Goal: Communication & Community: Answer question/provide support

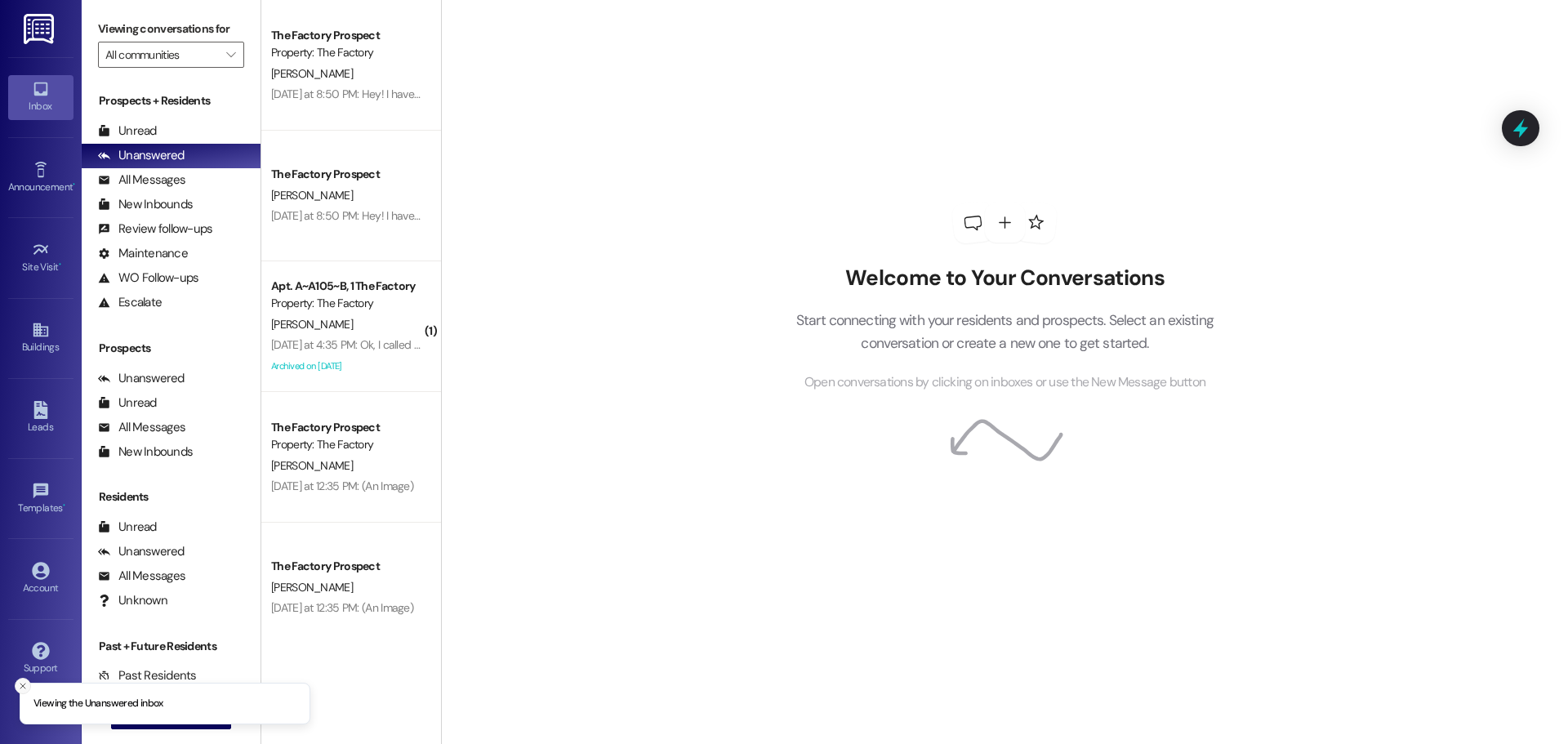
click at [20, 687] on icon "Close toast" at bounding box center [22, 686] width 10 height 10
click at [174, 711] on span "New Message" at bounding box center [180, 716] width 67 height 17
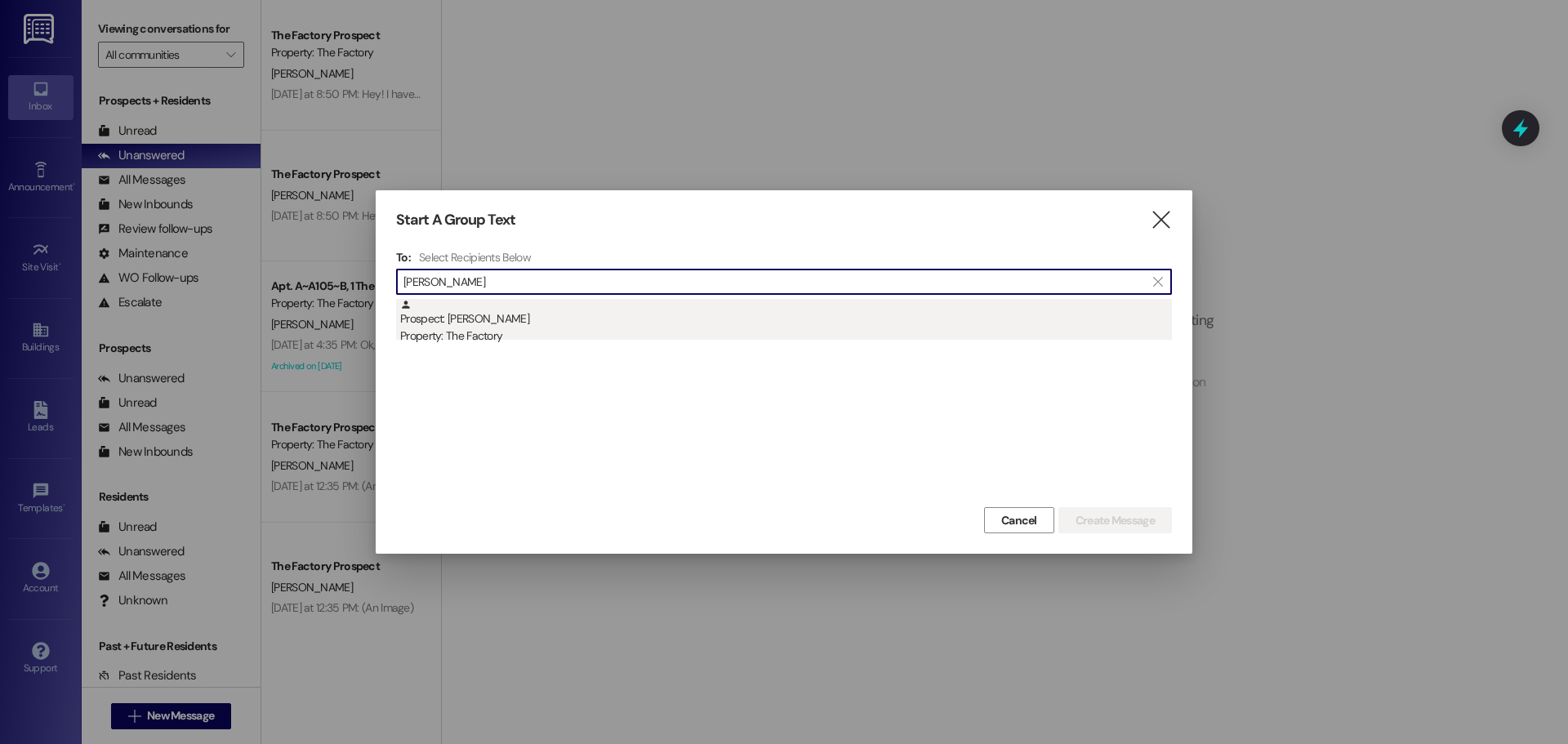
type input "[PERSON_NAME]"
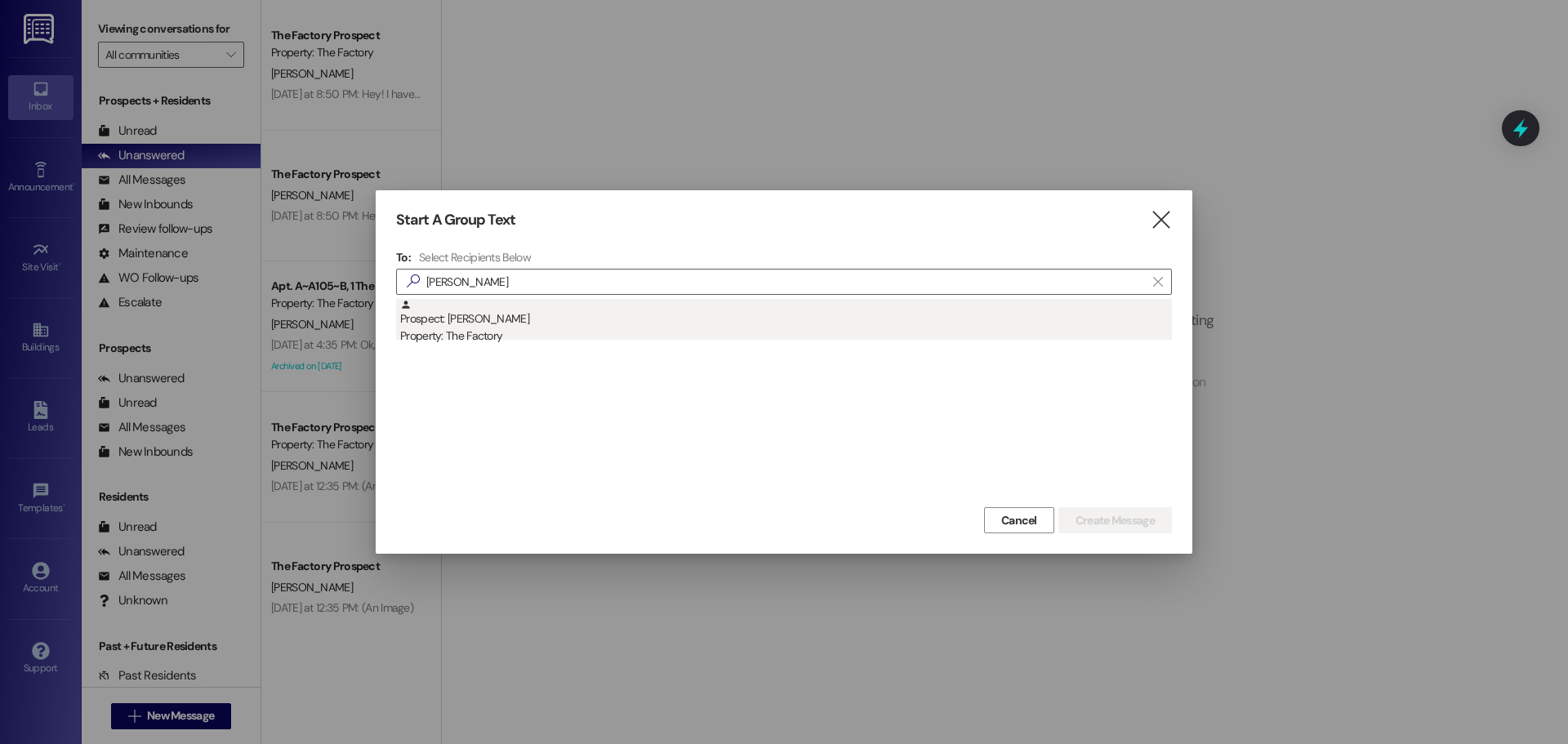
click at [456, 326] on div "Prospect: [PERSON_NAME] Property: The Factory" at bounding box center [785, 323] width 771 height 46
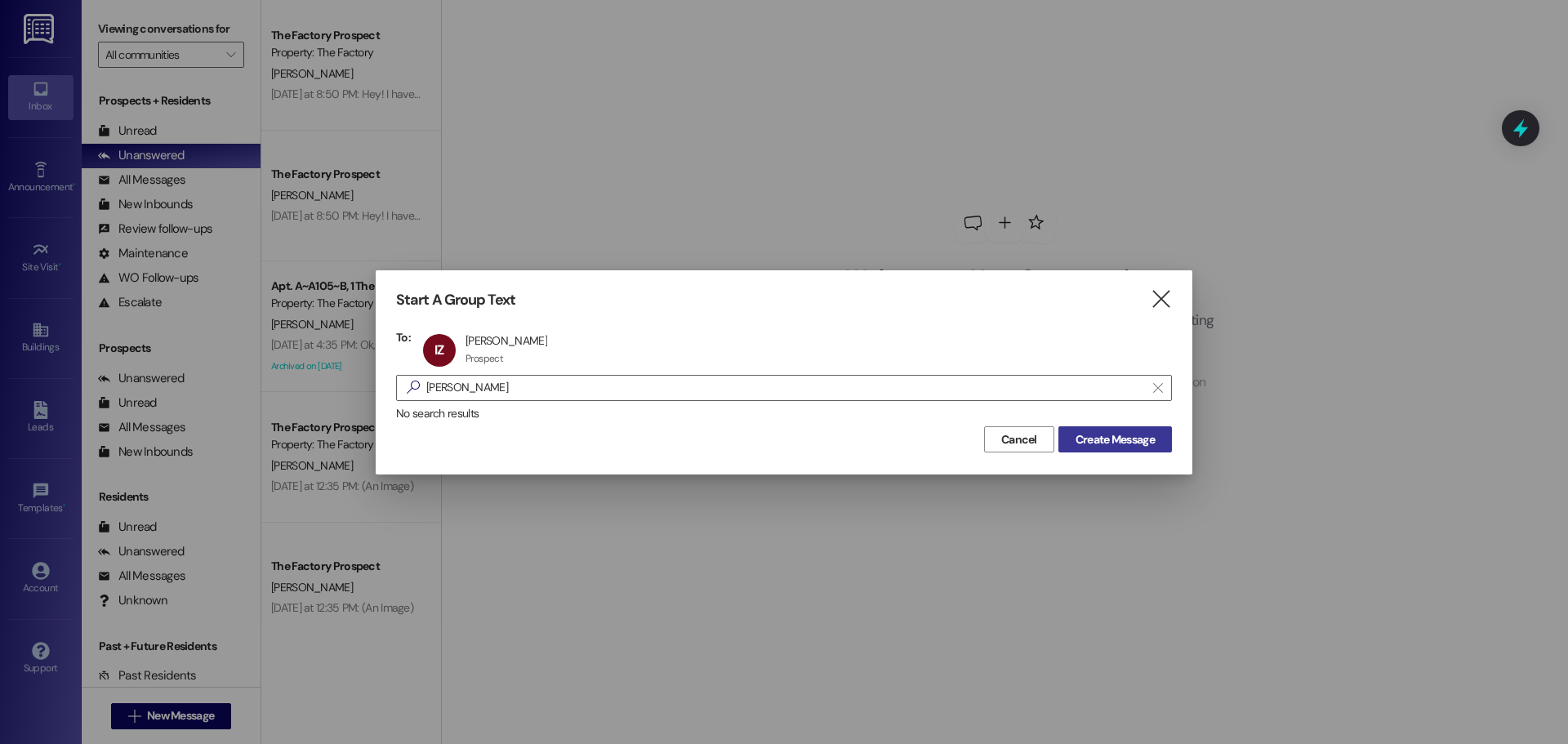
click at [1132, 436] on span "Create Message" at bounding box center [1114, 440] width 79 height 17
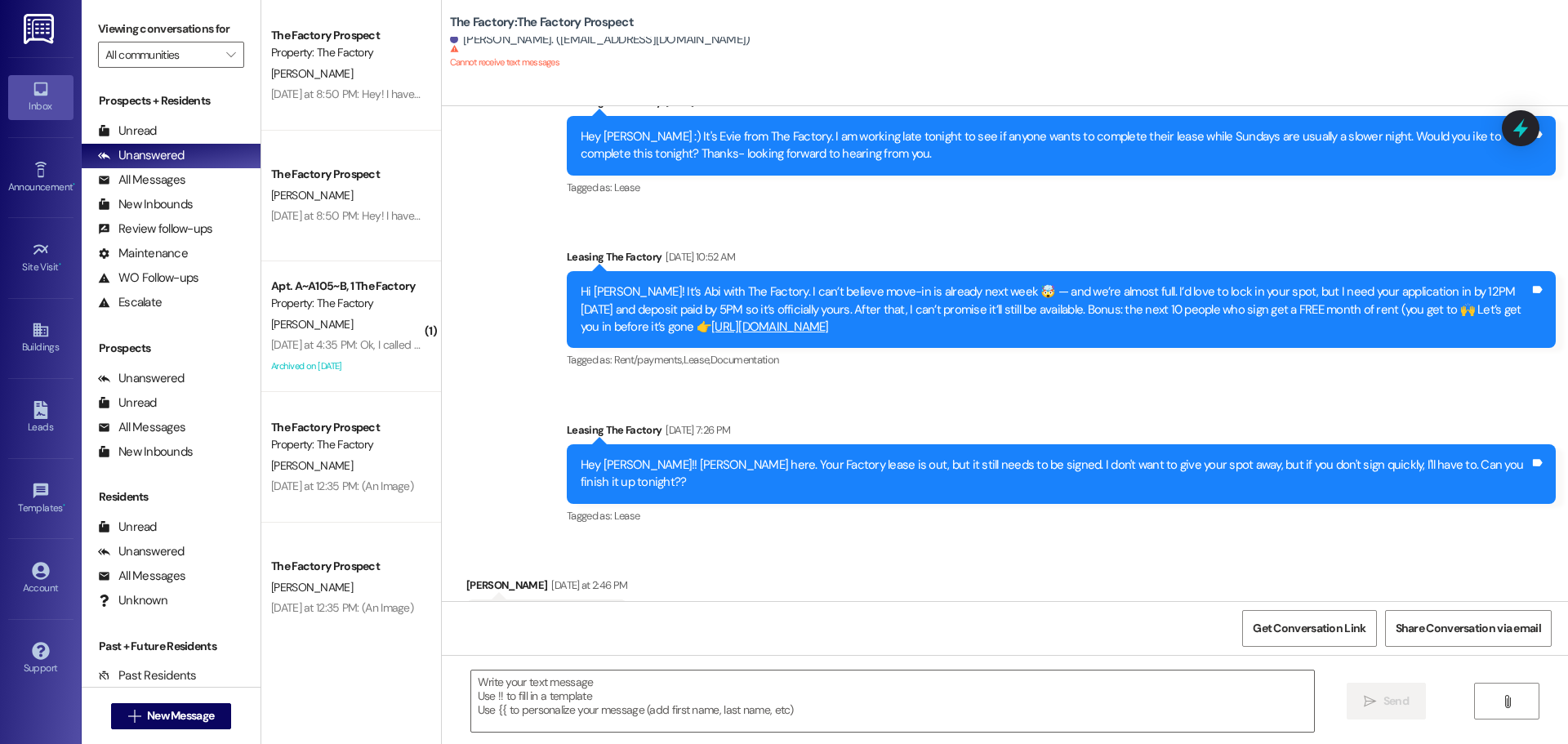
scroll to position [3062, 0]
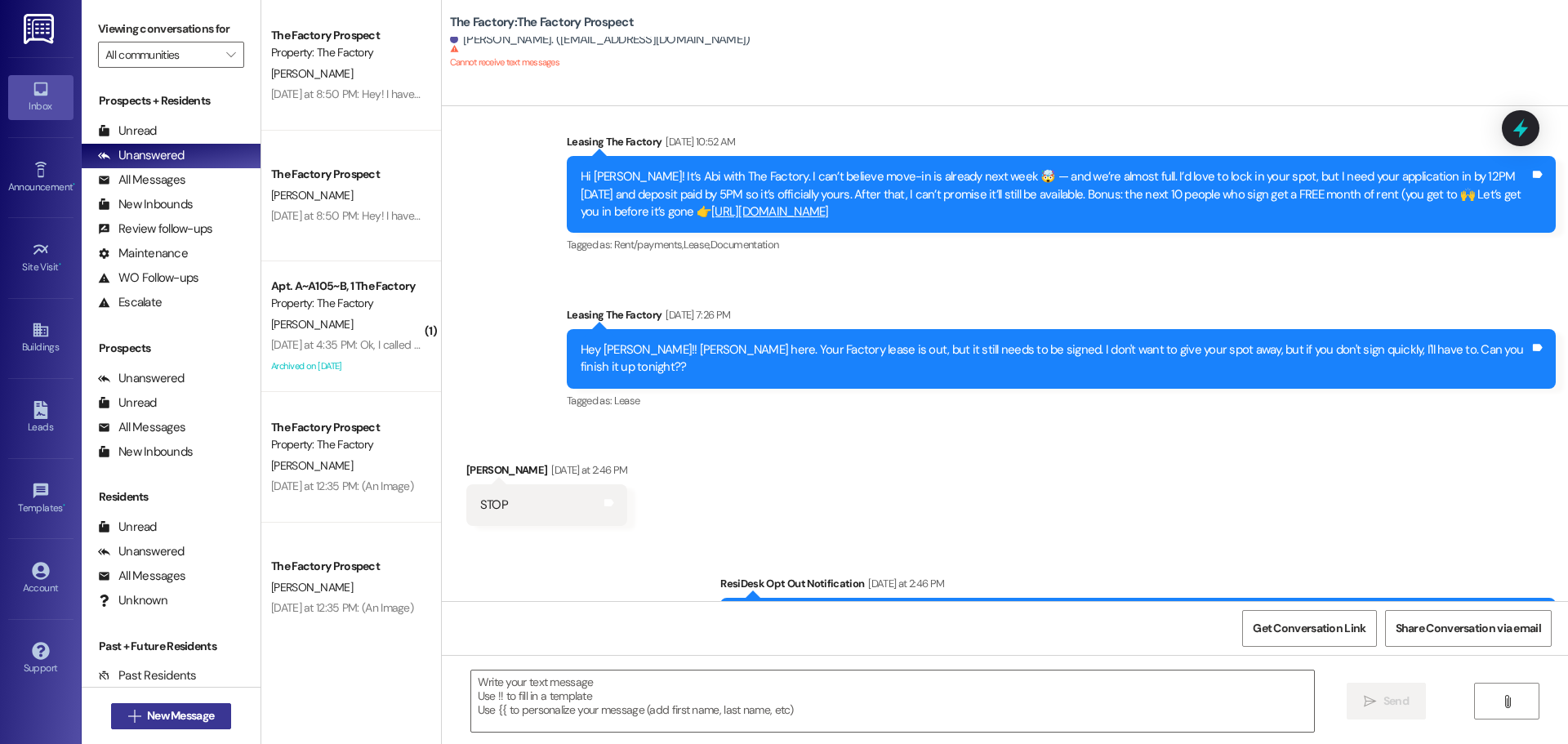
click at [204, 715] on span "New Message" at bounding box center [180, 716] width 67 height 17
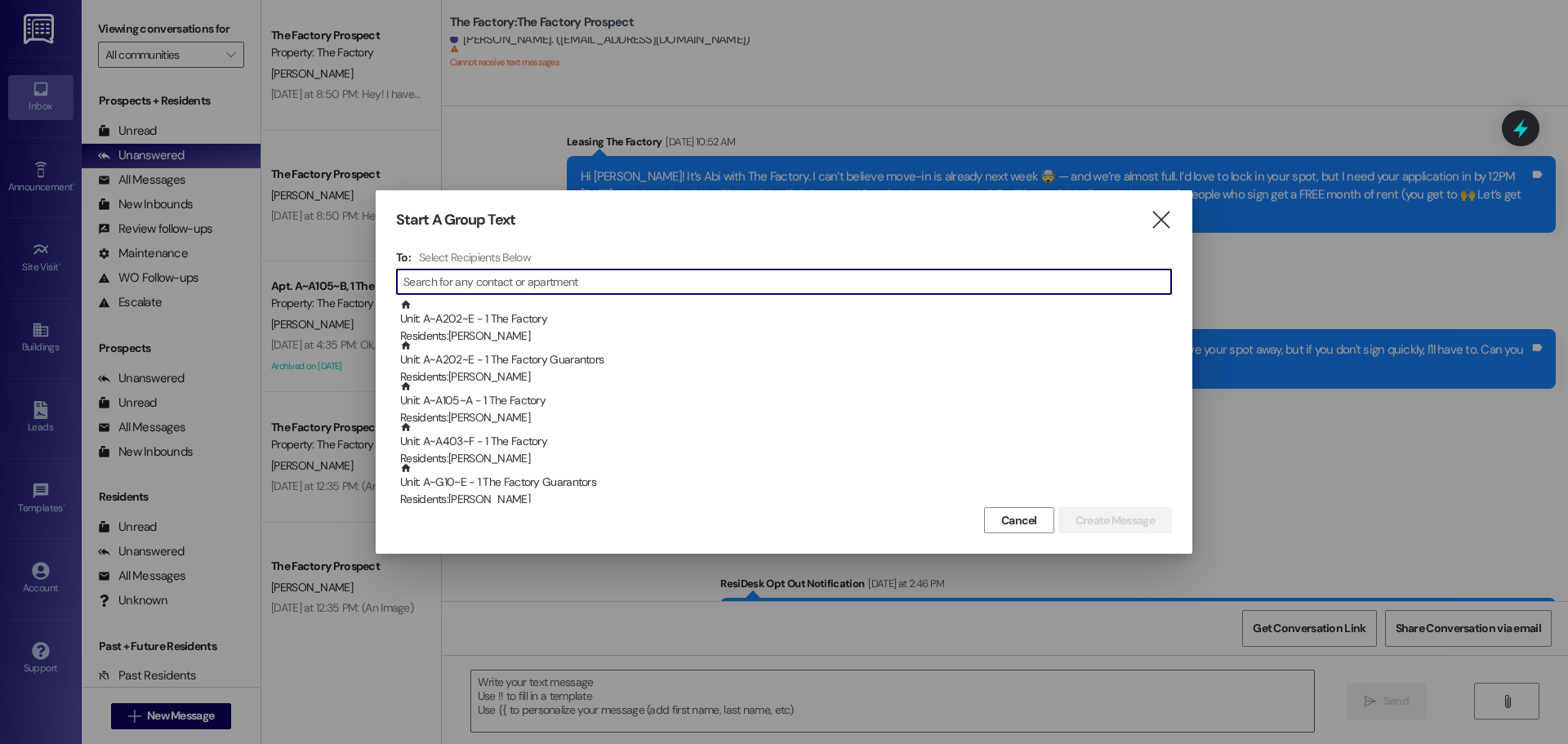
click at [461, 278] on input at bounding box center [787, 282] width 768 height 23
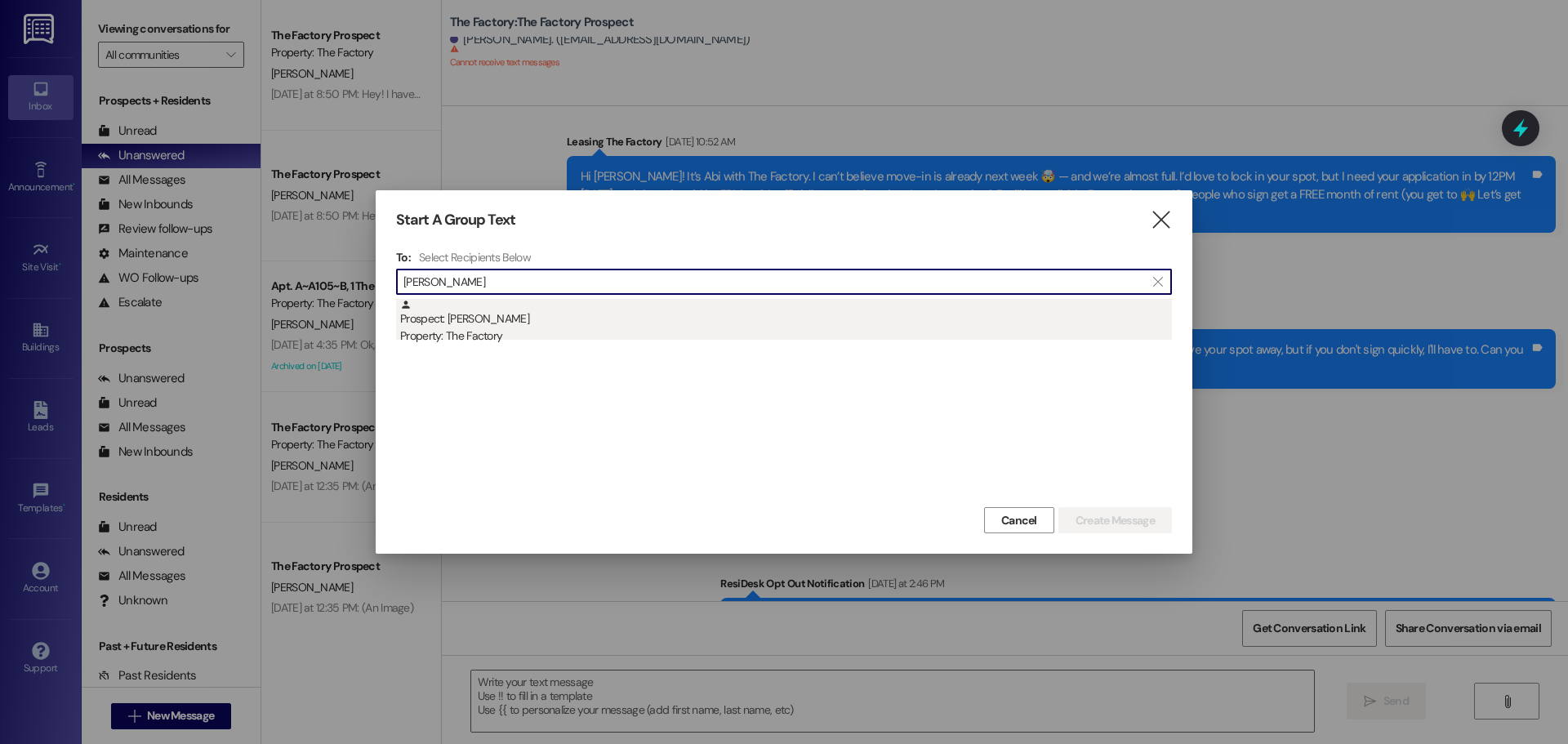
type input "vann ba"
click at [454, 318] on div "Prospect: Vann Bair Property: The Factory" at bounding box center [785, 323] width 771 height 46
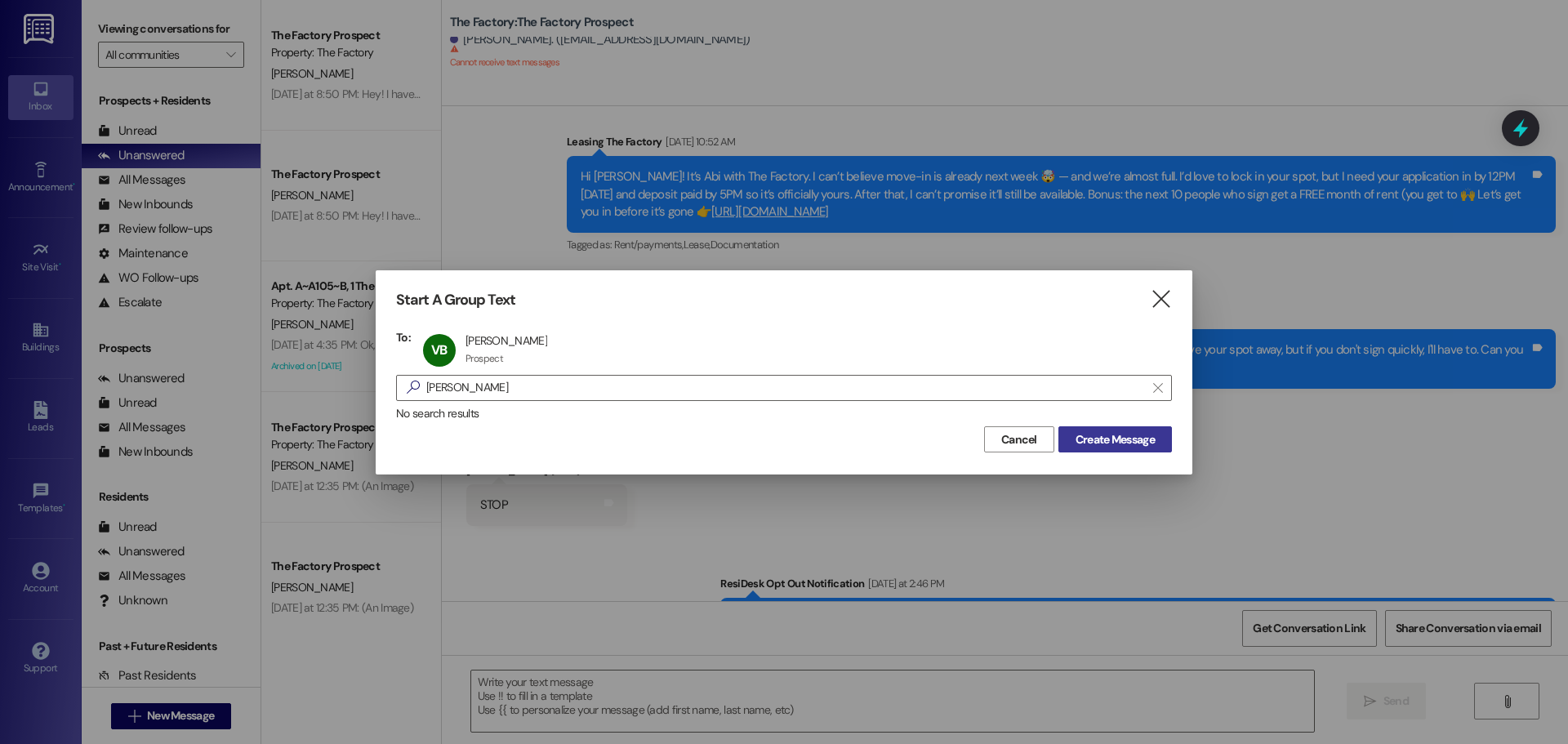
click at [1122, 438] on span "Create Message" at bounding box center [1114, 440] width 79 height 17
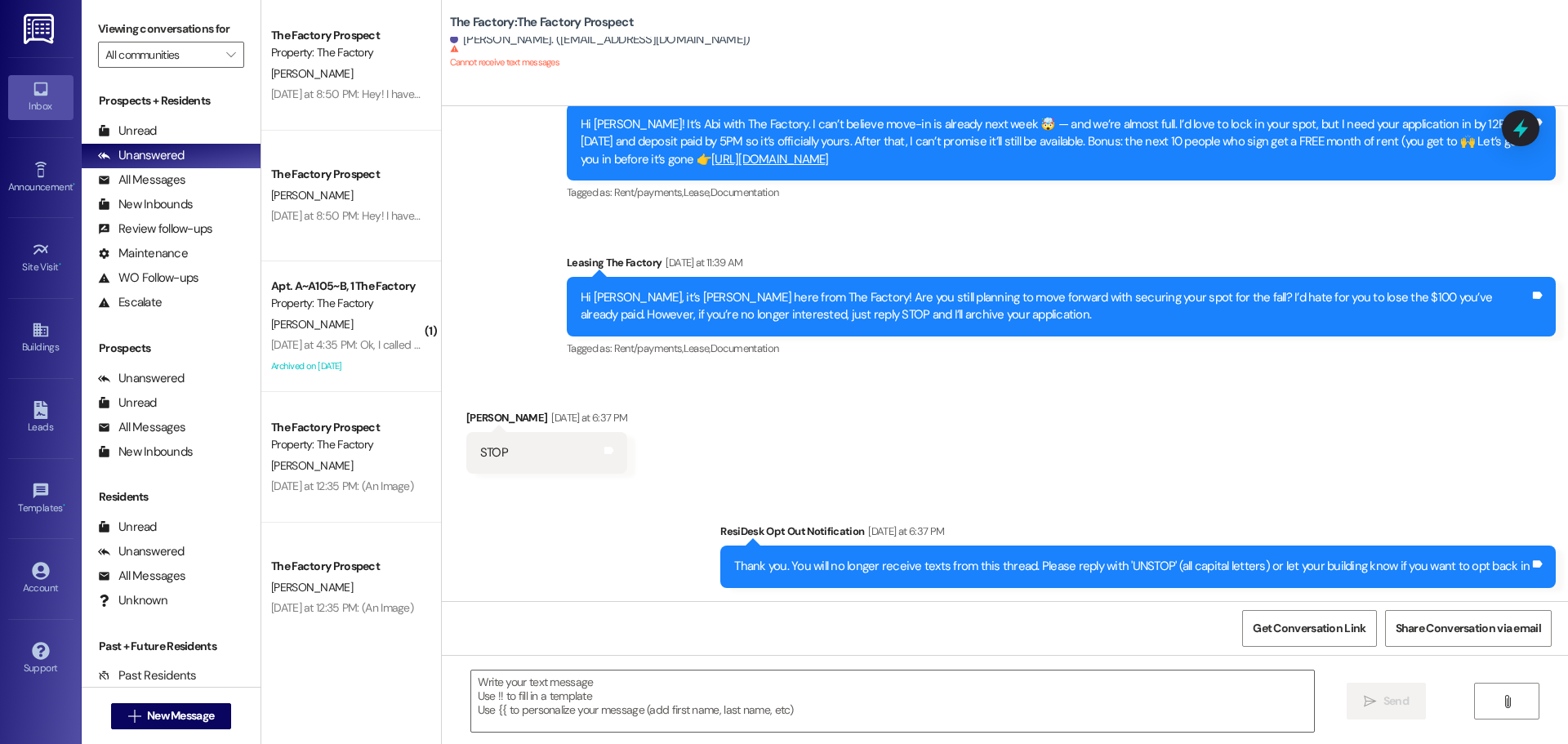
scroll to position [1637, 0]
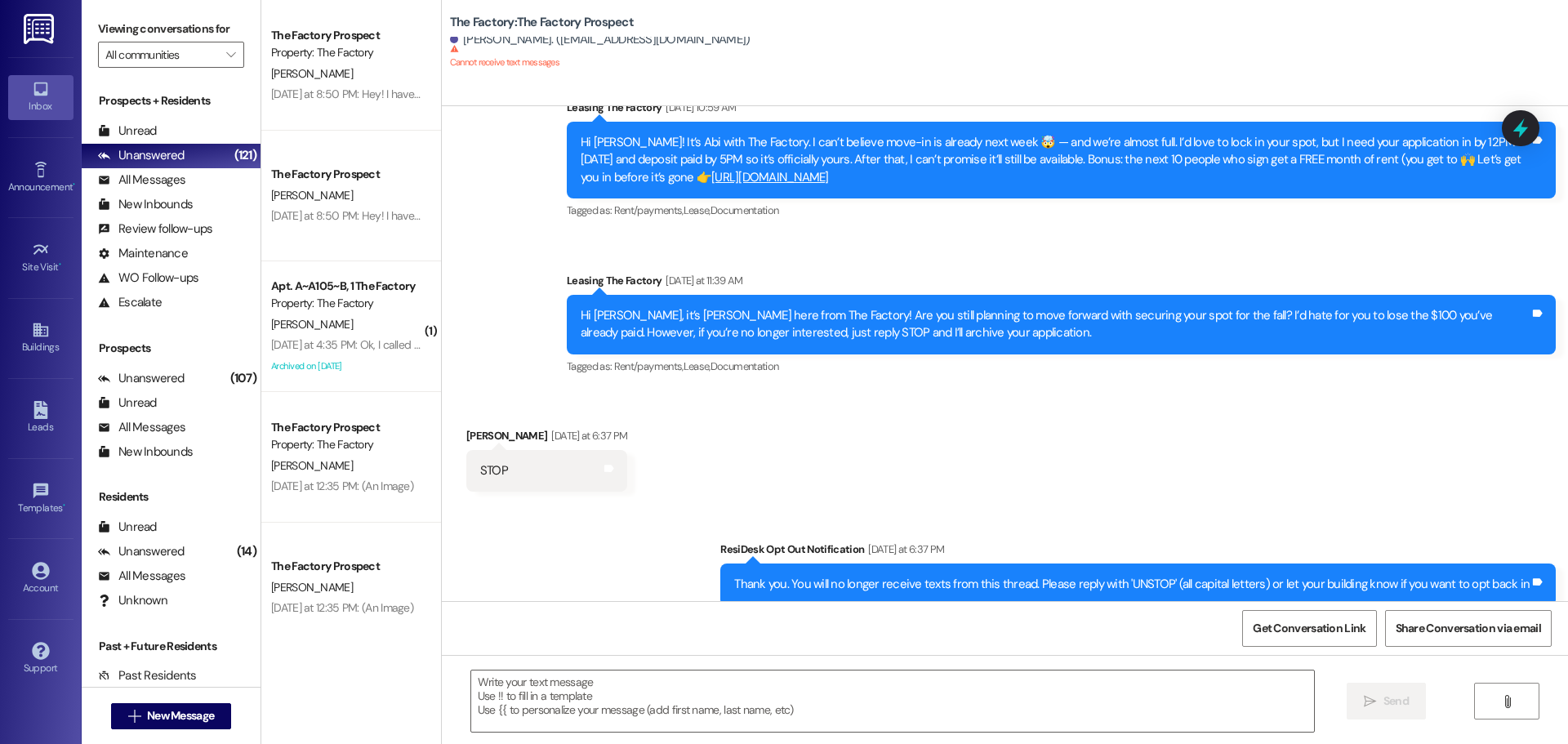
drag, startPoint x: 861, startPoint y: 53, endPoint x: 835, endPoint y: 46, distance: 26.9
click at [861, 53] on div "Vann Bair. (vannbair2@gmail.com) Cannot receive text messages This person has o…" at bounding box center [1008, 53] width 1118 height 33
click at [191, 716] on span "New Message" at bounding box center [180, 716] width 67 height 17
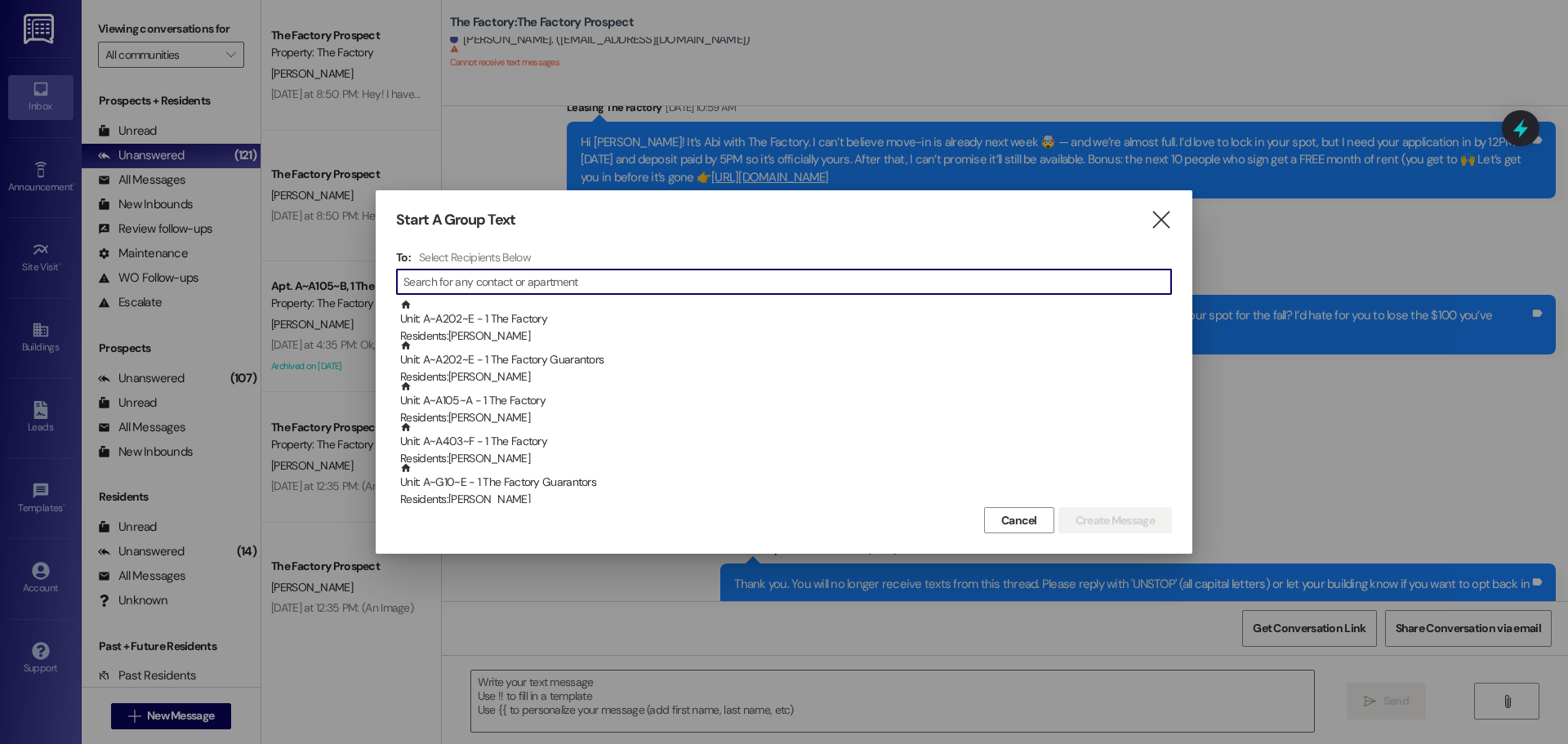
click at [456, 266] on div "To: Select Recipients Below  Unit: A~A202~E - 1 The Factory Residents: Alexa H…" at bounding box center [784, 377] width 776 height 253
click at [464, 283] on input at bounding box center [798, 282] width 744 height 23
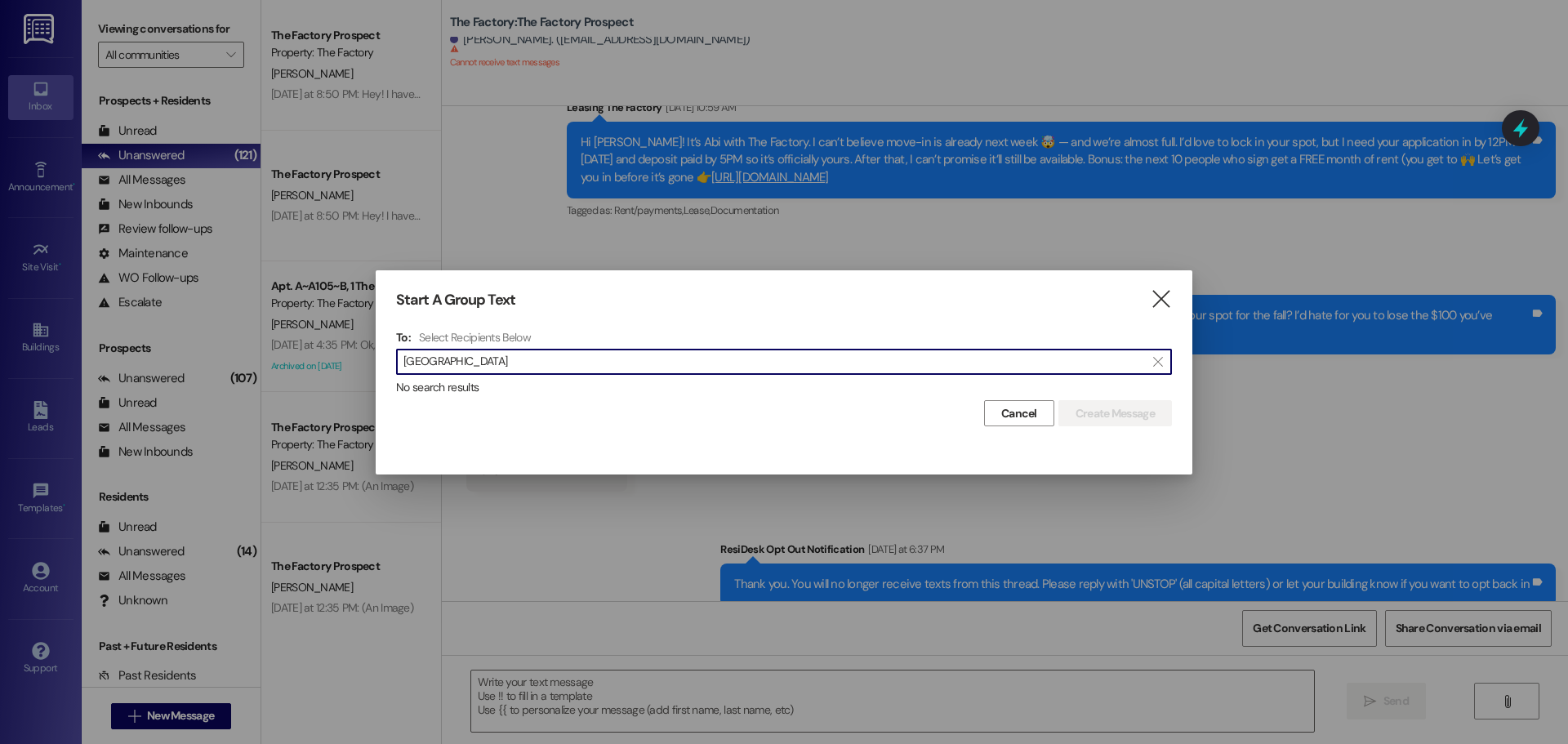
drag, startPoint x: 446, startPoint y: 366, endPoint x: 387, endPoint y: 362, distance: 59.1
click at [387, 362] on div "Start A Group Text  To: Select Recipients Below  anglia  No search results C…" at bounding box center [784, 359] width 816 height 178
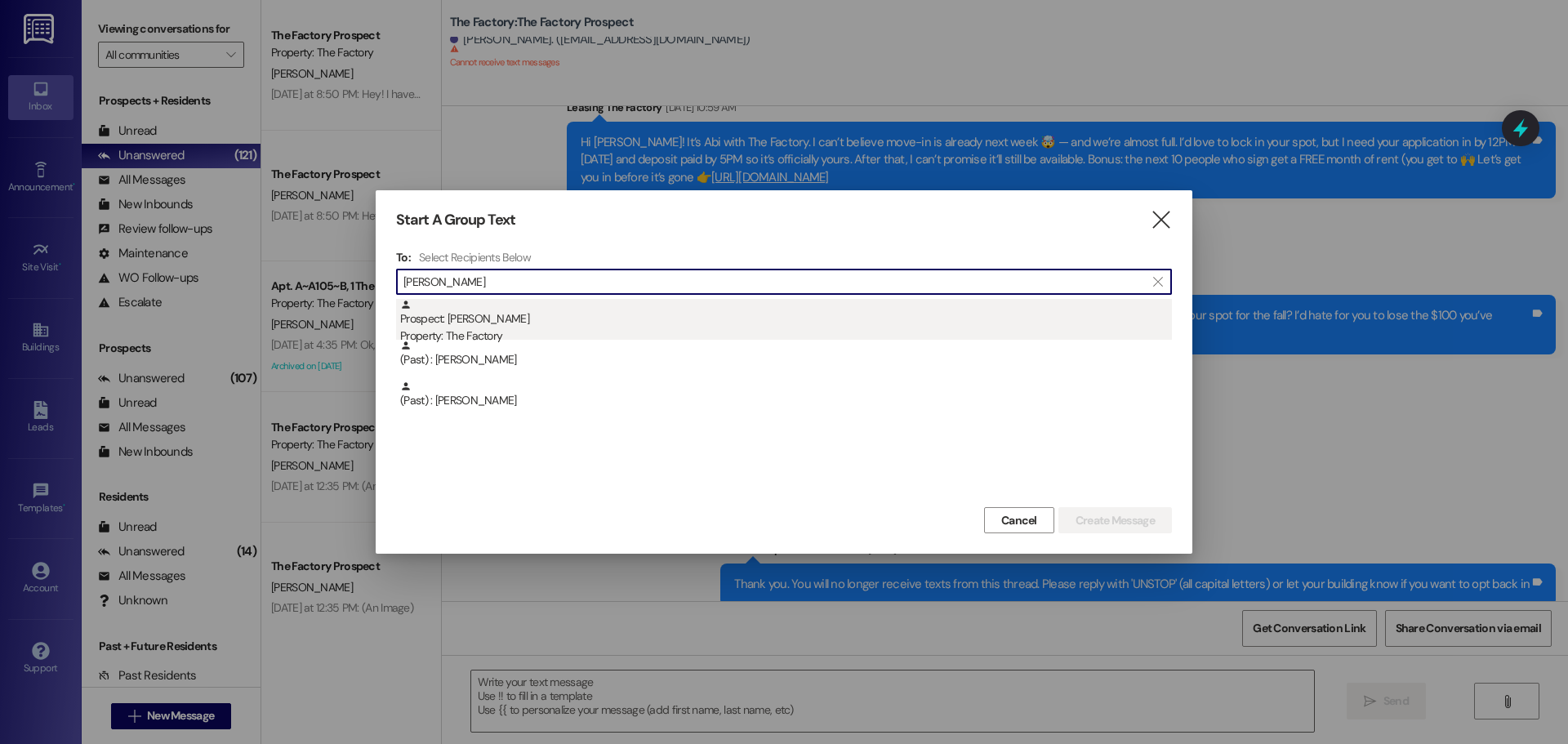
type input "burke"
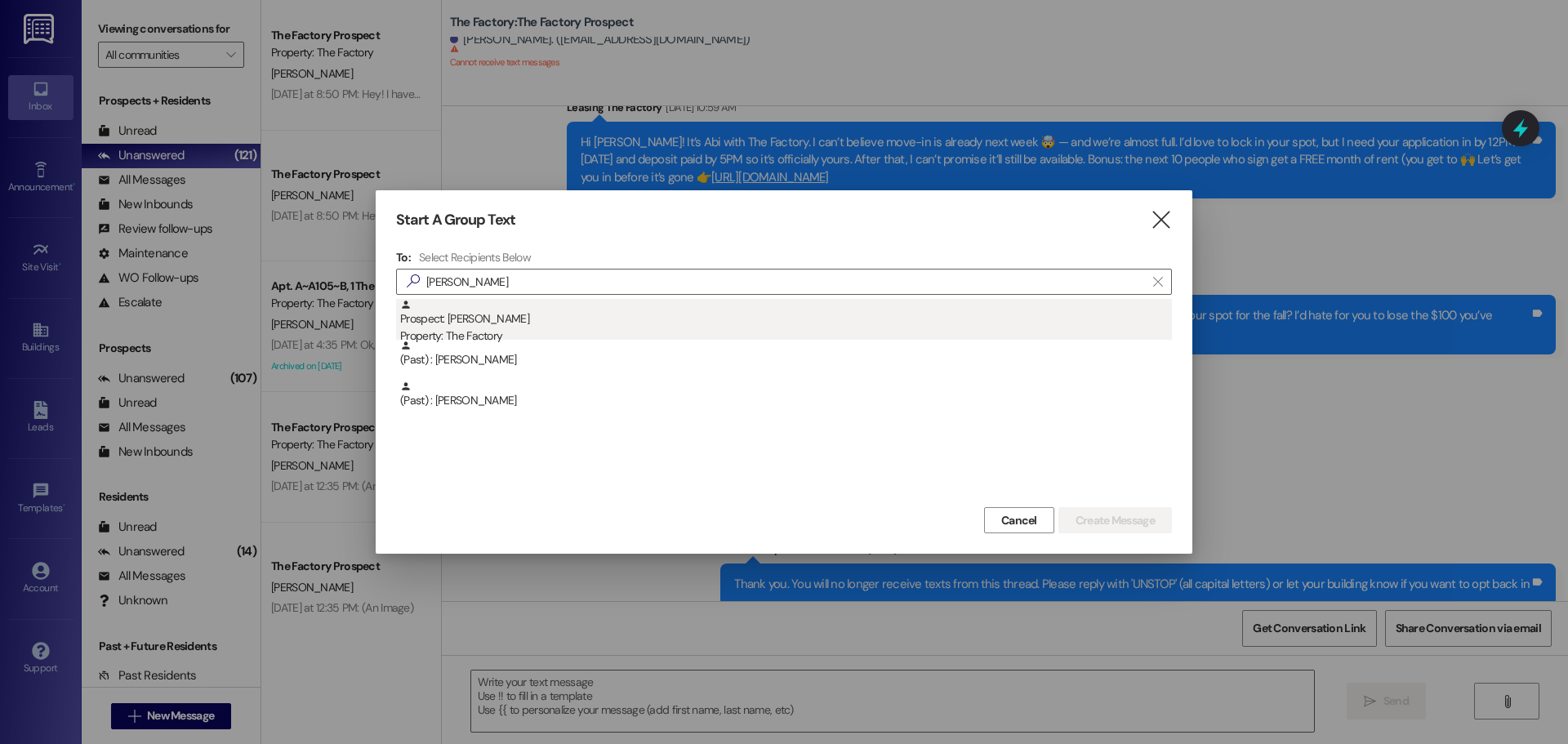
click at [451, 326] on div "Prospect: angelique burke Property: The Factory" at bounding box center [785, 323] width 771 height 46
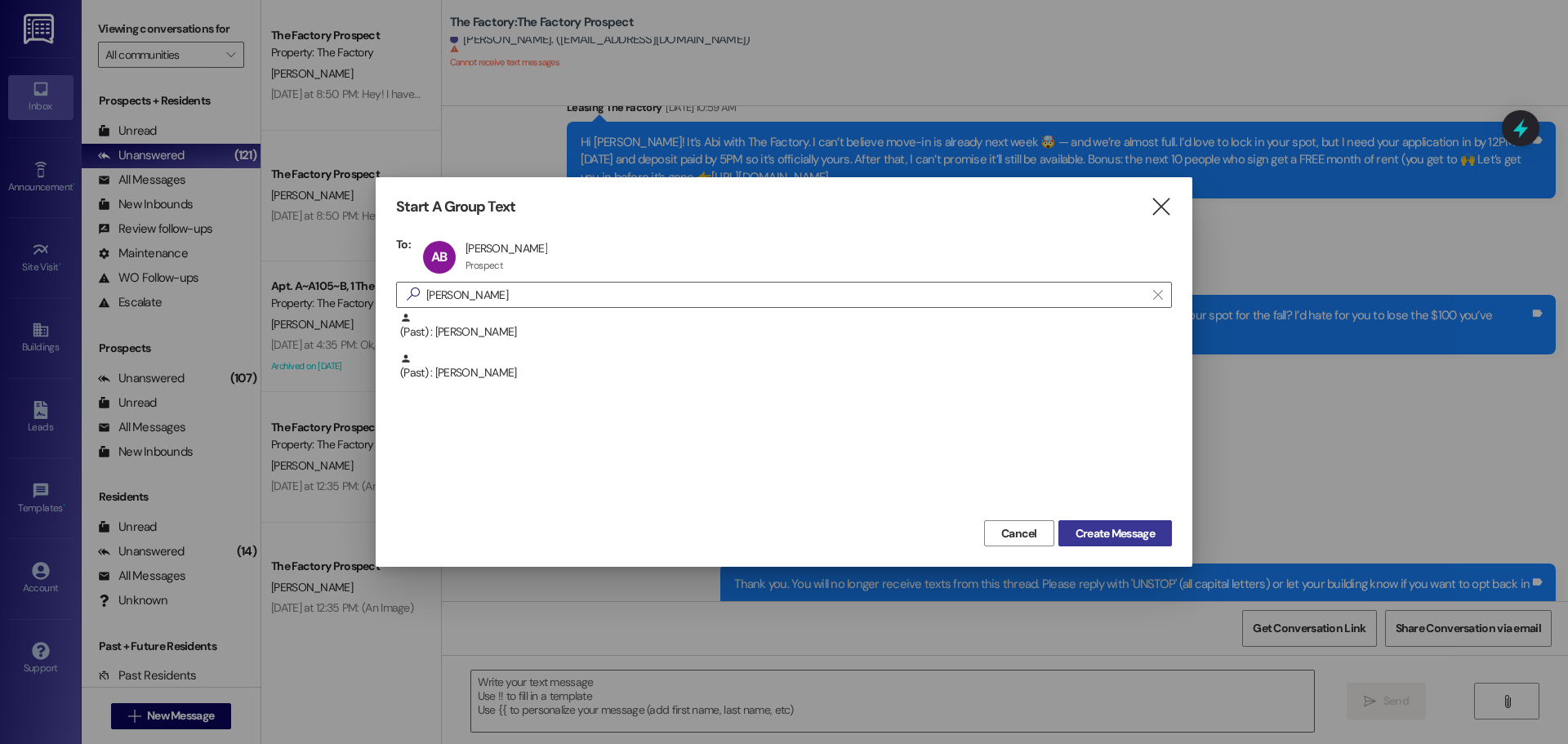
click at [1115, 540] on span "Create Message" at bounding box center [1114, 534] width 79 height 17
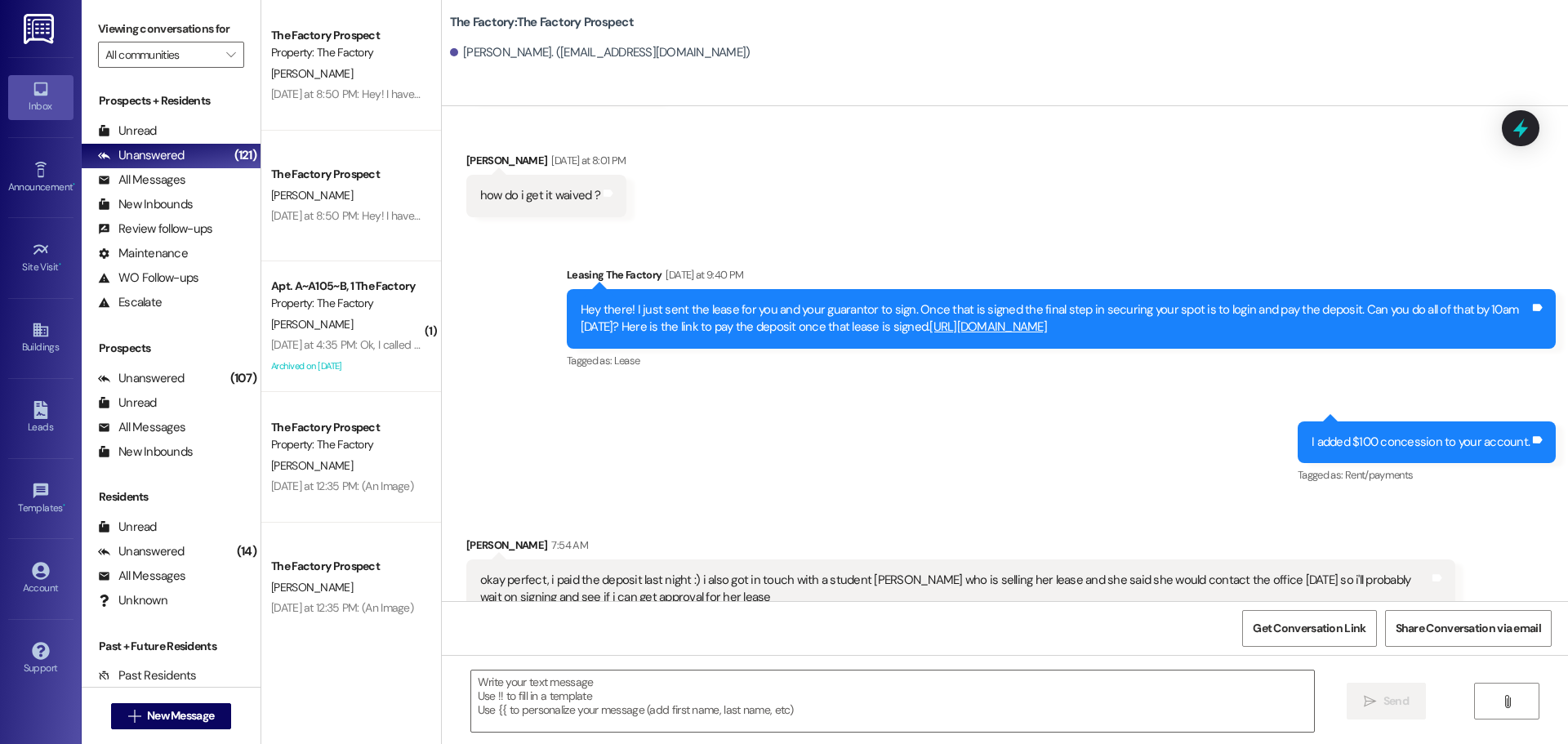
scroll to position [507, 0]
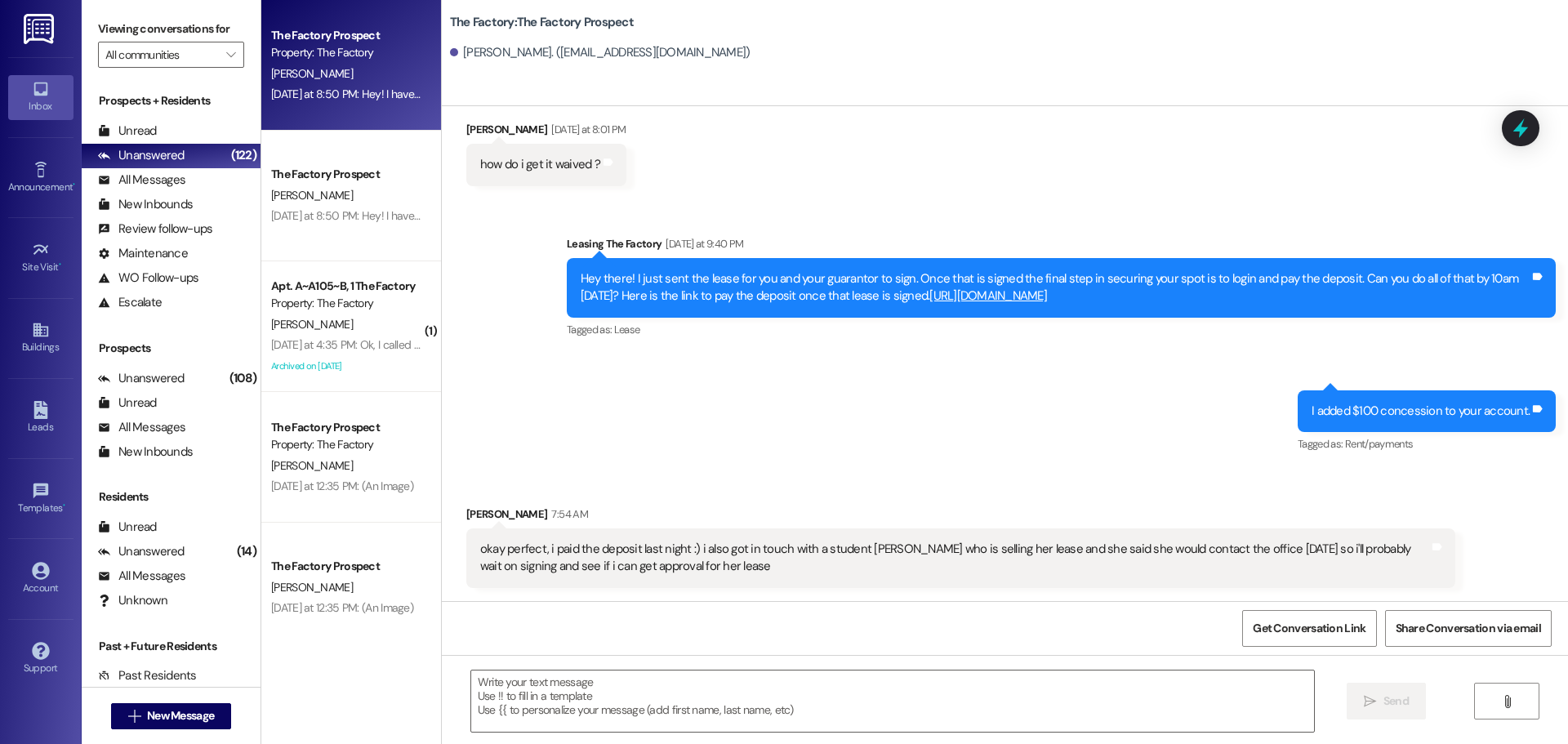
click at [317, 76] on div "[PERSON_NAME]" at bounding box center [347, 74] width 154 height 20
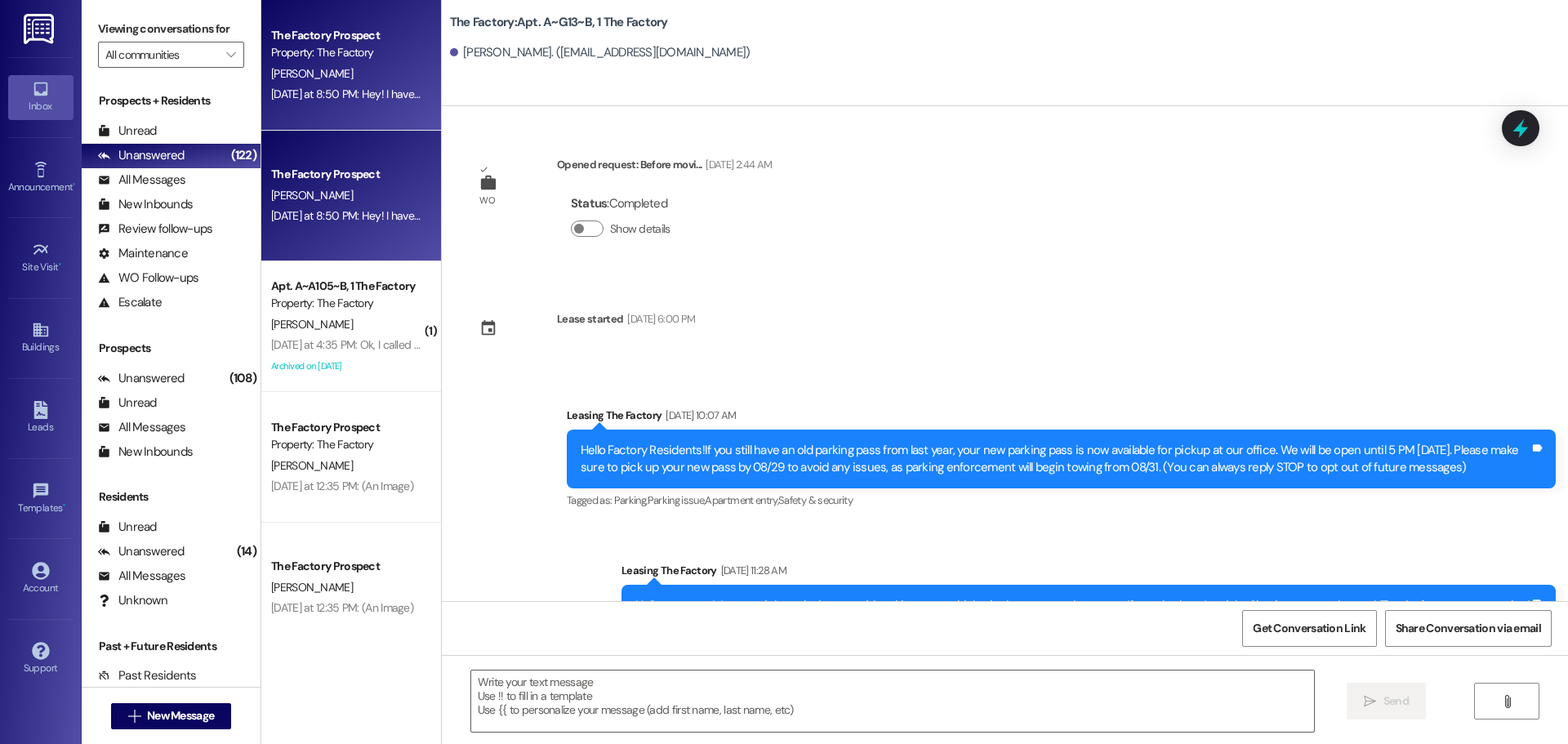
scroll to position [14362, 0]
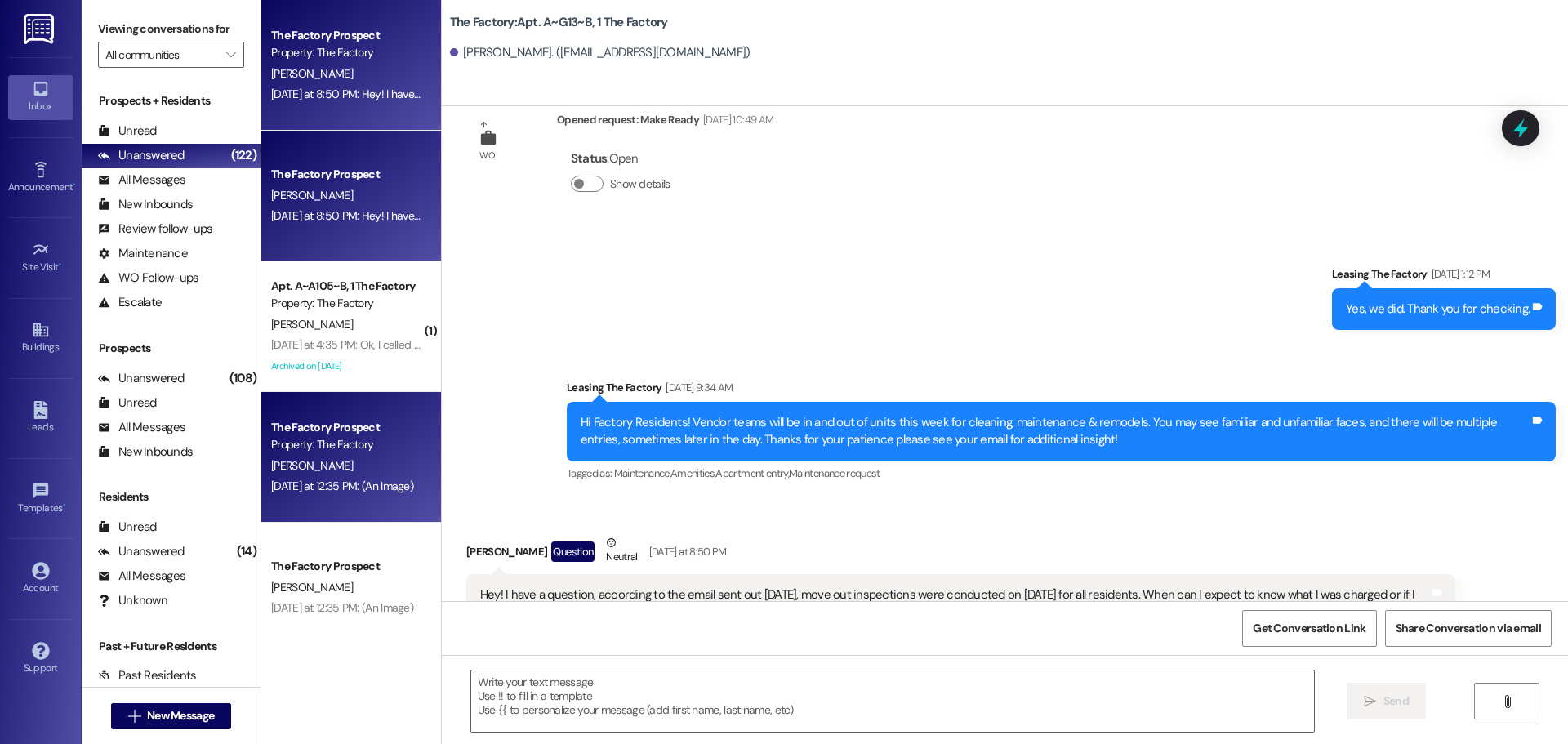
click at [346, 460] on div "[PERSON_NAME]" at bounding box center [347, 466] width 154 height 20
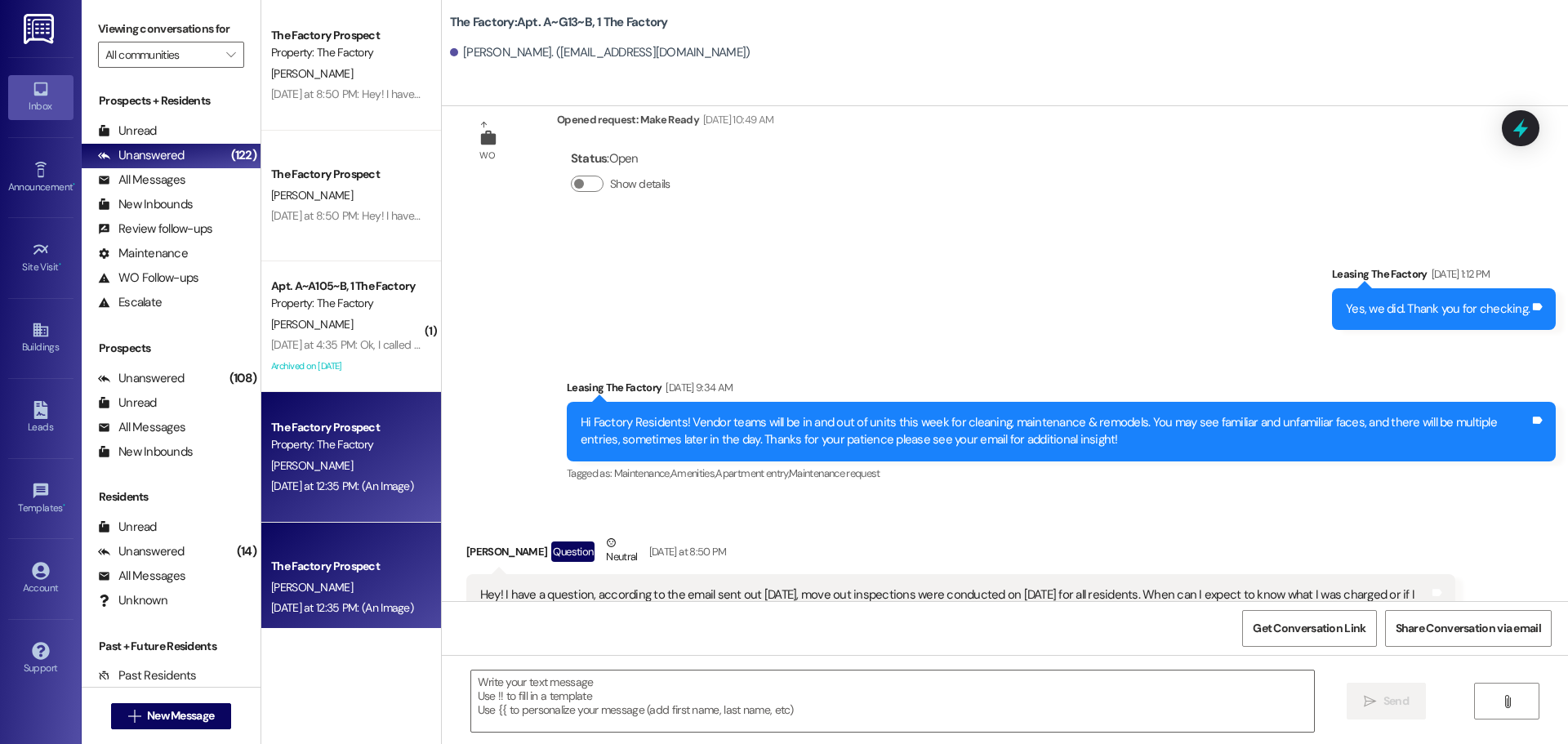
scroll to position [6069, 0]
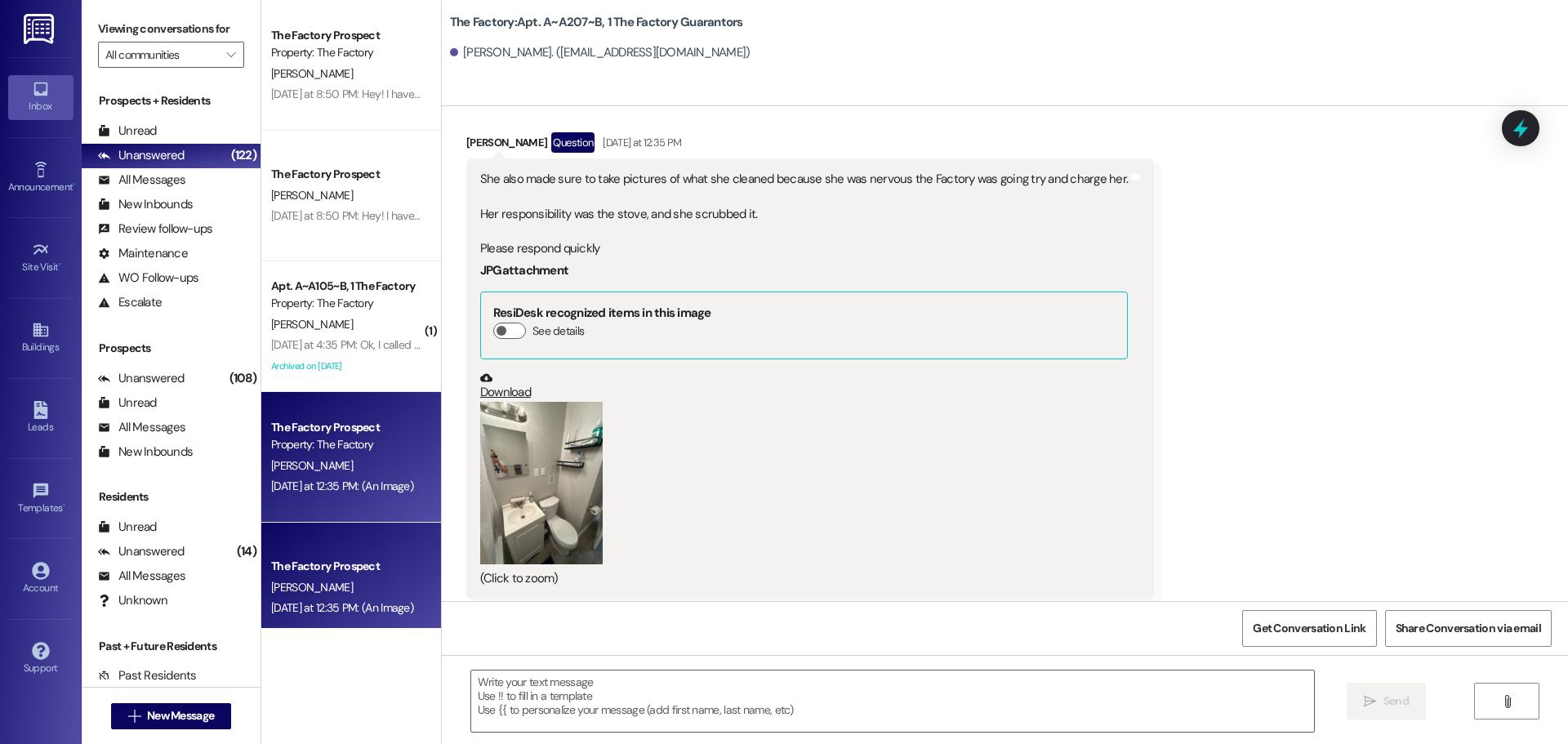
click at [356, 588] on div "[PERSON_NAME]" at bounding box center [347, 588] width 154 height 20
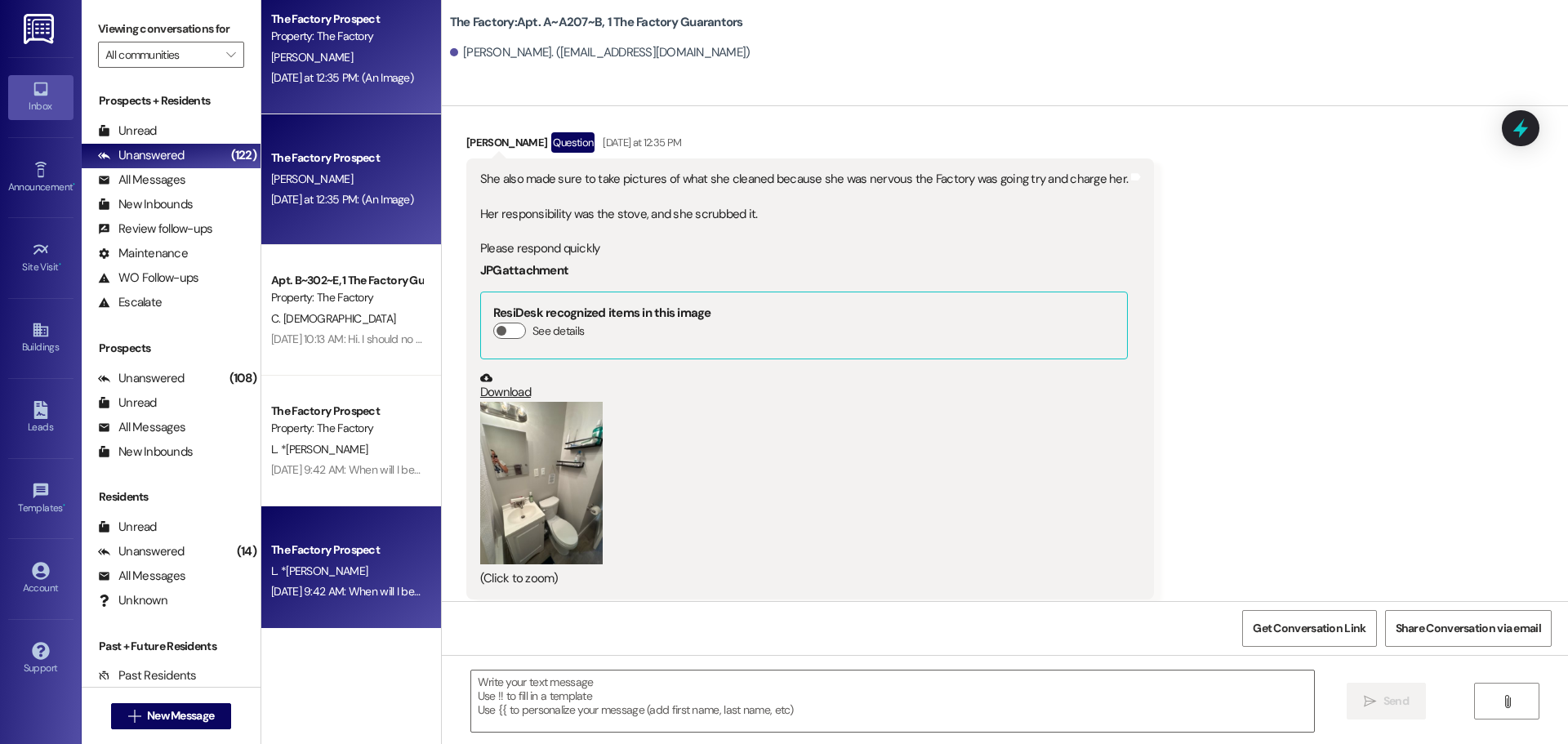
scroll to position [0, 0]
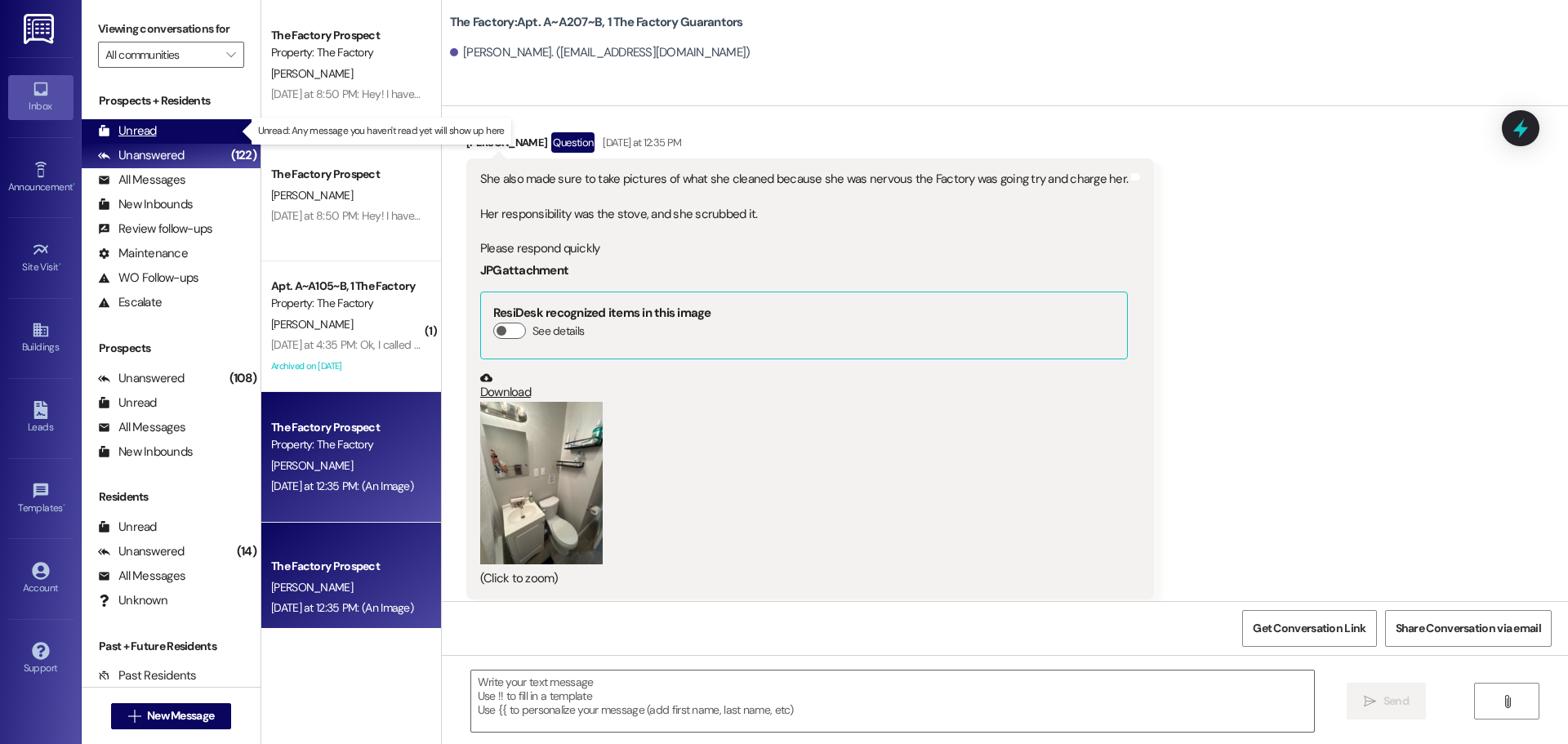
click at [138, 124] on div "Unread" at bounding box center [126, 131] width 59 height 17
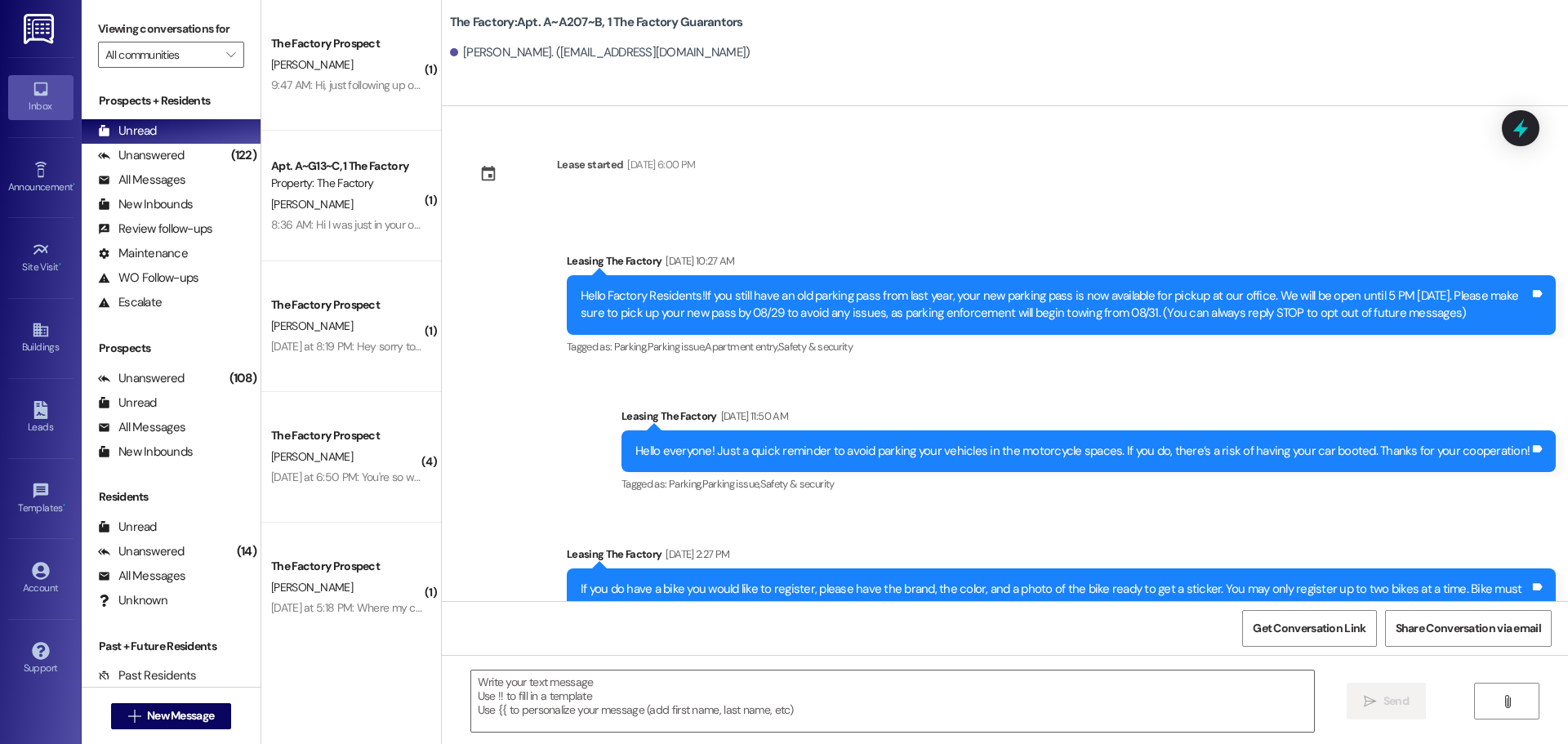
scroll to position [6070, 0]
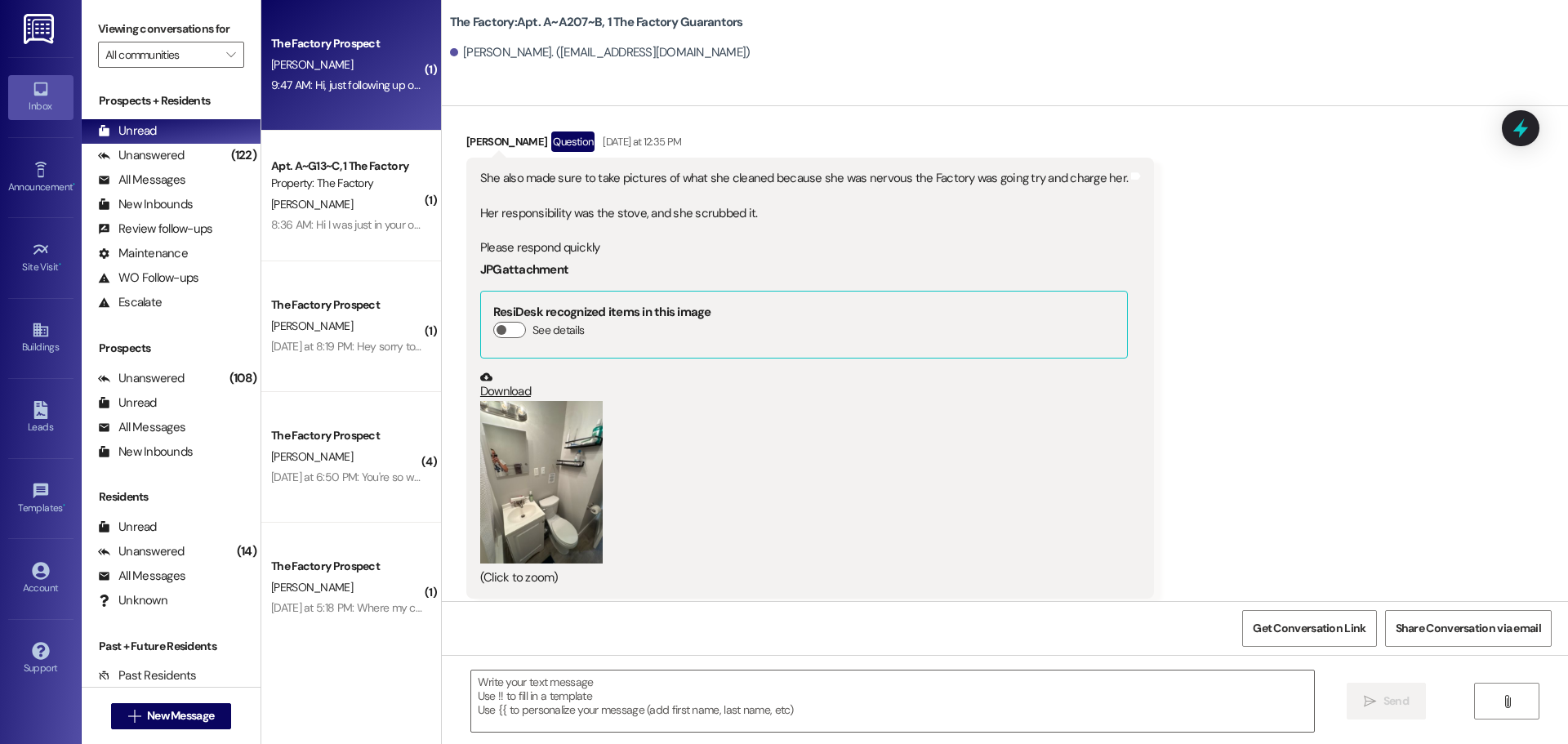
click at [334, 66] on div "[PERSON_NAME]" at bounding box center [347, 65] width 154 height 20
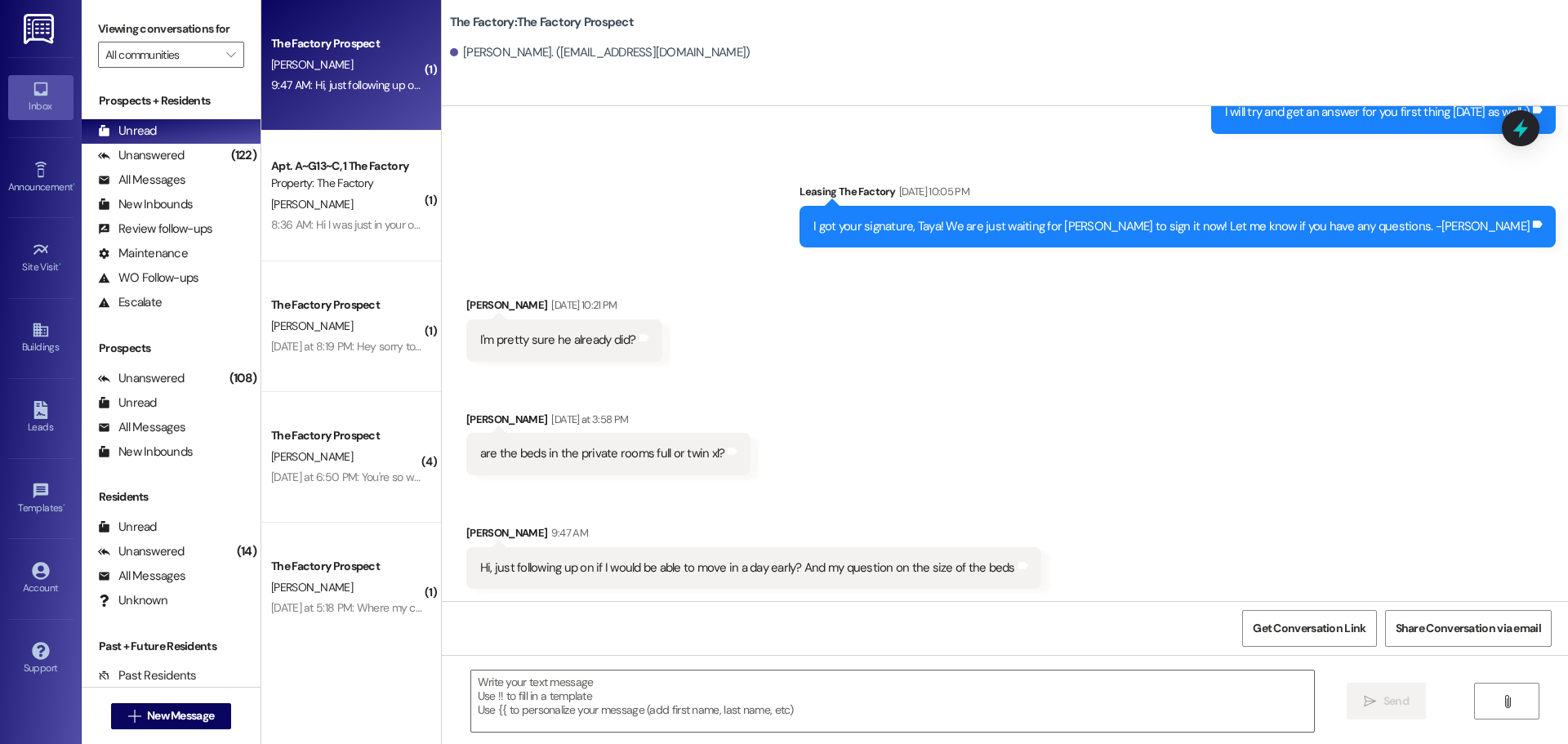
scroll to position [2786, 0]
click at [473, 684] on textarea at bounding box center [892, 701] width 843 height 61
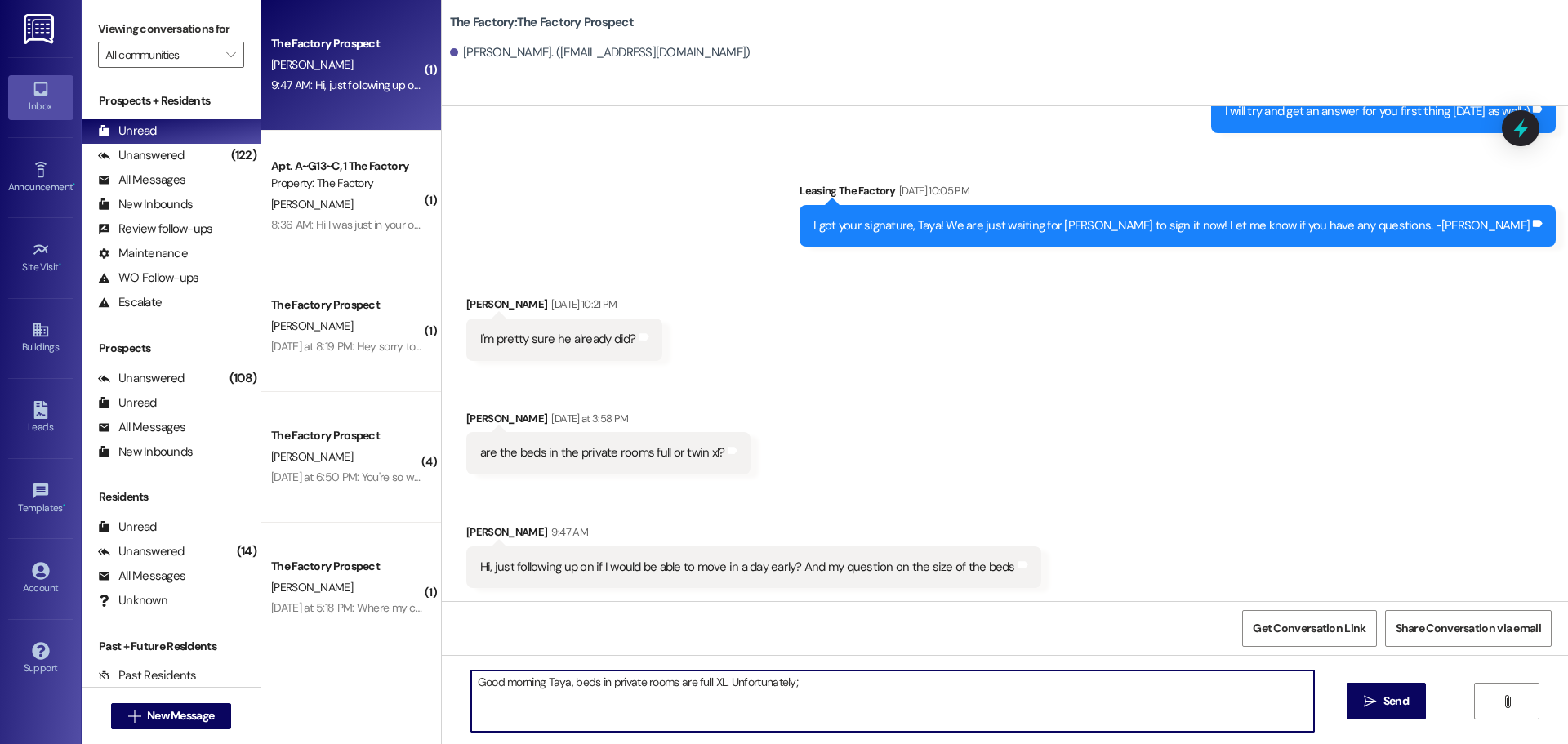
click at [803, 692] on textarea "Good morning Taya, beds in private rooms are full XL. Unfortunately;" at bounding box center [892, 701] width 843 height 61
click at [986, 684] on textarea "Good morning Taya, beds in private rooms are full XL. Unfortunately, we can not…" at bounding box center [892, 701] width 843 height 61
type textarea "Good morning Taya, beds in private rooms are full XL. Unfortunately, we can not…"
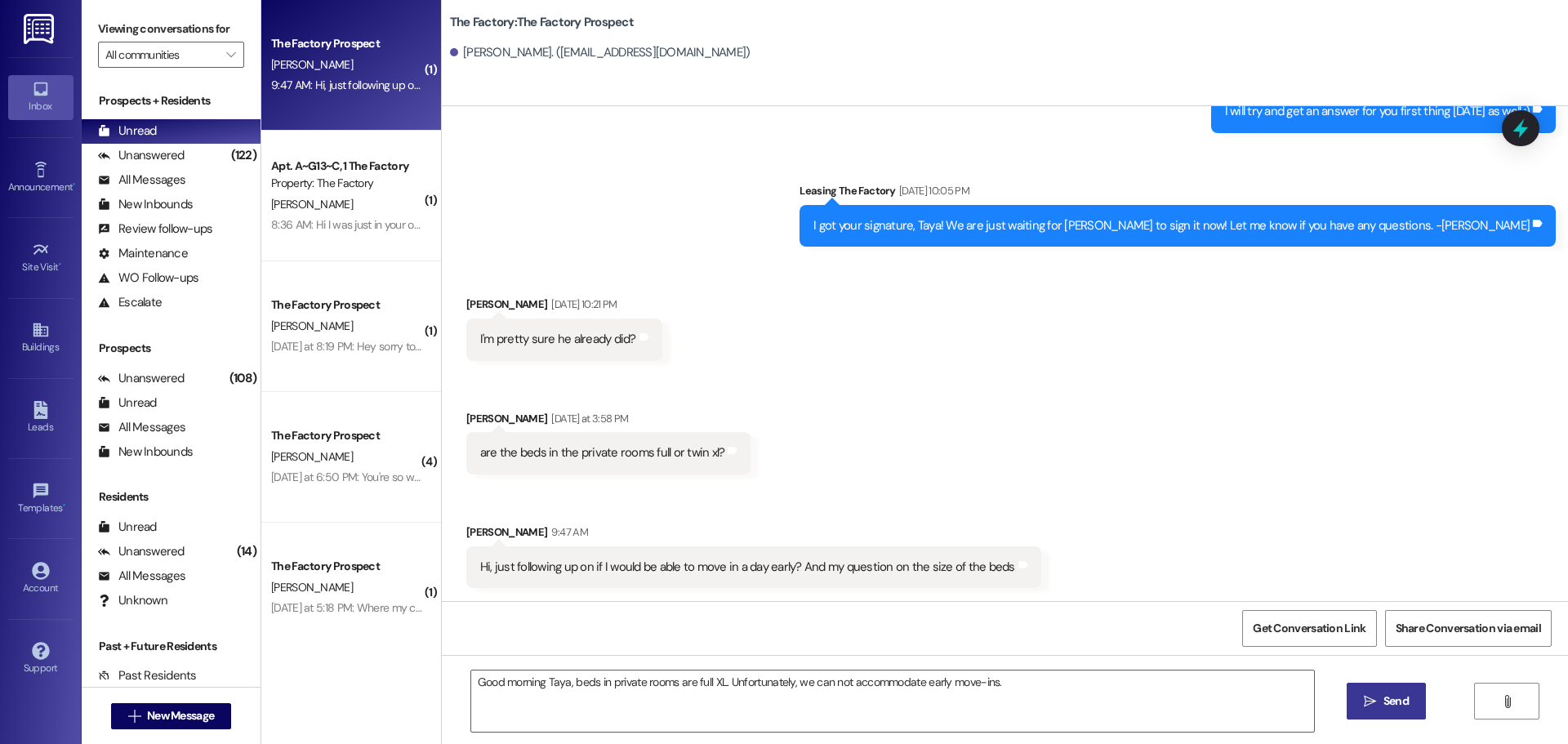
click at [1389, 702] on span "Send" at bounding box center [1395, 701] width 25 height 17
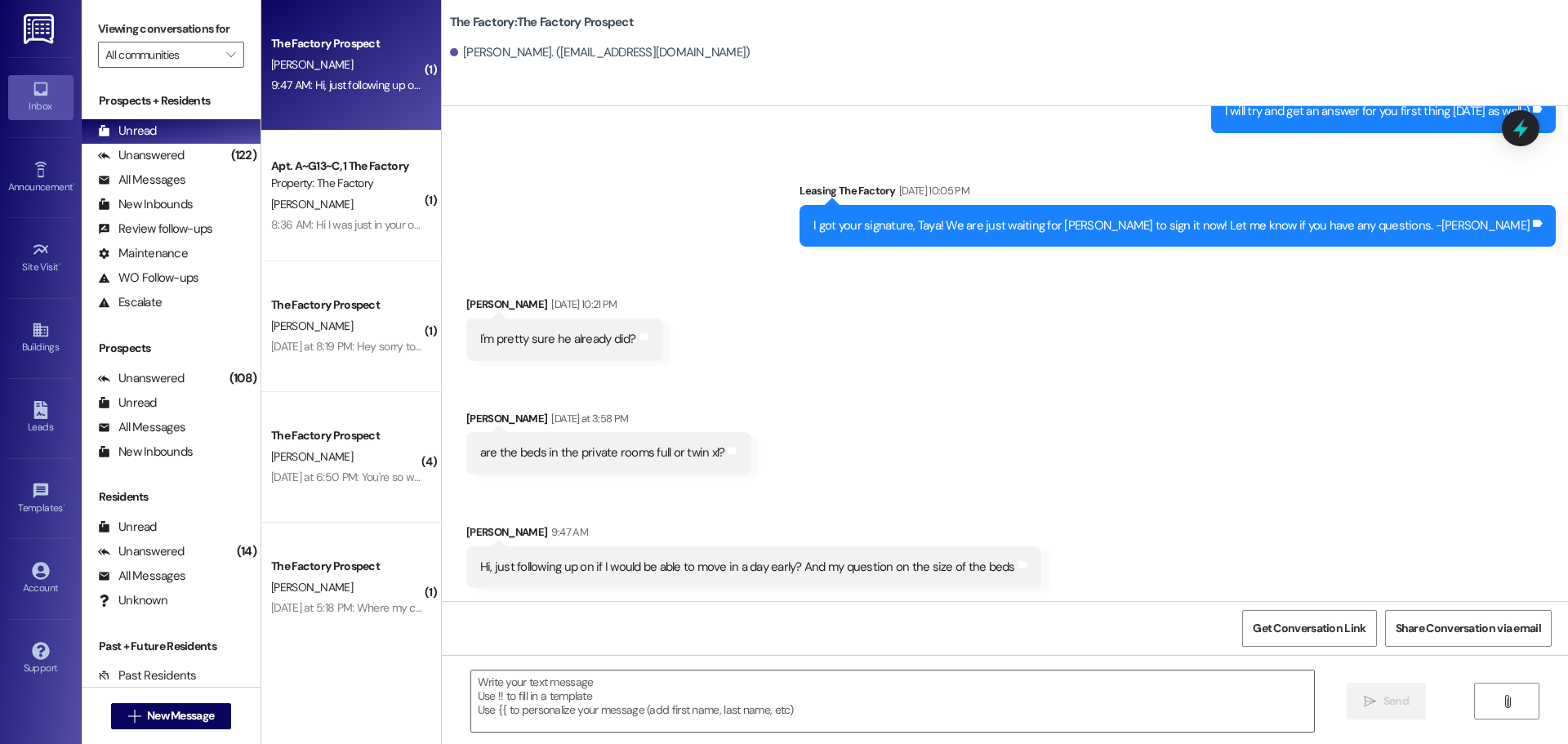
scroll to position [2786, 0]
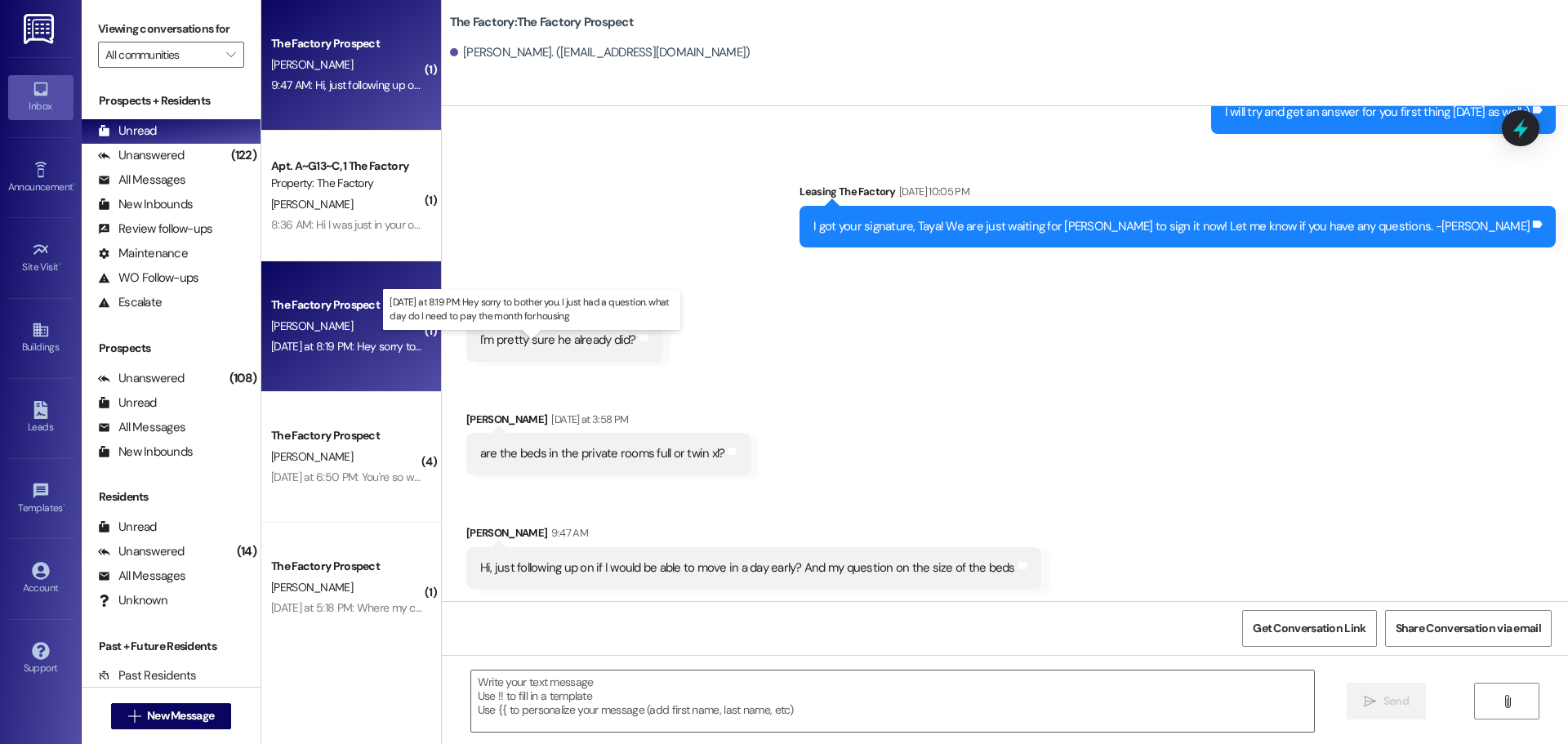
click at [333, 349] on div "Yesterday at 8:19 PM: Hey sorry to bother you. I just had a question. what day …" at bounding box center [538, 347] width 534 height 15
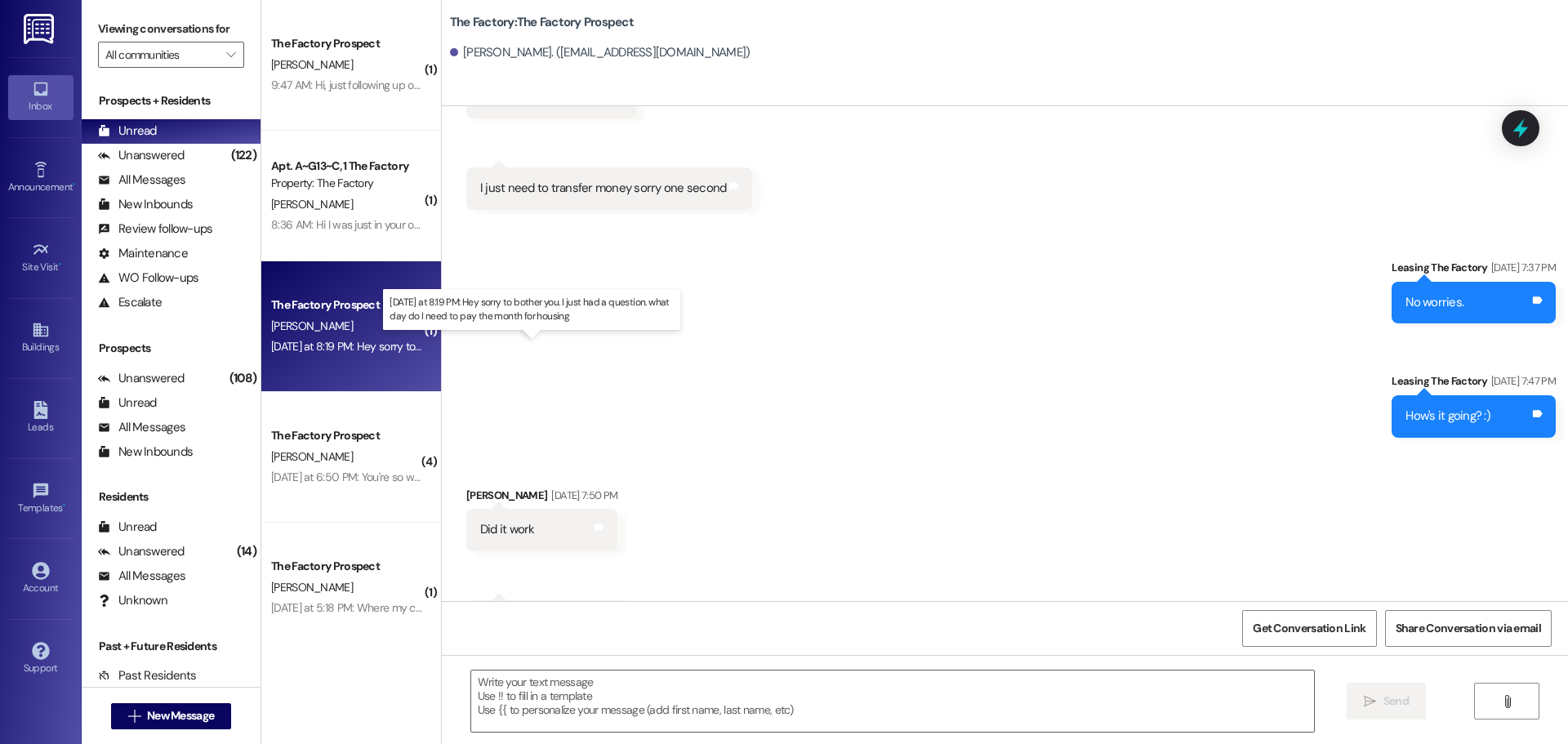
scroll to position [6424, 0]
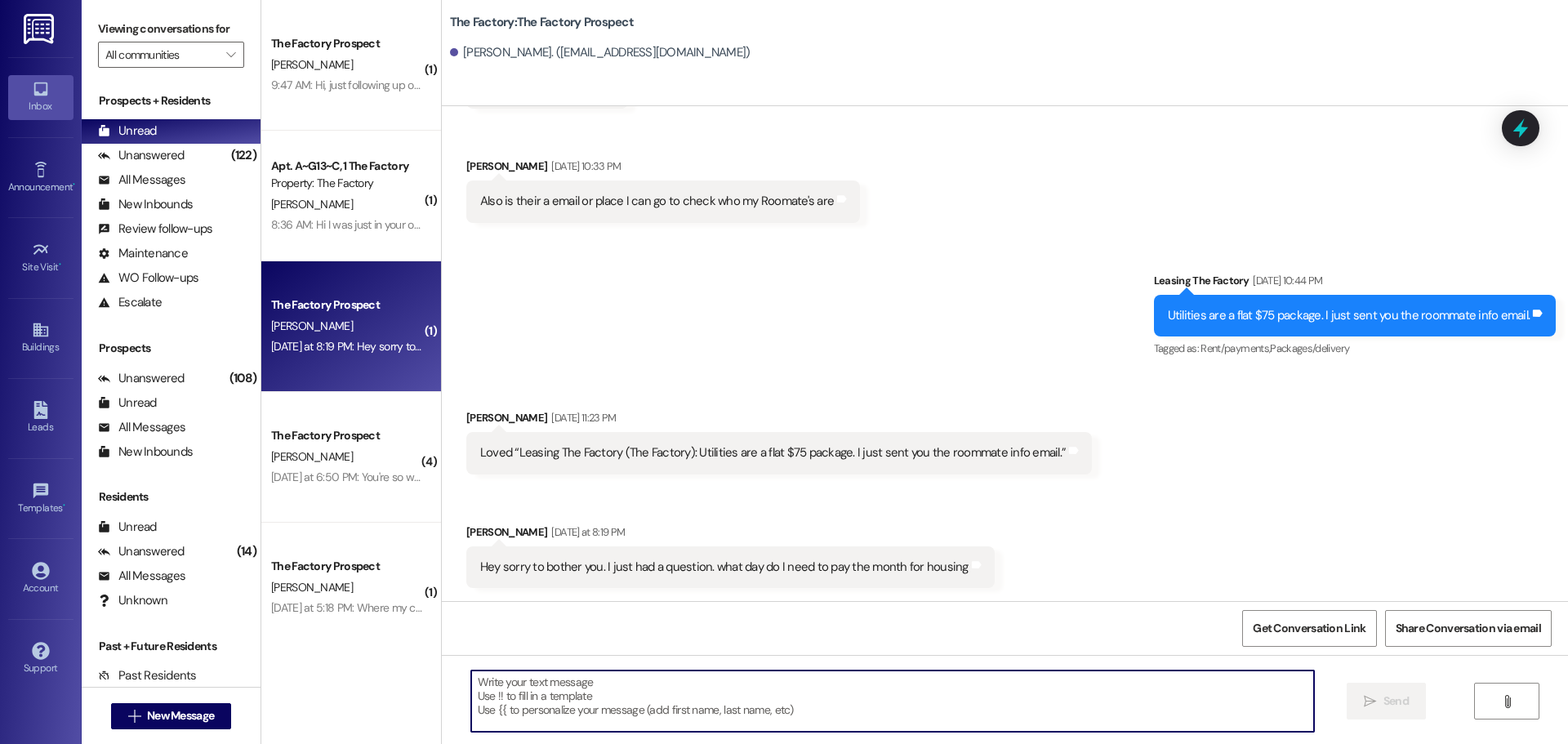
click at [507, 685] on textarea at bounding box center [892, 701] width 843 height 61
type textarea "A"
type textarea "Everything needs to be paid by August 18th"
click at [1387, 710] on span "Send" at bounding box center [1395, 701] width 25 height 17
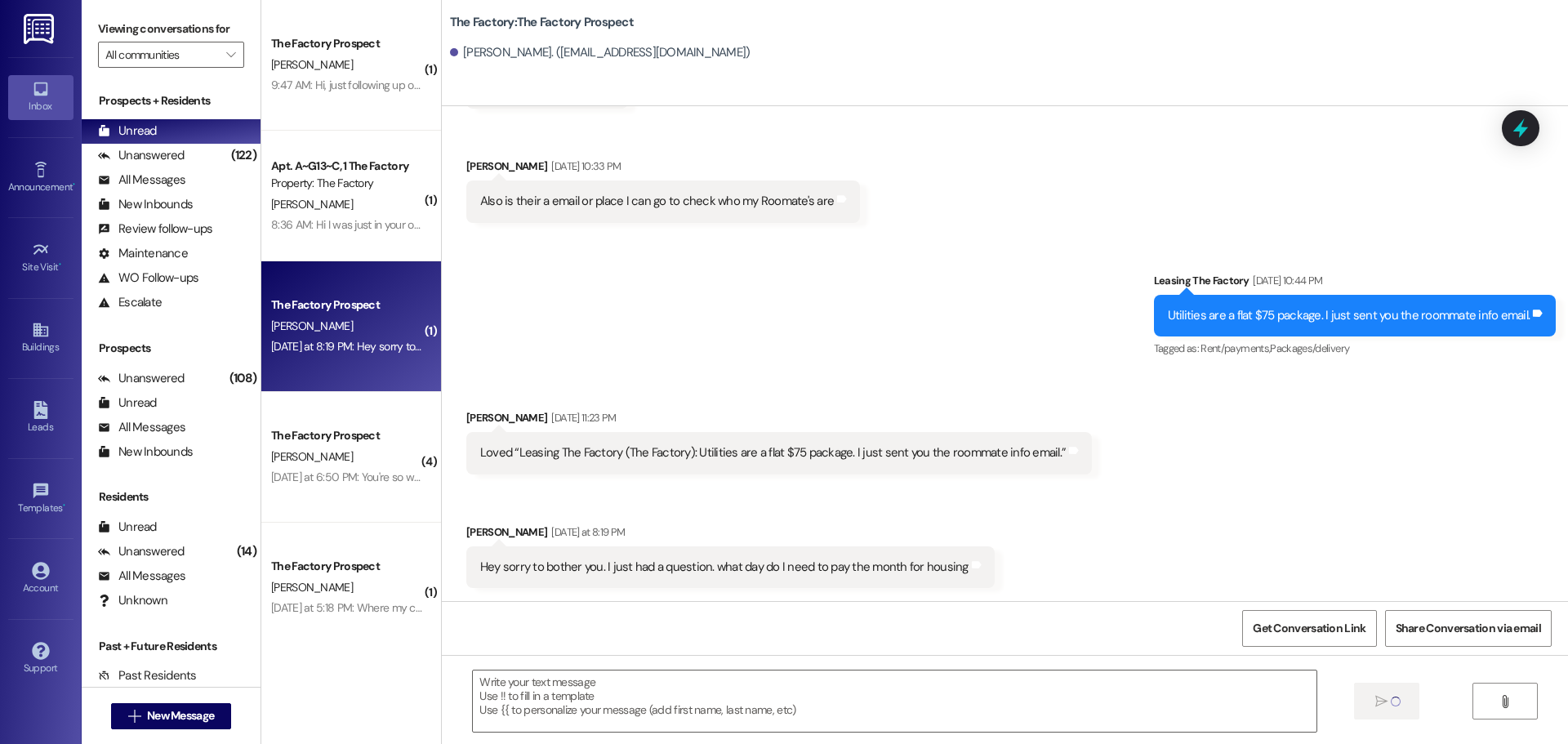
scroll to position [6423, 0]
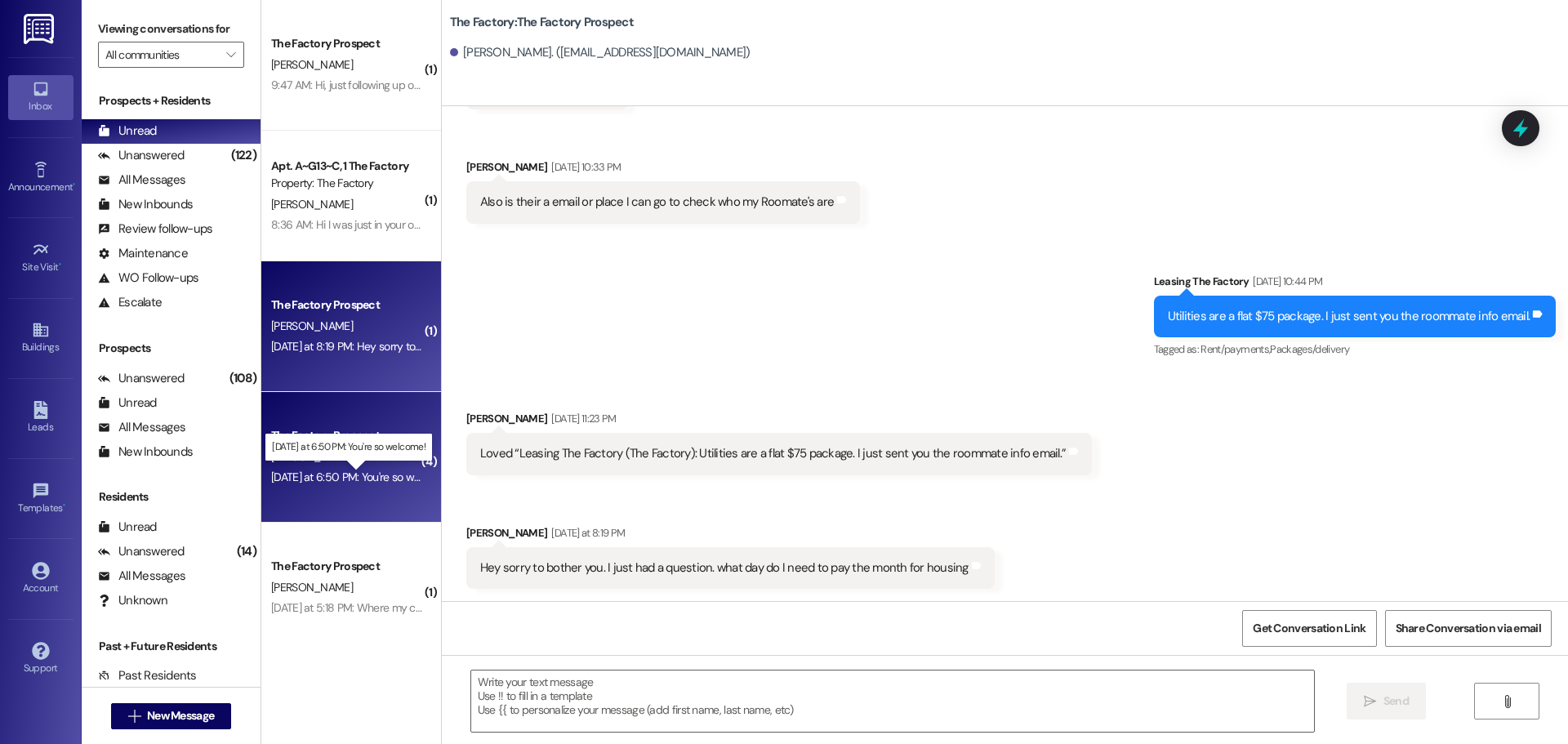
click at [343, 485] on div "Yesterday at 6:50 PM: You're so welcome! Yesterday at 6:50 PM: You're so welcom…" at bounding box center [362, 477] width 180 height 15
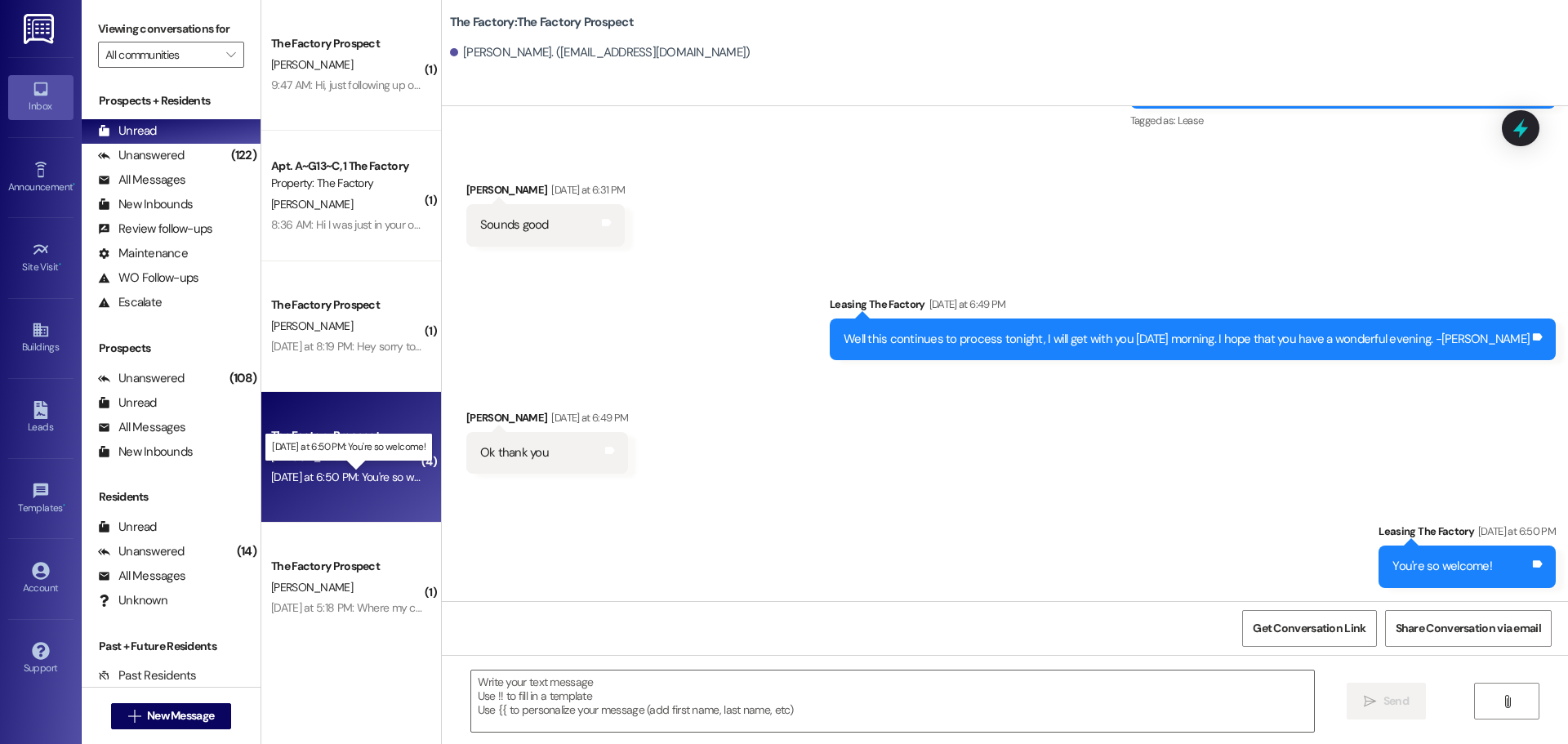
scroll to position [1800, 0]
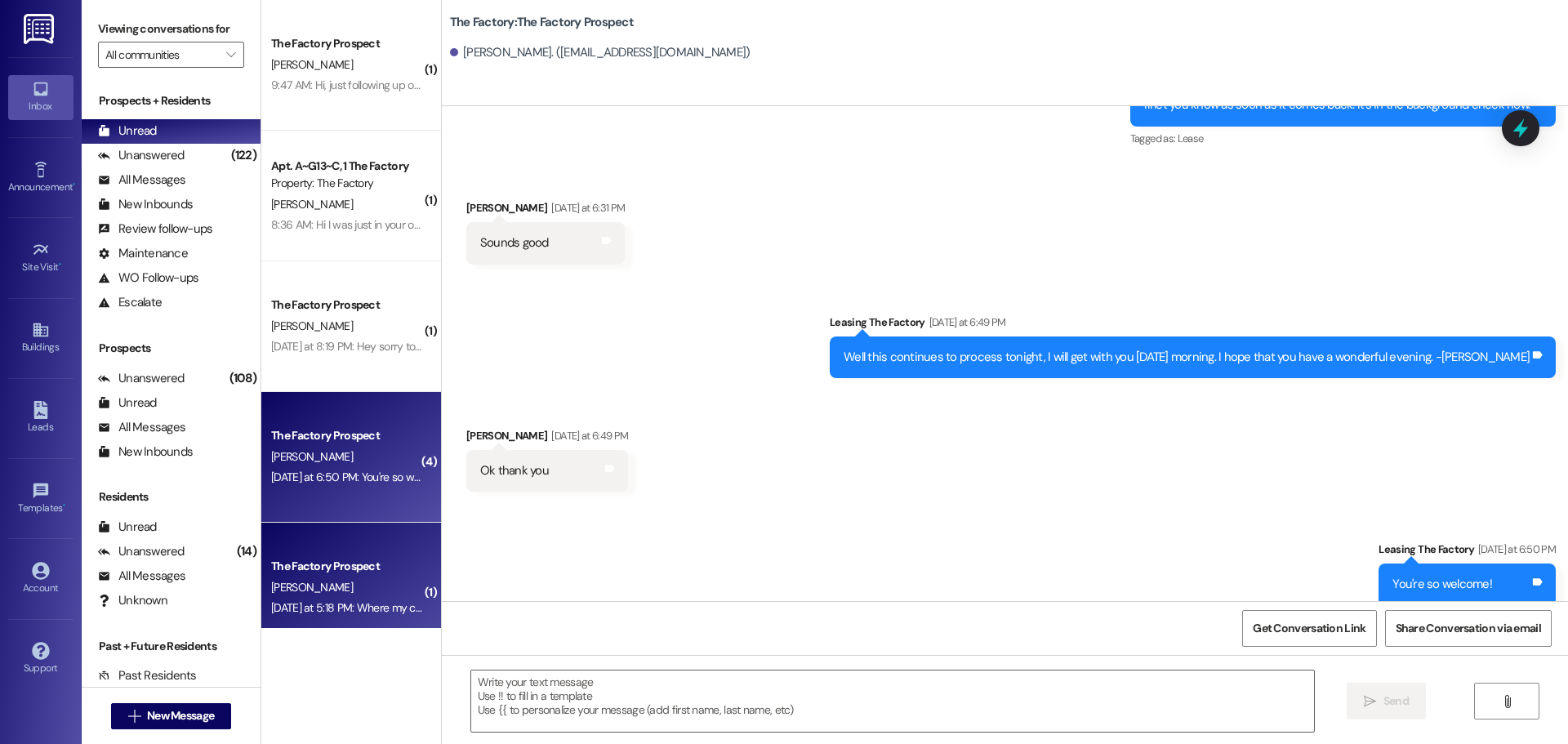
click at [319, 595] on div "M. Foster" at bounding box center [347, 588] width 154 height 20
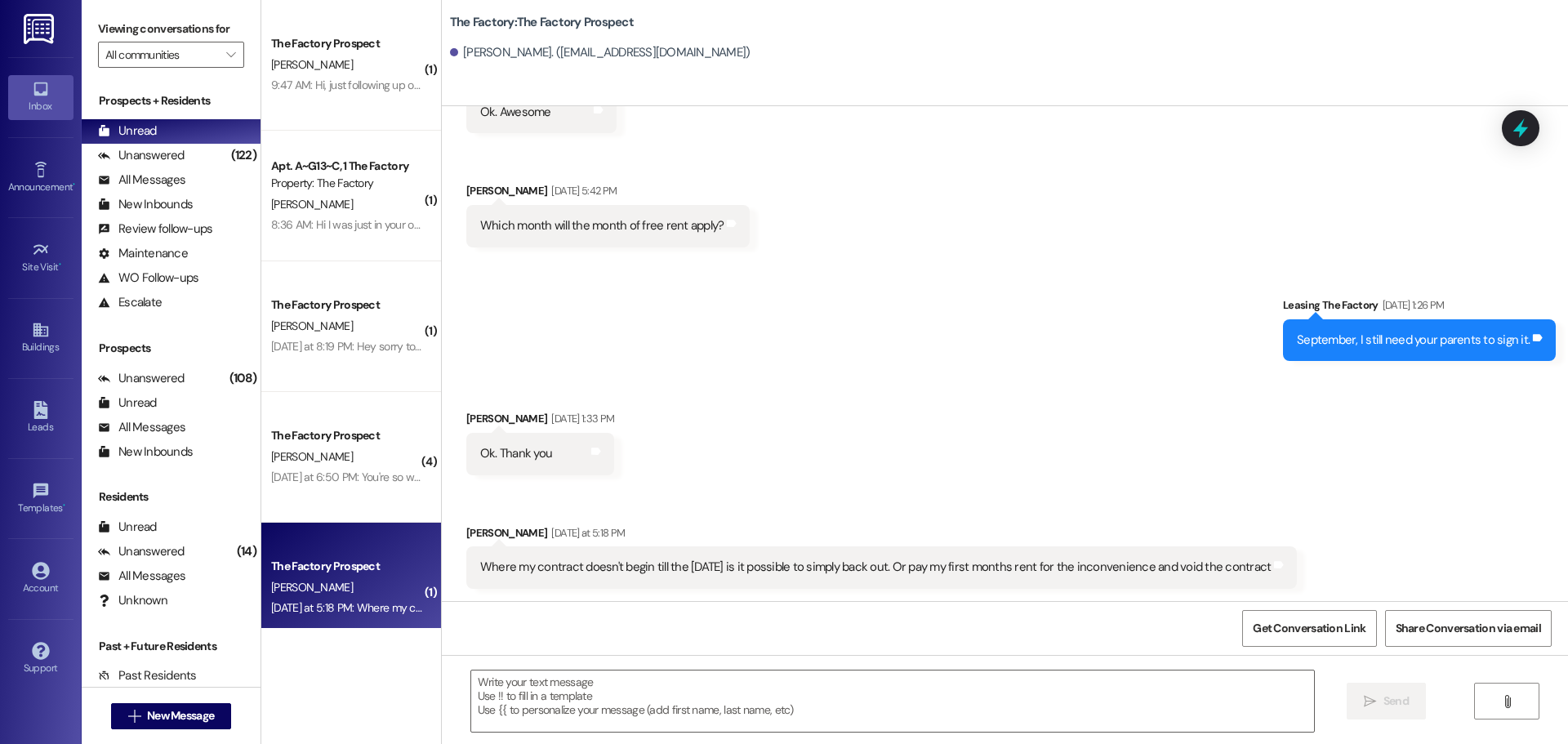
scroll to position [4790, 0]
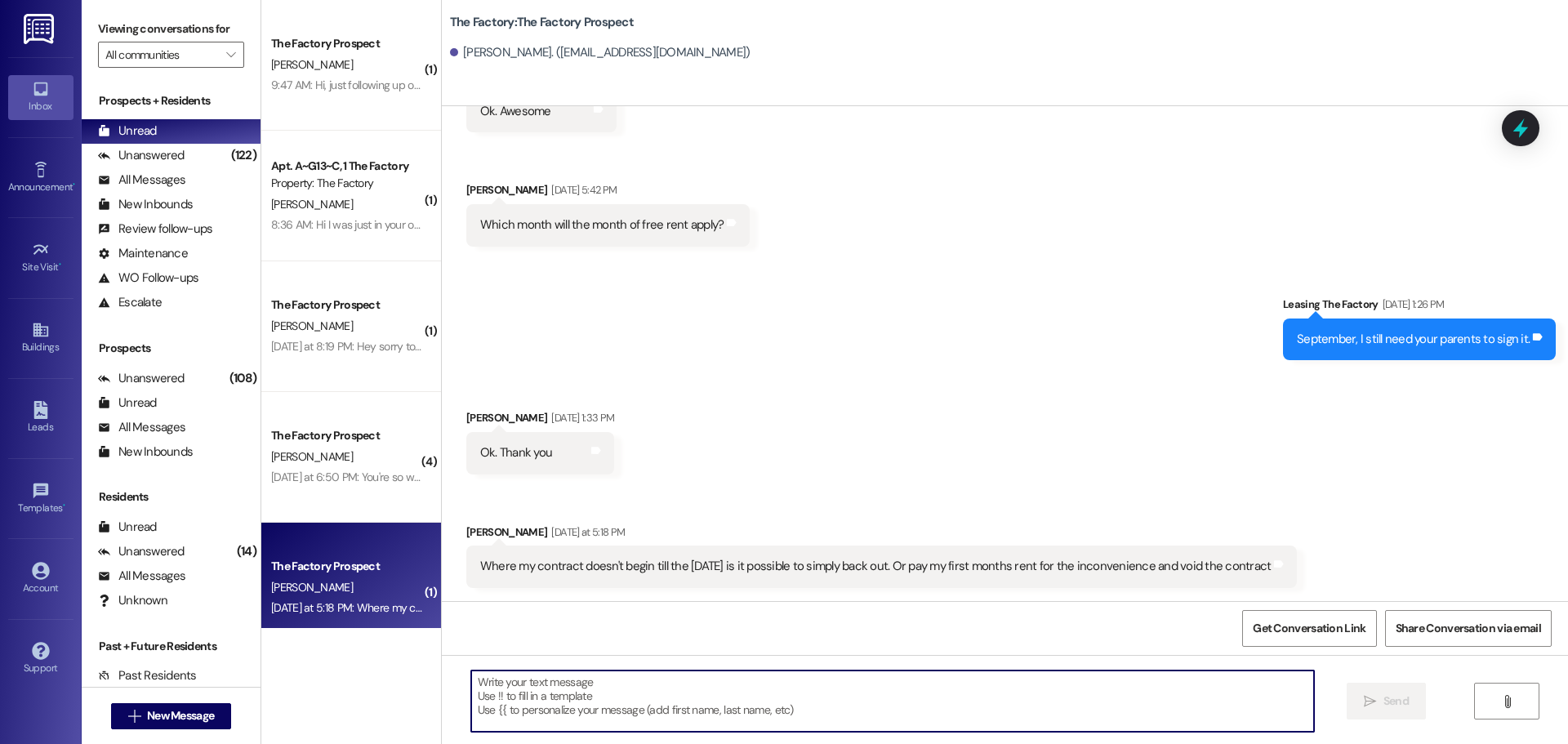
click at [476, 701] on textarea at bounding box center [892, 701] width 843 height 61
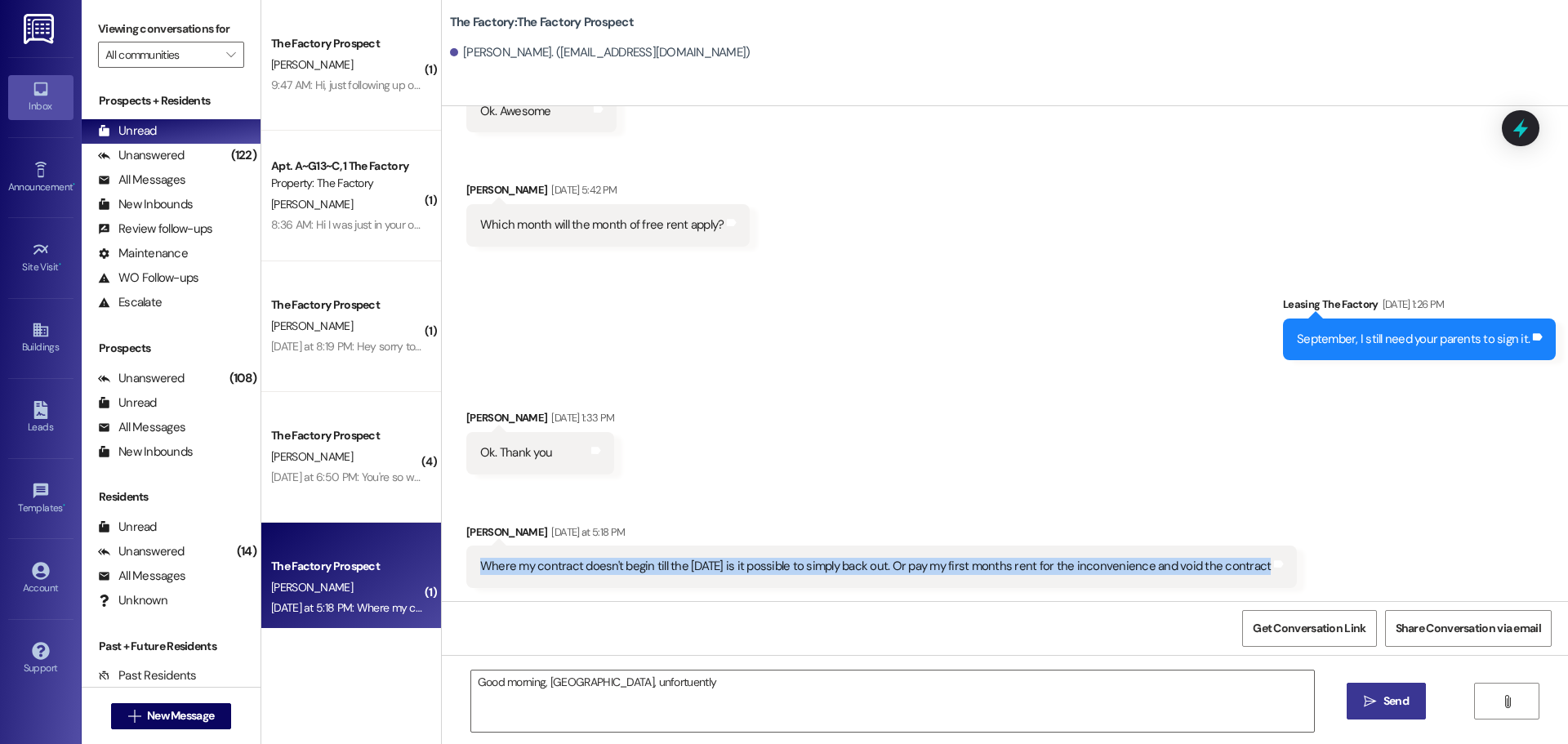
drag, startPoint x: 469, startPoint y: 563, endPoint x: 1287, endPoint y: 585, distance: 818.3
click at [1287, 585] on div "Where my contract doesn't begin till the 19th of August is it possible to simpl…" at bounding box center [882, 566] width 831 height 42
copy div "Where my contract doesn't begin till the 19th of August is it possible to simpl…"
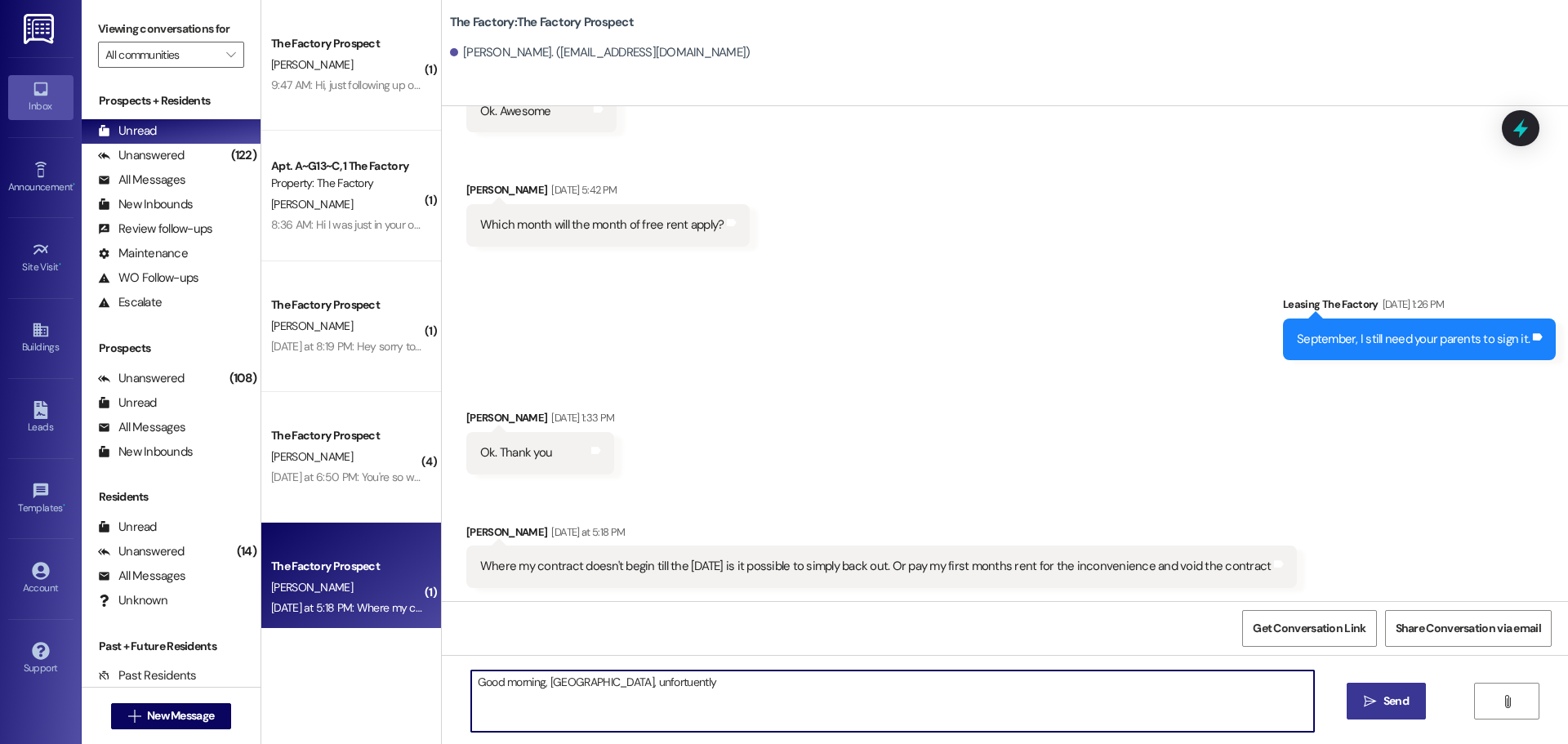
drag, startPoint x: 585, startPoint y: 684, endPoint x: 671, endPoint y: 684, distance: 86.0
click at [671, 684] on textarea "Good morning, Madison, unfortuently" at bounding box center [892, 701] width 843 height 61
paste textarea "Where my contract doesn't begin till the 19th of August is it possible to simpl…"
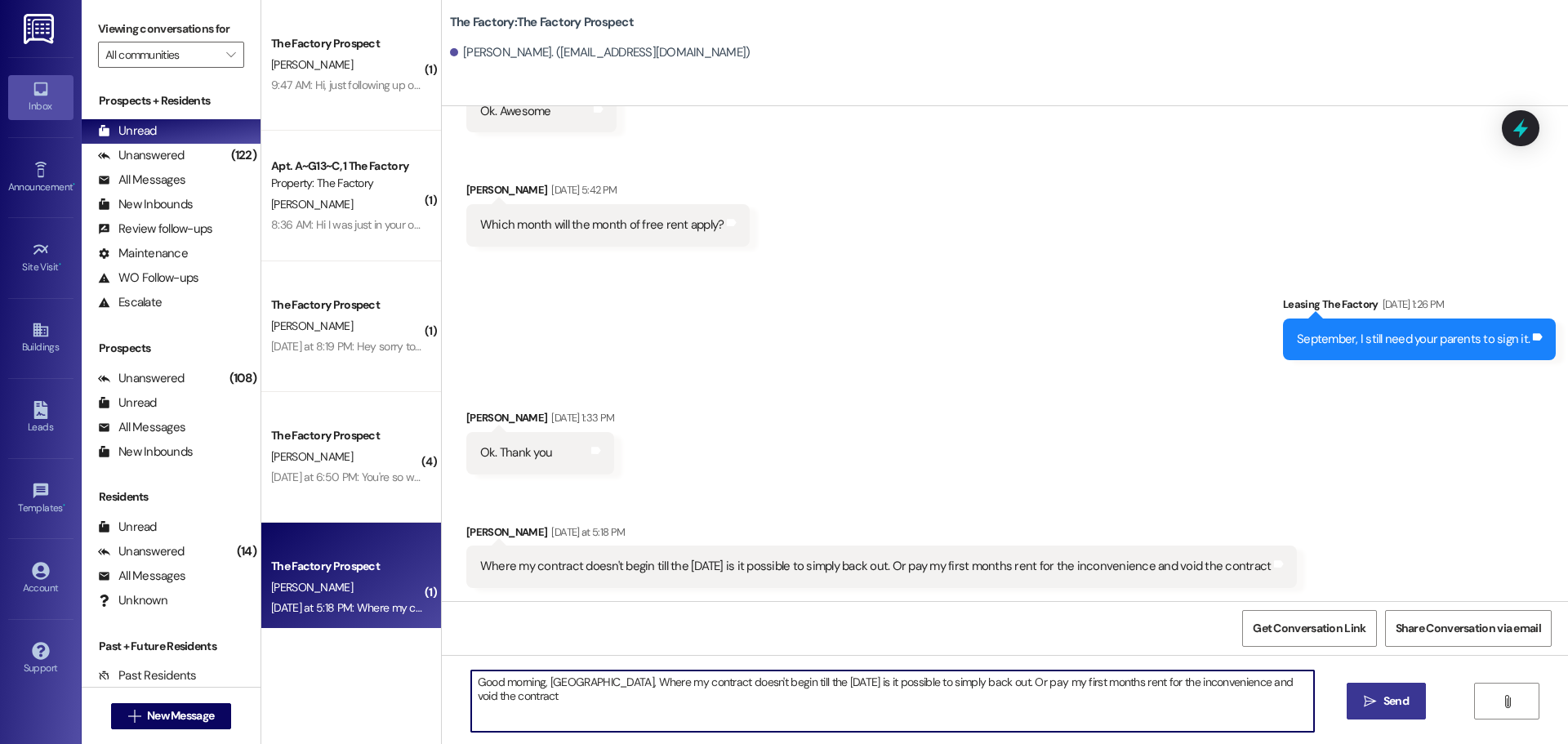
drag, startPoint x: 584, startPoint y: 682, endPoint x: 699, endPoint y: 727, distance: 123.5
click at [699, 727] on textarea "Good morning, Madison, Where my contract doesn't begin till the 19th of August …" at bounding box center [892, 701] width 843 height 61
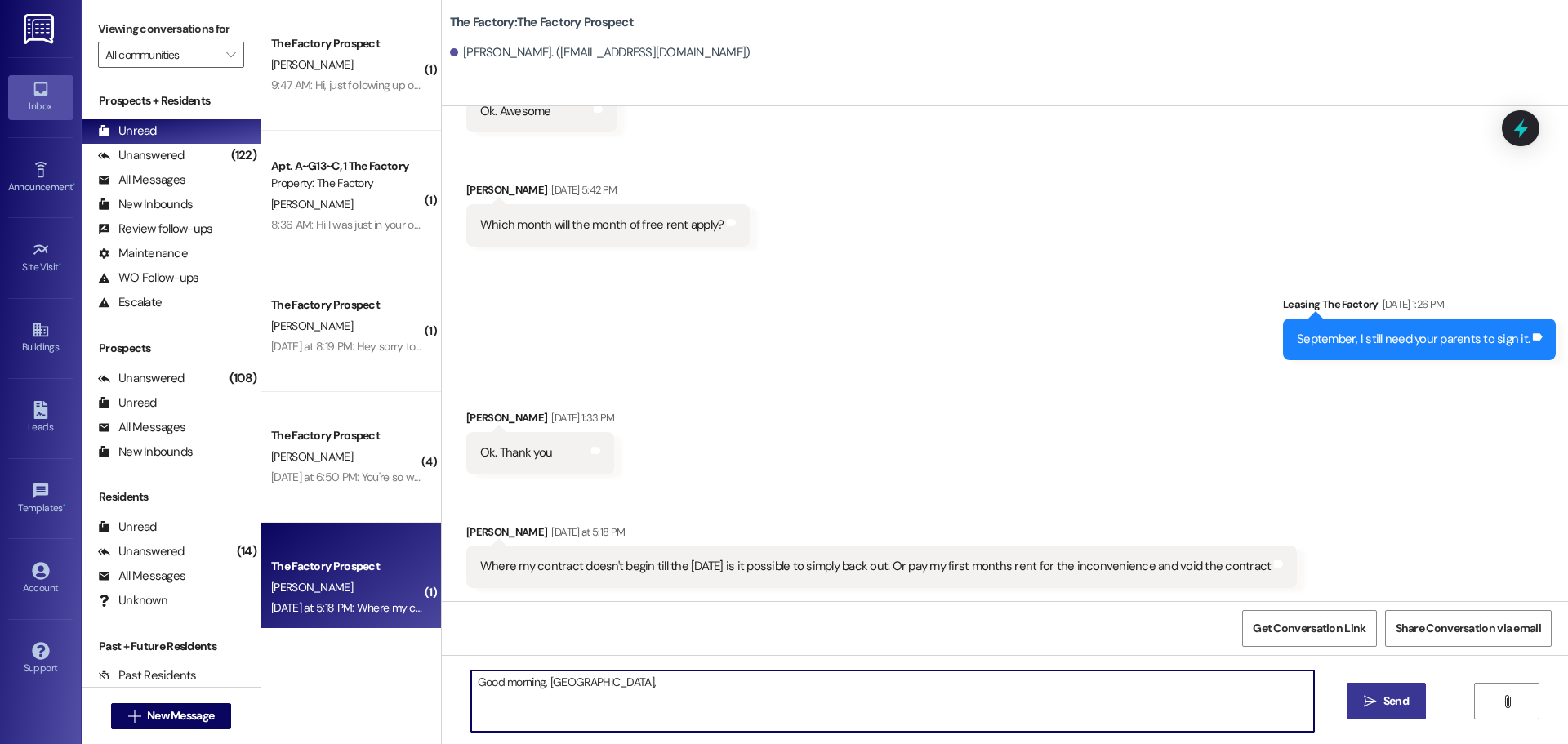
click at [597, 689] on textarea "Good morning, Madison," at bounding box center [892, 701] width 843 height 61
paste textarea "Thank you for reaching out. Unfortunately, you won’t be able to simply back out…"
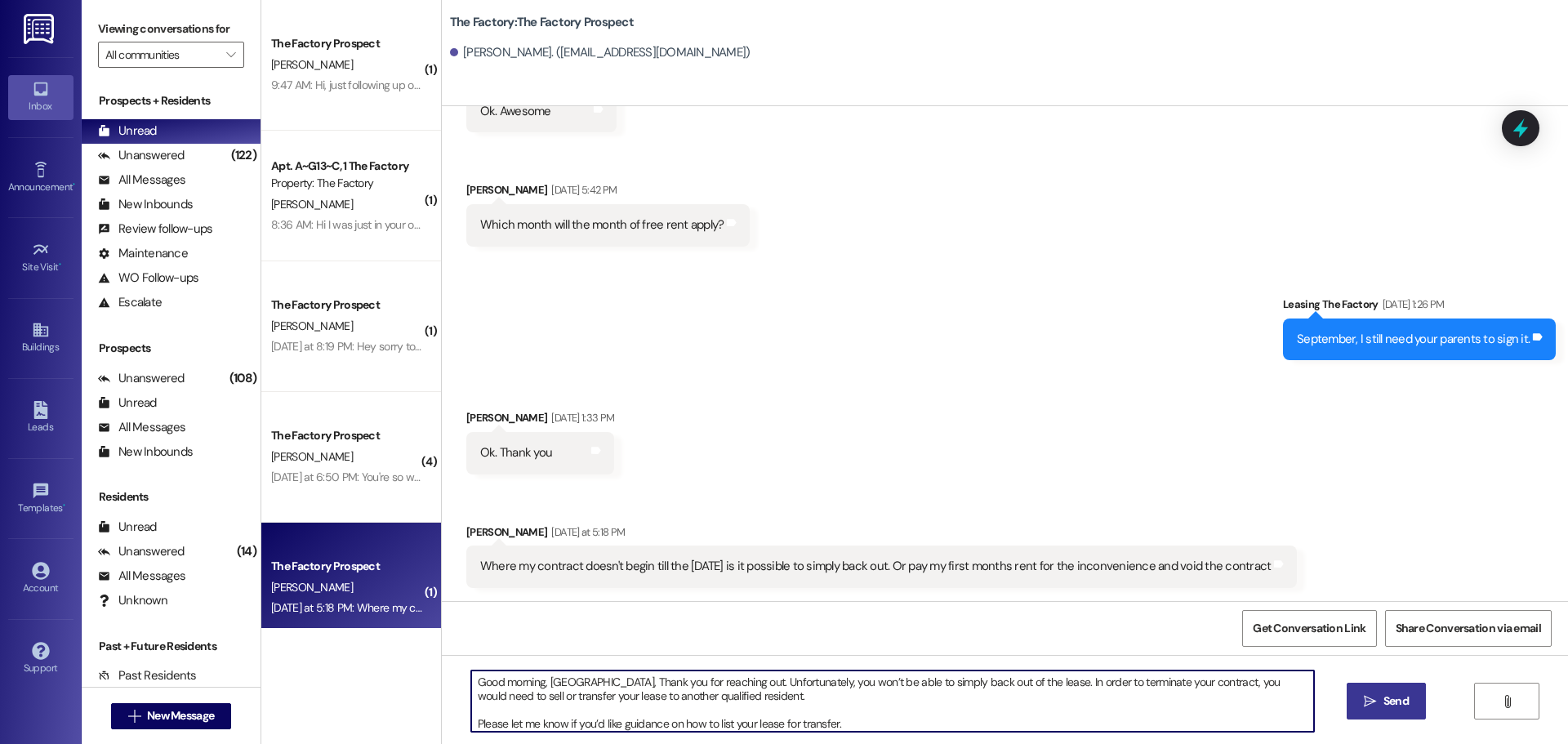
click at [720, 700] on textarea "Good morning, Madison, Thank you for reaching out. Unfortunately, you won’t be …" at bounding box center [892, 701] width 843 height 61
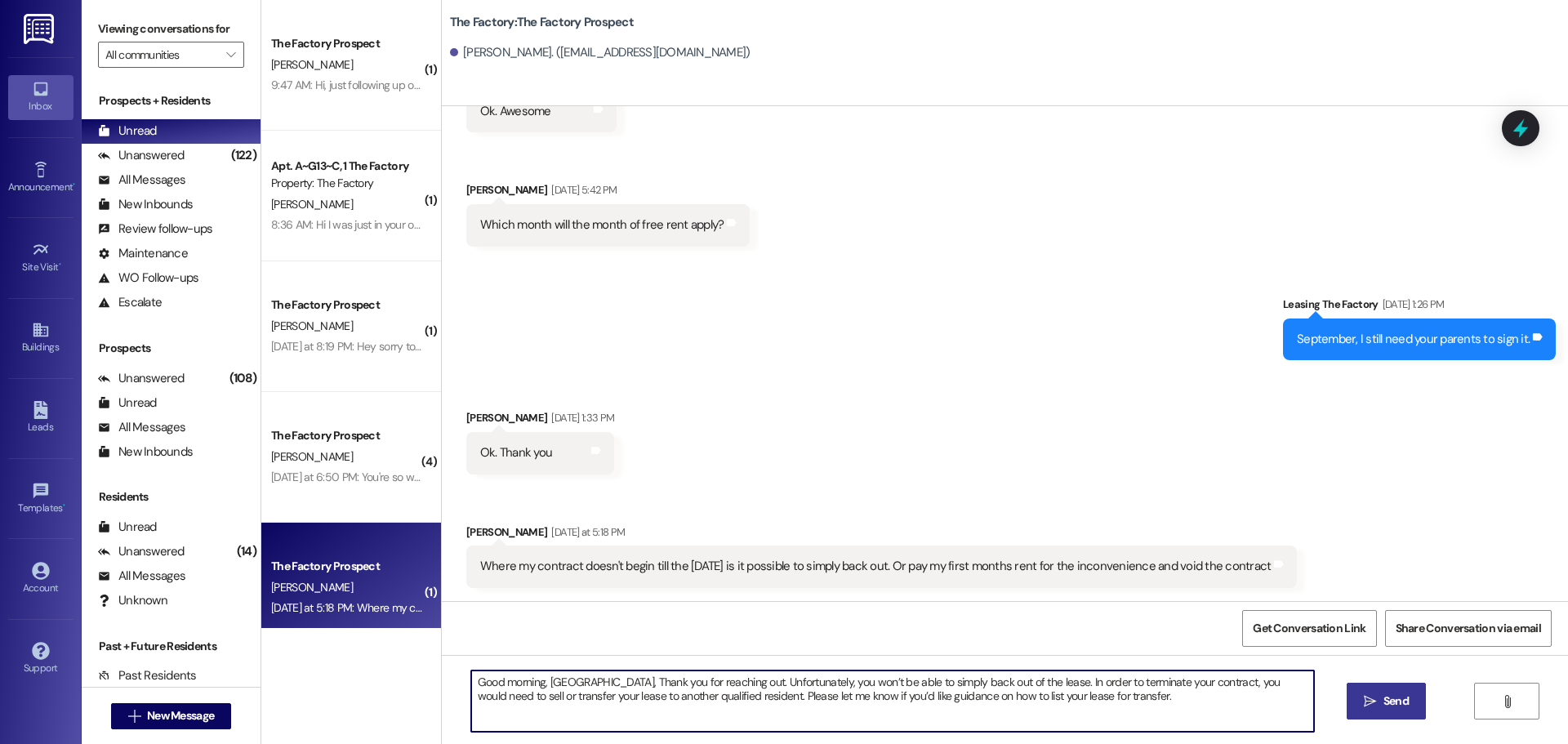
type textarea "Good morning, Madison, Thank you for reaching out. Unfortunately, you won’t be …"
drag, startPoint x: 584, startPoint y: 685, endPoint x: 1072, endPoint y: 700, distance: 488.2
click at [1072, 700] on textarea "Good morning, Madison, Thank you for reaching out. Unfortunately, you won’t be …" at bounding box center [892, 701] width 843 height 61
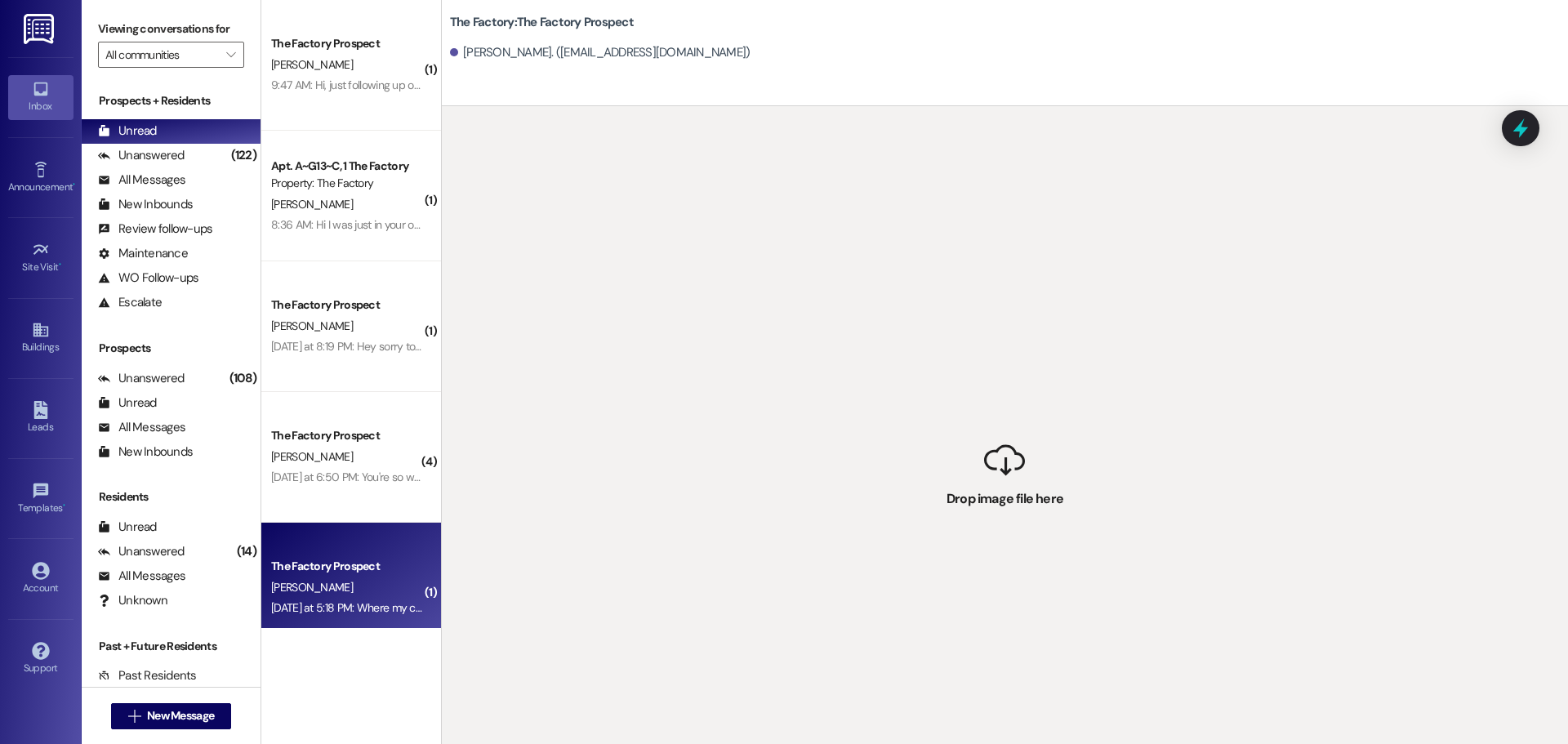
click at [345, 578] on div "M. Foster" at bounding box center [347, 588] width 154 height 20
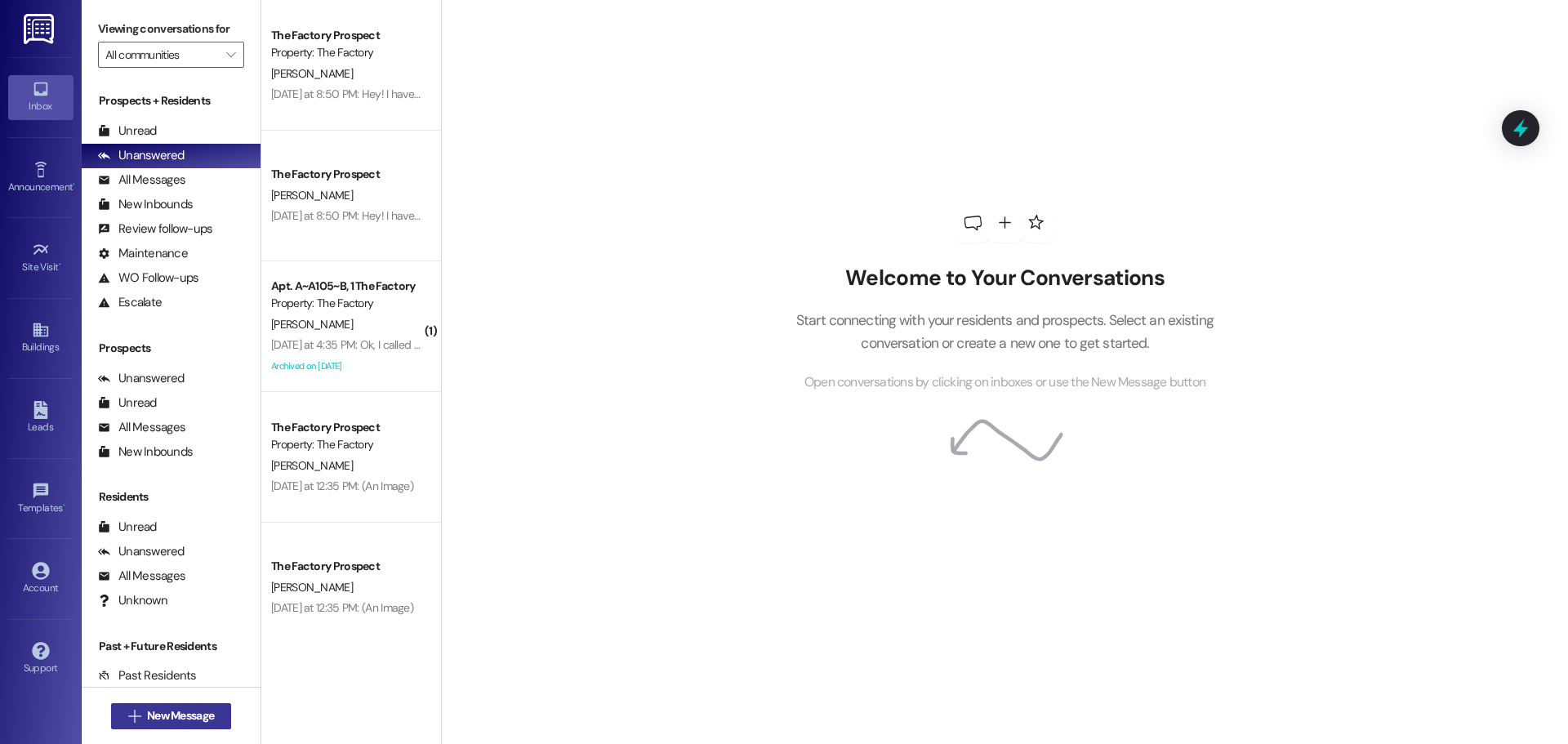
click at [193, 713] on span "New Message" at bounding box center [180, 716] width 67 height 17
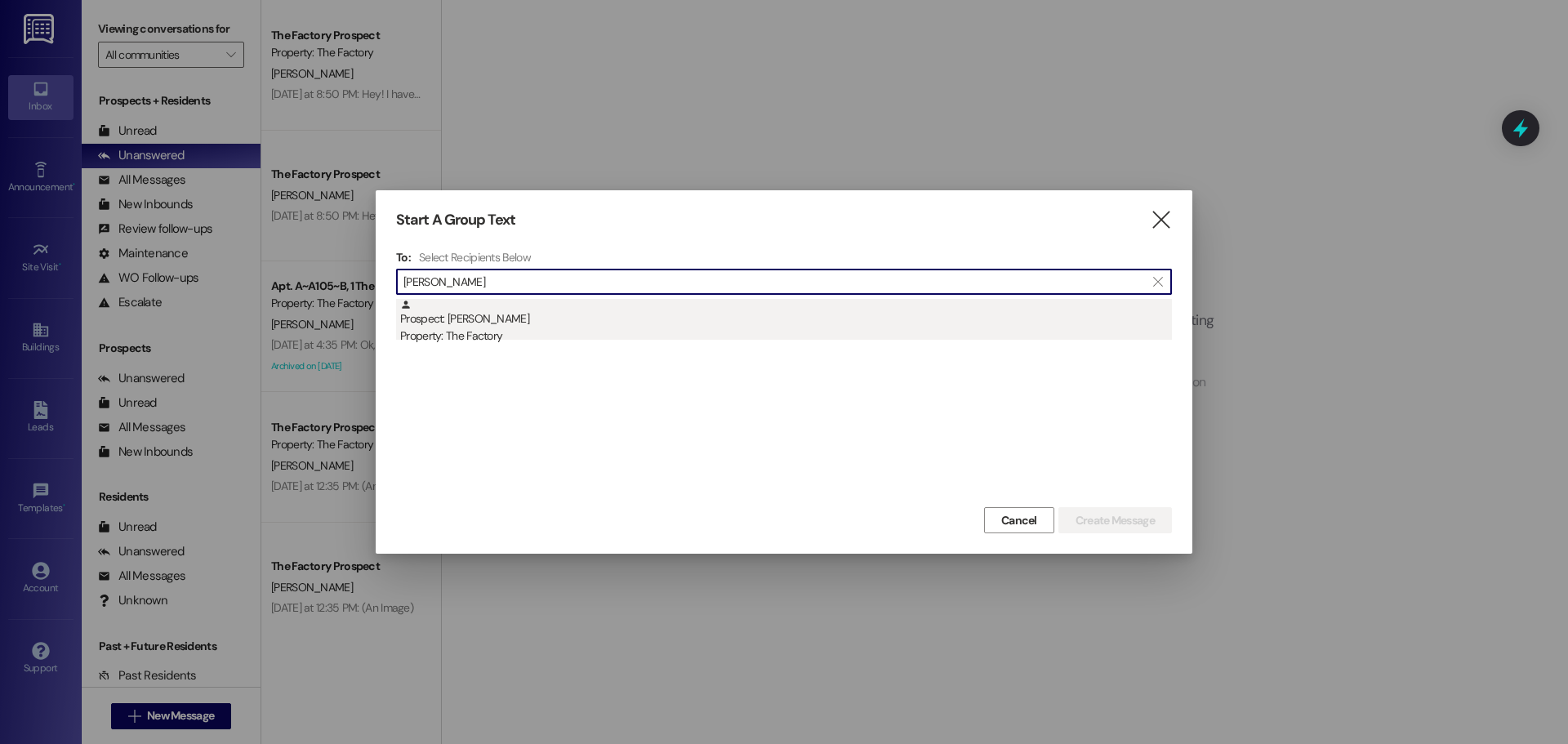
type input "[PERSON_NAME]"
click at [480, 315] on div "Prospect: Madison Foster Property: The Factory" at bounding box center [785, 323] width 771 height 46
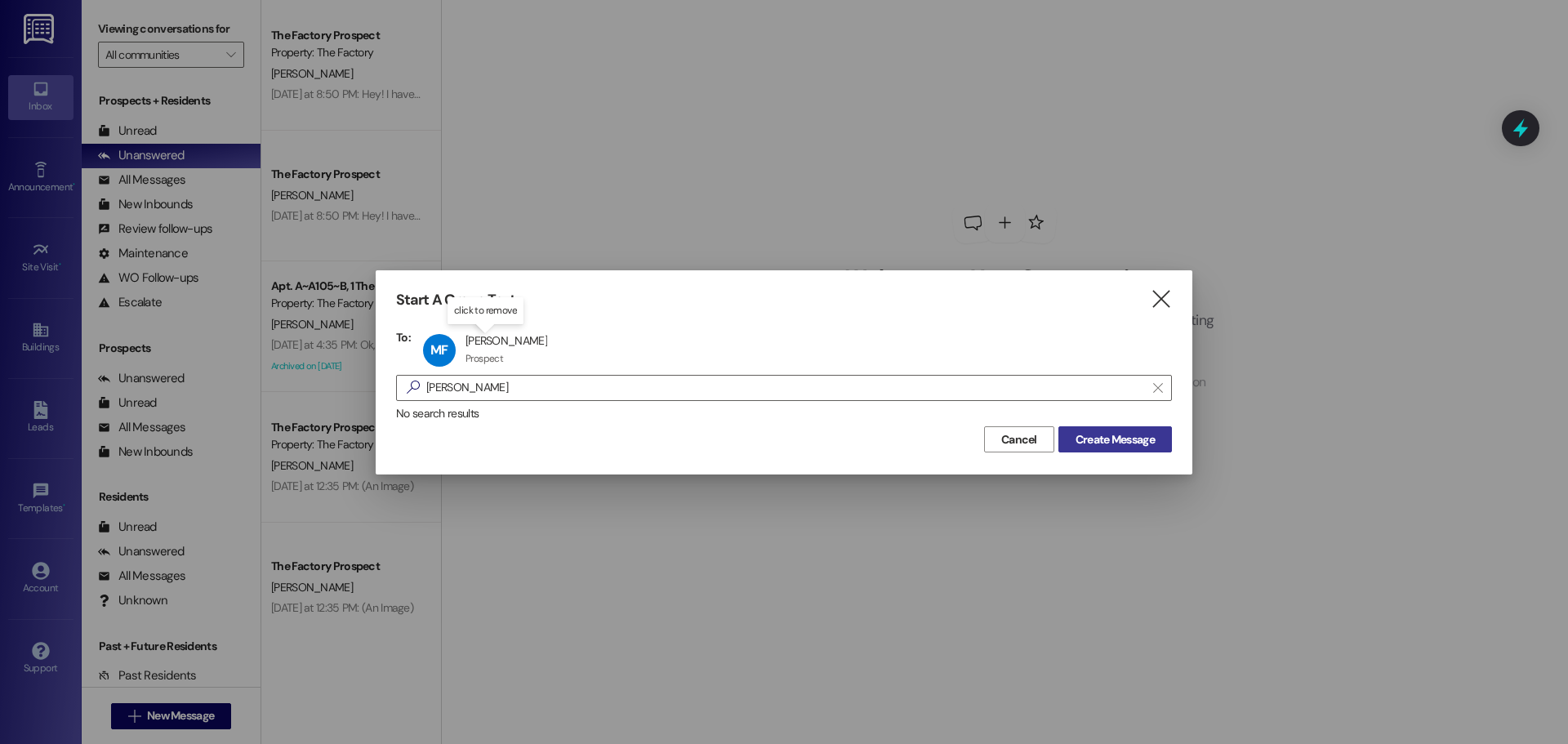
click at [1119, 445] on span "Create Message" at bounding box center [1114, 440] width 79 height 17
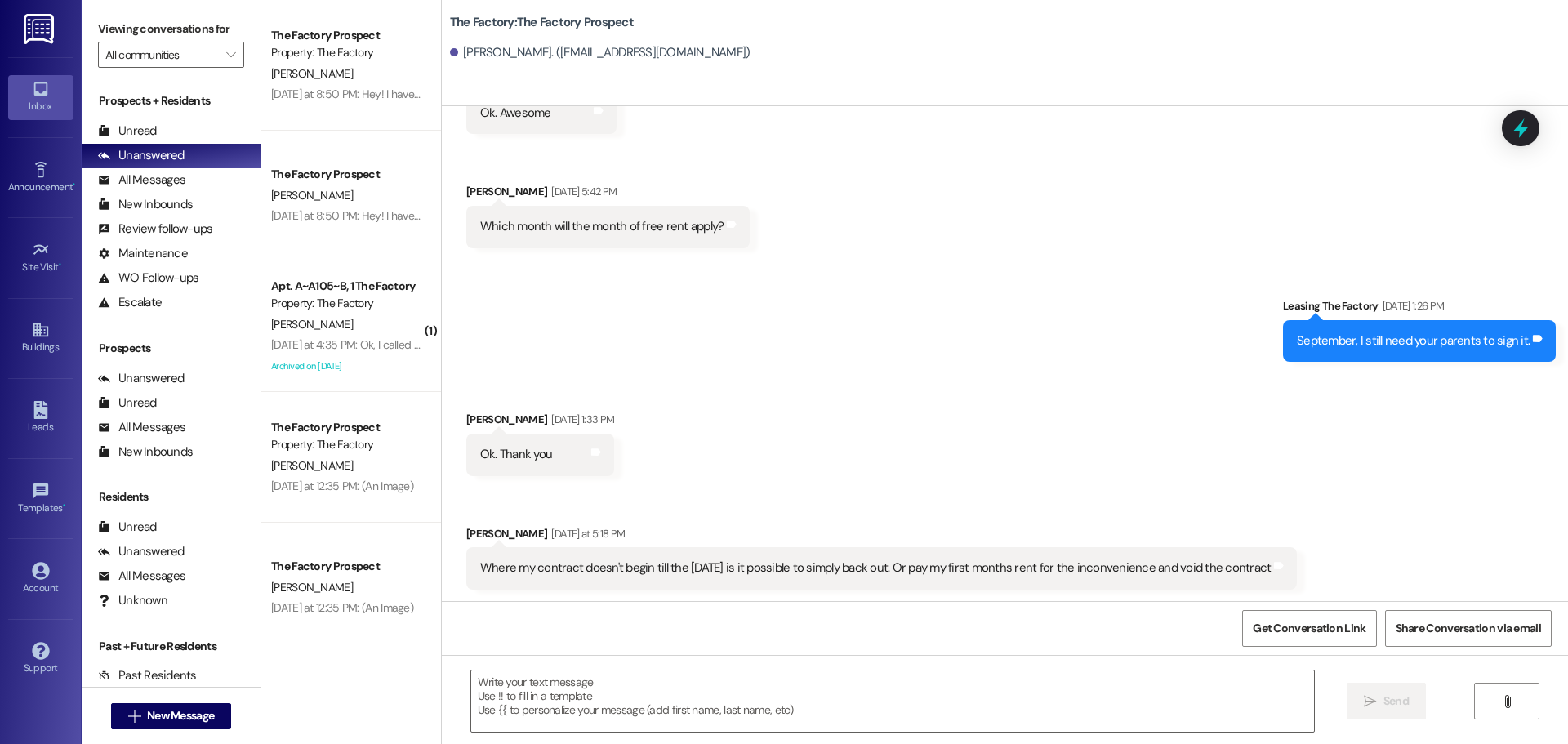
scroll to position [4790, 0]
click at [471, 681] on textarea at bounding box center [892, 701] width 843 height 61
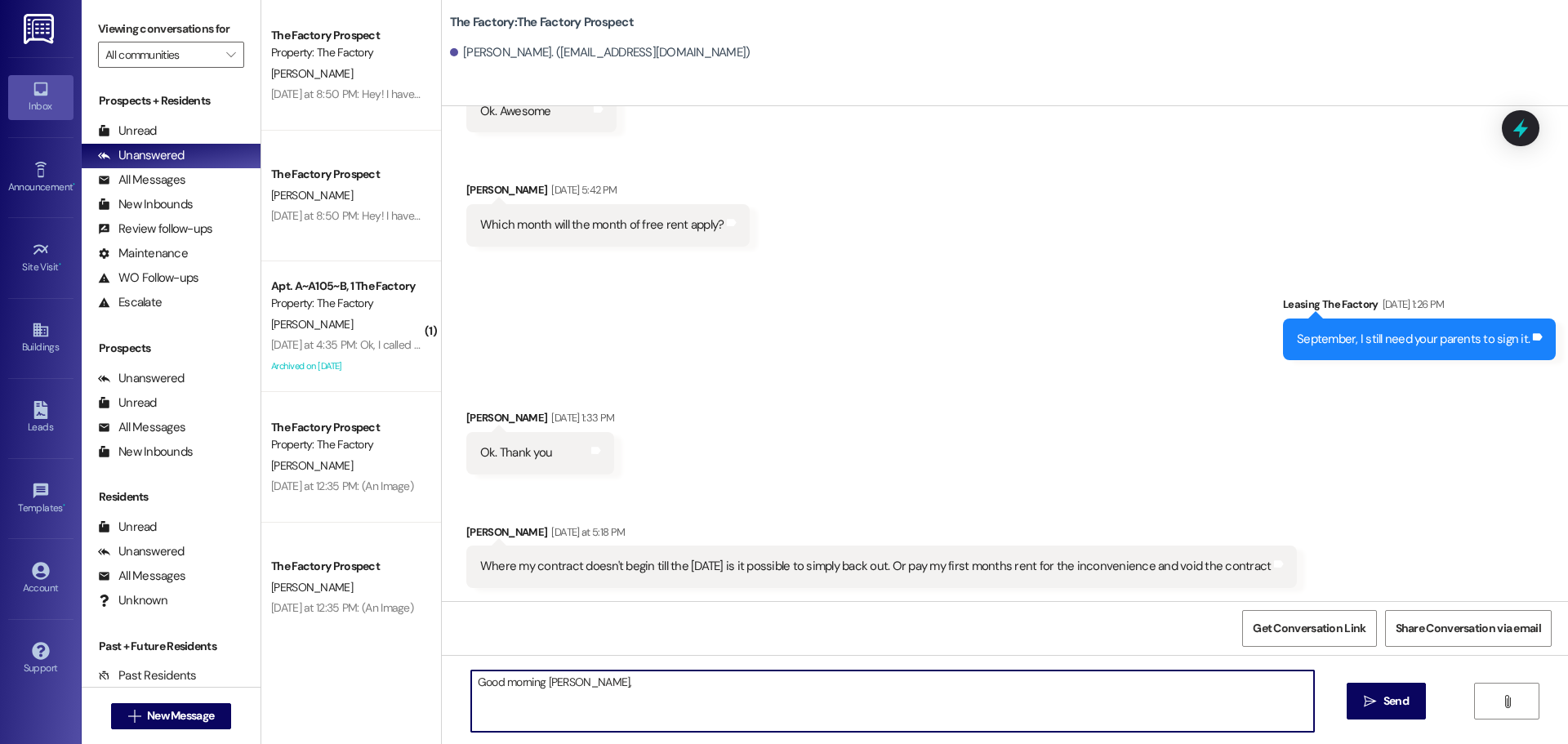
paste textarea "Thanks so much for reaching out! I completely understand your situation. While …"
type textarea "Good morning Madison, Thanks so much for reaching out! I completely understand …"
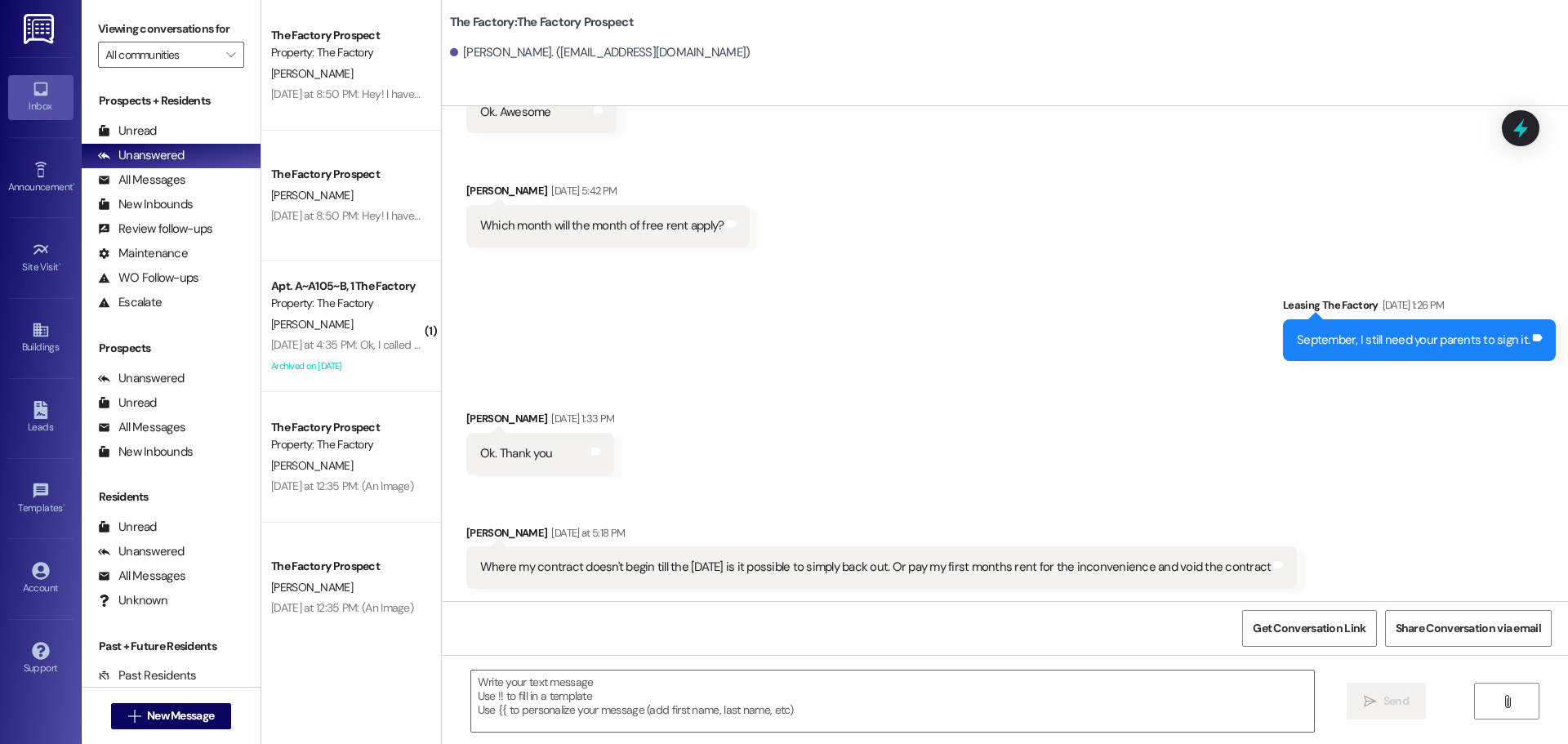
click at [1180, 546] on div "Madison Foster Yesterday at 5:18 PM" at bounding box center [882, 536] width 831 height 23
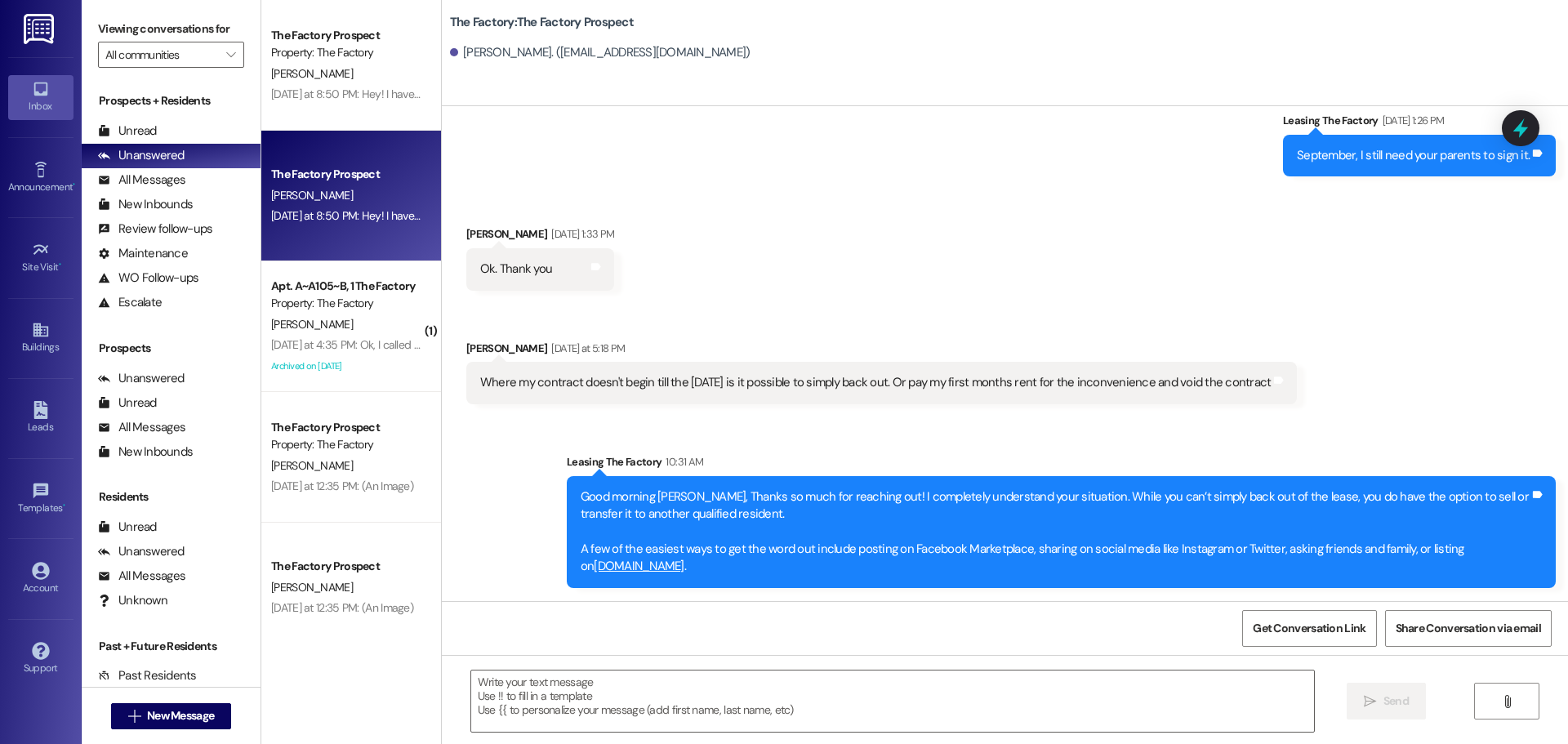
click at [354, 192] on div "[PERSON_NAME]" at bounding box center [347, 195] width 154 height 20
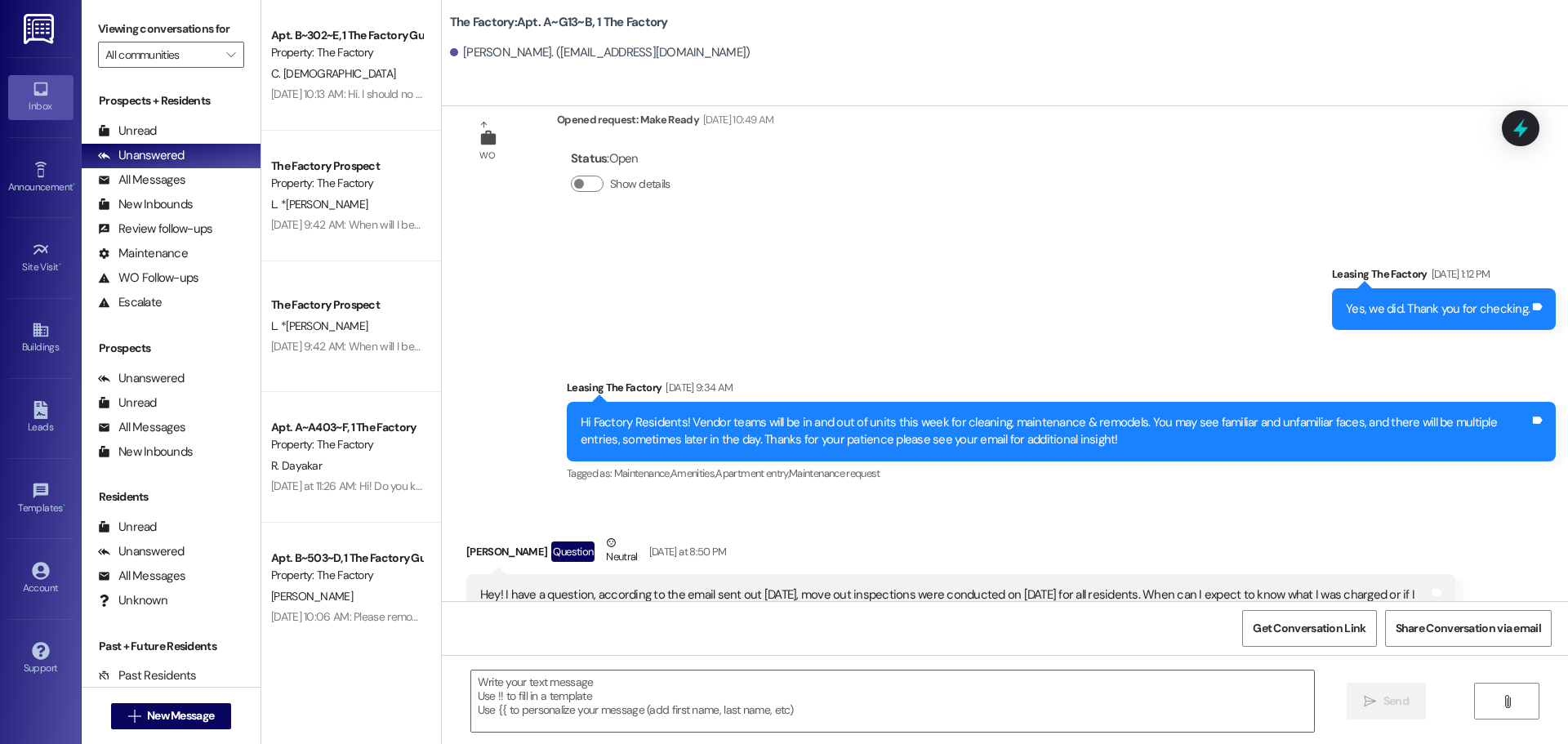
scroll to position [326, 0]
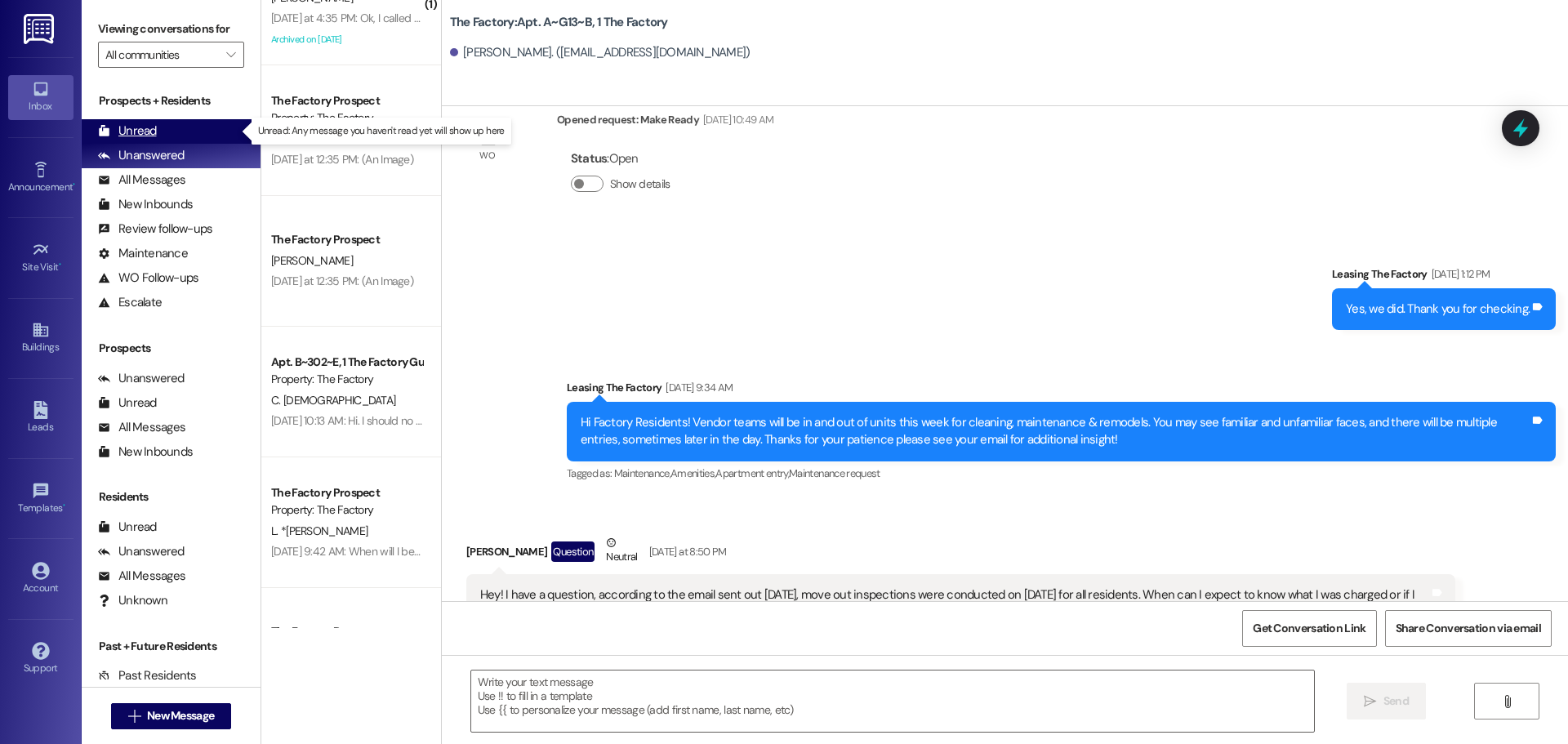
click at [123, 130] on div "Unread" at bounding box center [126, 131] width 59 height 17
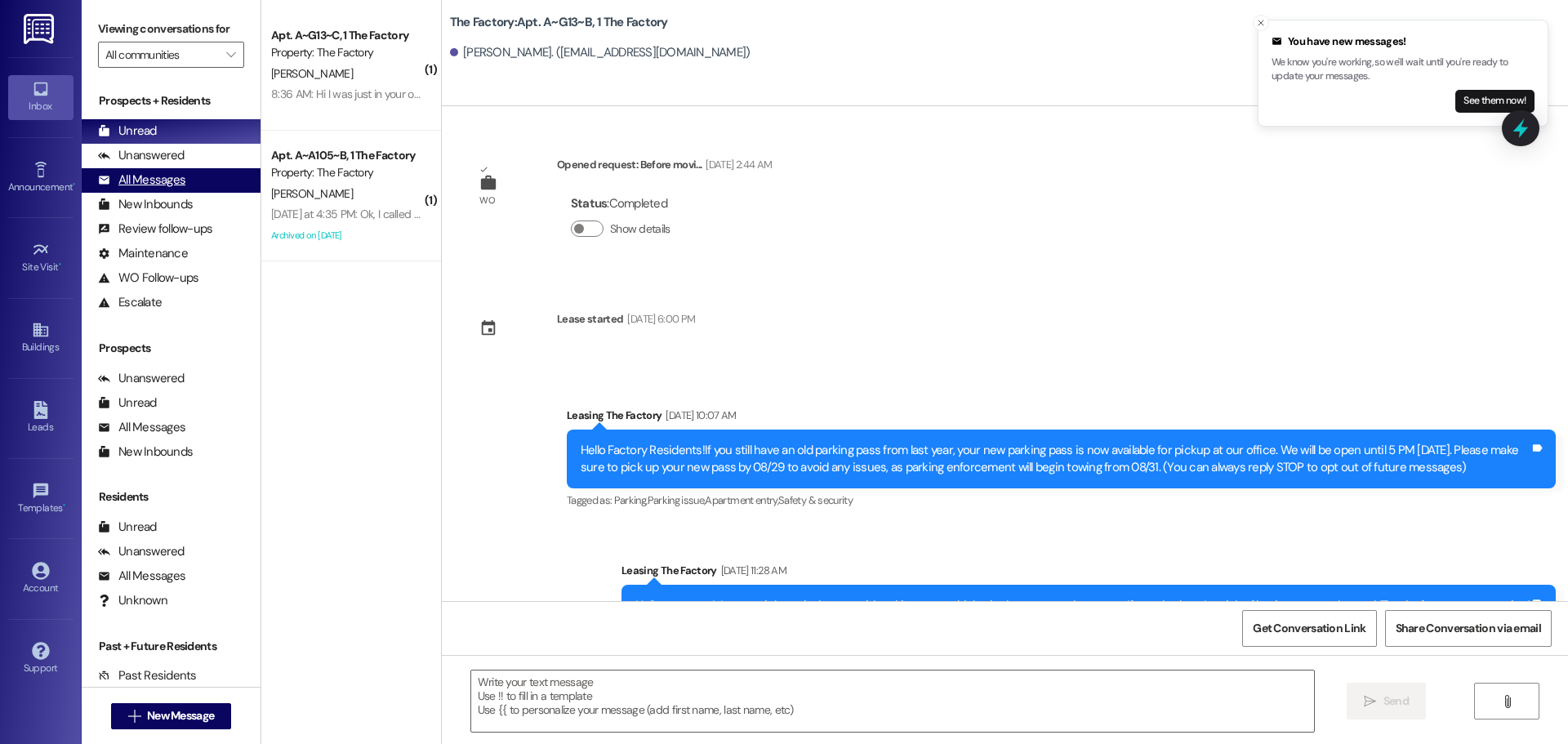
scroll to position [14361, 0]
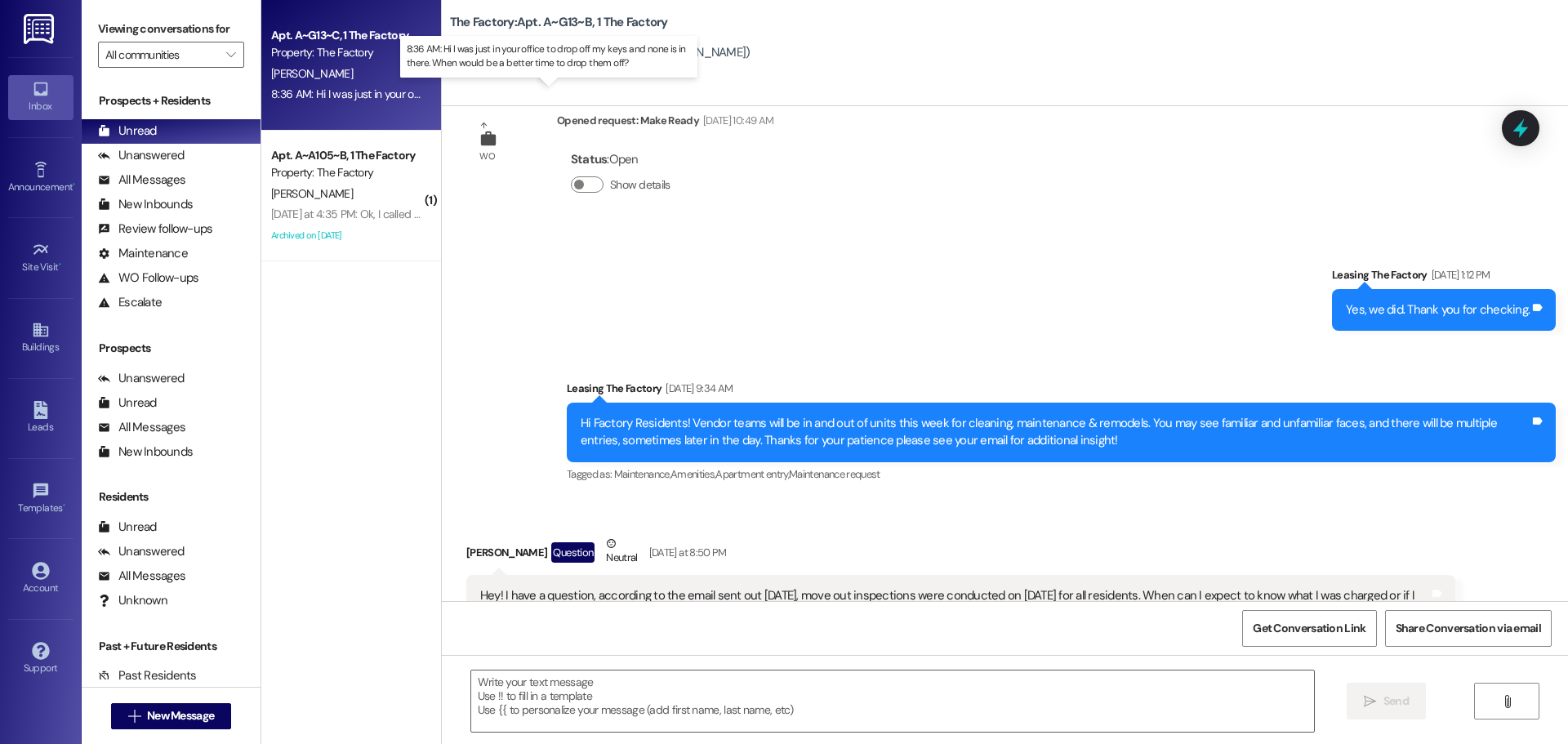
click at [346, 91] on div "8:36 AM: Hi I was just in your office to drop off my keys and none is in there.…" at bounding box center [564, 94] width 586 height 15
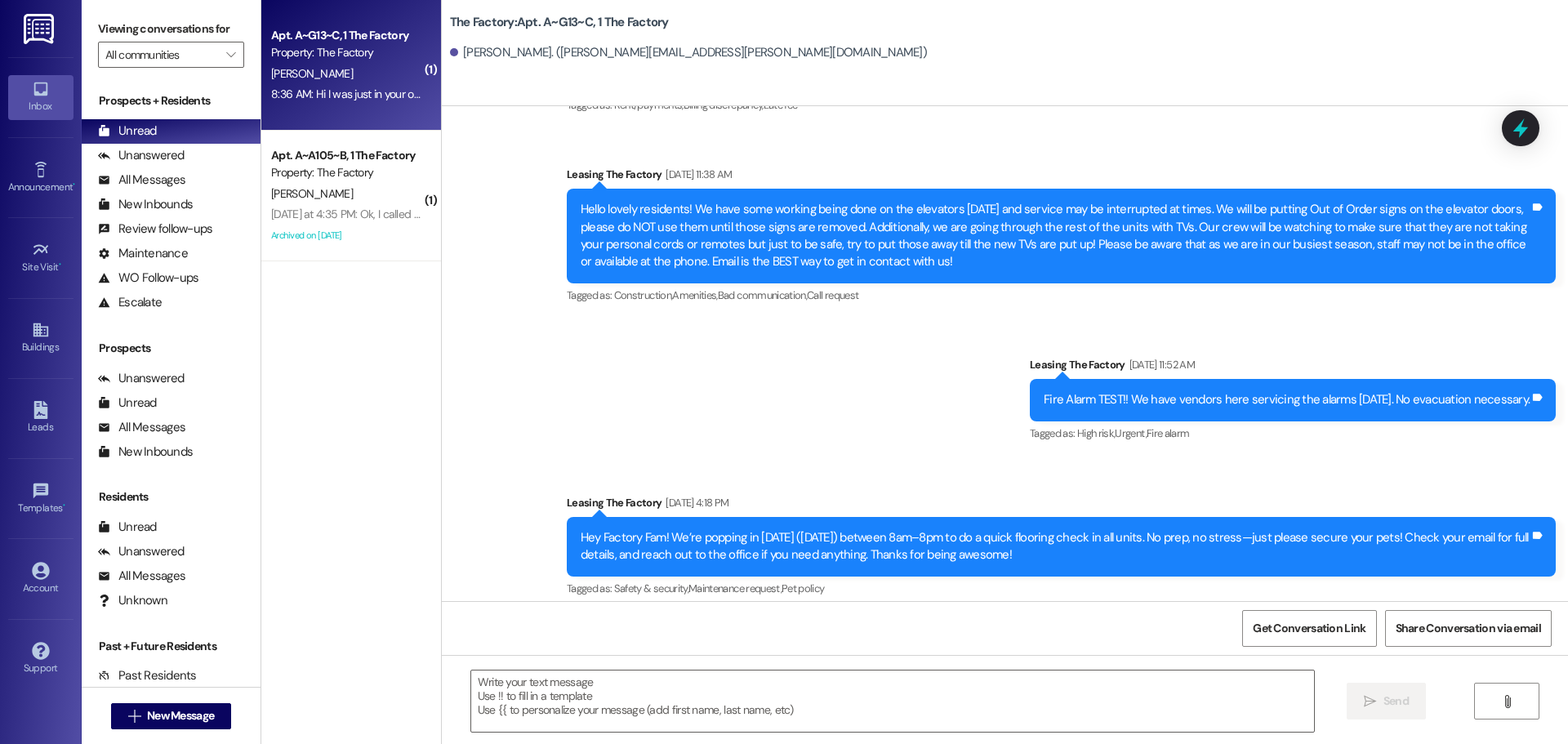
scroll to position [19330, 0]
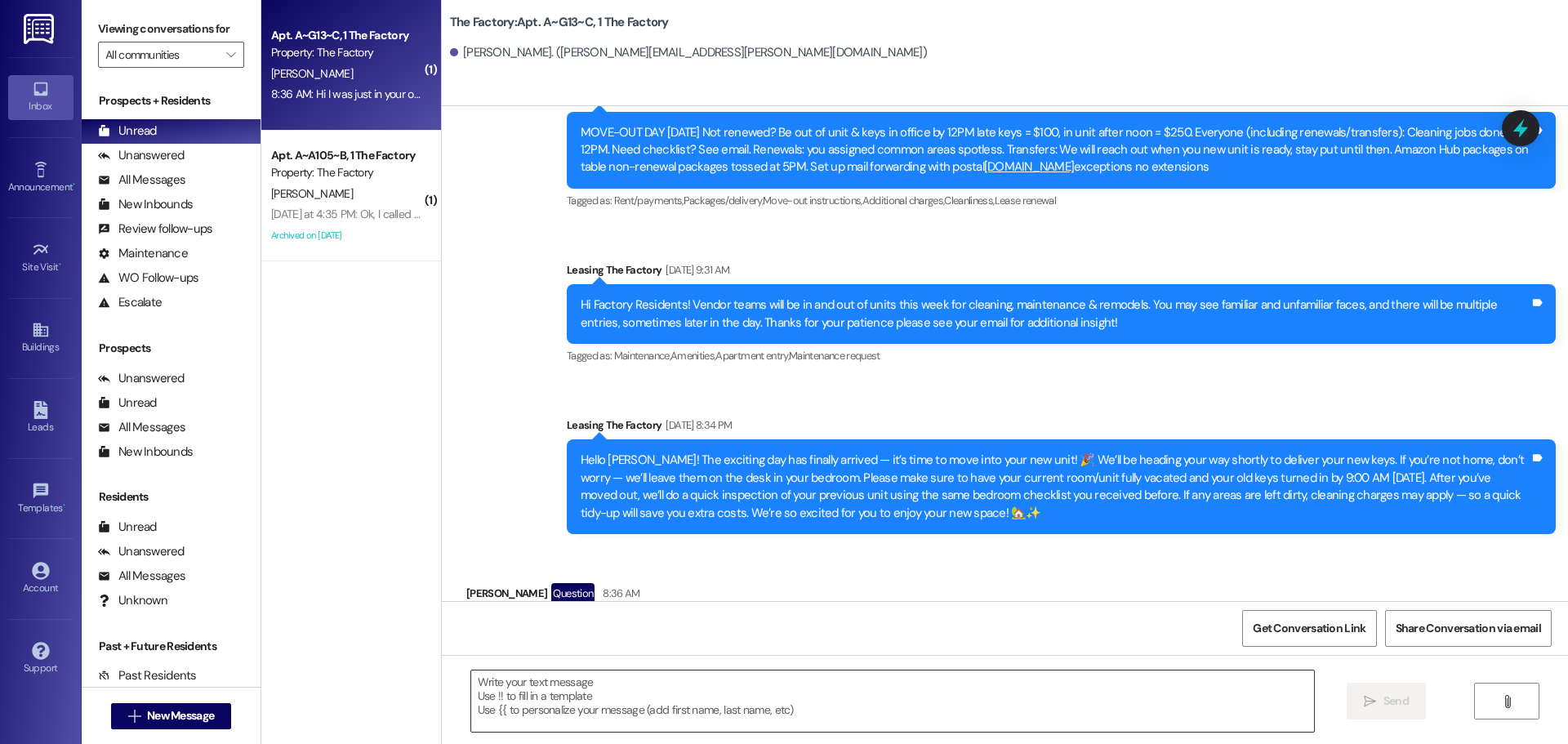
click at [471, 684] on textarea at bounding box center [892, 701] width 843 height 61
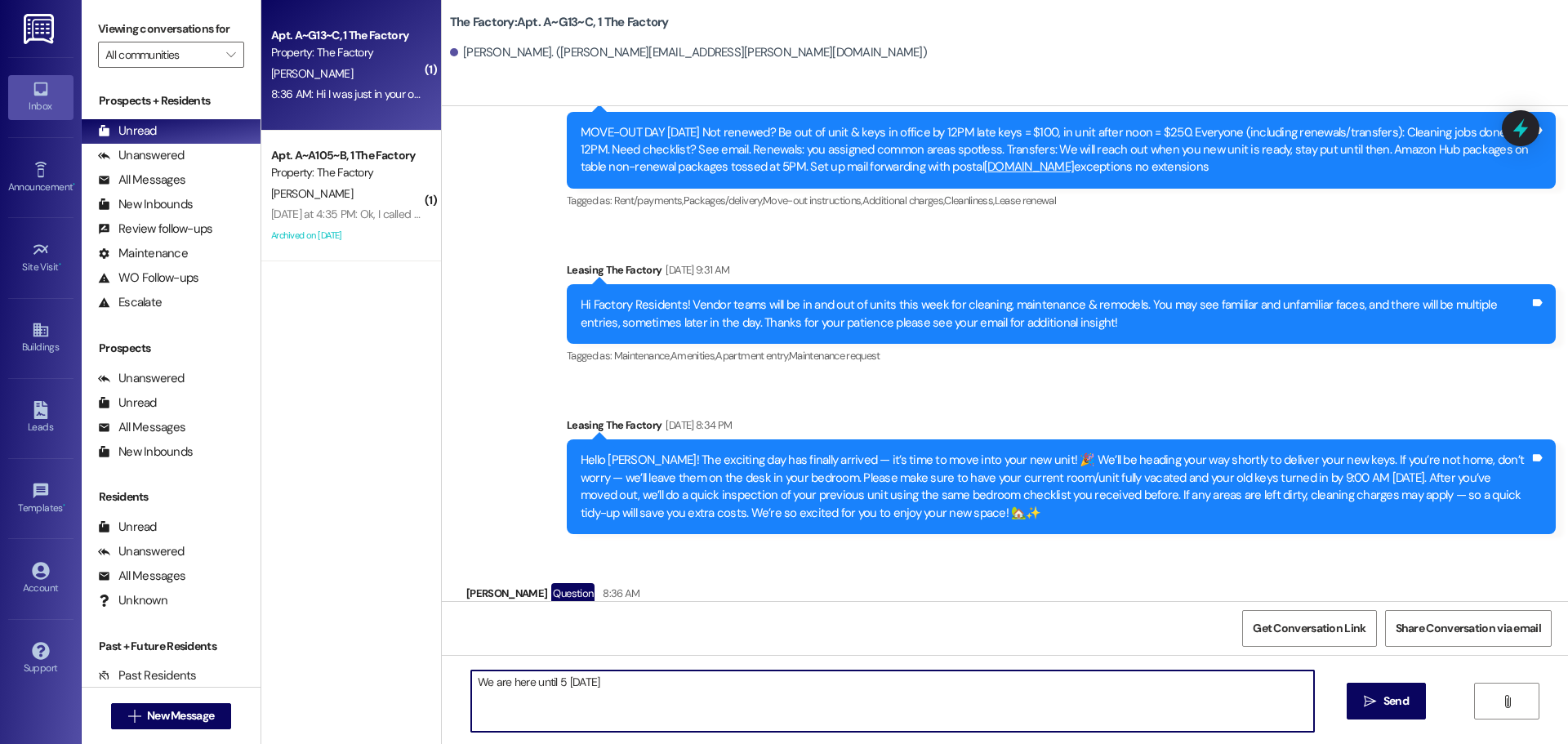
drag, startPoint x: 523, startPoint y: 683, endPoint x: 502, endPoint y: 685, distance: 21.1
click at [502, 685] on textarea "We are here until 5 today" at bounding box center [892, 701] width 843 height 61
click at [619, 683] on textarea "We are in the office 9 to 5 today" at bounding box center [892, 701] width 843 height 61
drag, startPoint x: 704, startPoint y: 687, endPoint x: 758, endPoint y: 713, distance: 59.9
click at [758, 713] on textarea "We are in the office 9 to 5 pm. Stop by when is convenet" at bounding box center [892, 701] width 843 height 61
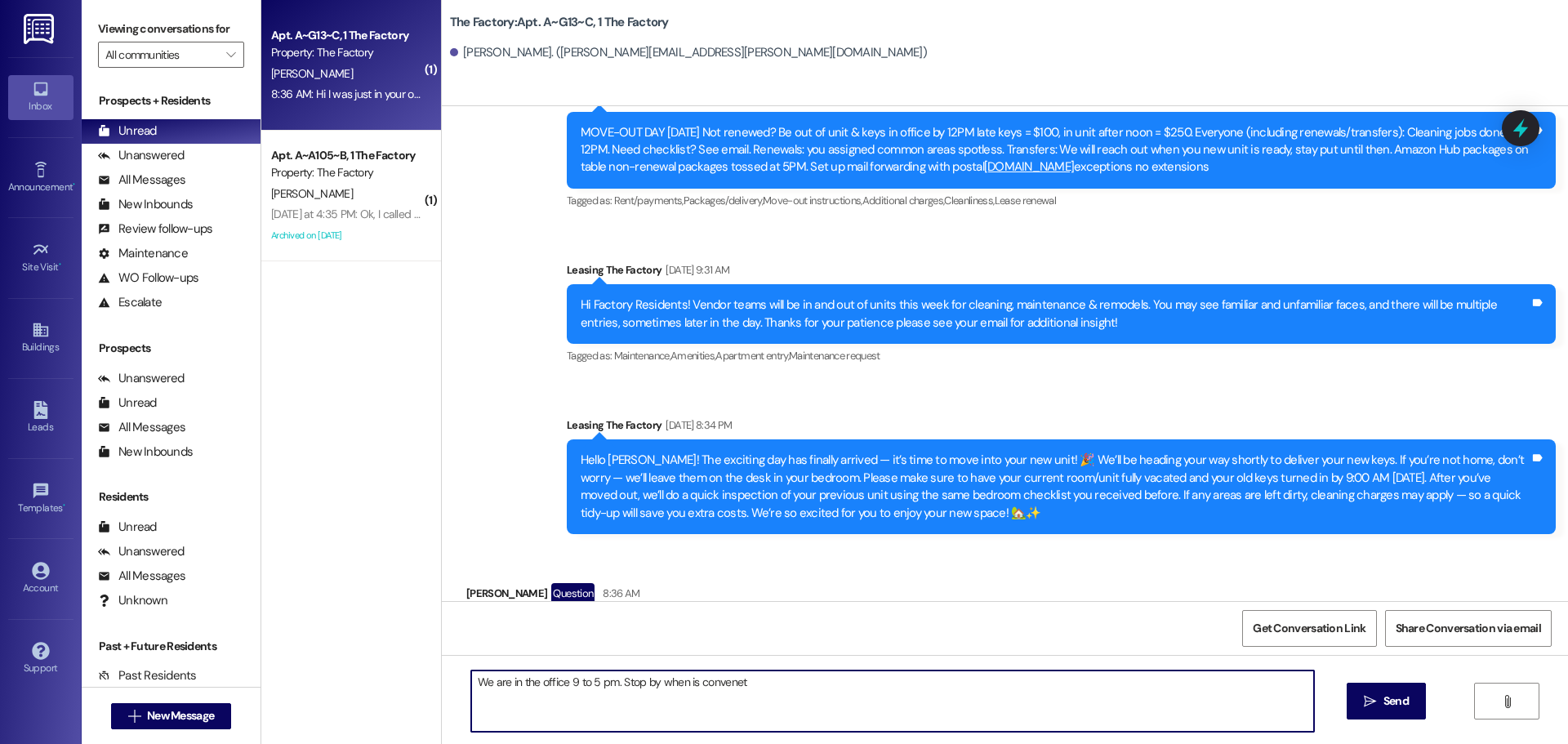
drag, startPoint x: 747, startPoint y: 687, endPoint x: 685, endPoint y: 685, distance: 62.0
click at [685, 685] on textarea "We are in the office 9 to 5 pm. Stop by when is convenet" at bounding box center [892, 701] width 843 height 61
type textarea "We are in the office 9 to 5 pm. Stop by when is great for you."
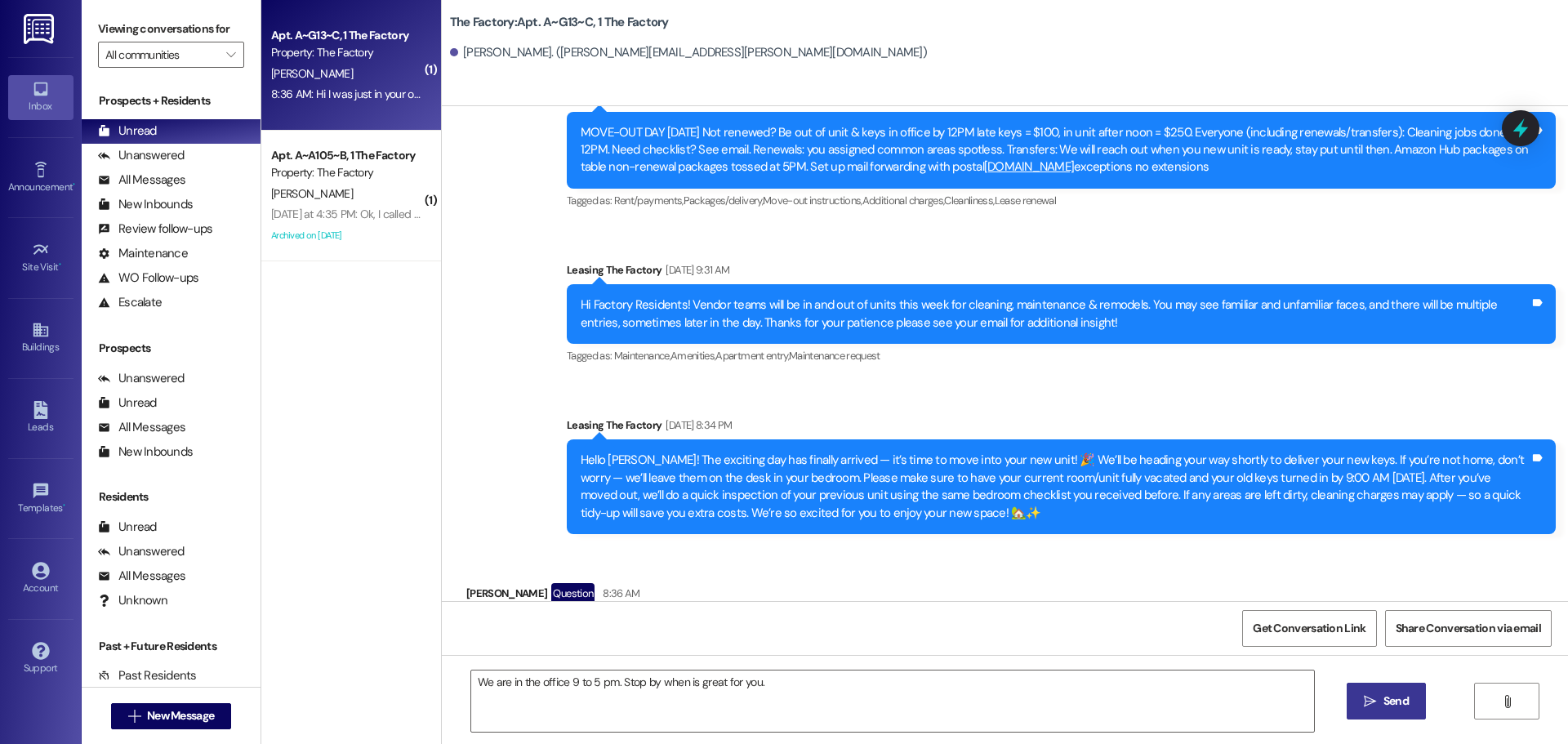
click at [1388, 707] on span "Send" at bounding box center [1395, 701] width 25 height 17
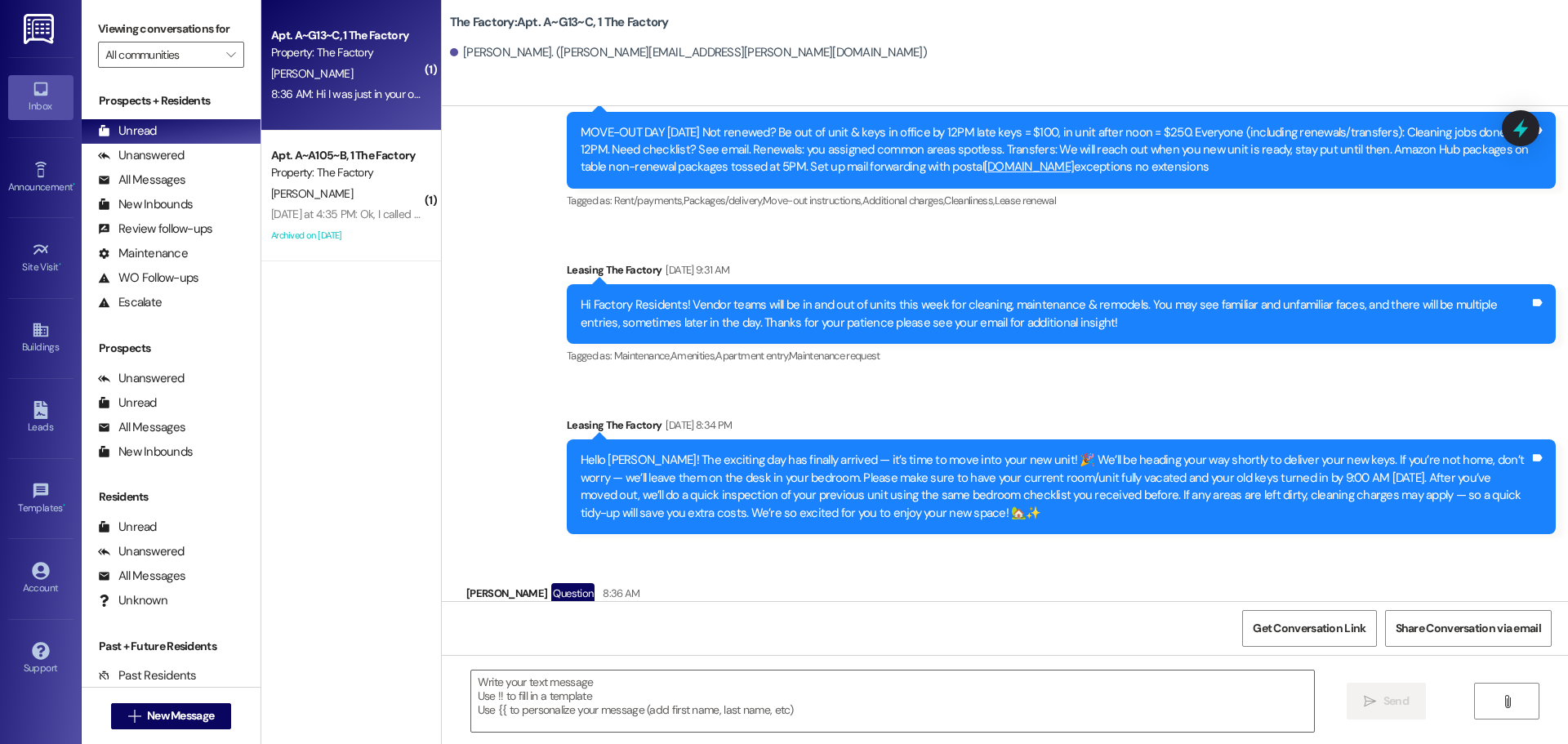
scroll to position [19329, 0]
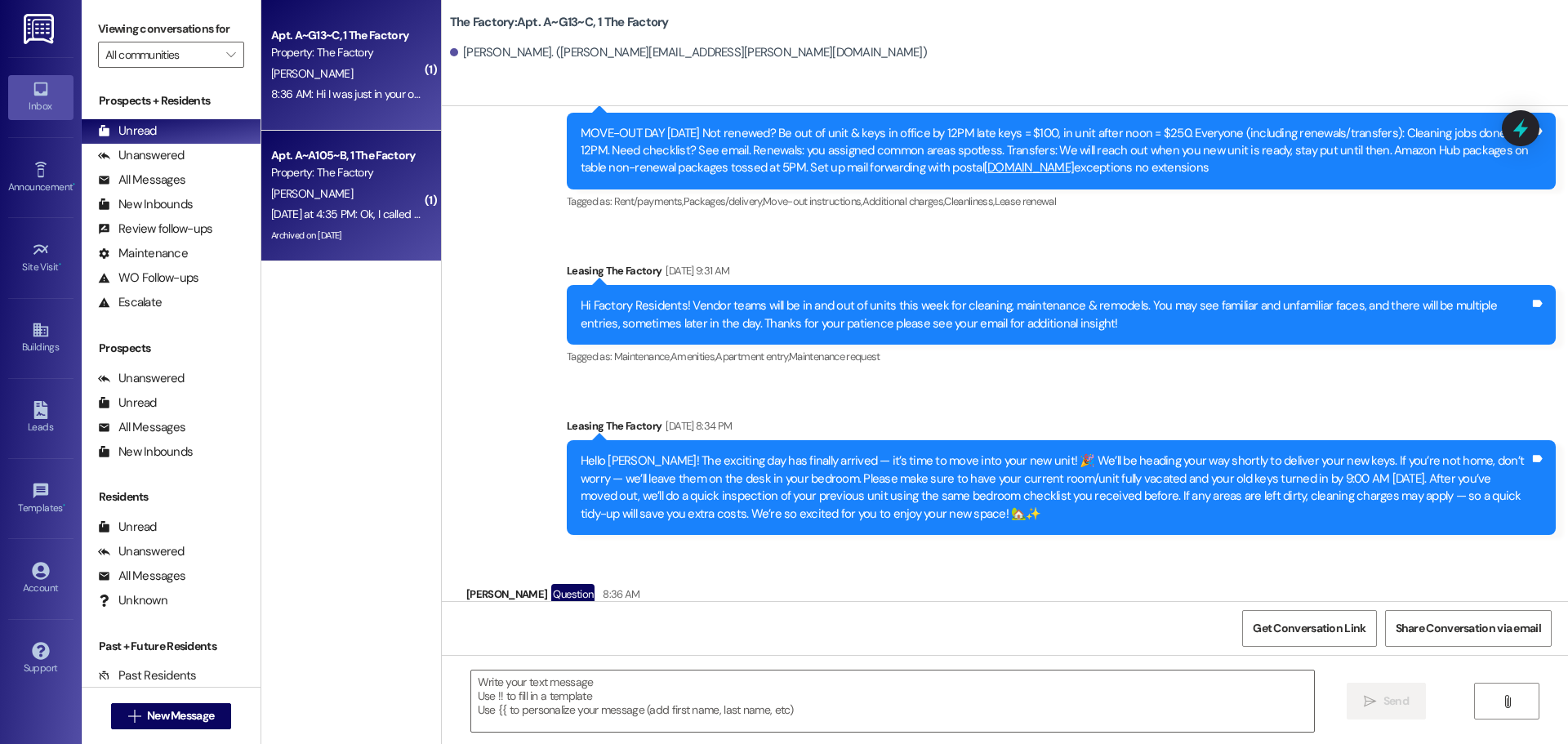
click at [308, 198] on div "H. Webre" at bounding box center [347, 194] width 154 height 20
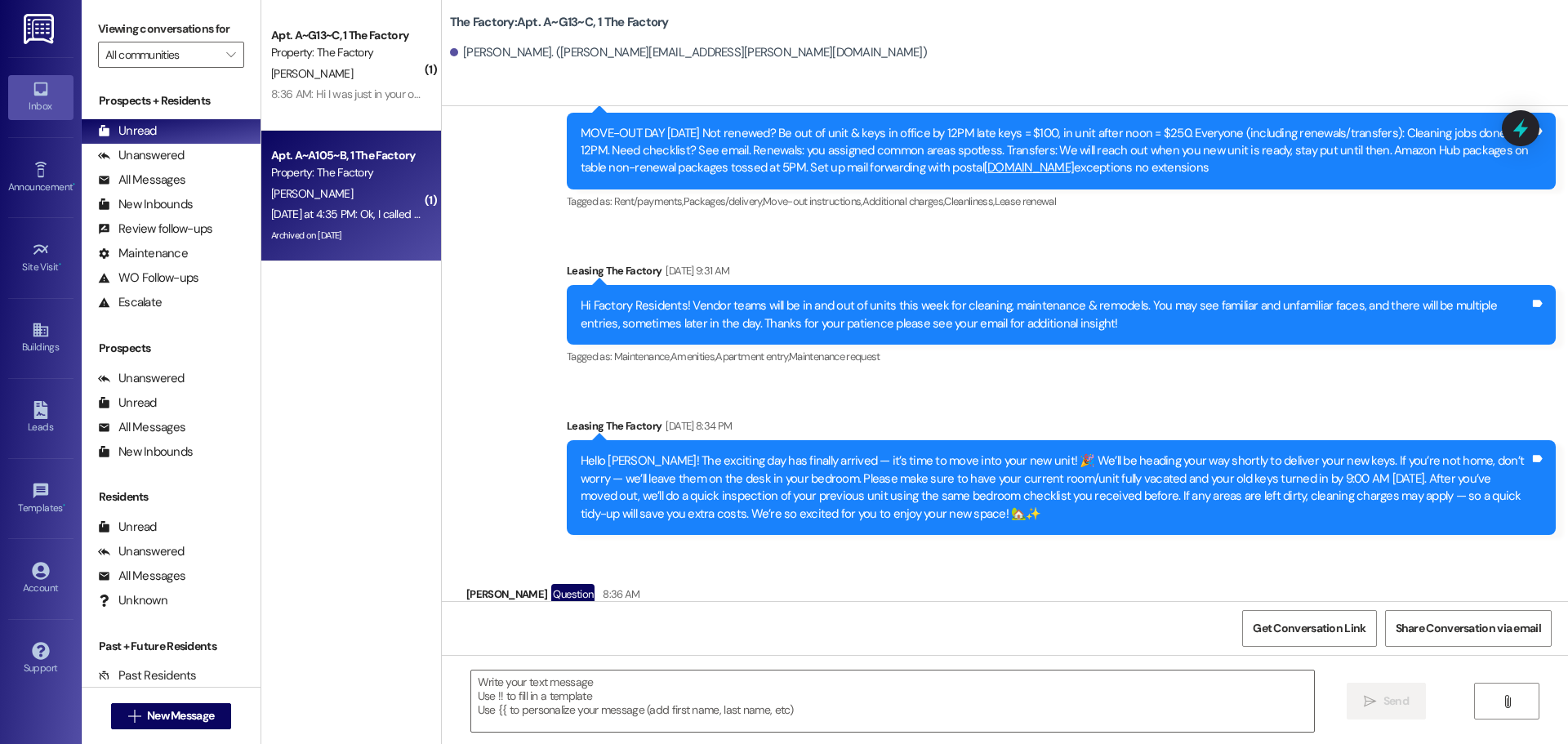
scroll to position [12435, 0]
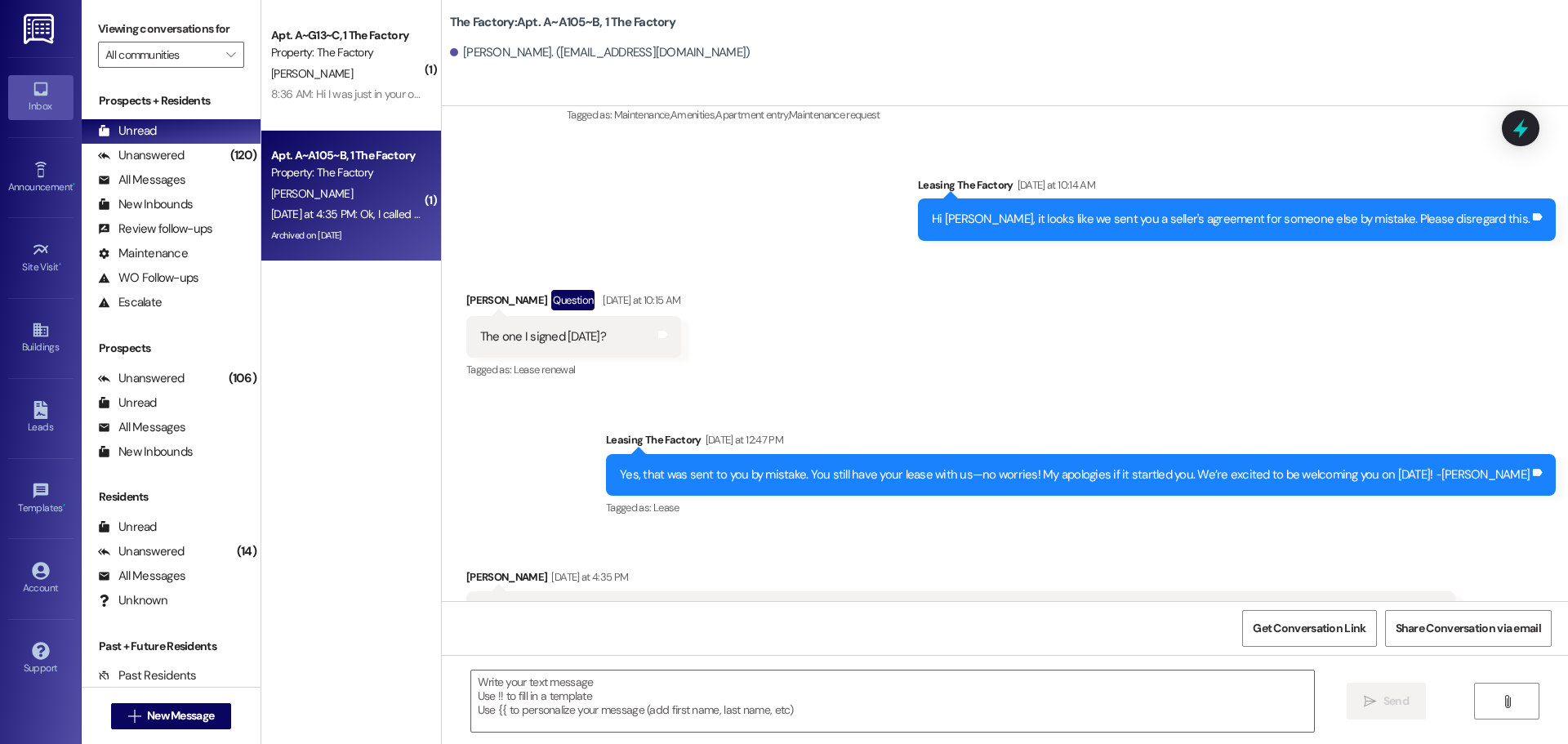
drag, startPoint x: 468, startPoint y: 526, endPoint x: 730, endPoint y: 556, distance: 263.7
click at [730, 591] on div "Ok, I called the office yesterday to ask about Augusts rent because of the way …" at bounding box center [961, 621] width 989 height 60
click at [533, 600] on div "Received via SMS Hunter Webre Yesterday at 4:35 PM Ok, I called the office yest…" at bounding box center [960, 621] width 1013 height 131
drag, startPoint x: 470, startPoint y: 520, endPoint x: 761, endPoint y: 544, distance: 292.0
click at [761, 604] on div "Ok, I called the office yesterday to ask about Augusts rent because of the way …" at bounding box center [955, 621] width 949 height 35
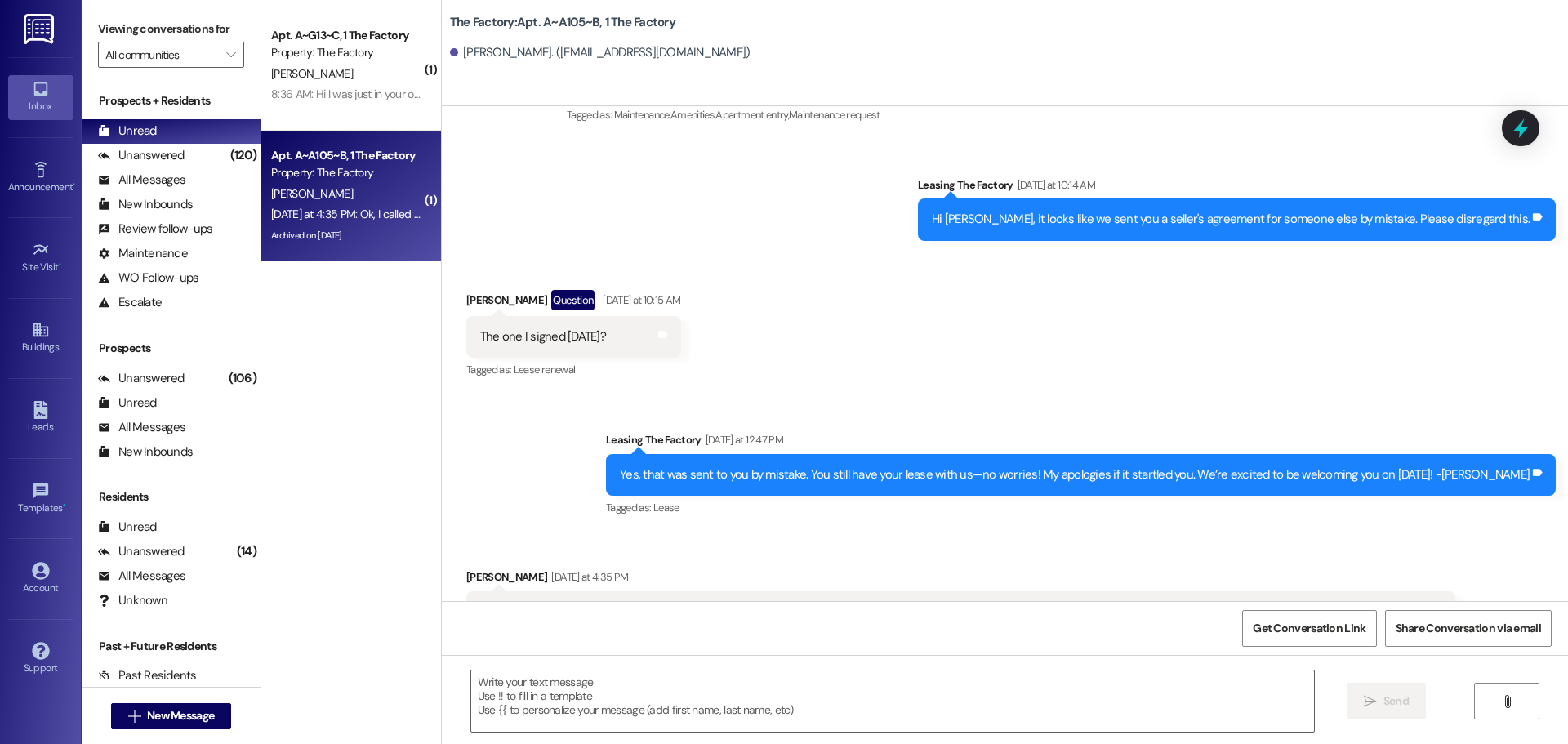
copy div "Ok, I called the office yesterday to ask about Augusts rent because of the way …"
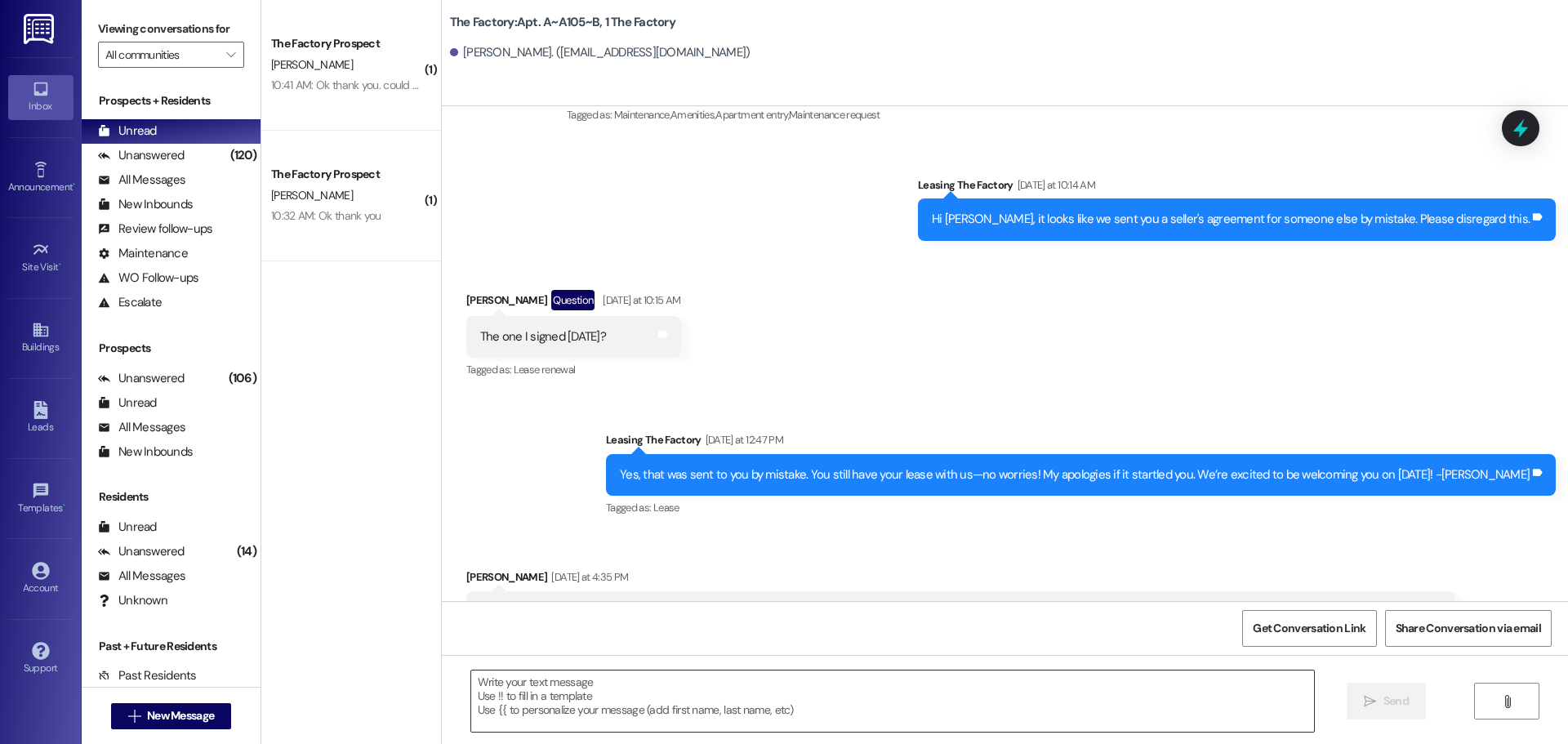
click at [472, 685] on textarea at bounding box center [892, 701] width 843 height 61
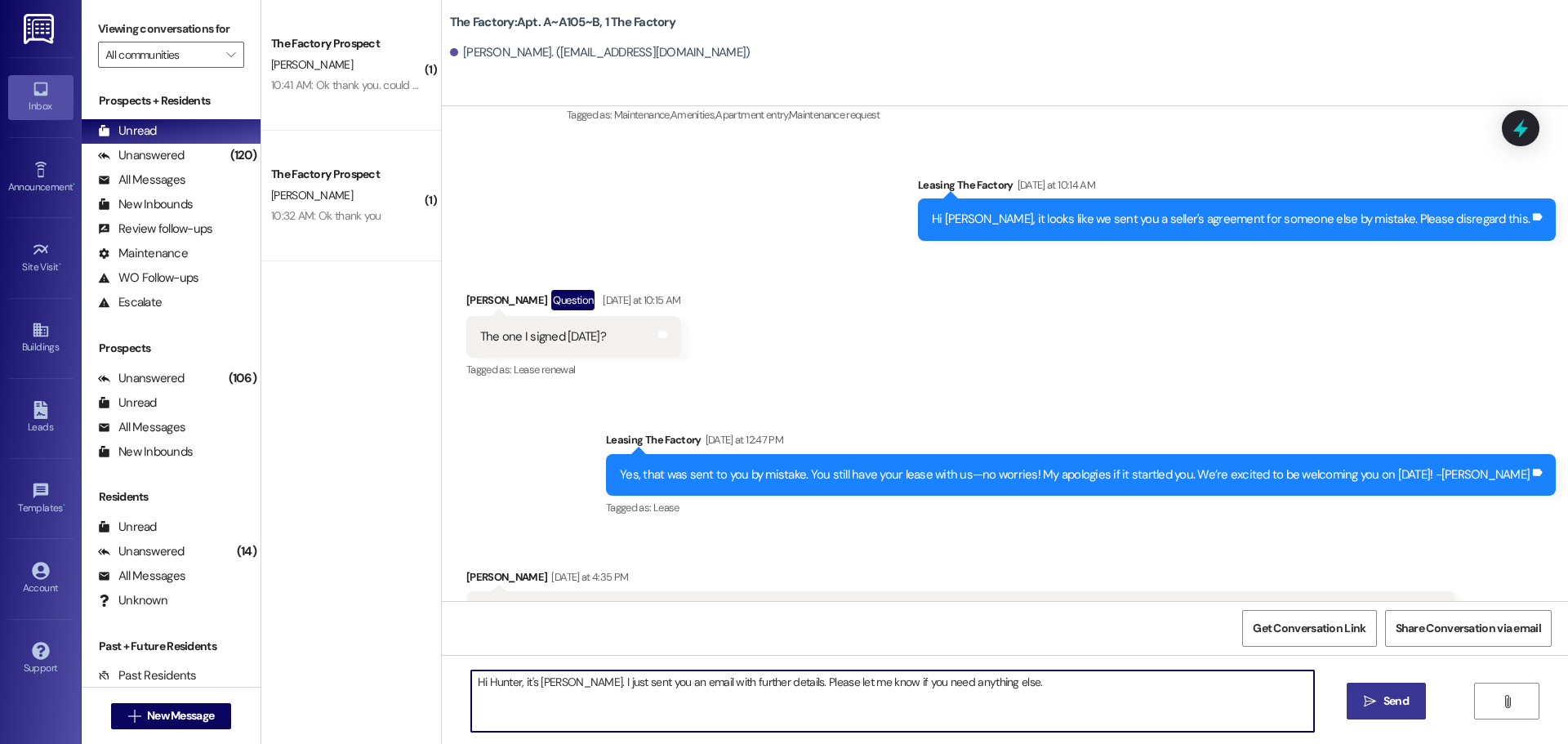
type textarea "Hi Hunter, it's Tawnya. I just sent you an email with further details. Please l…"
click at [1393, 711] on button " Send" at bounding box center [1386, 701] width 79 height 37
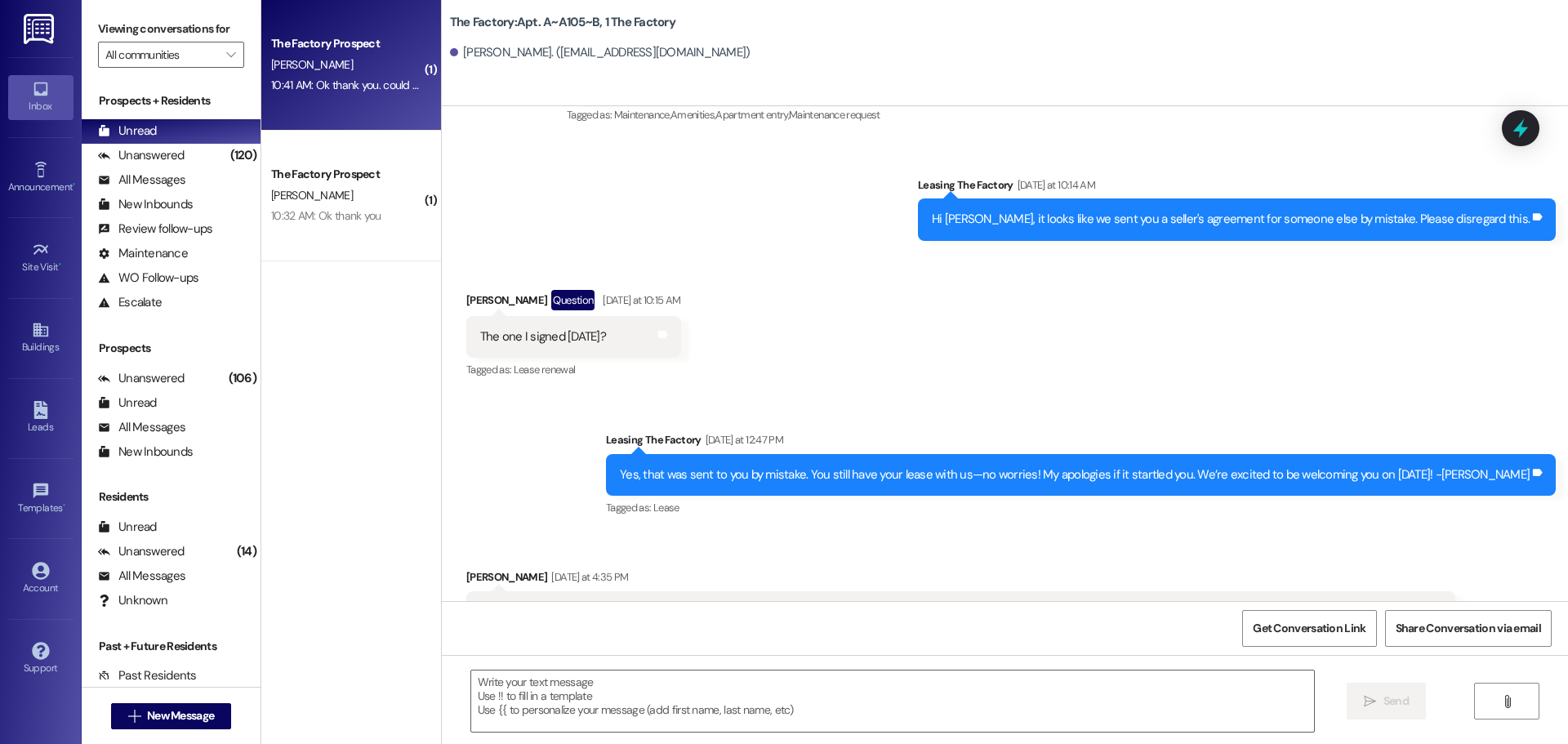
click at [350, 73] on div "T. Sturdevant" at bounding box center [347, 65] width 154 height 20
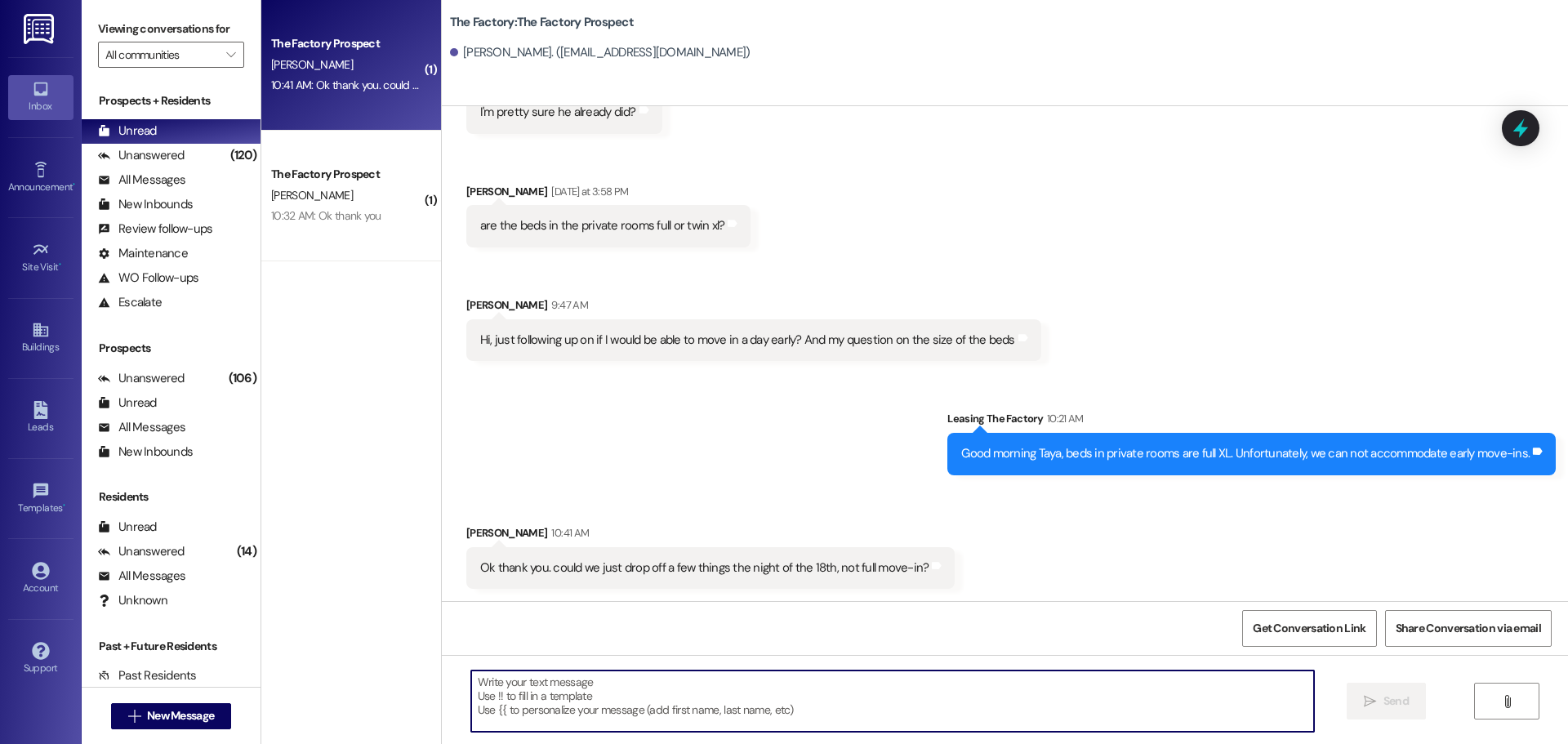
click at [481, 687] on textarea at bounding box center [892, 701] width 843 height 61
type textarea "No,"
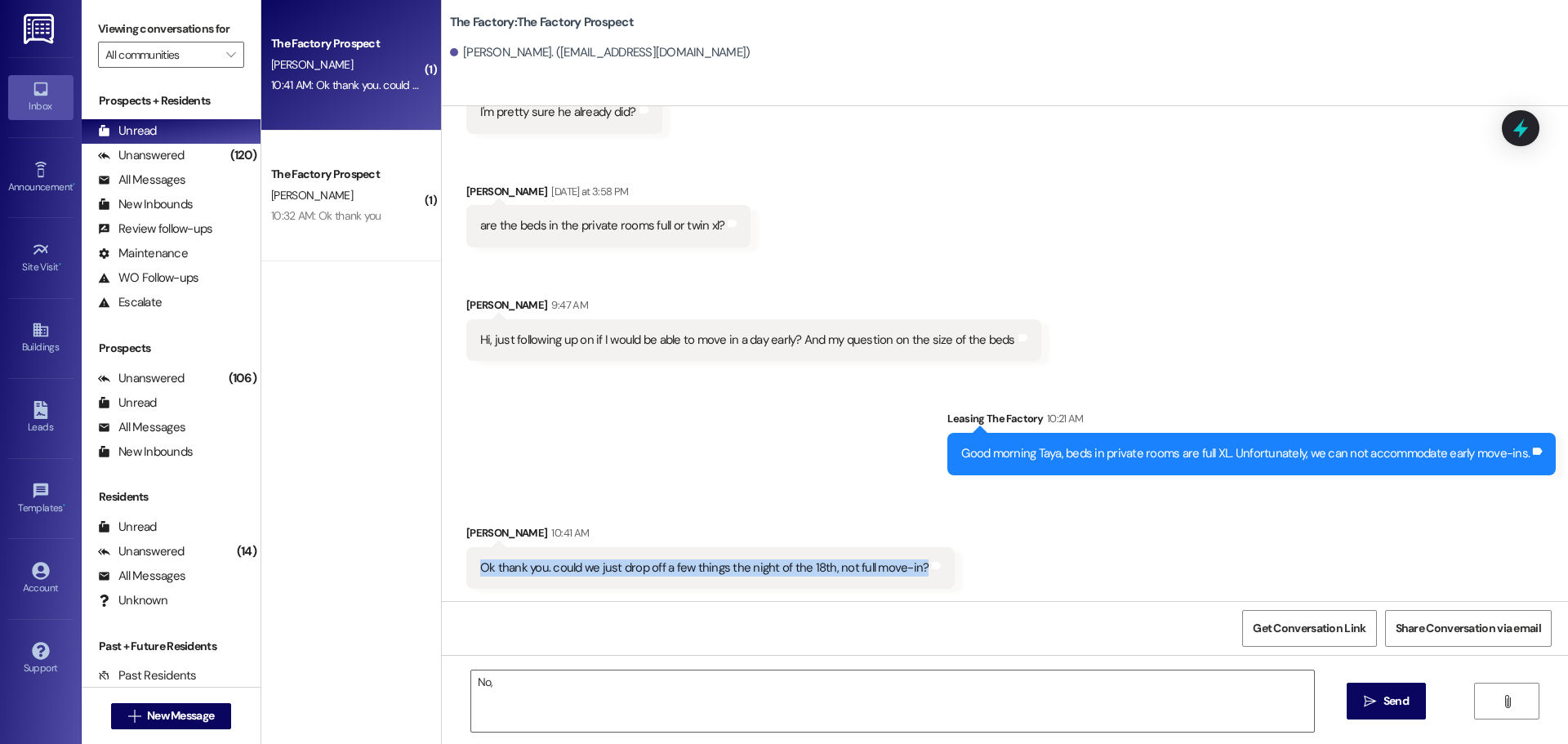
drag, startPoint x: 468, startPoint y: 564, endPoint x: 905, endPoint y: 570, distance: 437.0
click at [905, 570] on div "Ok thank you. could we just drop off a few things the night of the 18th, not fu…" at bounding box center [705, 568] width 449 height 17
copy div "Ok thank you. could we just drop off a few things the night of the 18th, not fu…"
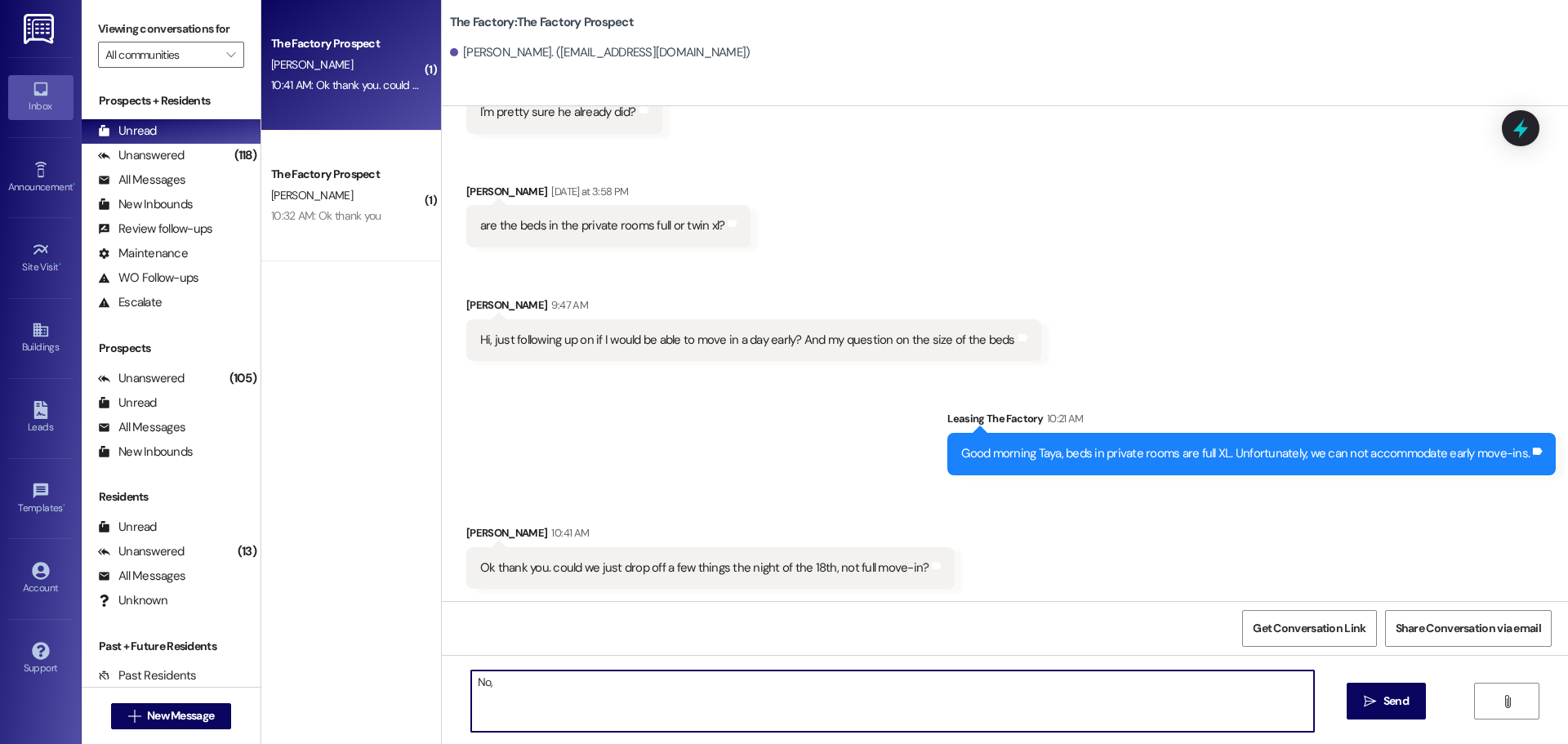
drag, startPoint x: 487, startPoint y: 689, endPoint x: 460, endPoint y: 689, distance: 27.0
click at [471, 689] on textarea "No," at bounding box center [892, 701] width 843 height 61
paste textarea "Unfortunately, we can’t allow early drop-offs"
type textarea "Unfortunately, we can’t allow early drop-offs either."
click at [1394, 704] on span "Send" at bounding box center [1395, 701] width 25 height 17
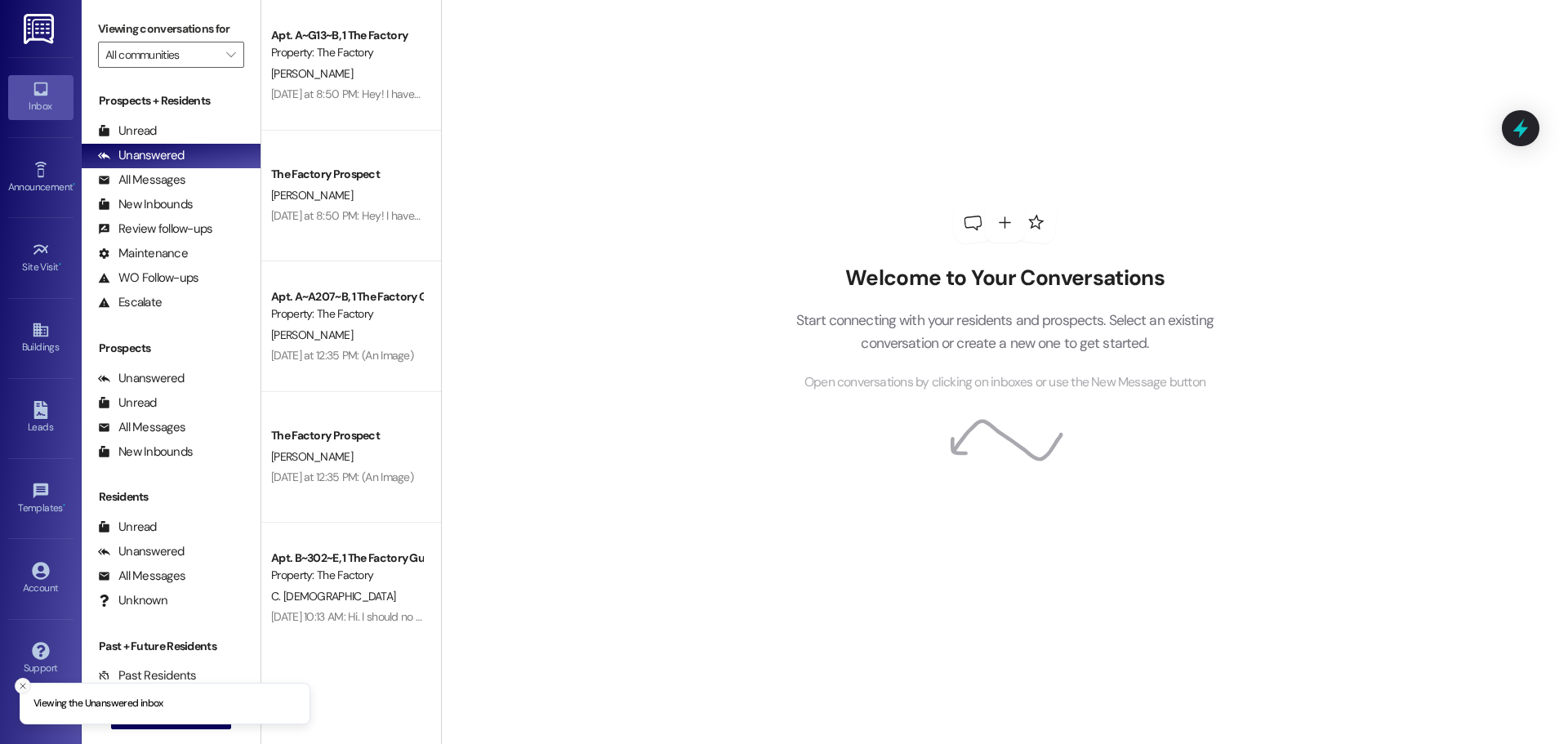
click at [24, 680] on button "Close toast" at bounding box center [23, 686] width 17 height 17
click at [158, 704] on button " New Message" at bounding box center [171, 716] width 121 height 26
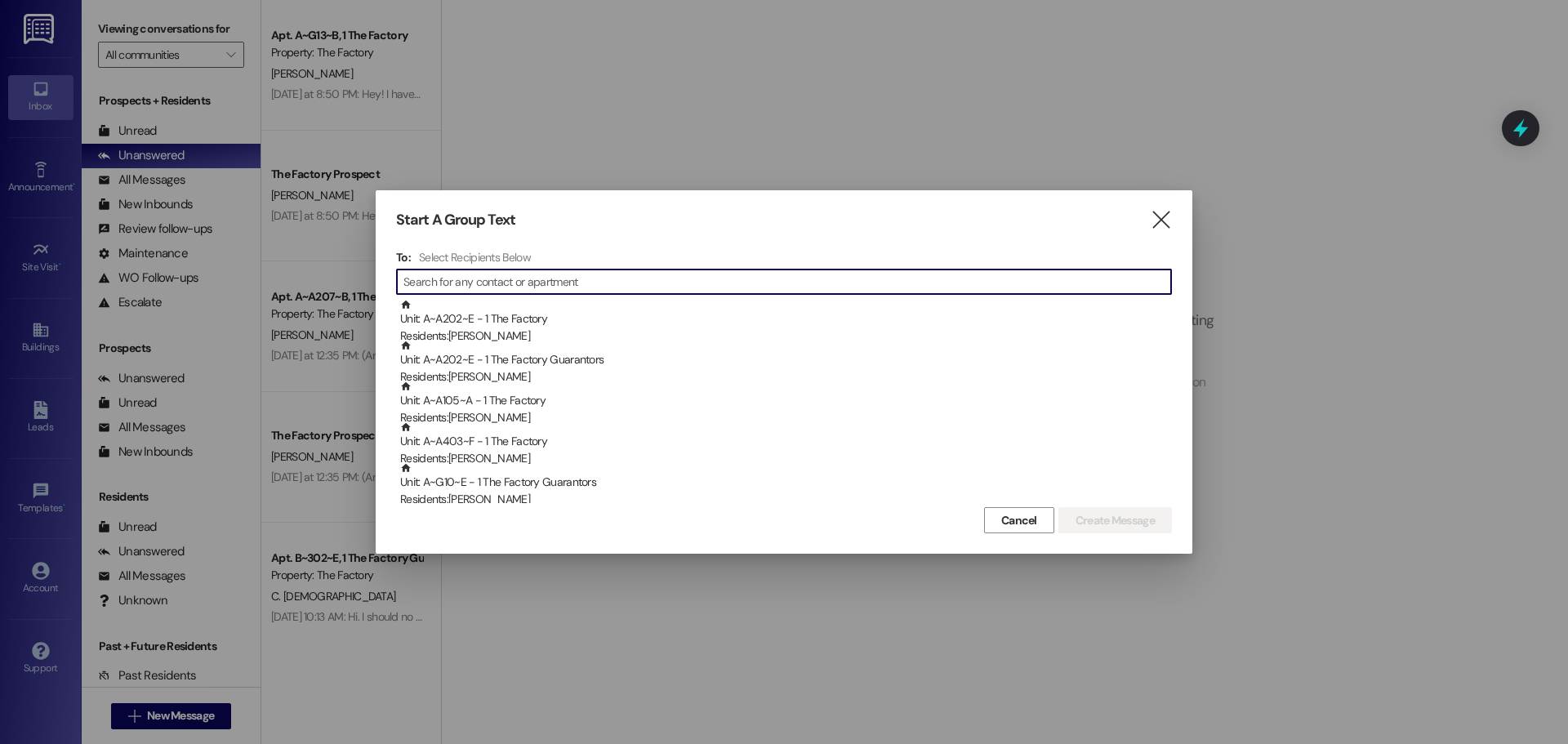
click at [526, 286] on input at bounding box center [787, 282] width 768 height 23
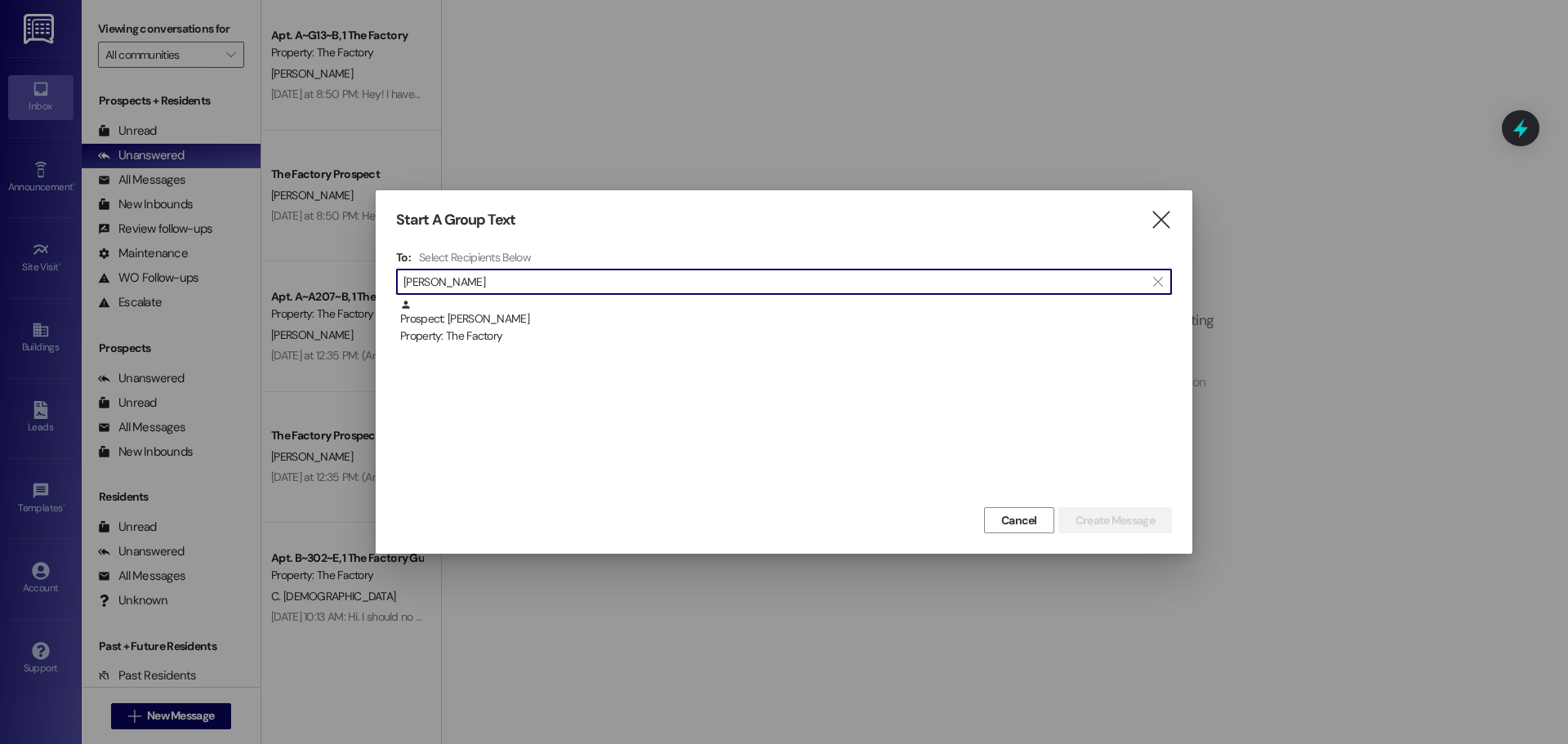
type input "karin allen"
click at [457, 322] on div "Prospect: Karin Allen Property: The Factory" at bounding box center [785, 323] width 771 height 46
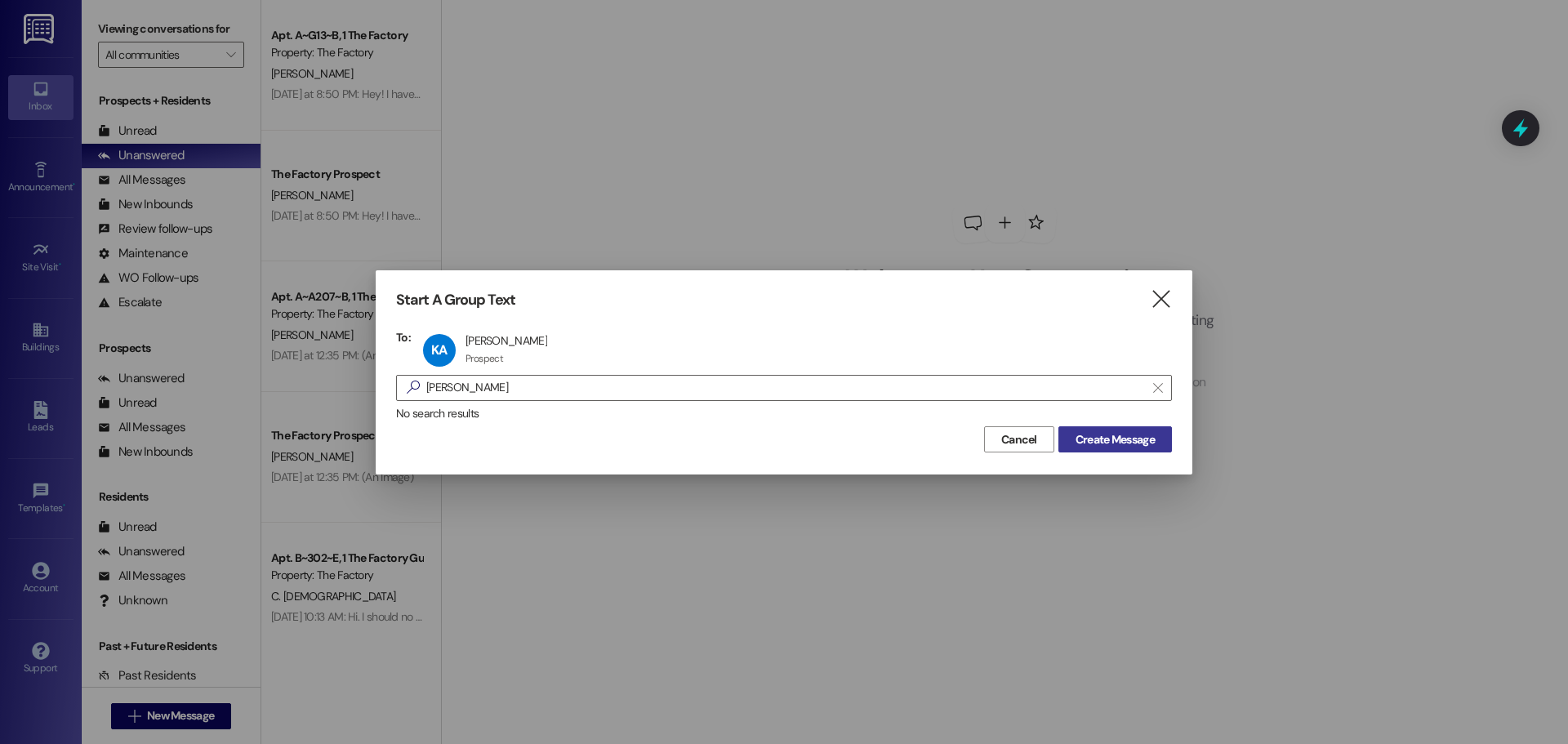
click at [1114, 442] on span "Create Message" at bounding box center [1114, 440] width 79 height 17
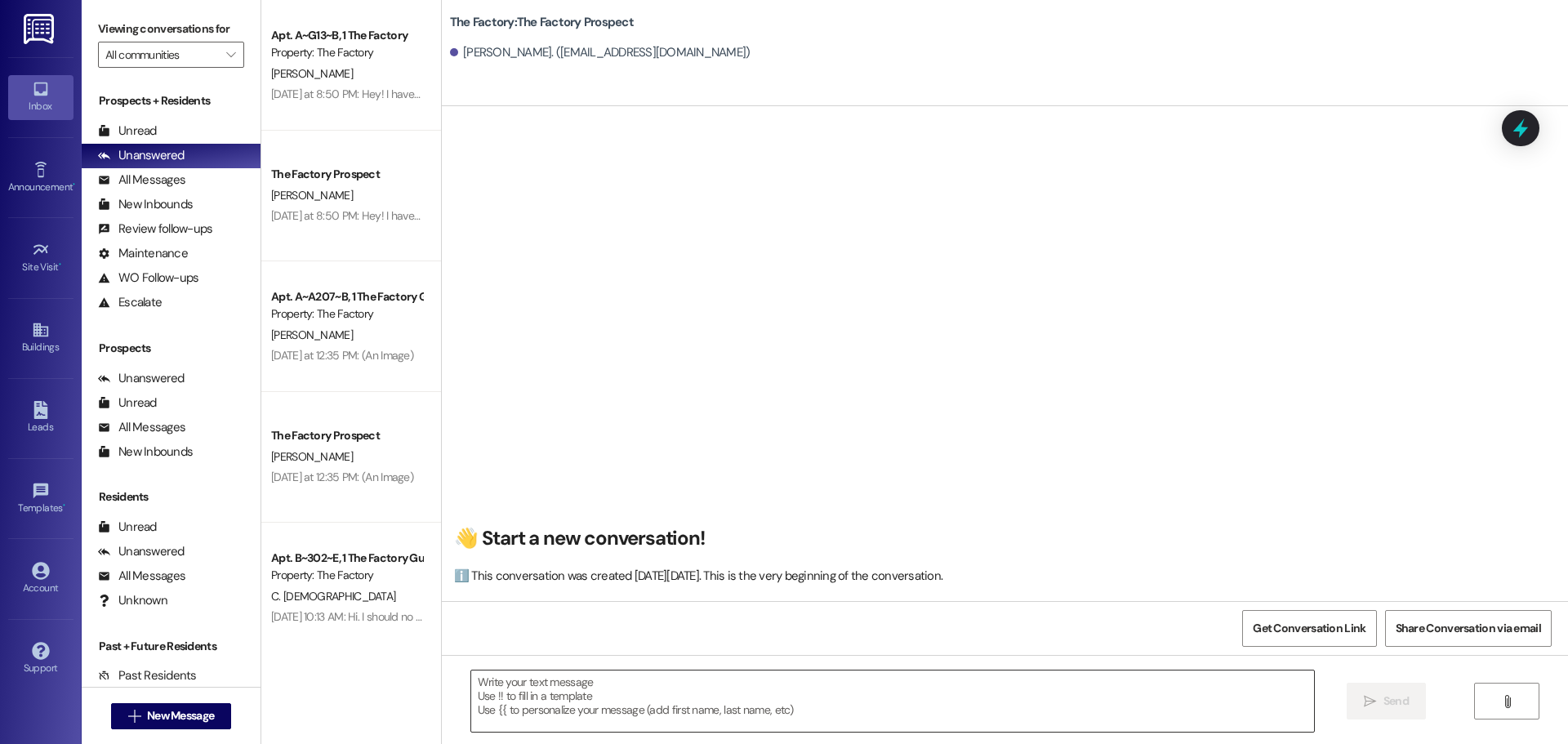
click at [473, 679] on textarea at bounding box center [892, 701] width 843 height 61
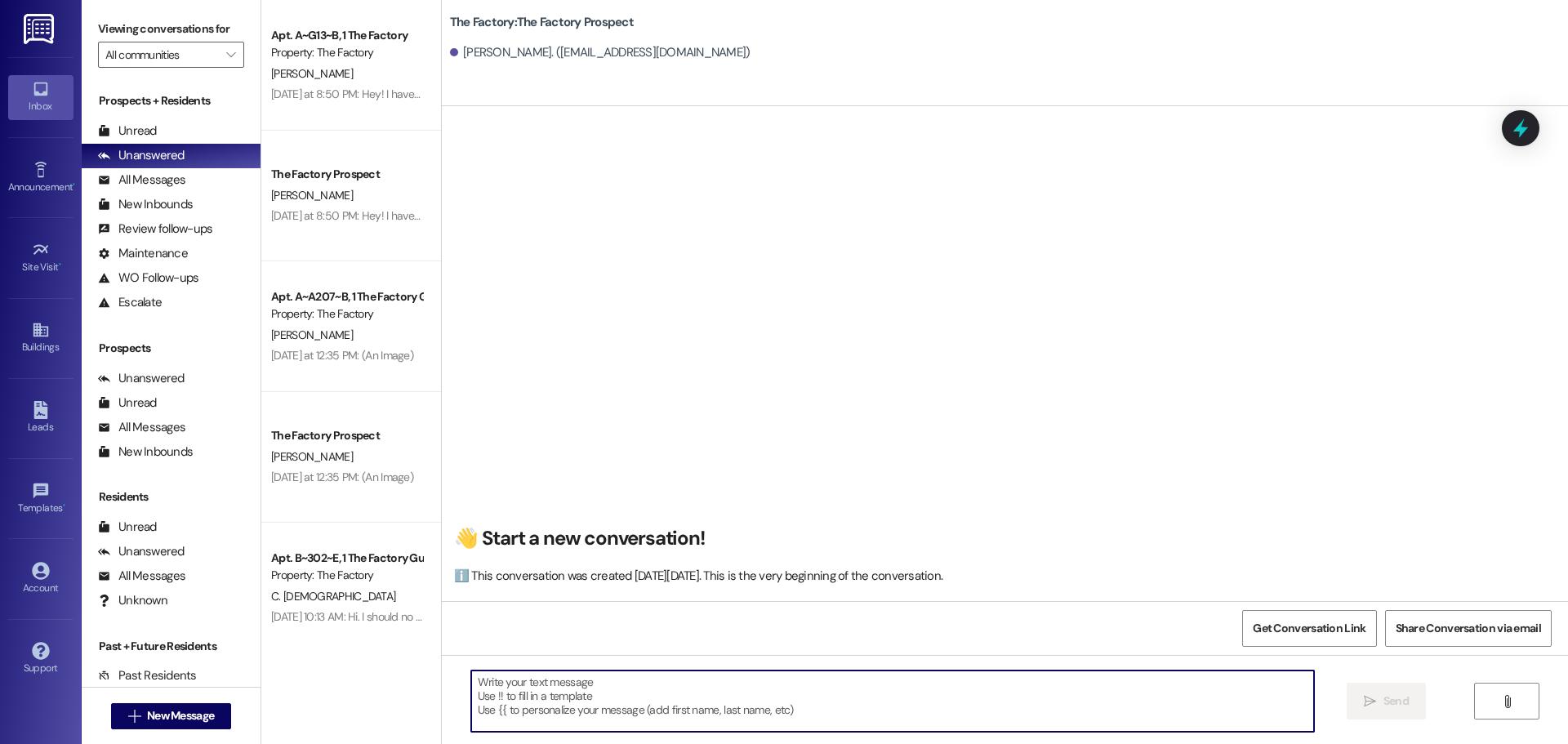
paste textarea "Hi {{first_name}}, Tawnya from The Factory here! 🎉 Happy Wednesday! Ready to le…"
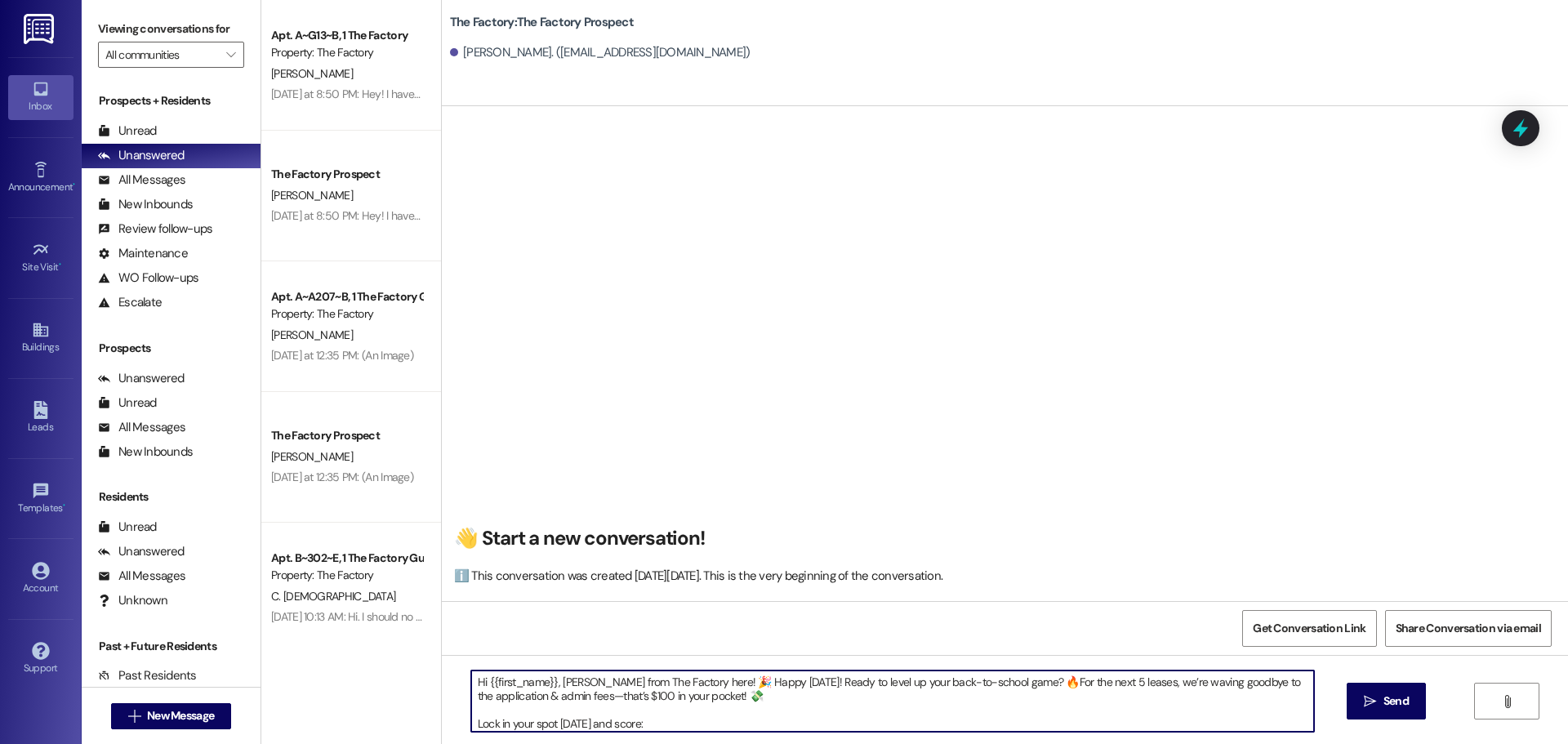
click at [761, 703] on textarea "Hi {{first_name}}, Tawnya from The Factory here! 🎉 Happy Wednesday! Ready to le…" at bounding box center [892, 701] width 843 height 61
click at [942, 692] on textarea "Hi {{first_name}}, Tawnya from The Factory here! 🎉 Happy Wednesday! Ready to le…" at bounding box center [892, 701] width 843 height 61
click at [1038, 691] on textarea "Hi {{first_name}}, Tawnya from The Factory here! 🎉 Happy Wednesday! Ready to le…" at bounding box center [892, 701] width 843 height 61
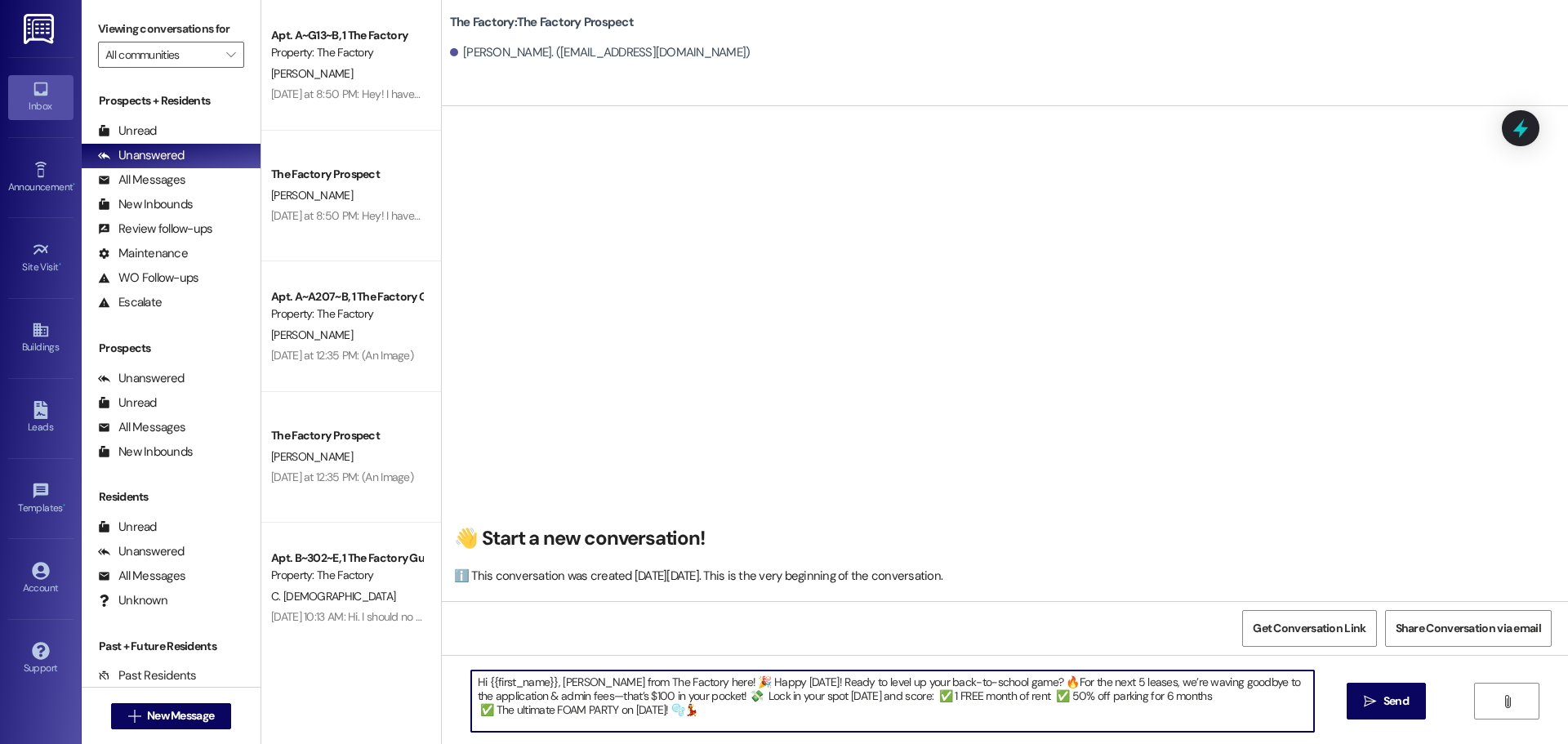
click at [1203, 696] on textarea "Hi {{first_name}}, Tawnya from The Factory here! 🎉 Happy Wednesday! Ready to le…" at bounding box center [892, 701] width 843 height 61
click at [593, 704] on textarea "Hi {{first_name}}, Tawnya from The Factory here! 🎉 Happy Wednesday! Ready to le…" at bounding box center [892, 701] width 843 height 61
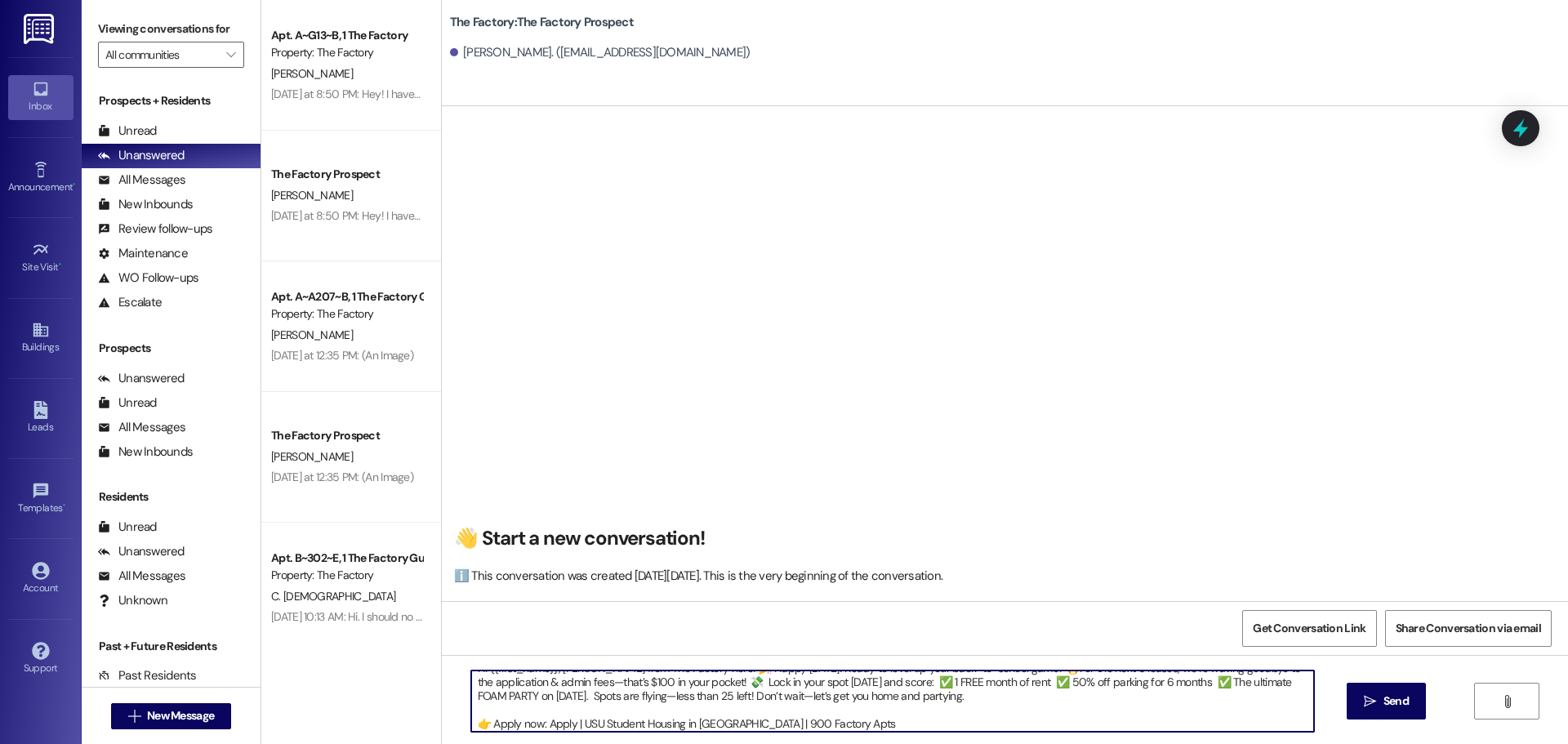
scroll to position [18, 0]
click at [949, 703] on textarea "Hi {{first_name}}, Tawnya from The Factory here! 🎉 Happy Wednesday! Ready to le…" at bounding box center [892, 701] width 843 height 61
click at [951, 696] on textarea "Hi {{first_name}}, Tawnya from The Factory here! 🎉 Happy Wednesday! Ready to le…" at bounding box center [892, 701] width 843 height 61
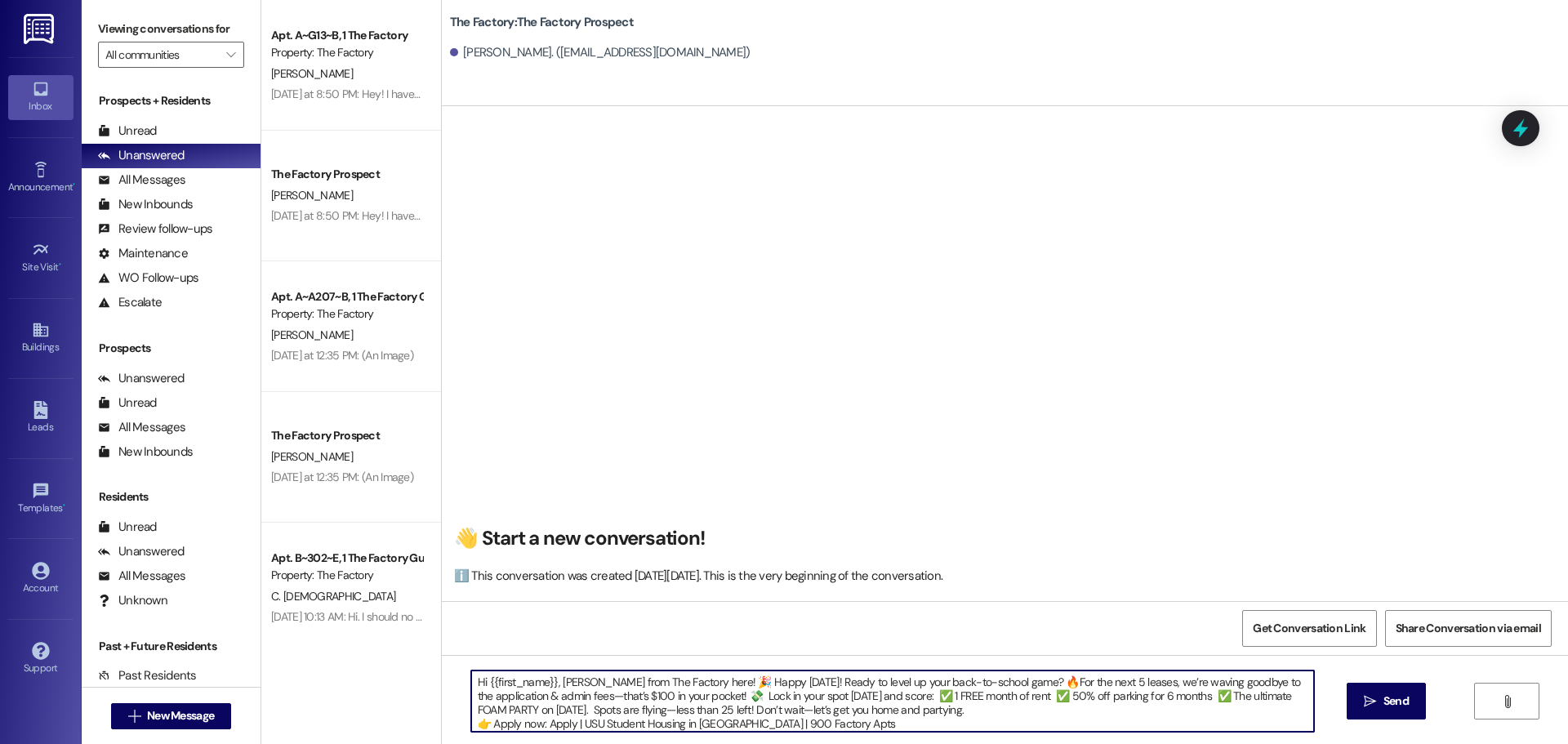
scroll to position [4, 0]
drag, startPoint x: 467, startPoint y: 681, endPoint x: 958, endPoint y: 720, distance: 492.5
click at [958, 720] on textarea "Hi {{first_name}}, Tawnya from The Factory here! 🎉 Happy Wednesday! Ready to le…" at bounding box center [892, 701] width 843 height 61
type textarea "Hi {{first_name}}, Tawnya from The Factory here! 🎉 Happy Wednesday! Ready to le…"
click at [1406, 707] on span "Send" at bounding box center [1395, 701] width 25 height 17
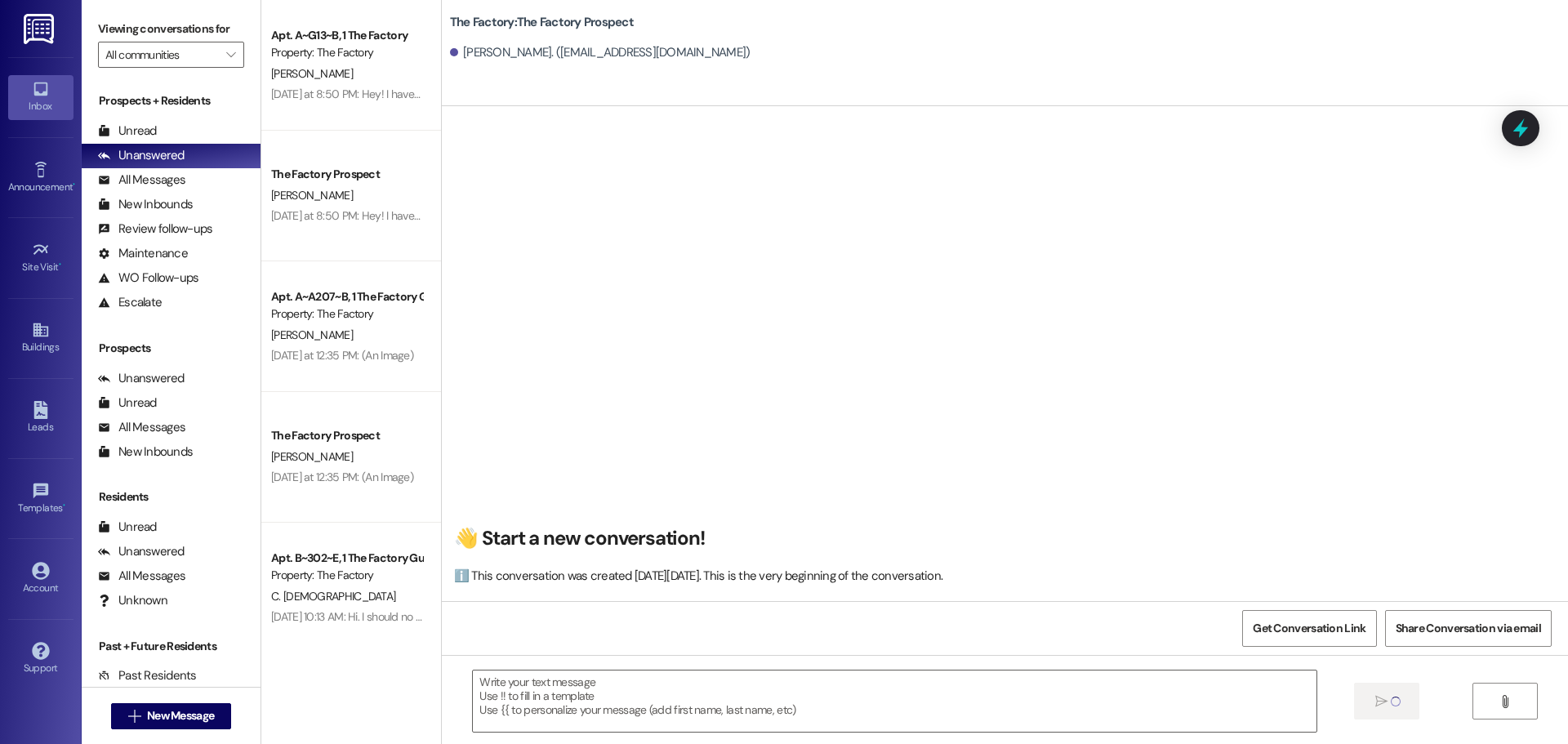
scroll to position [0, 0]
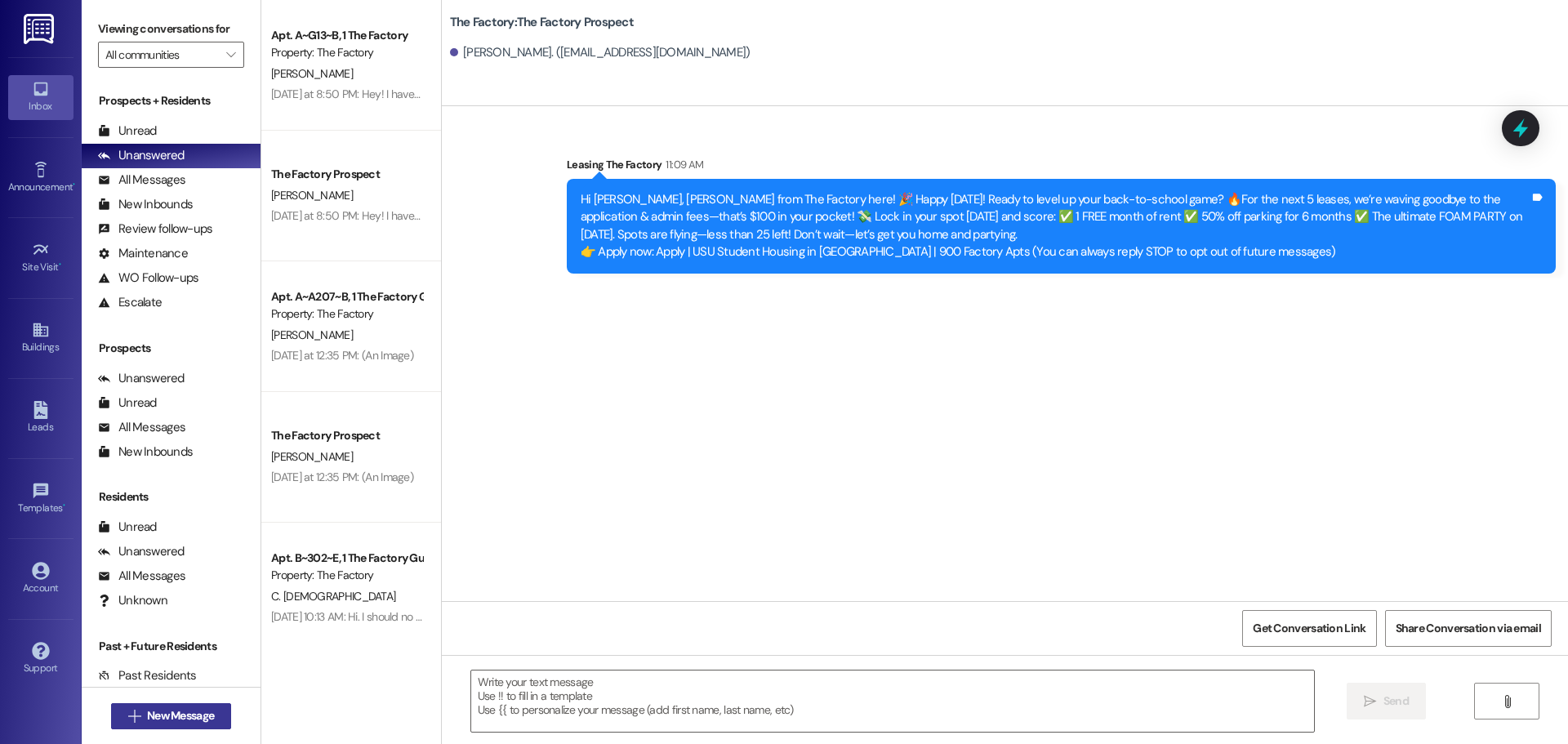
click at [205, 711] on span "New Message" at bounding box center [180, 716] width 67 height 17
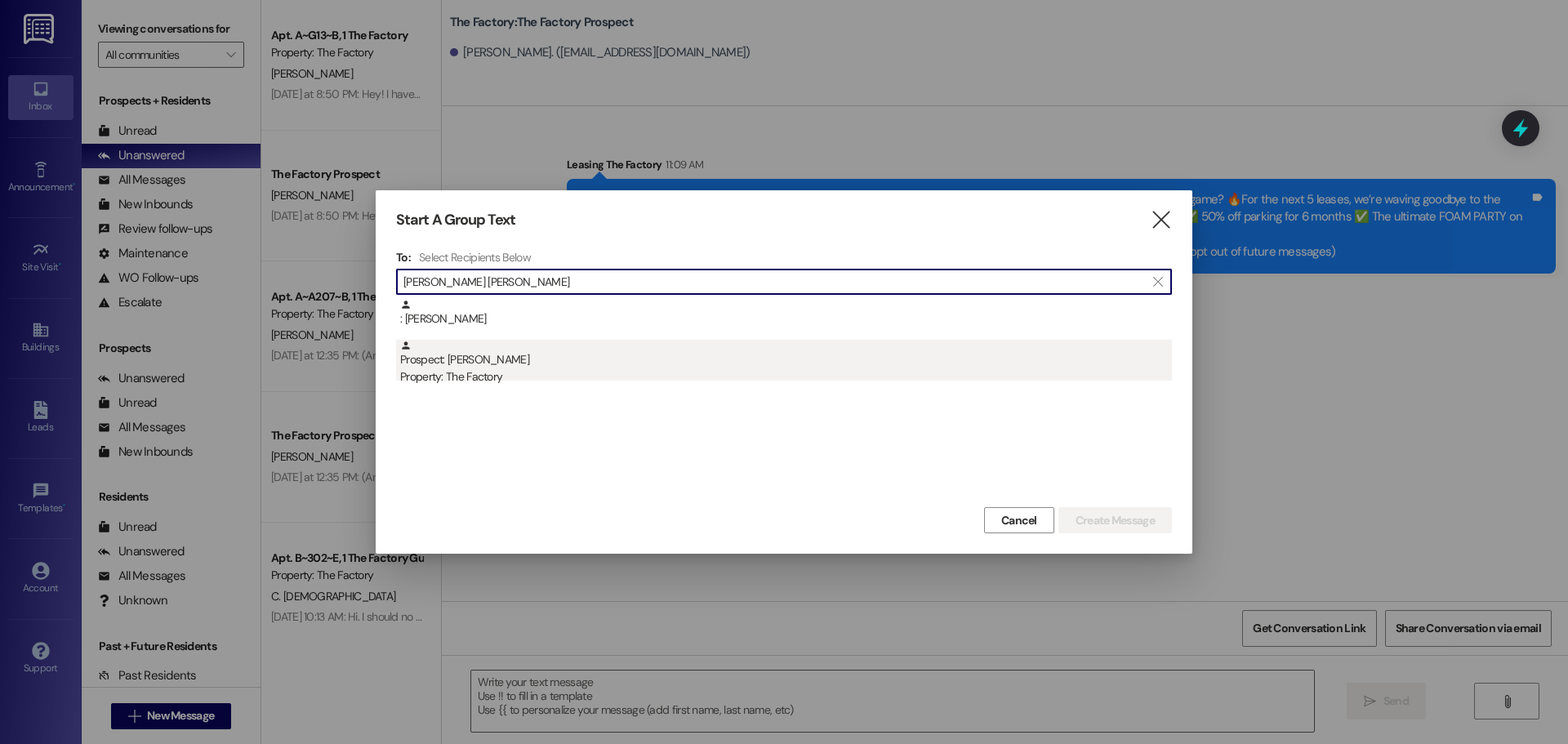
type input "jason peter"
click at [471, 363] on div "Prospect: Jason Peterson Property: The Factory" at bounding box center [785, 363] width 771 height 46
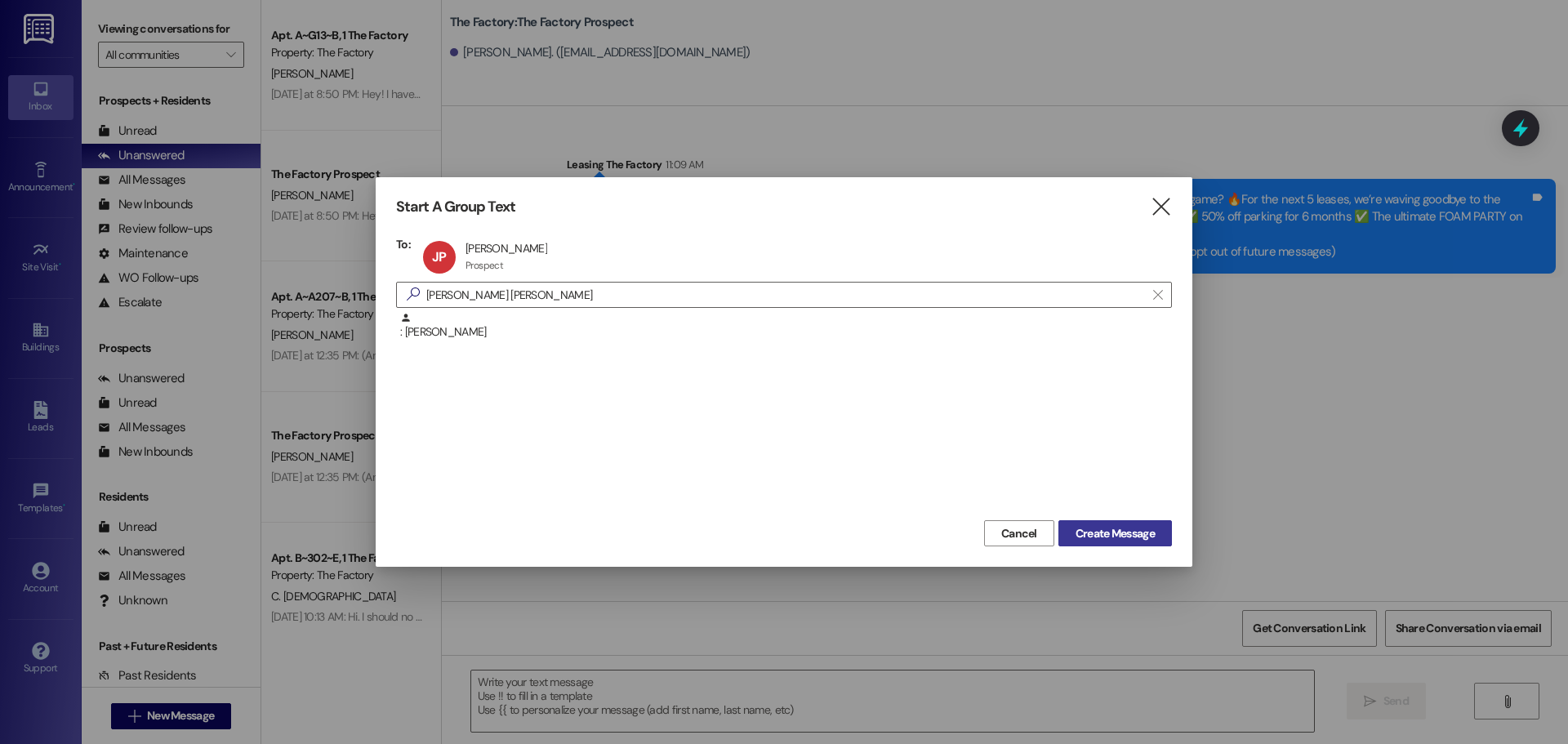
click at [1084, 537] on span "Create Message" at bounding box center [1114, 534] width 79 height 17
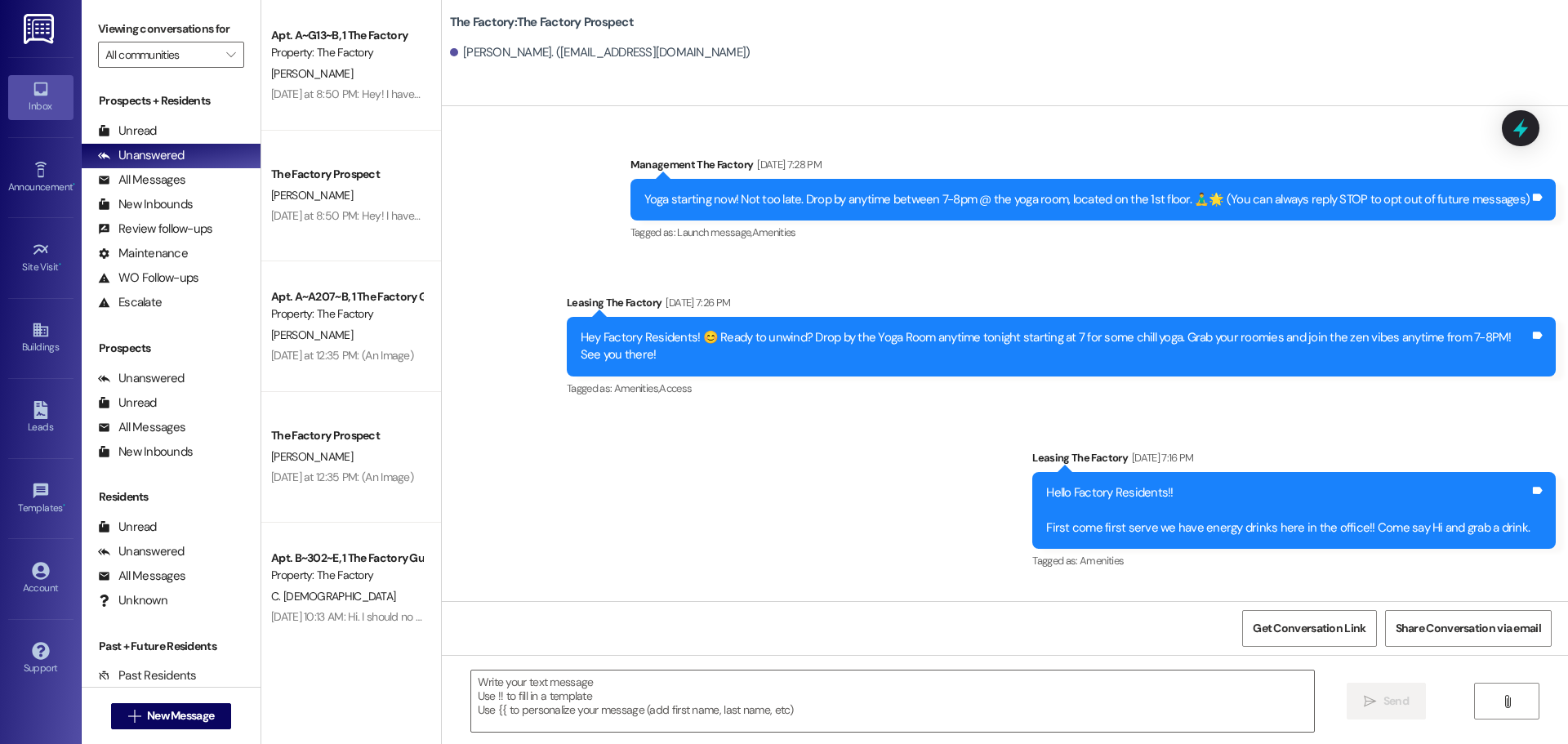
scroll to position [6172, 0]
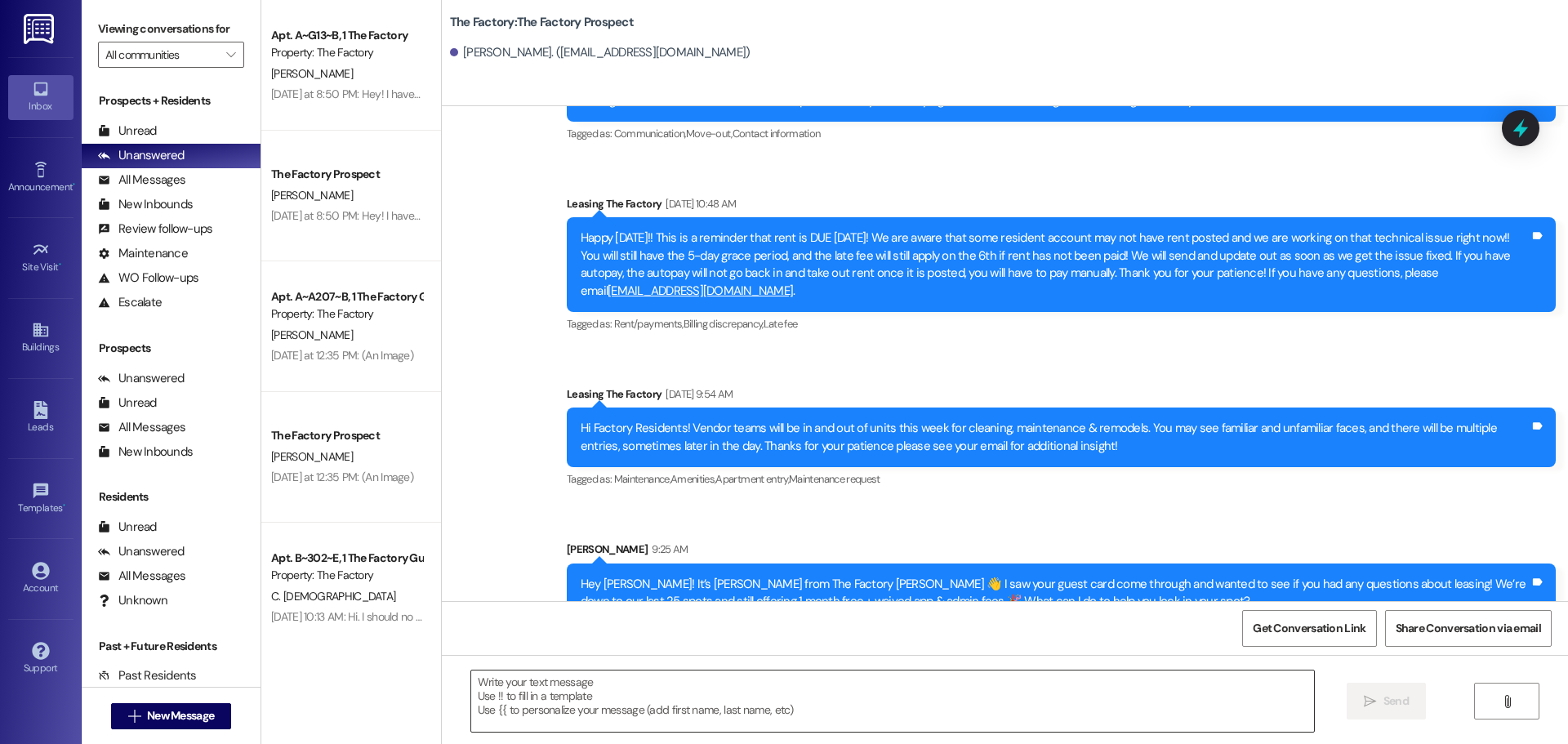
click at [471, 687] on textarea at bounding box center [892, 701] width 843 height 61
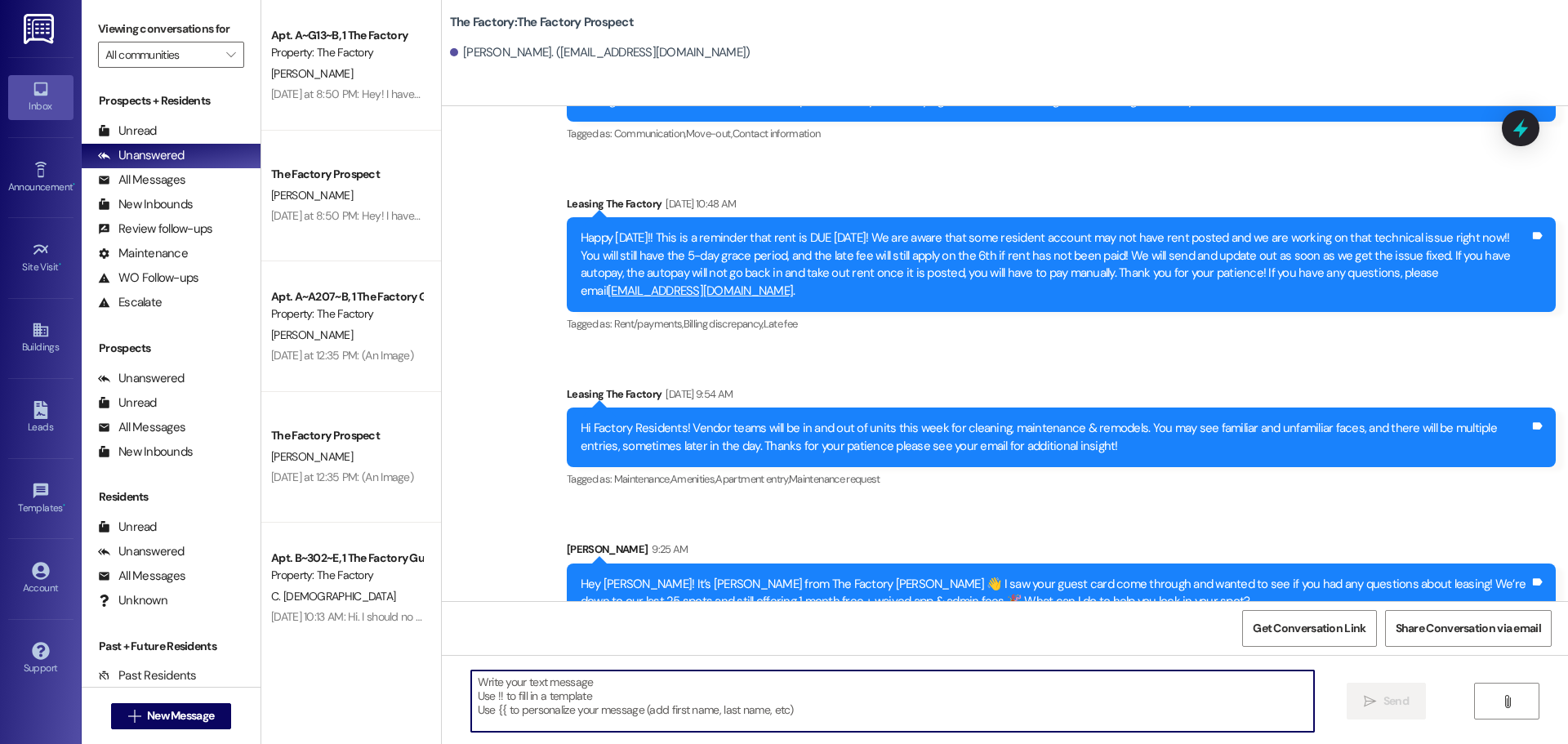
paste textarea "Hi {{first_name}}, Tawnya from The Factory here! 🎉 Happy Wednesday! Ready to le…"
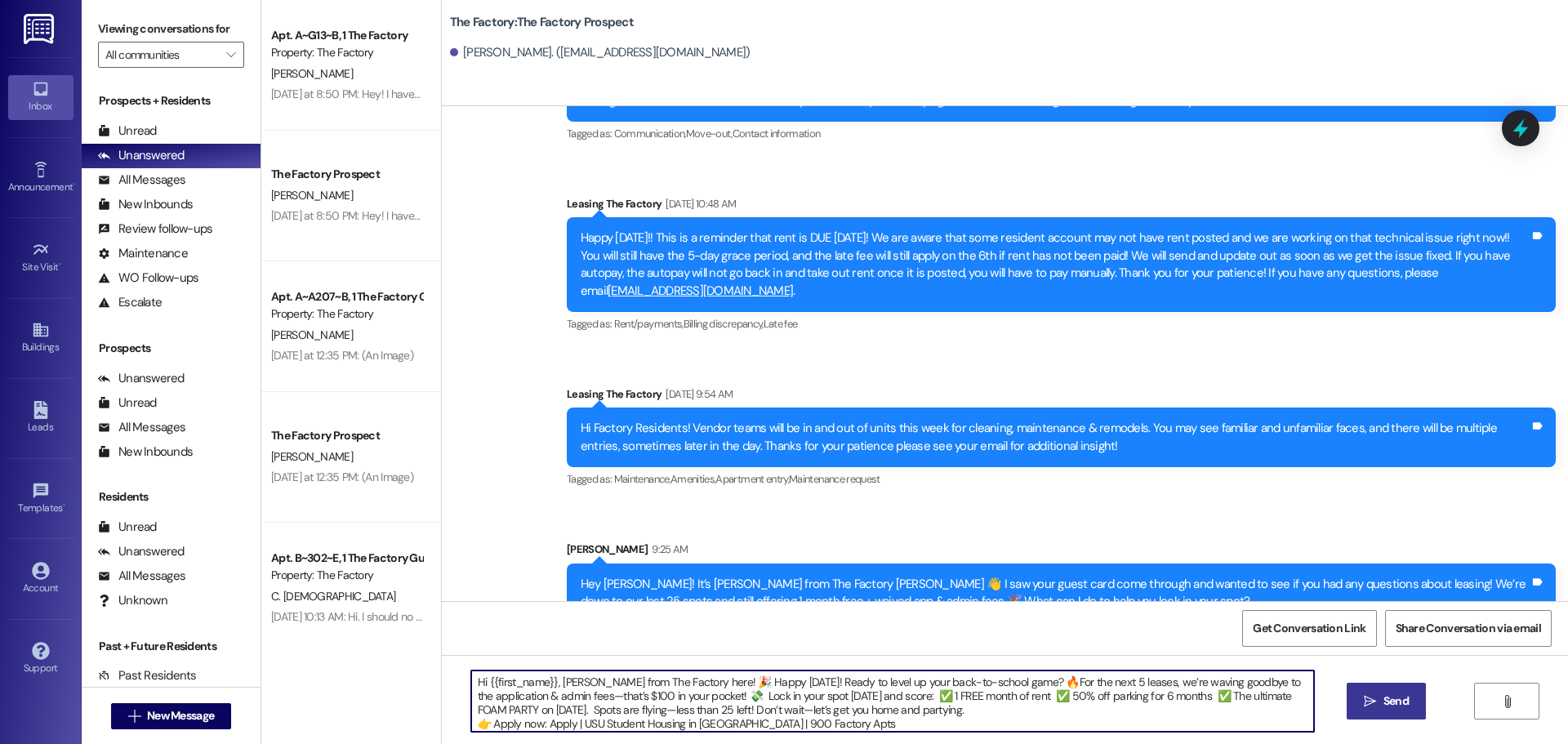
type textarea "Hi {{first_name}}, Tawnya from The Factory here! 🎉 Happy Wednesday! Ready to le…"
click at [1388, 698] on span "Send" at bounding box center [1395, 701] width 25 height 17
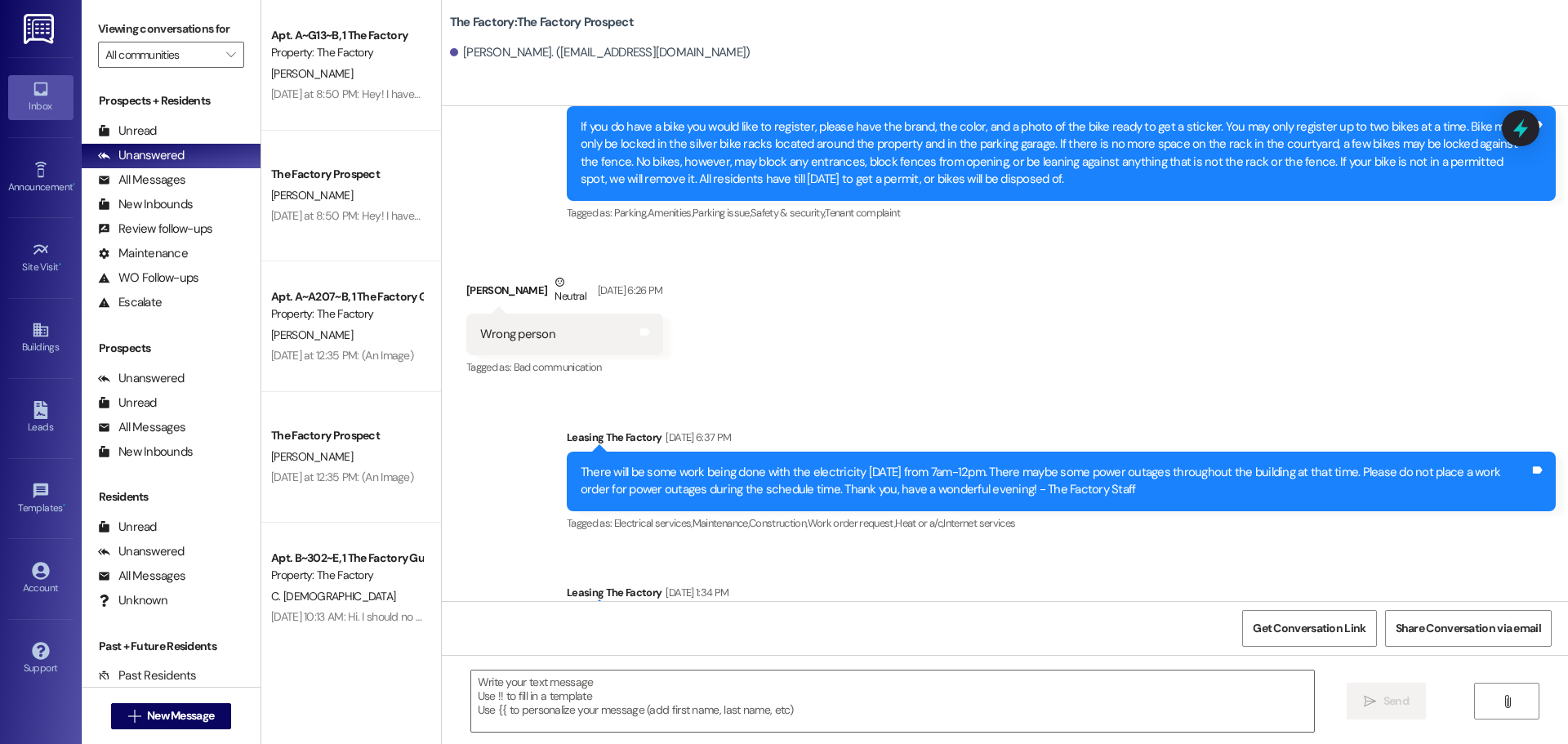
scroll to position [2551, 0]
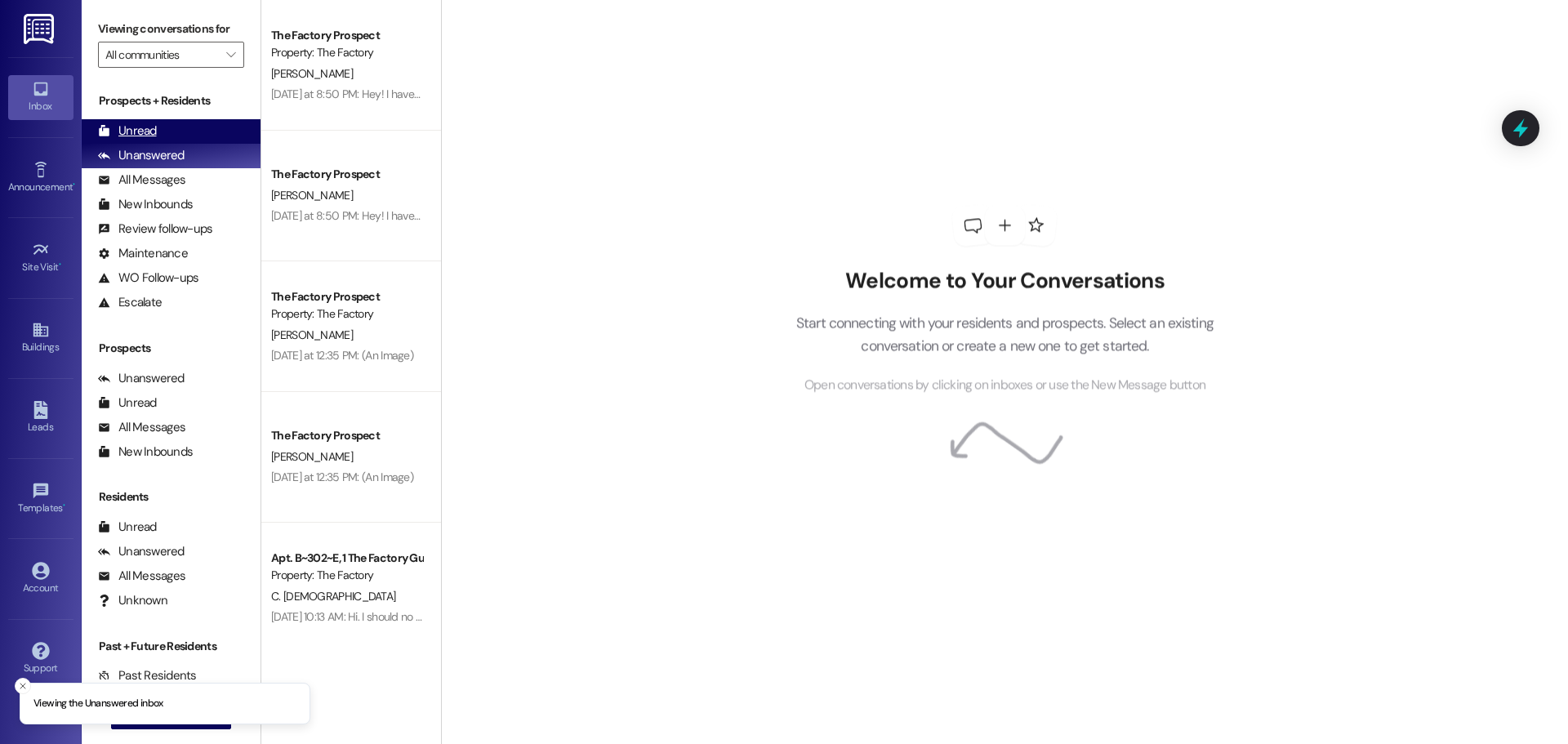
click at [139, 125] on div "Unread" at bounding box center [126, 131] width 59 height 17
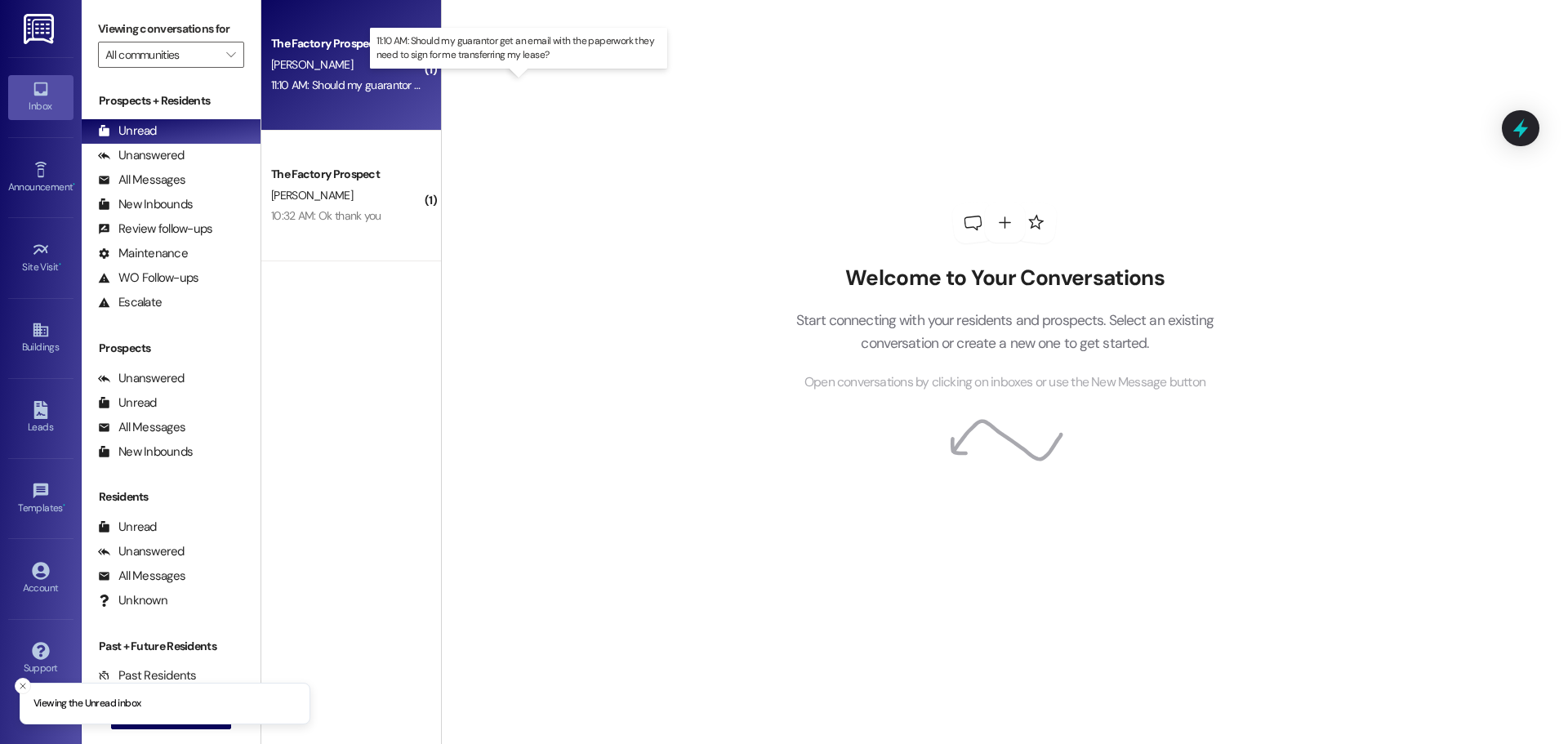
click at [341, 83] on div "11:10 AM: Should my guarantor get an email with the paperwork they need to sign…" at bounding box center [533, 85] width 522 height 15
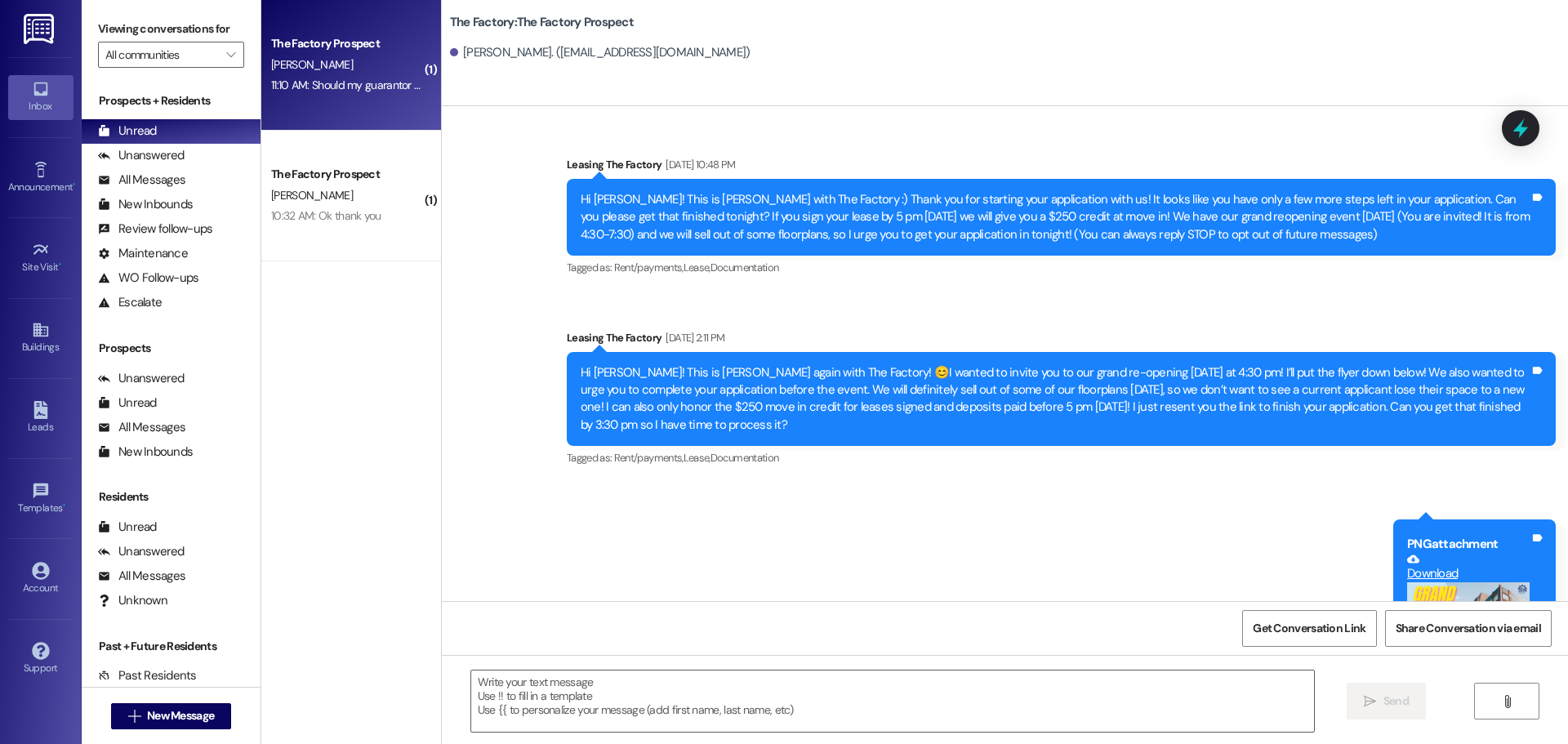
scroll to position [3217, 0]
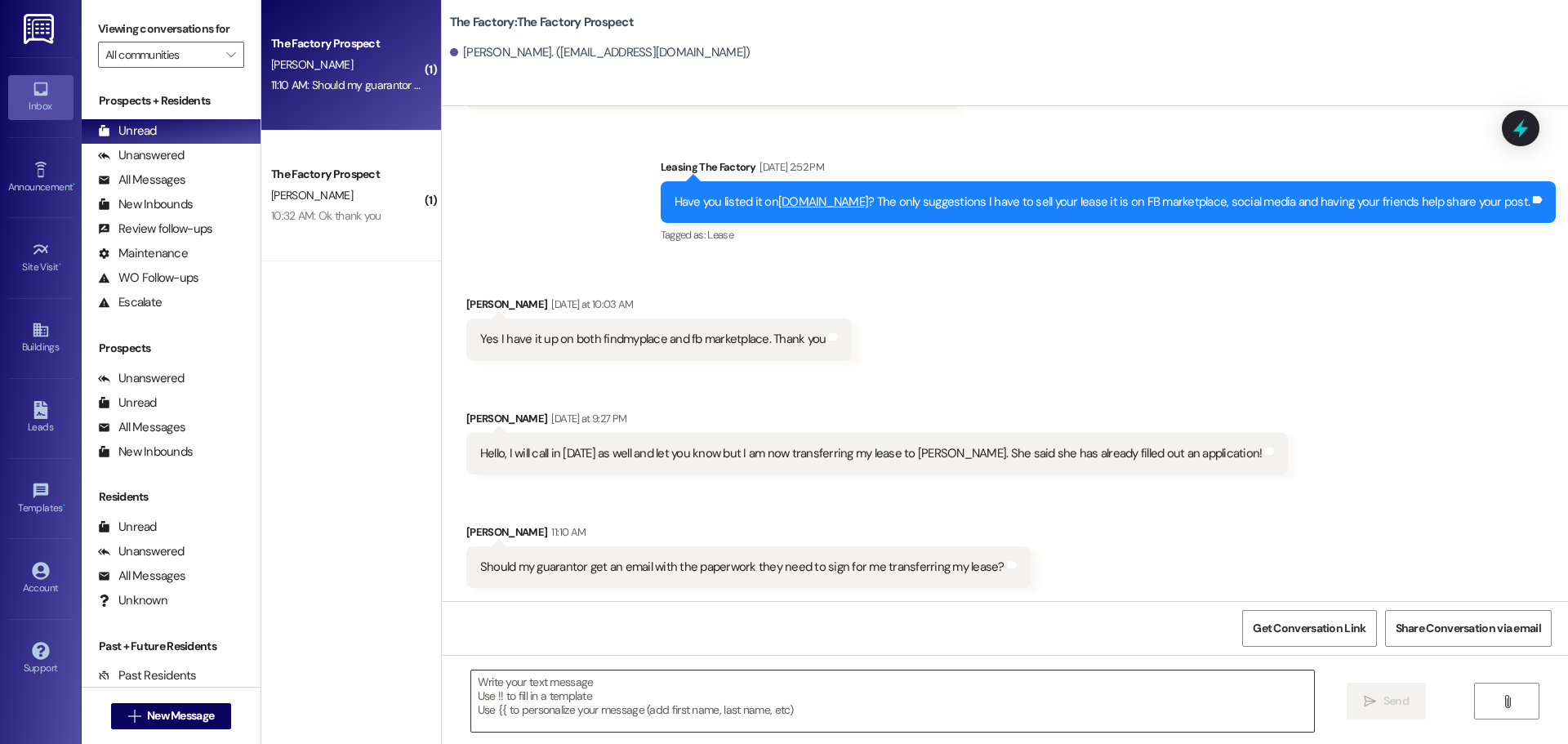
click at [549, 699] on textarea at bounding box center [892, 701] width 843 height 61
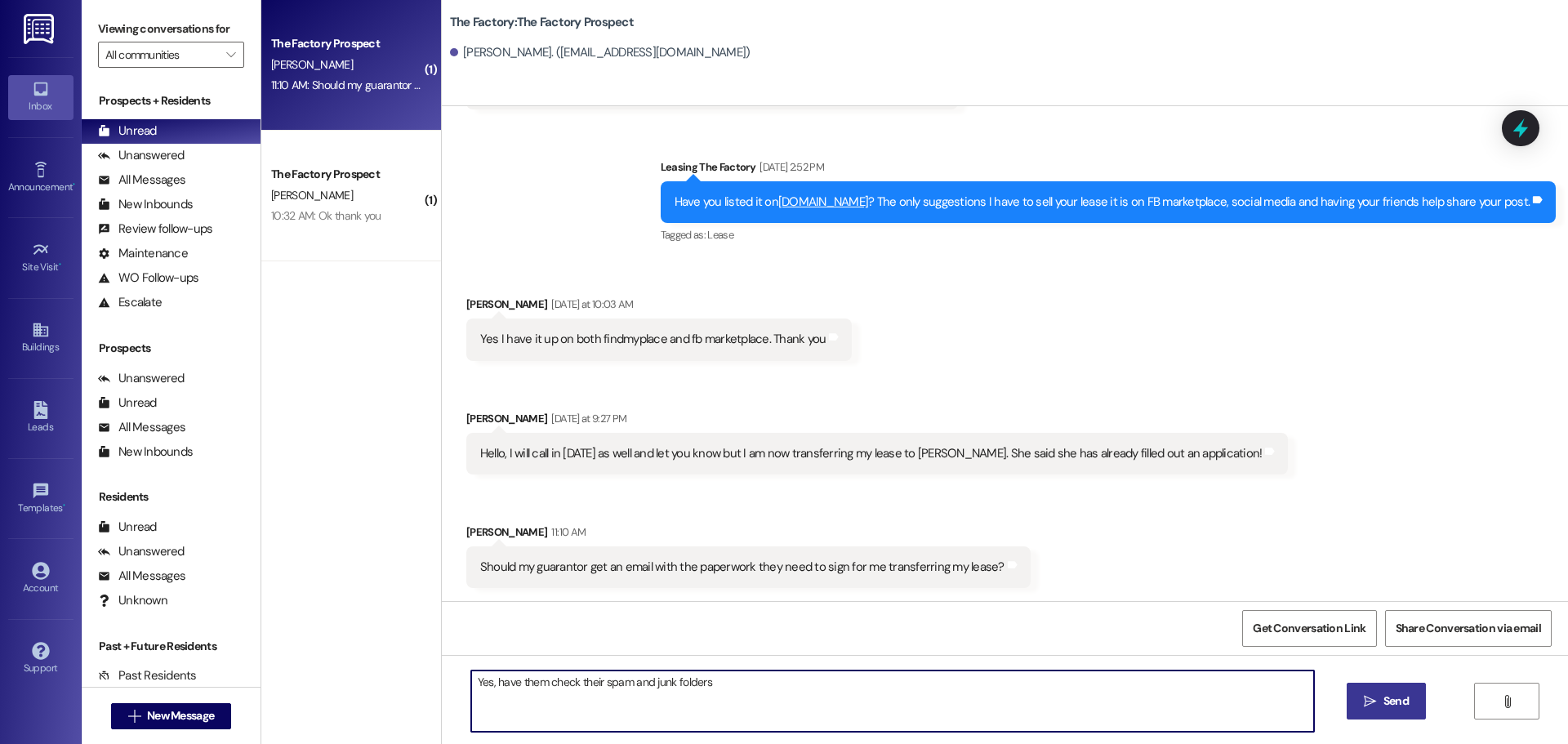
type textarea "Yes, have them check their spam and junk folders"
click at [1367, 711] on button " Send" at bounding box center [1386, 701] width 79 height 37
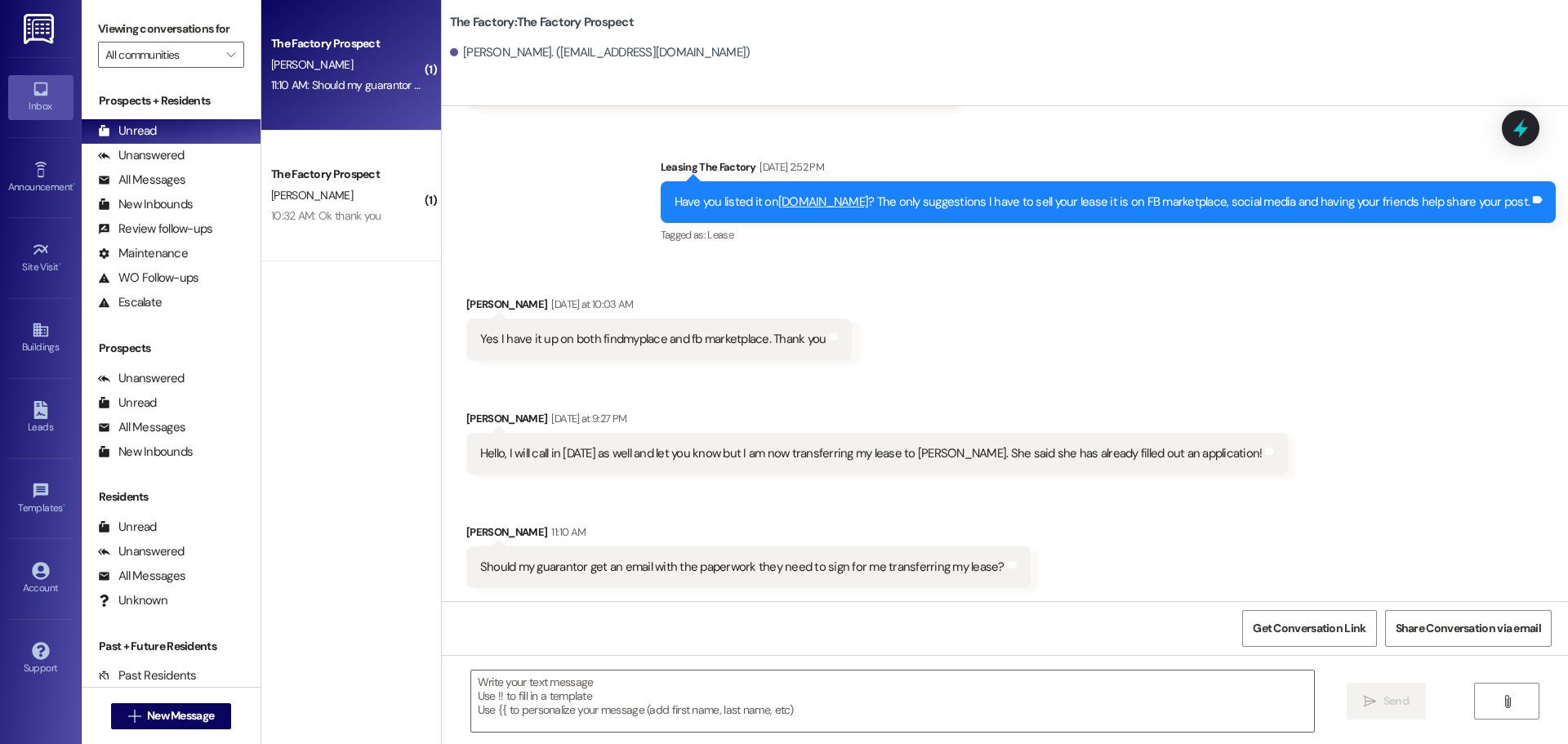
scroll to position [3216, 0]
click at [157, 716] on span "New Message" at bounding box center [180, 716] width 67 height 17
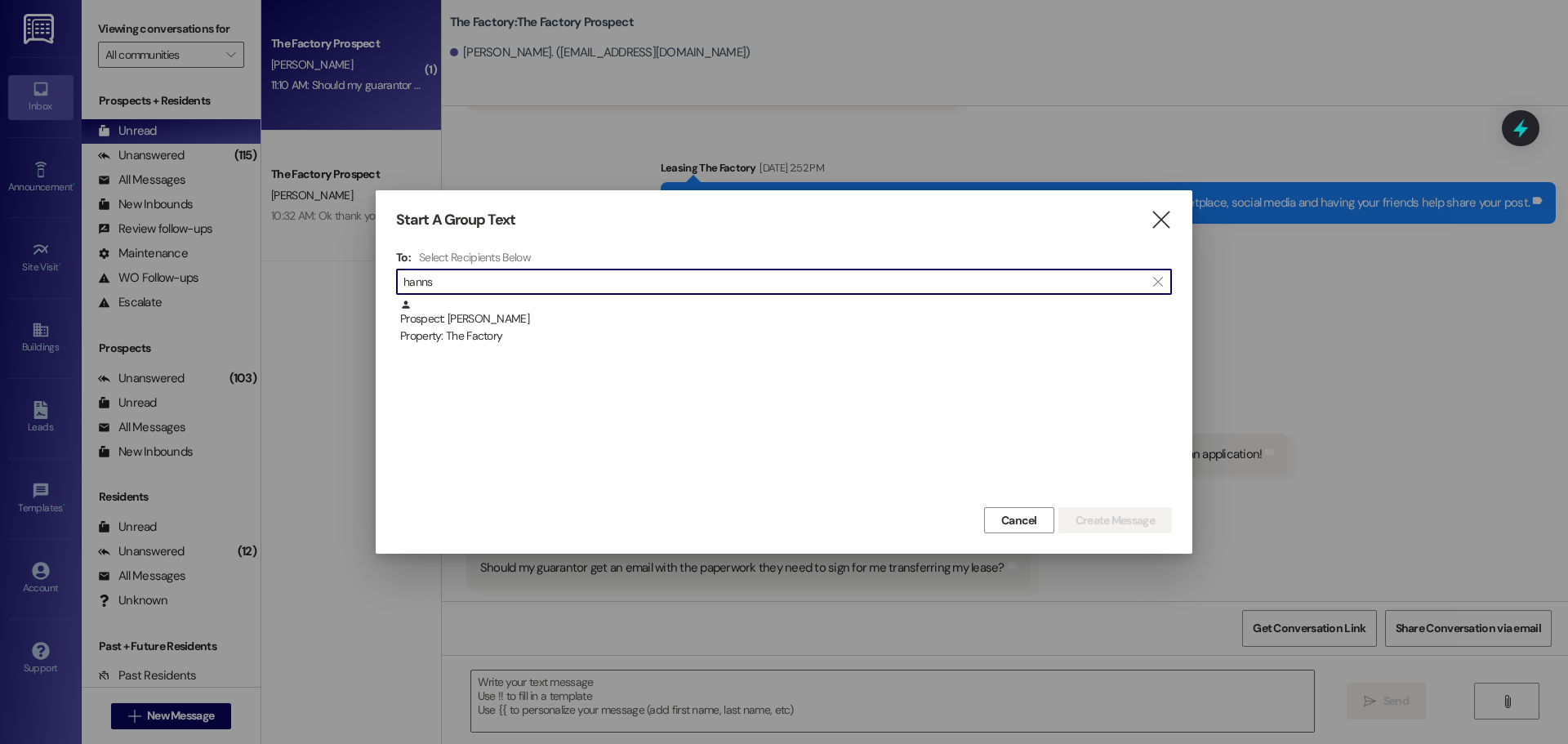
type input "hanns"
click at [467, 318] on div "Prospect: Hanns Steinhauer Property: The Factory" at bounding box center [785, 323] width 771 height 46
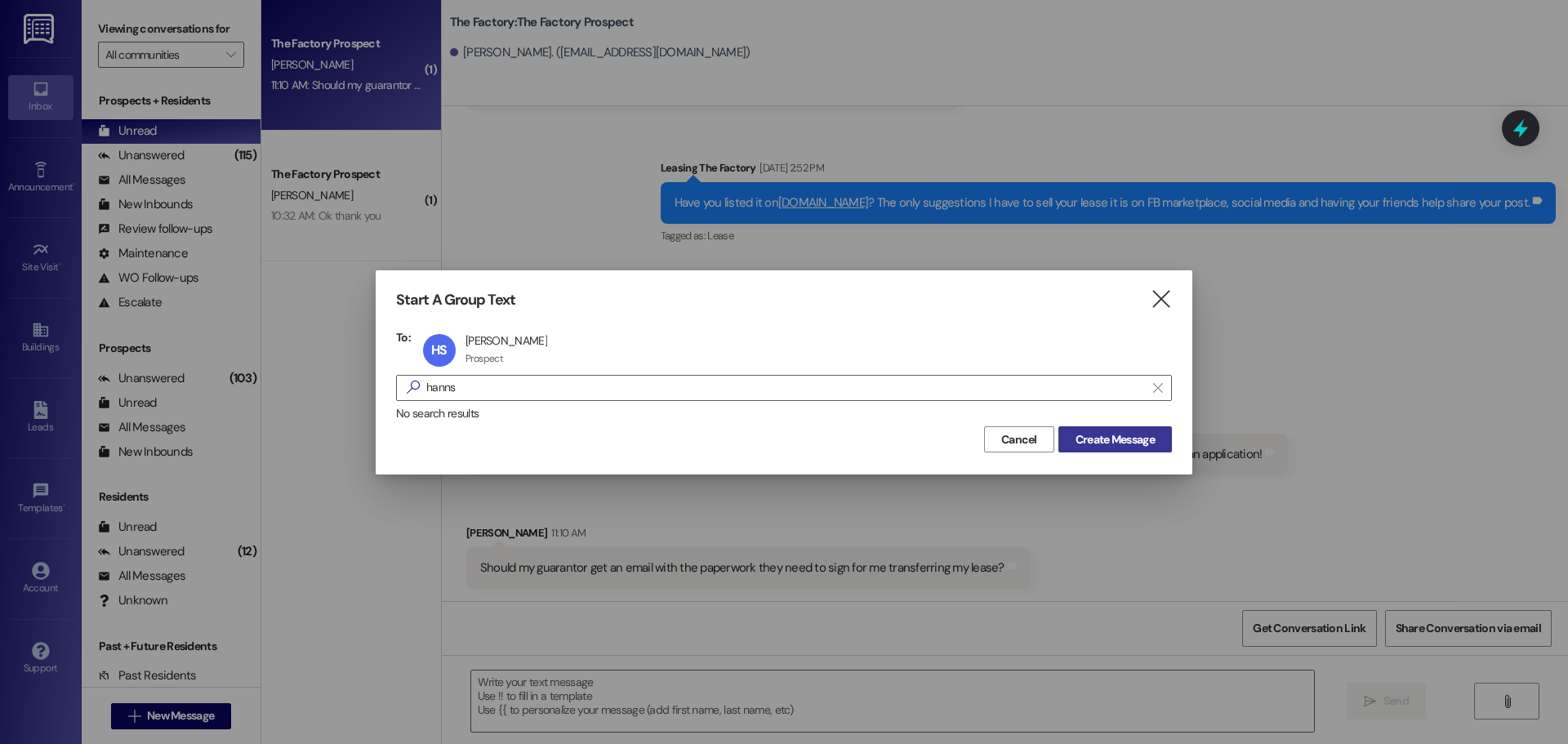
click at [1123, 439] on span "Create Message" at bounding box center [1114, 440] width 79 height 17
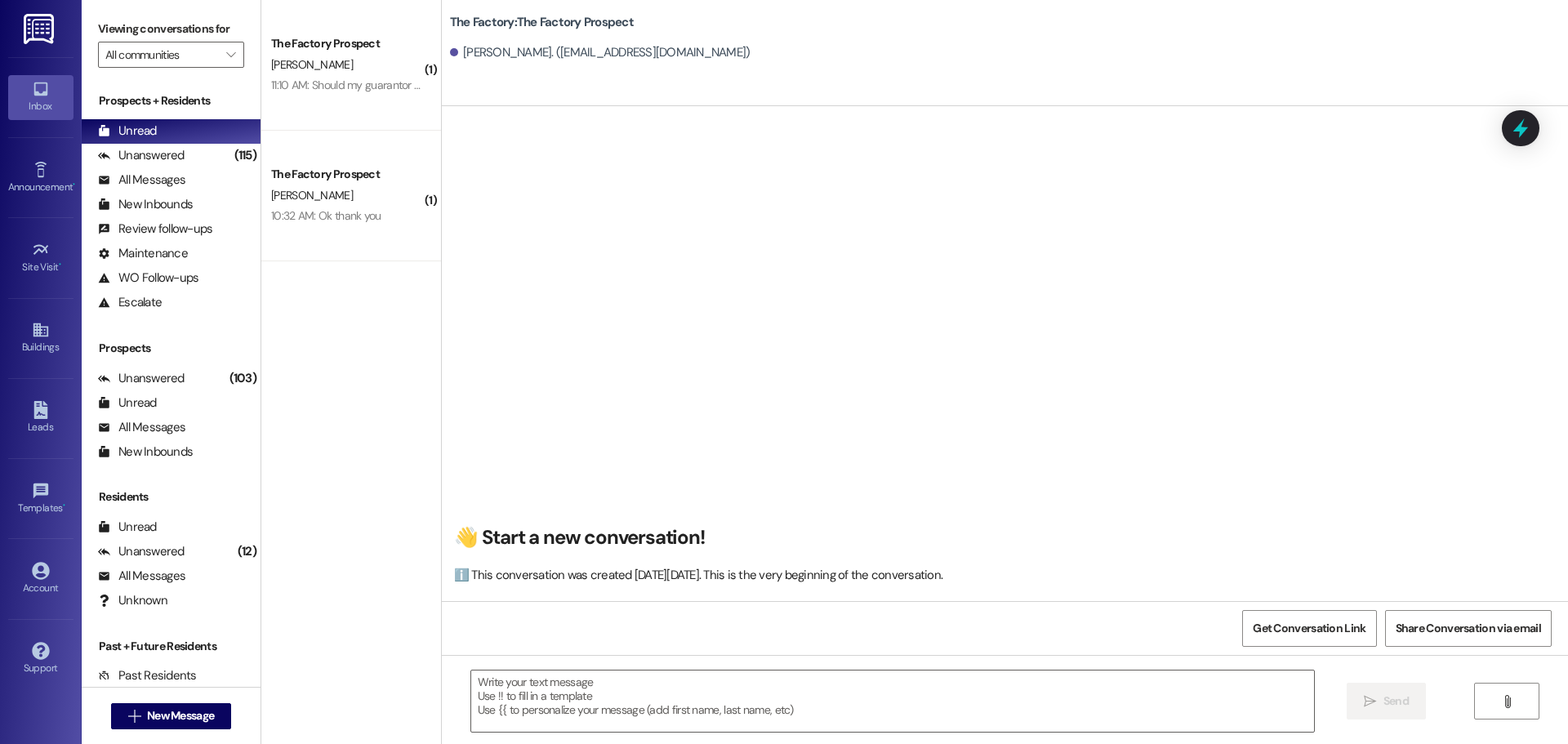
scroll to position [1, 0]
click at [471, 684] on textarea at bounding box center [892, 701] width 843 height 61
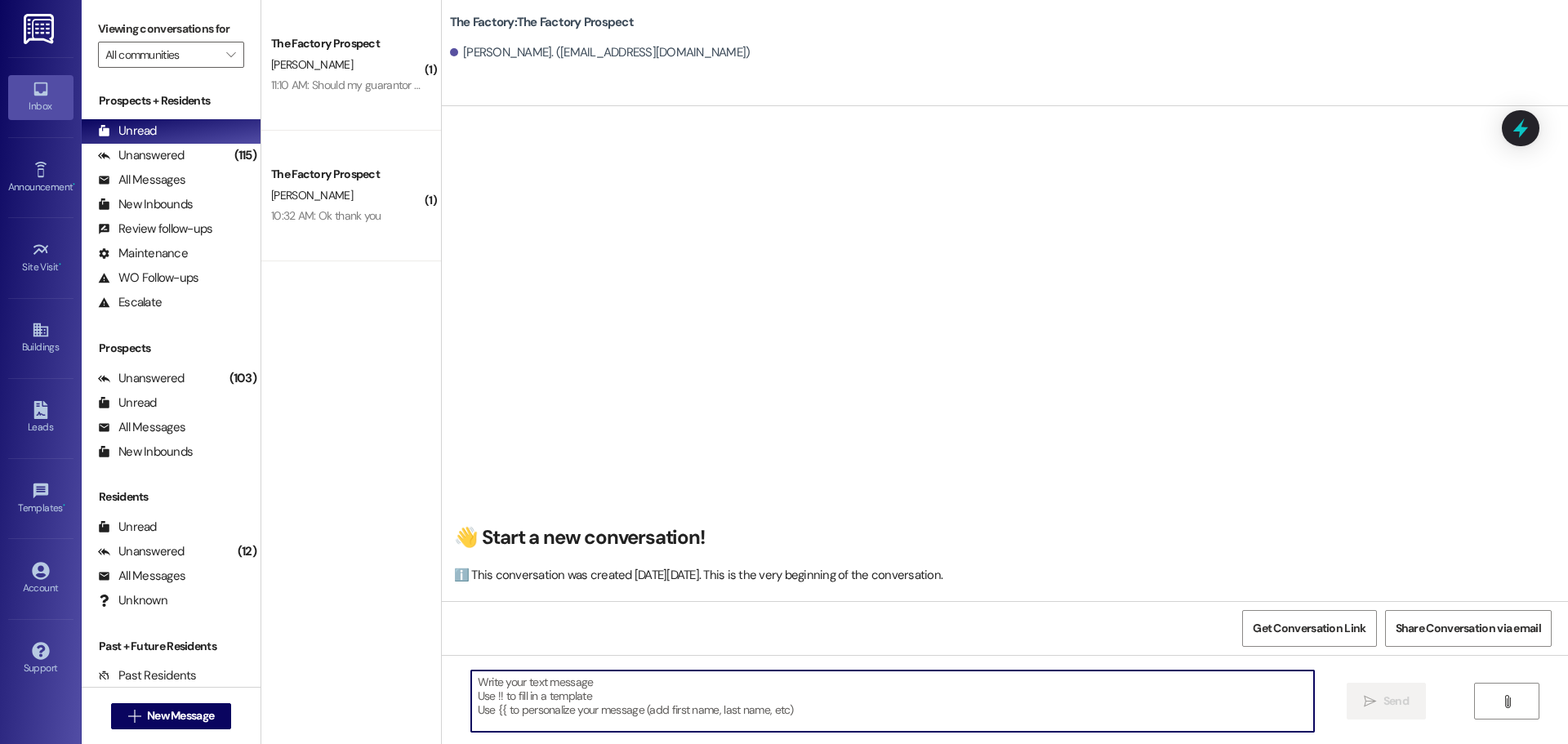
paste textarea "Hi {{first_name}}, Tawnya from The Factory here! 🎉 Happy Wednesday! Ready to le…"
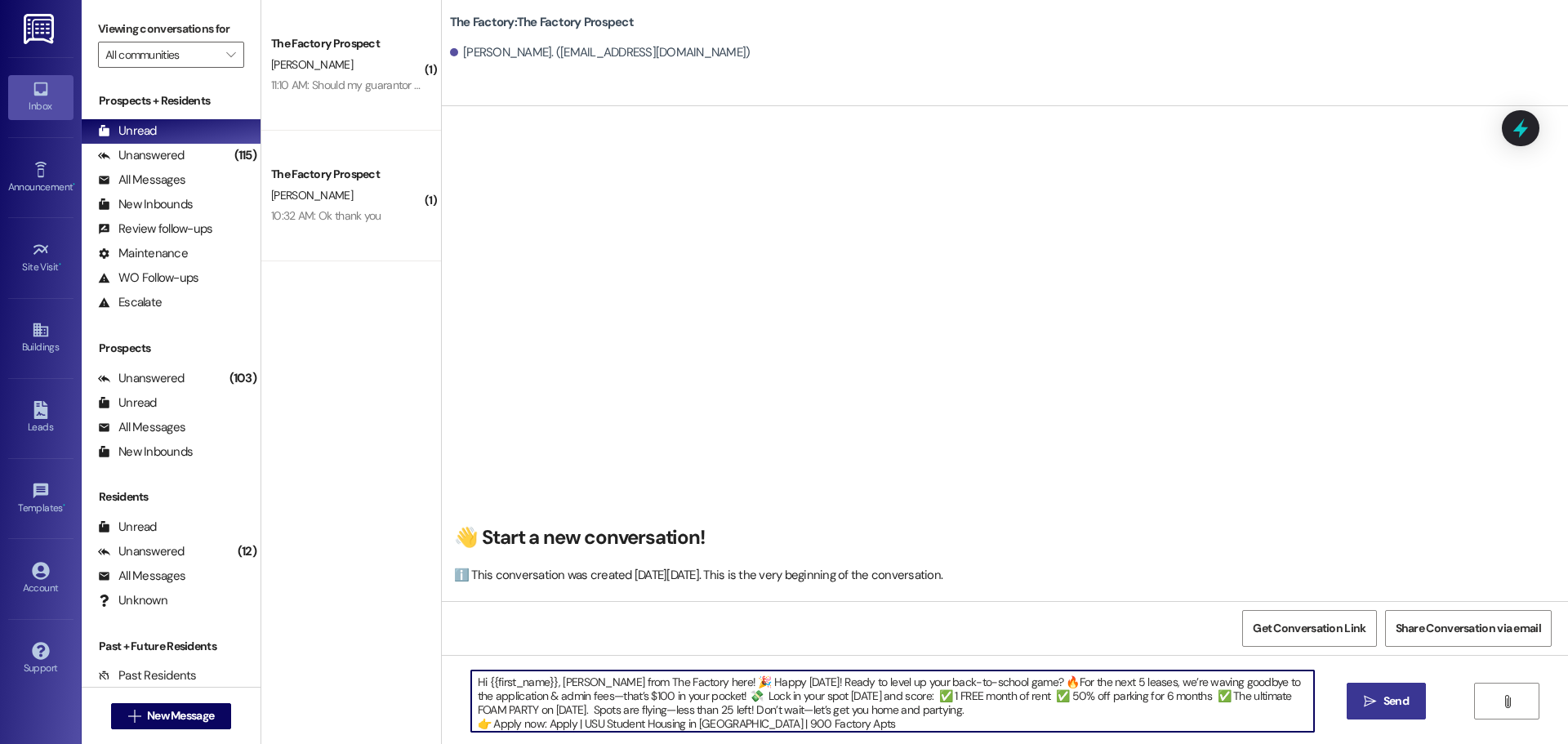
type textarea "Hi {{first_name}}, Tawnya from The Factory here! 🎉 Happy Wednesday! Ready to le…"
click at [1388, 699] on span "Send" at bounding box center [1395, 701] width 25 height 17
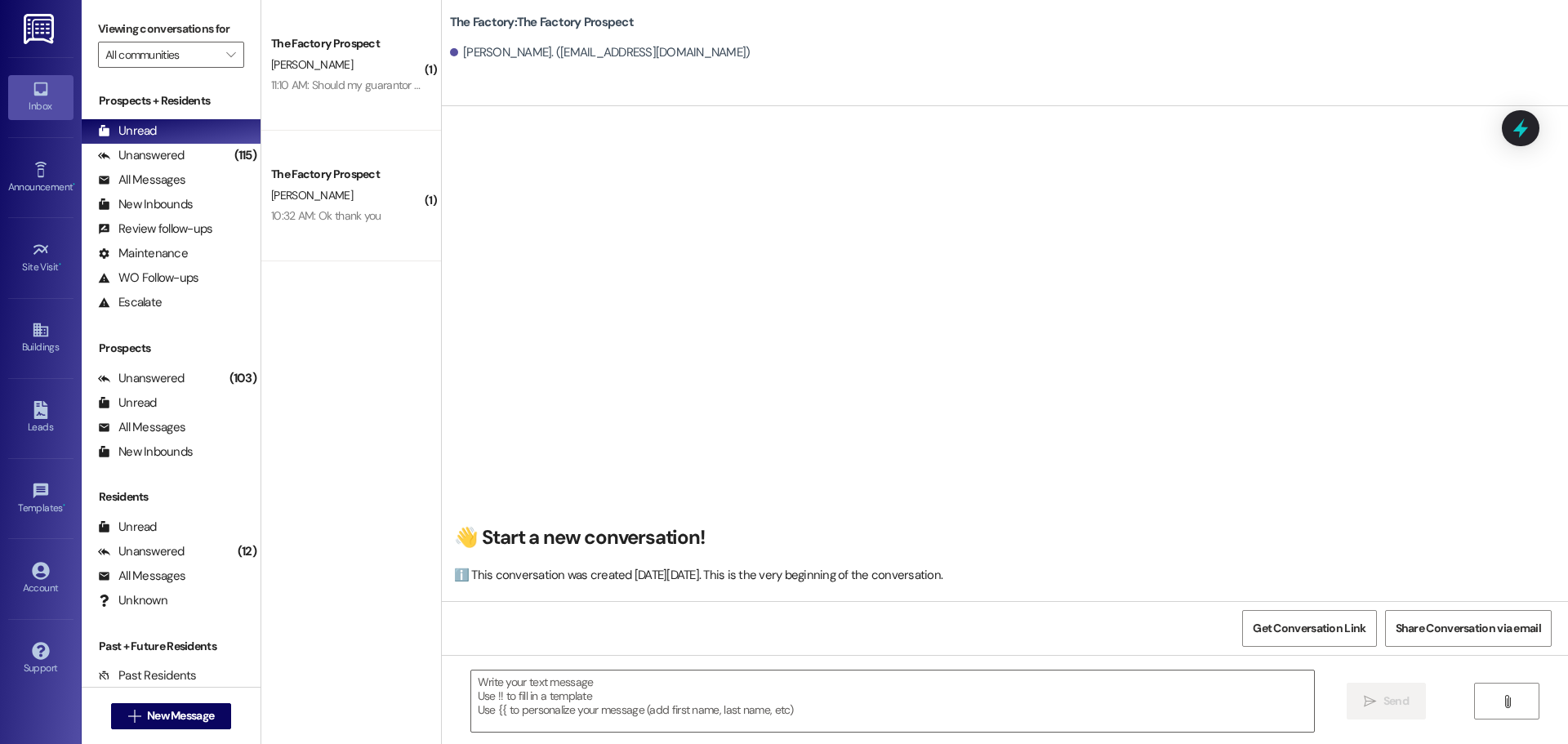
scroll to position [0, 0]
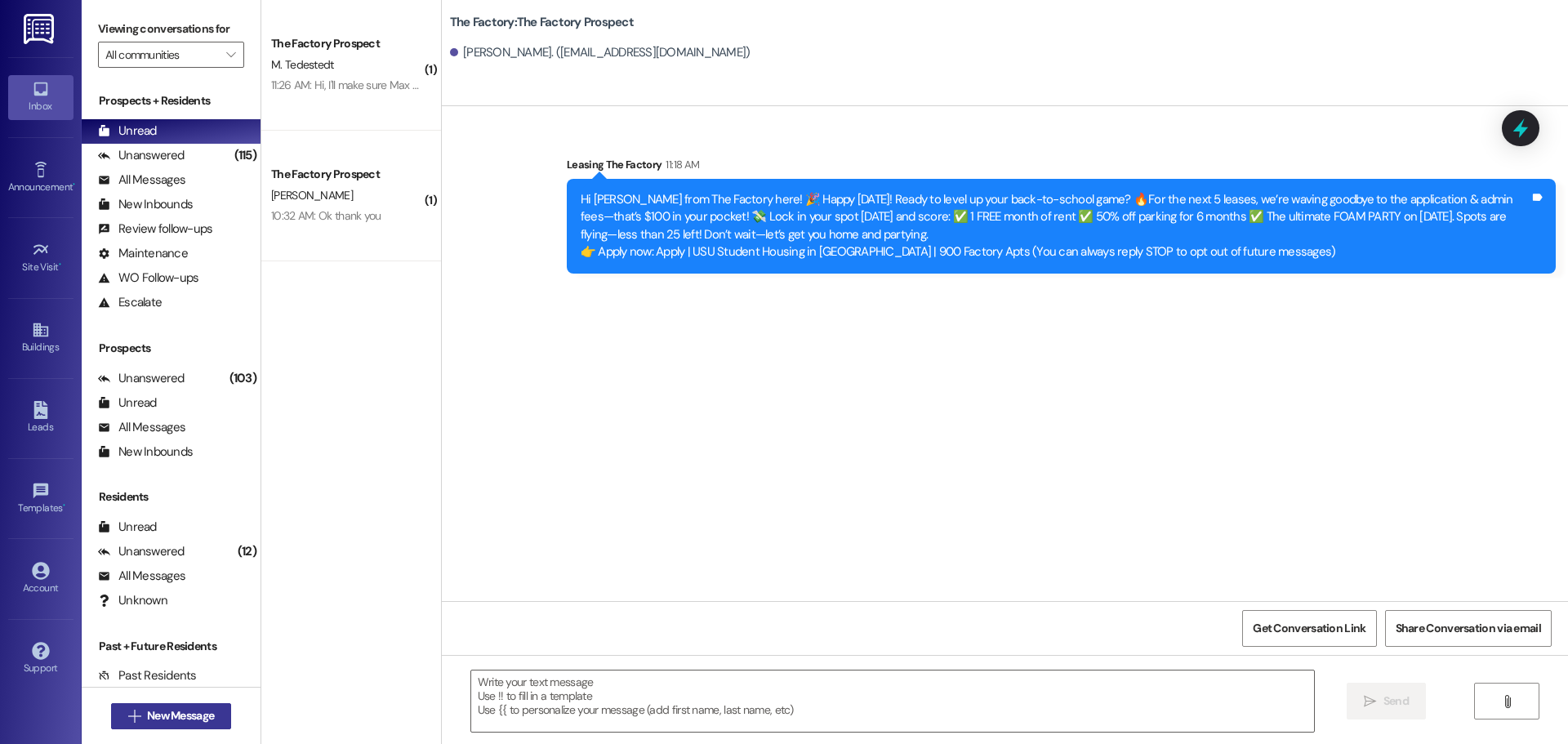
click at [182, 723] on span "New Message" at bounding box center [180, 716] width 67 height 17
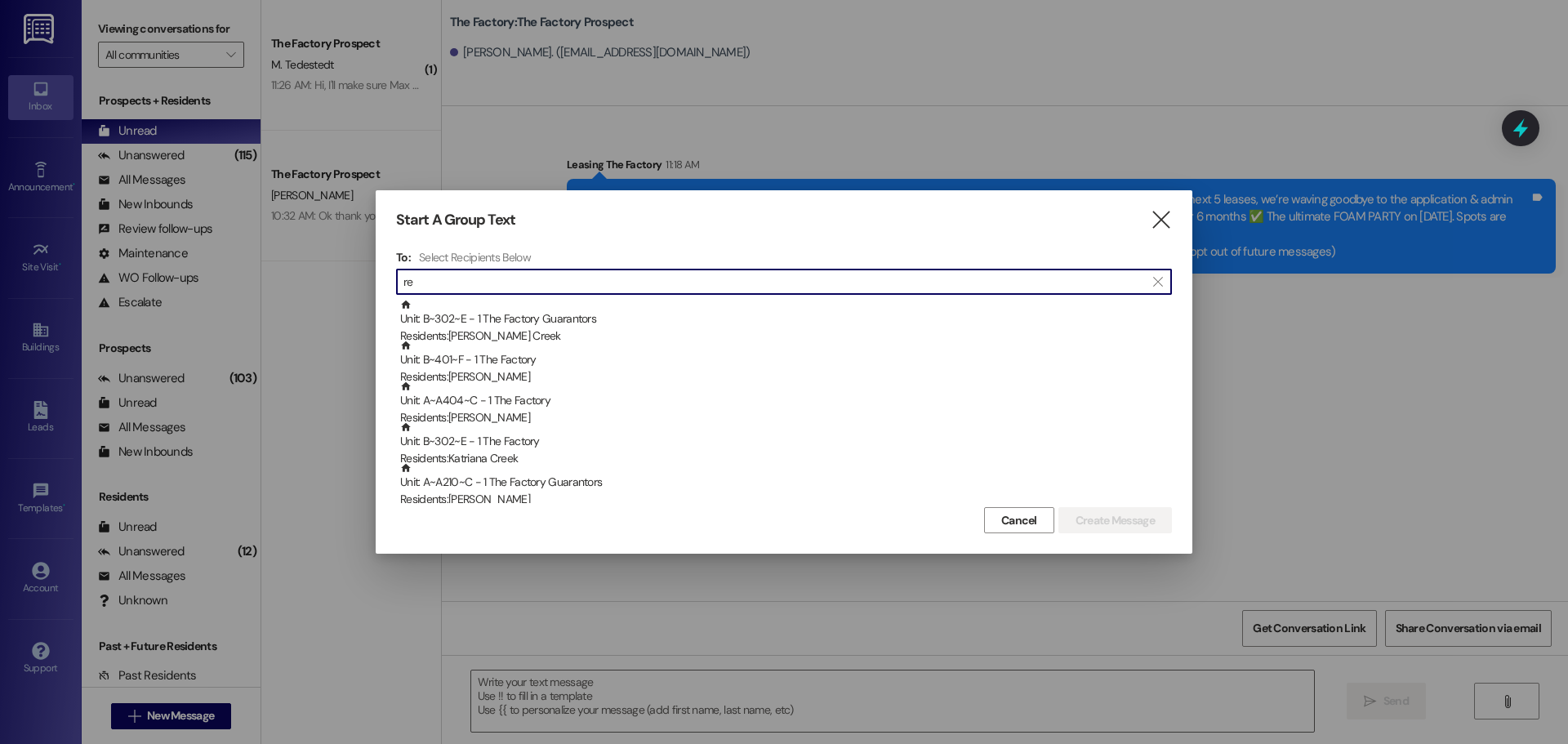
type input "r"
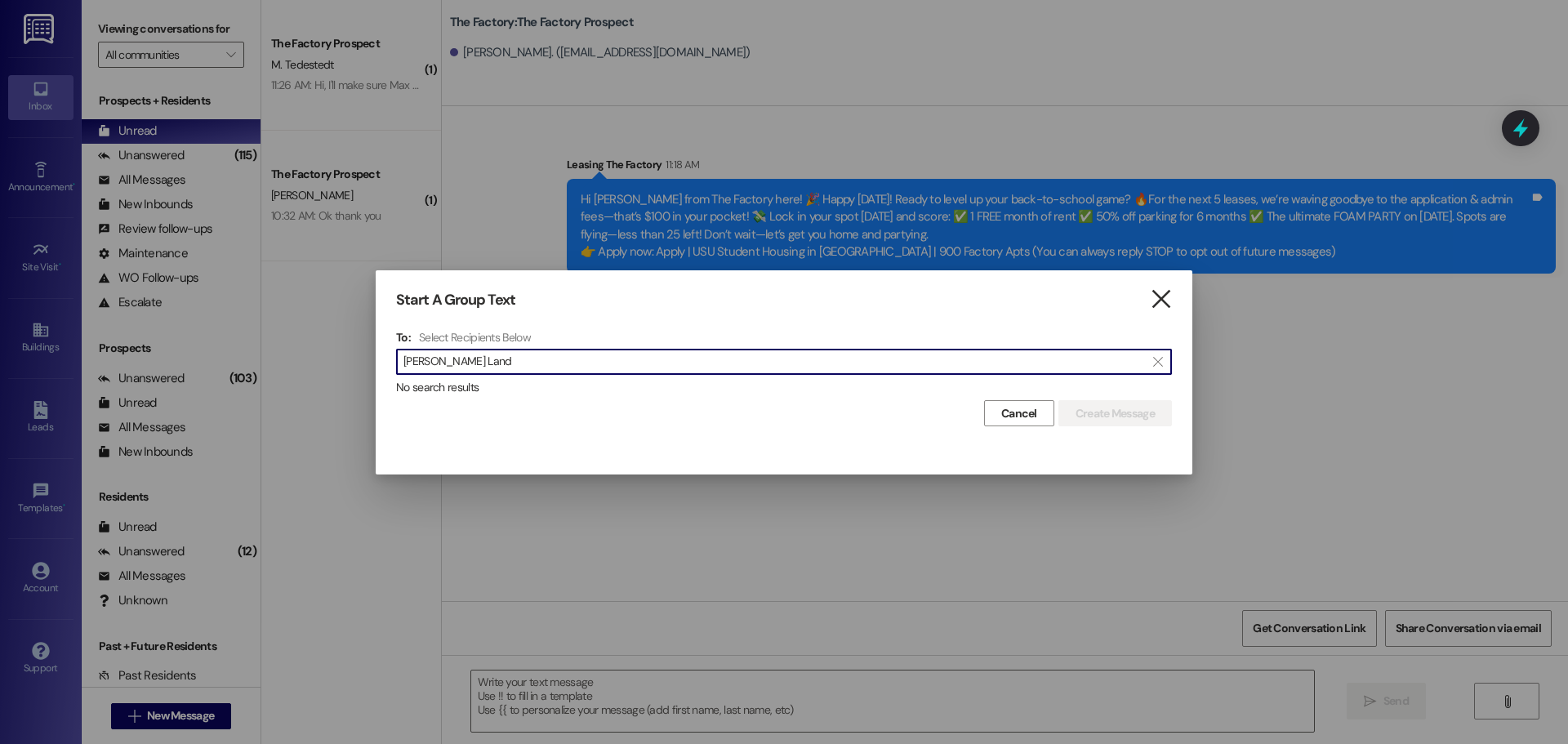
type input "Rees Land"
drag, startPoint x: 1161, startPoint y: 299, endPoint x: 266, endPoint y: 278, distance: 895.2
click at [1159, 299] on icon "" at bounding box center [1161, 299] width 22 height 17
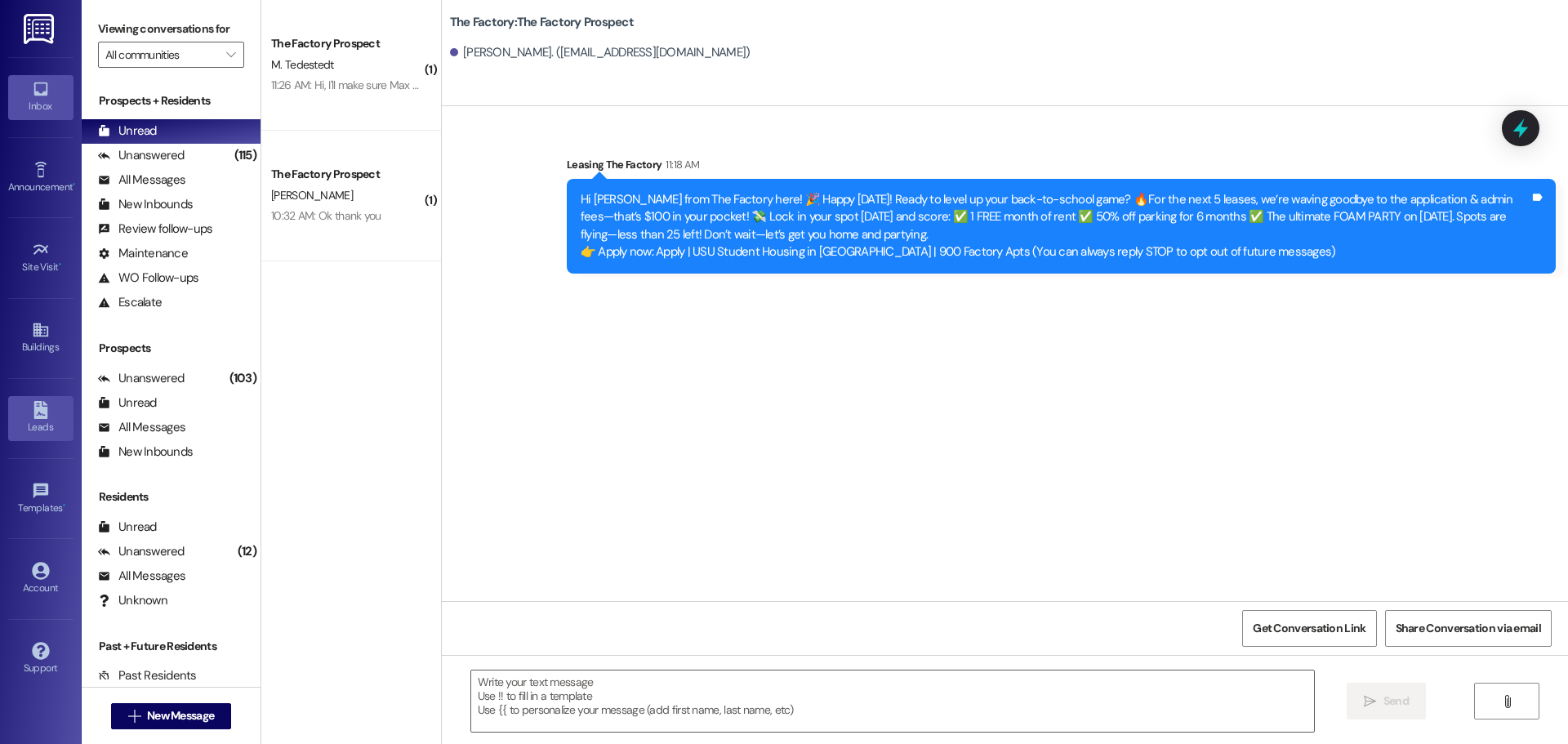
click at [37, 413] on icon at bounding box center [40, 409] width 14 height 18
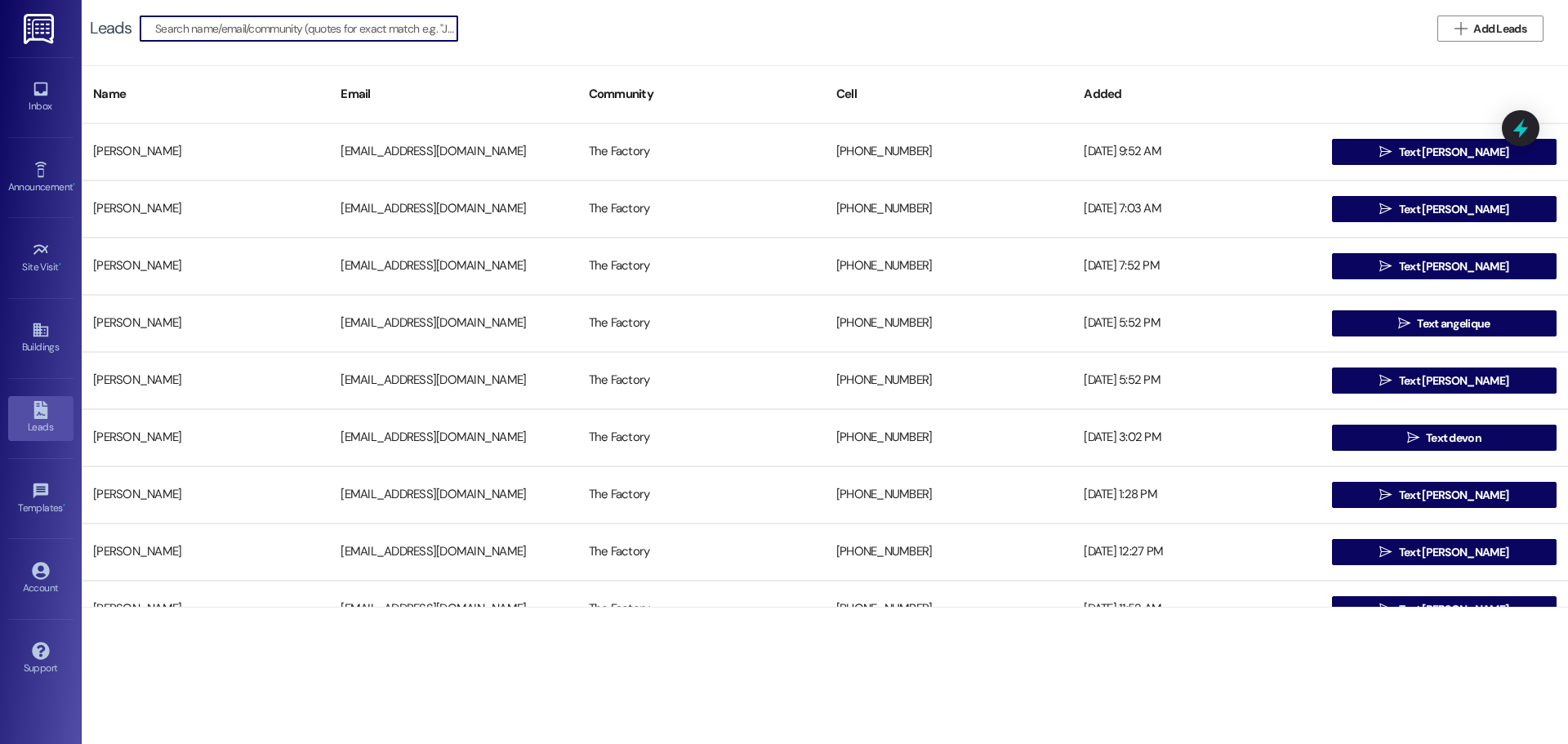
click at [237, 23] on input at bounding box center [306, 28] width 302 height 23
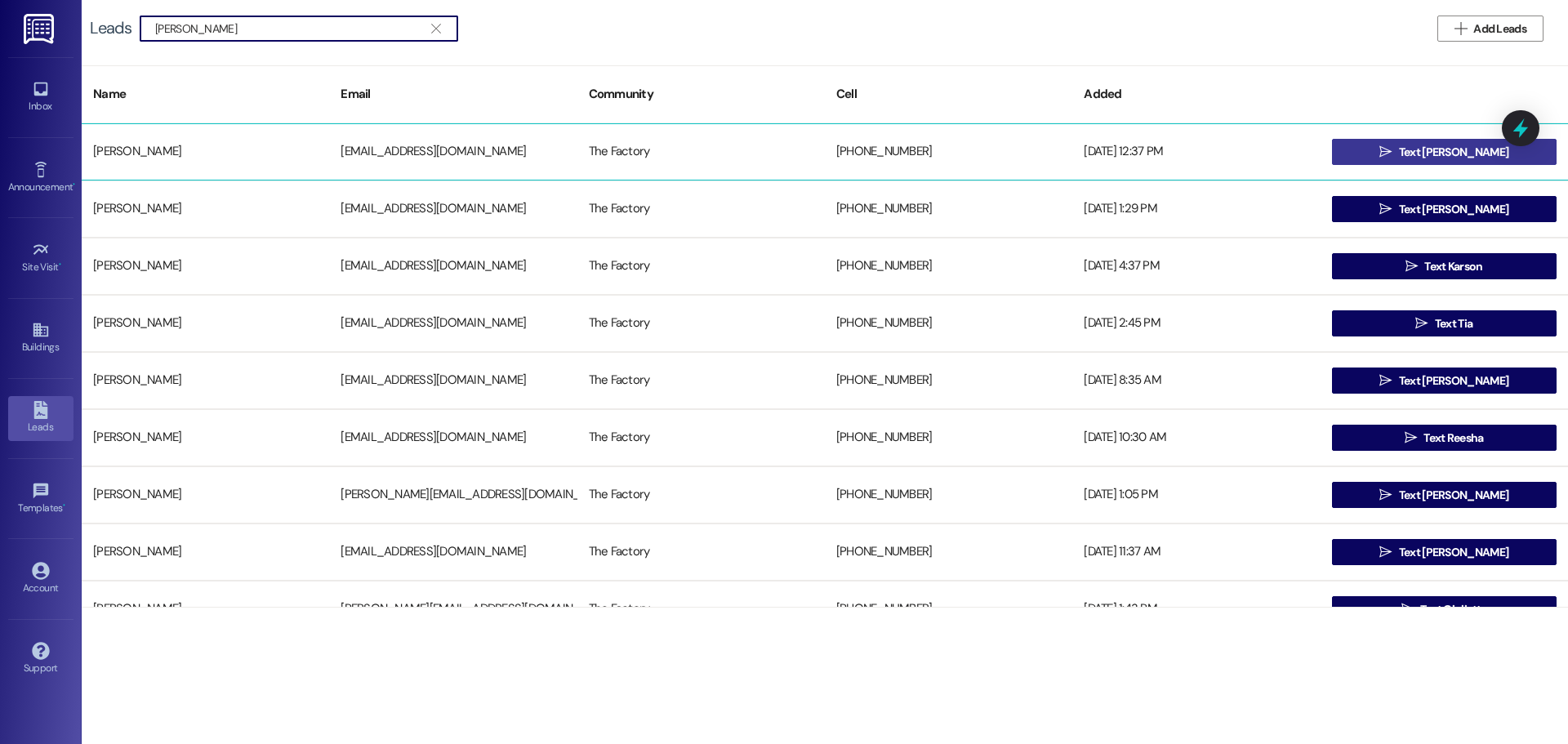
type input "Rees"
click at [1376, 149] on button " Text Rees" at bounding box center [1444, 152] width 225 height 26
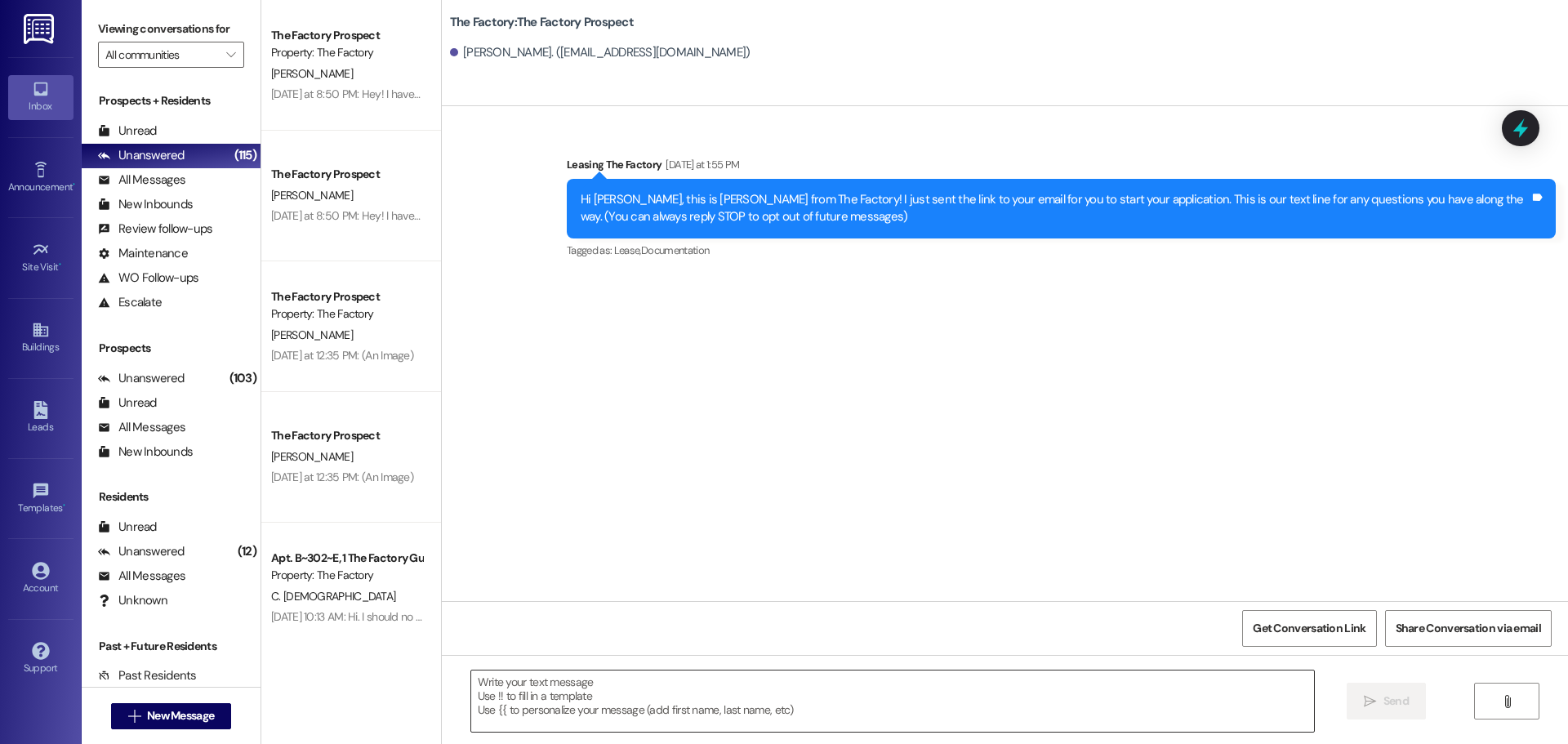
click at [471, 682] on textarea at bounding box center [892, 701] width 843 height 61
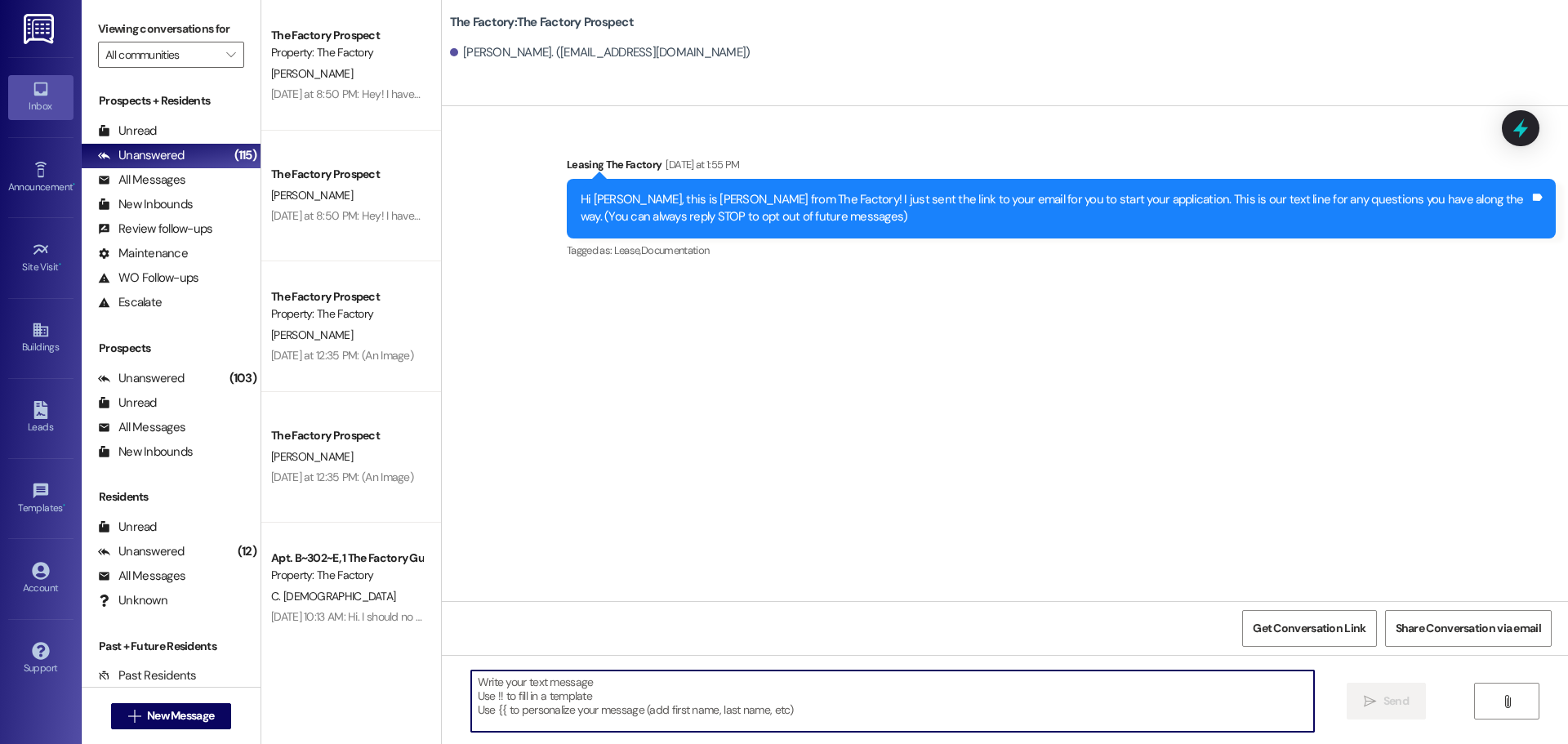
paste textarea "Hi {{first_name}}, Tawnya from The Factory here! 🎉 Happy Wednesday! Ready to le…"
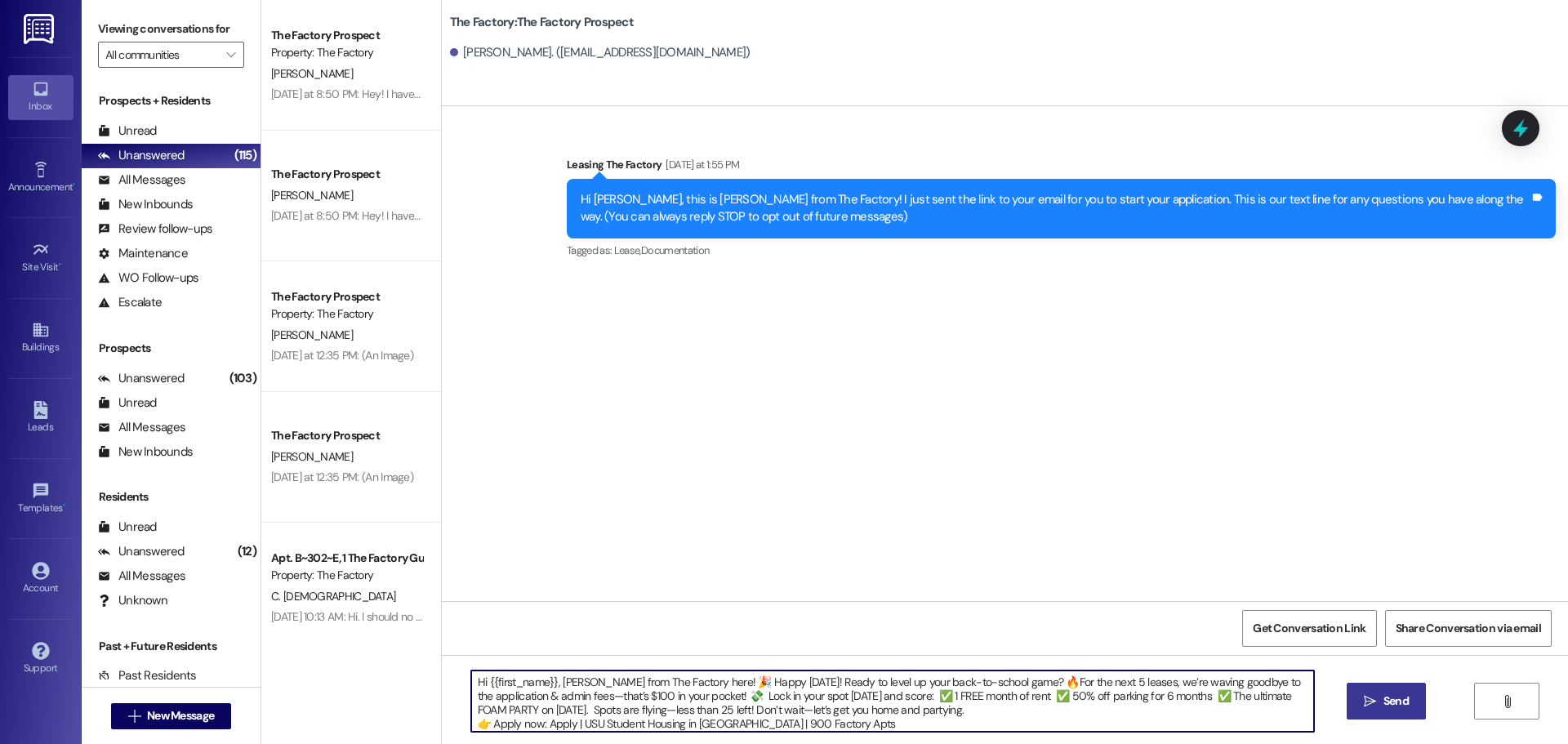
type textarea "Hi {{first_name}}, Tawnya from The Factory here! 🎉 Happy Wednesday! Ready to le…"
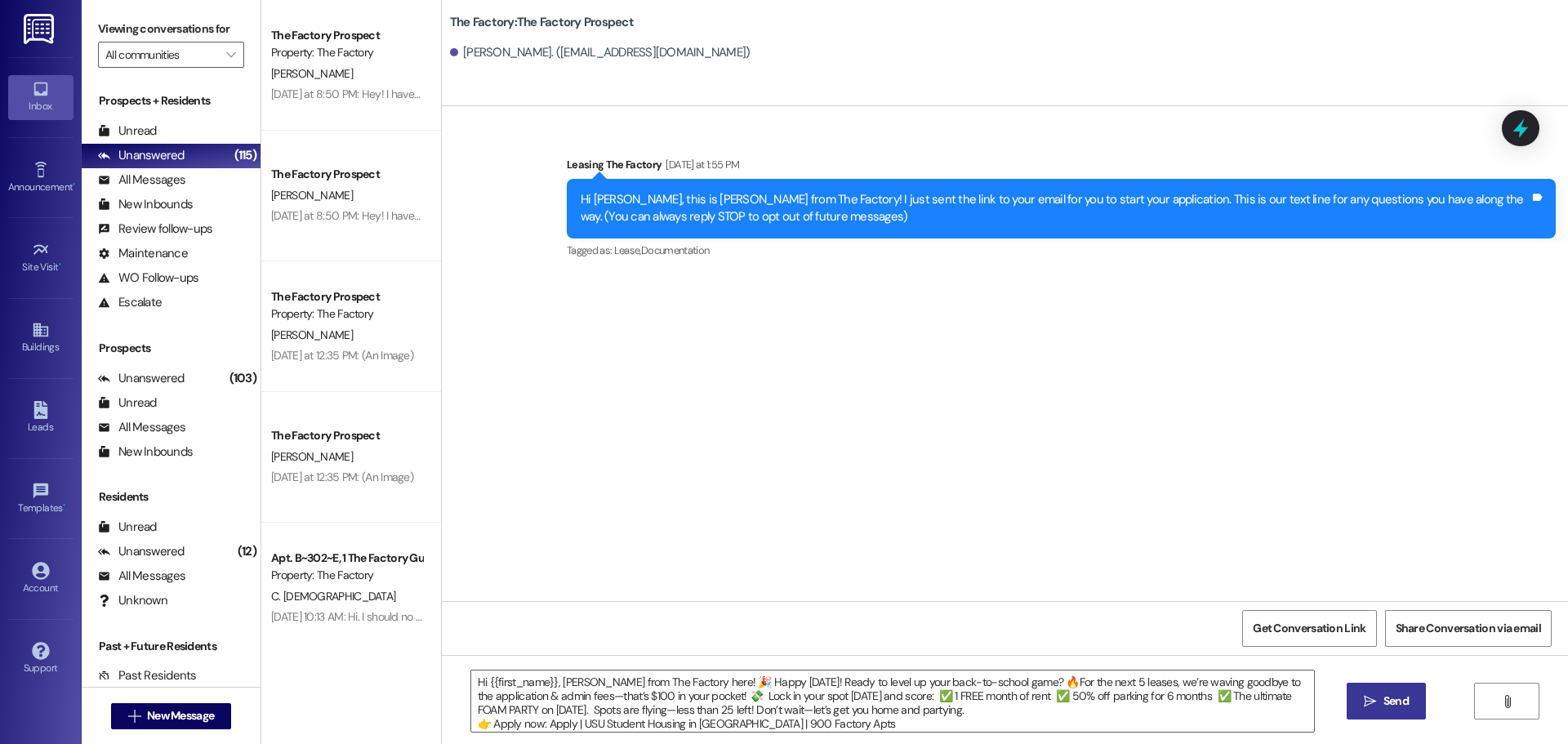
click at [1383, 703] on span "Send" at bounding box center [1395, 701] width 25 height 17
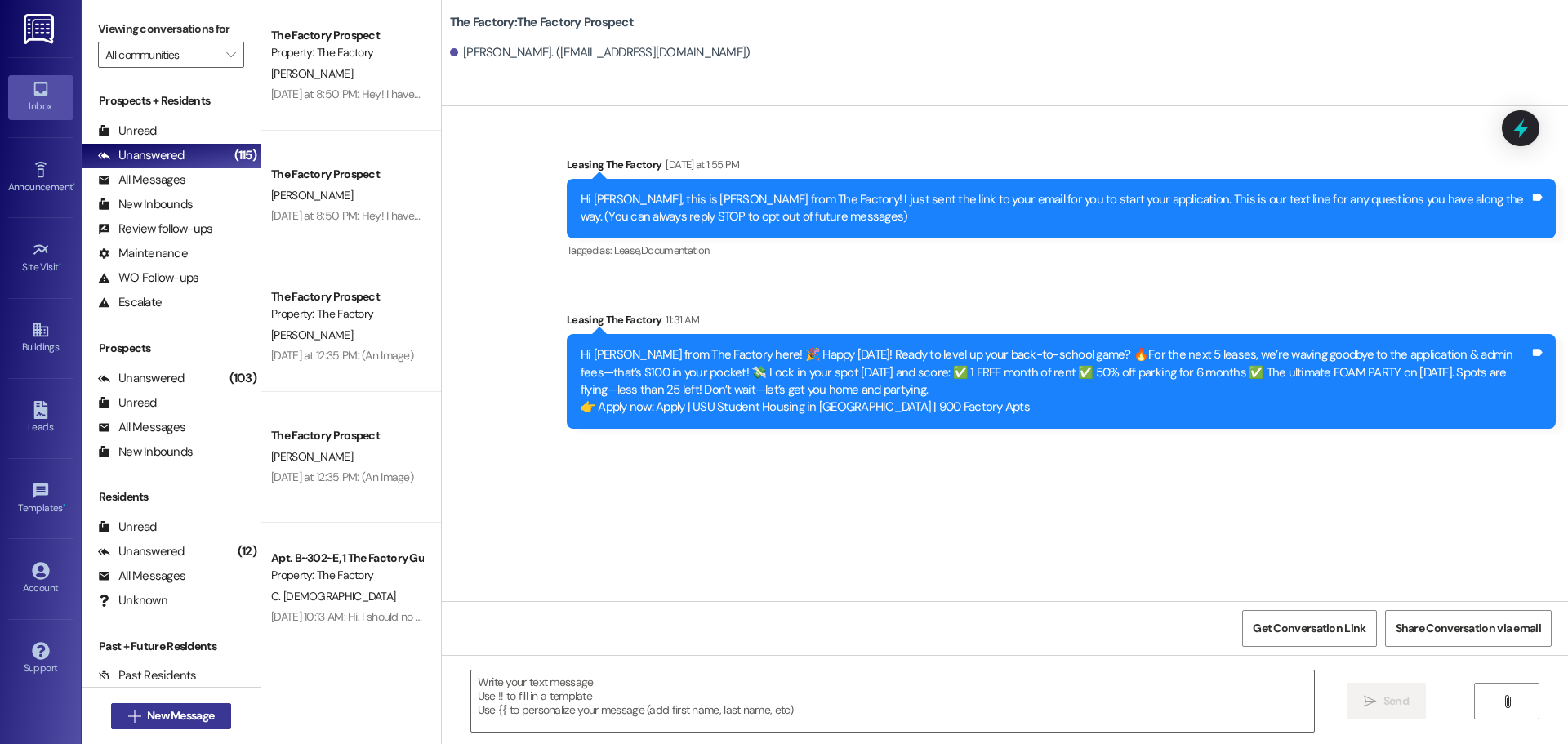
click at [171, 723] on span "New Message" at bounding box center [180, 716] width 67 height 17
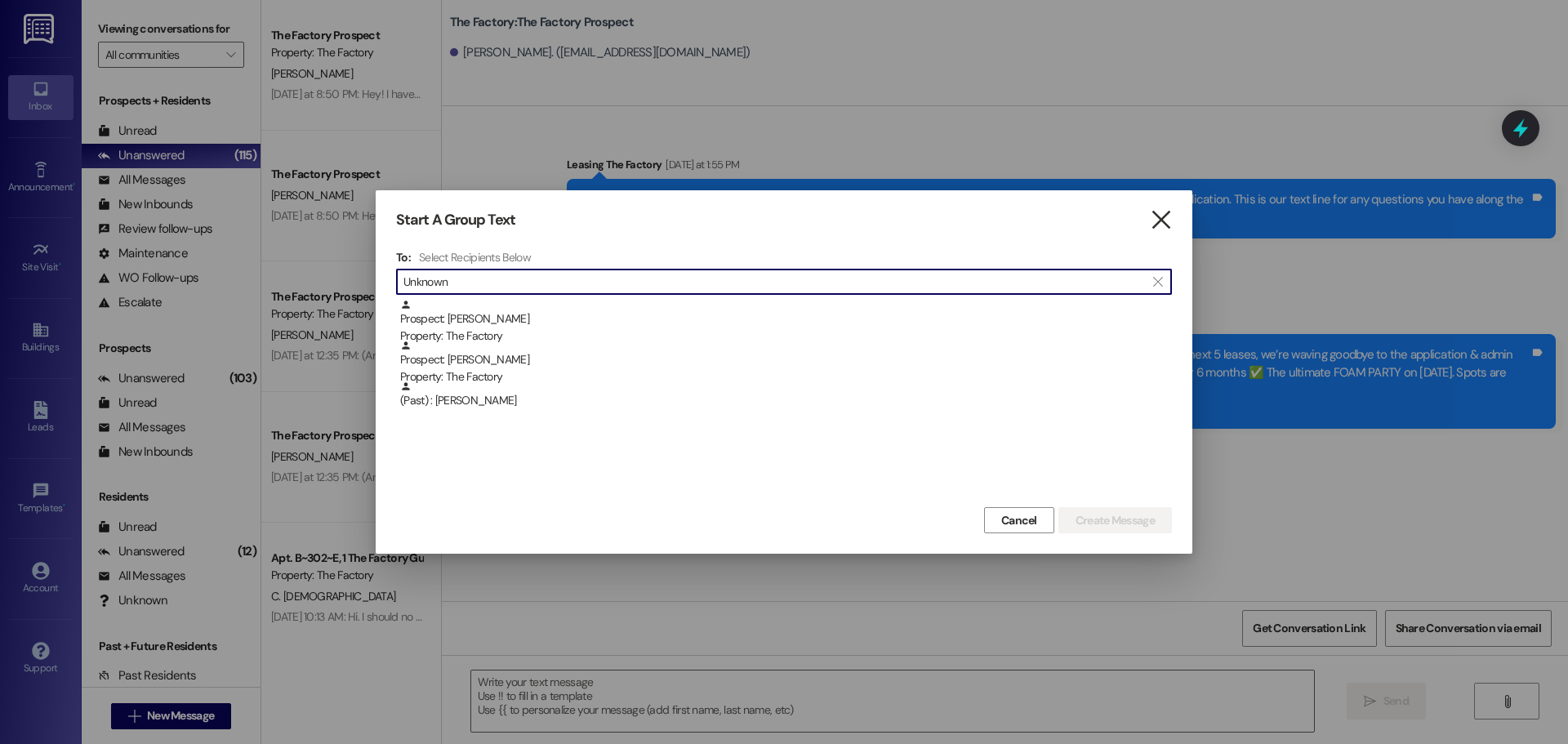
type input "Unknown"
click at [1162, 214] on icon "" at bounding box center [1161, 220] width 22 height 17
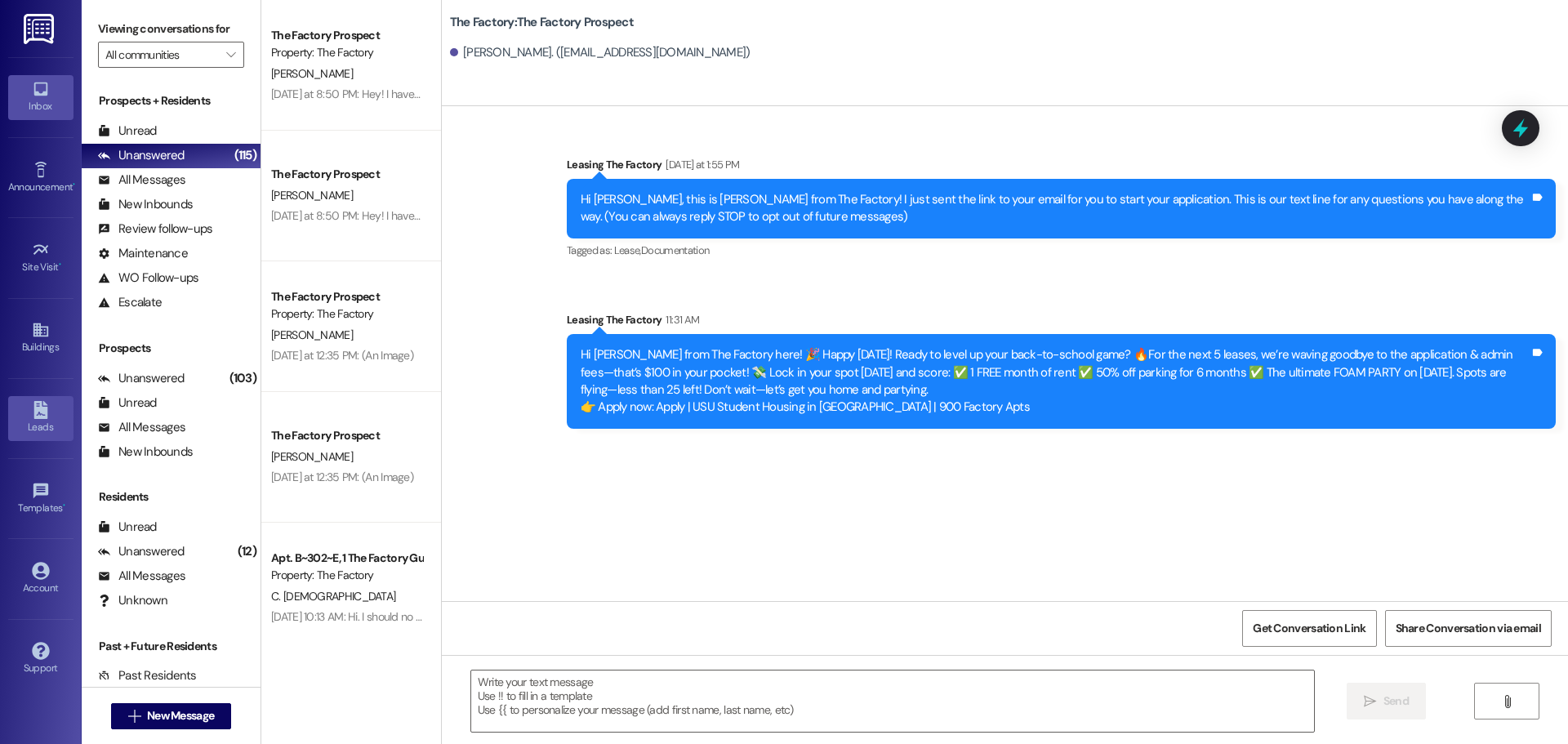
click at [33, 416] on icon at bounding box center [40, 409] width 18 height 18
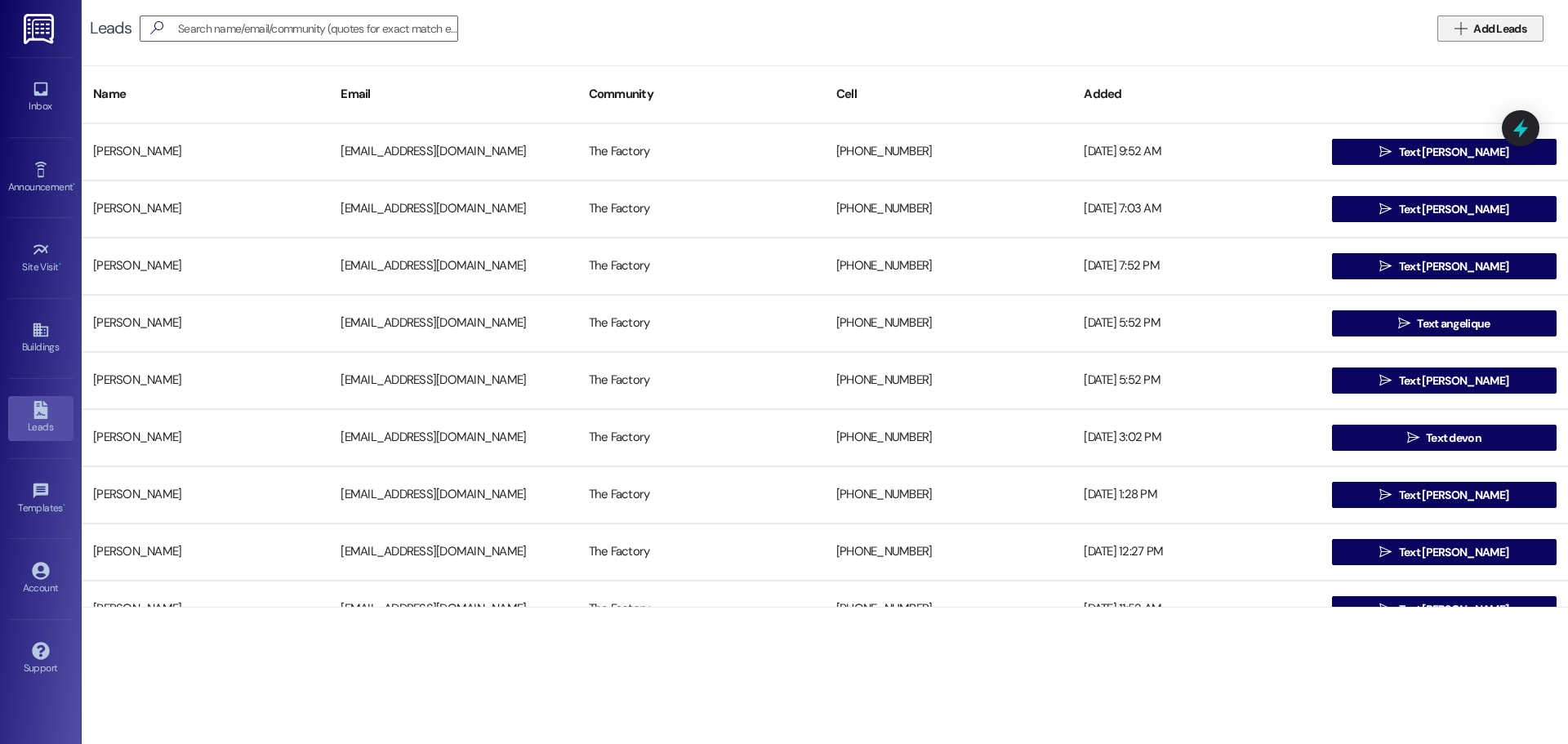
click at [1500, 29] on span "Add Leads" at bounding box center [1499, 29] width 53 height 17
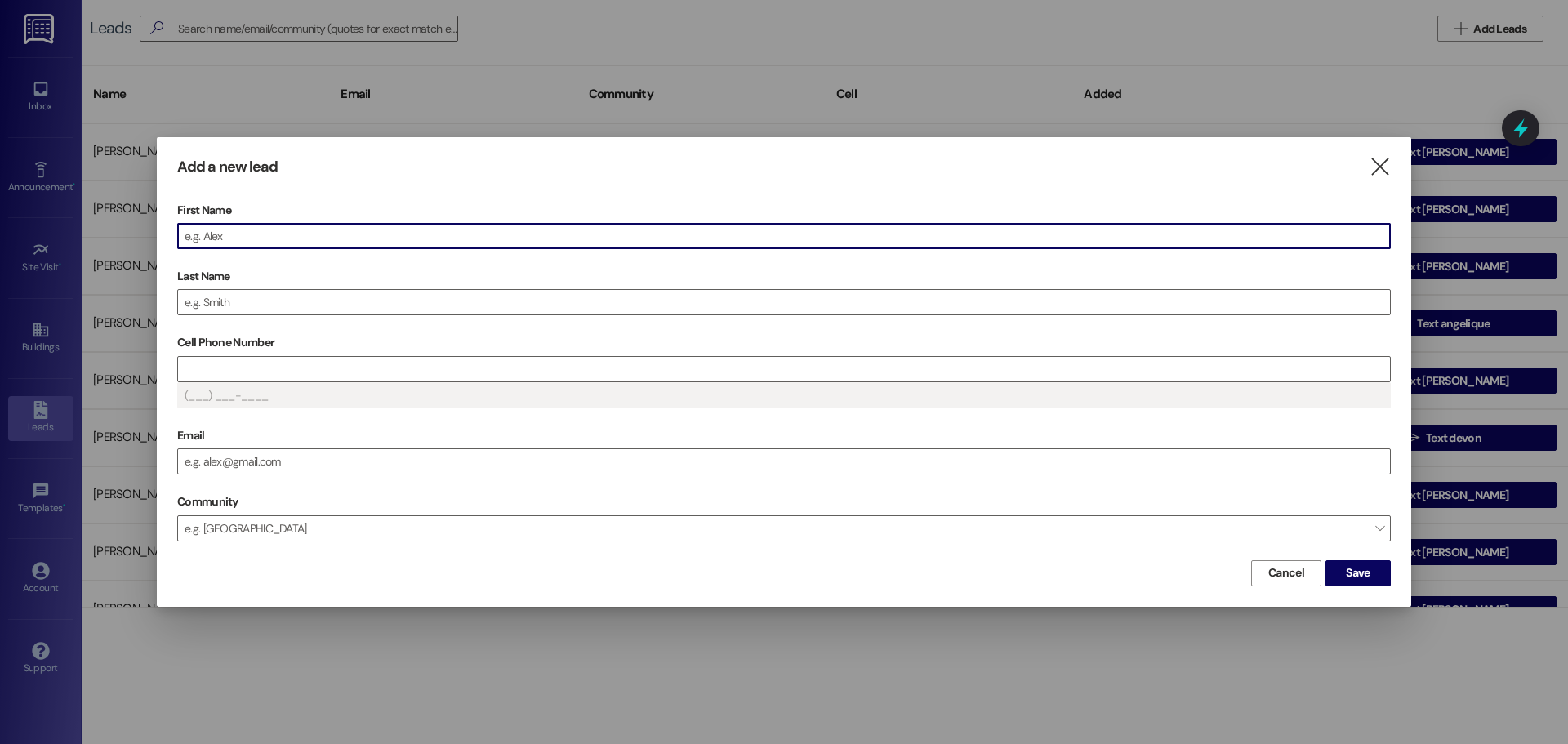
click at [267, 244] on input "First Name" at bounding box center [784, 236] width 1212 height 24
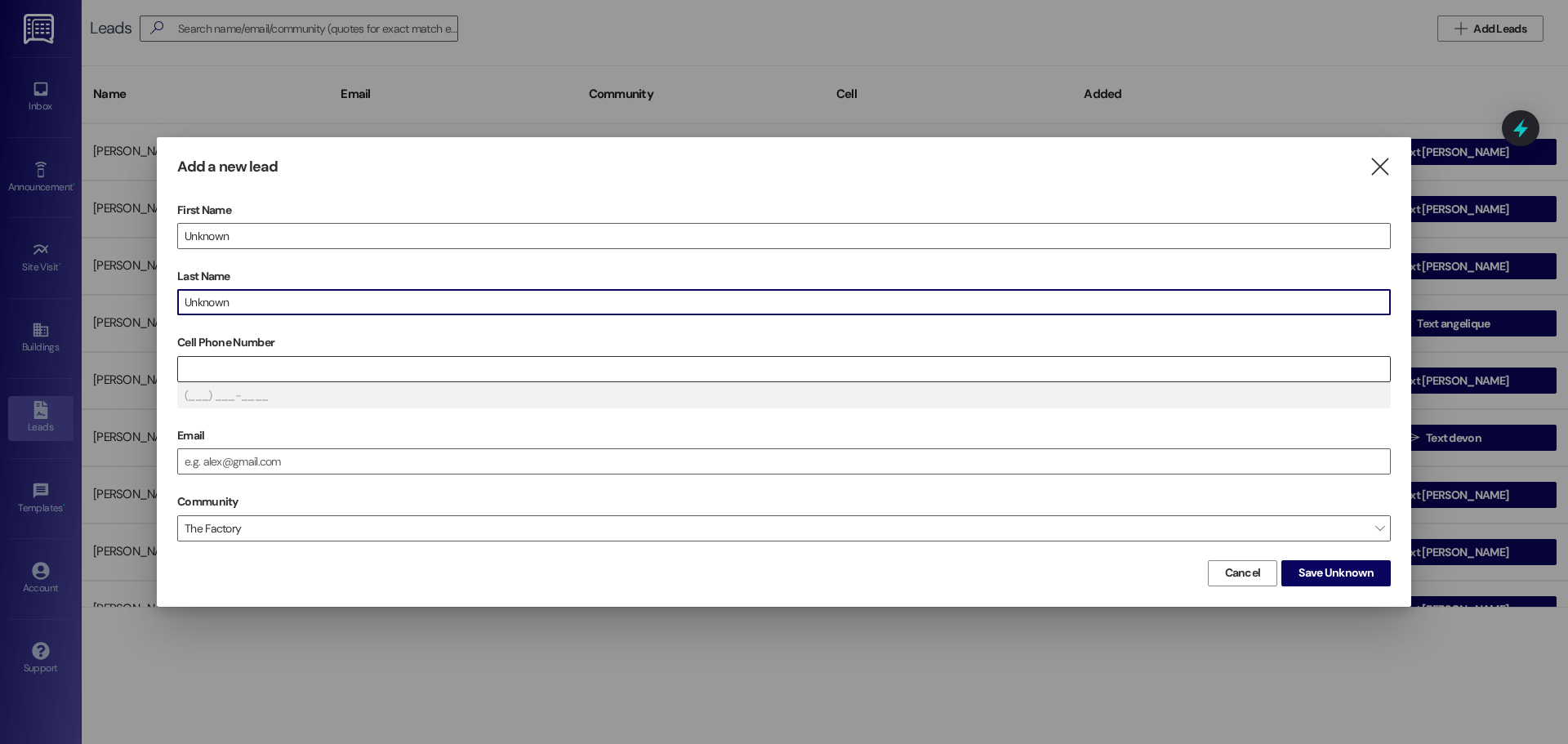
click at [259, 368] on input "Cell Phone Number" at bounding box center [784, 369] width 1212 height 24
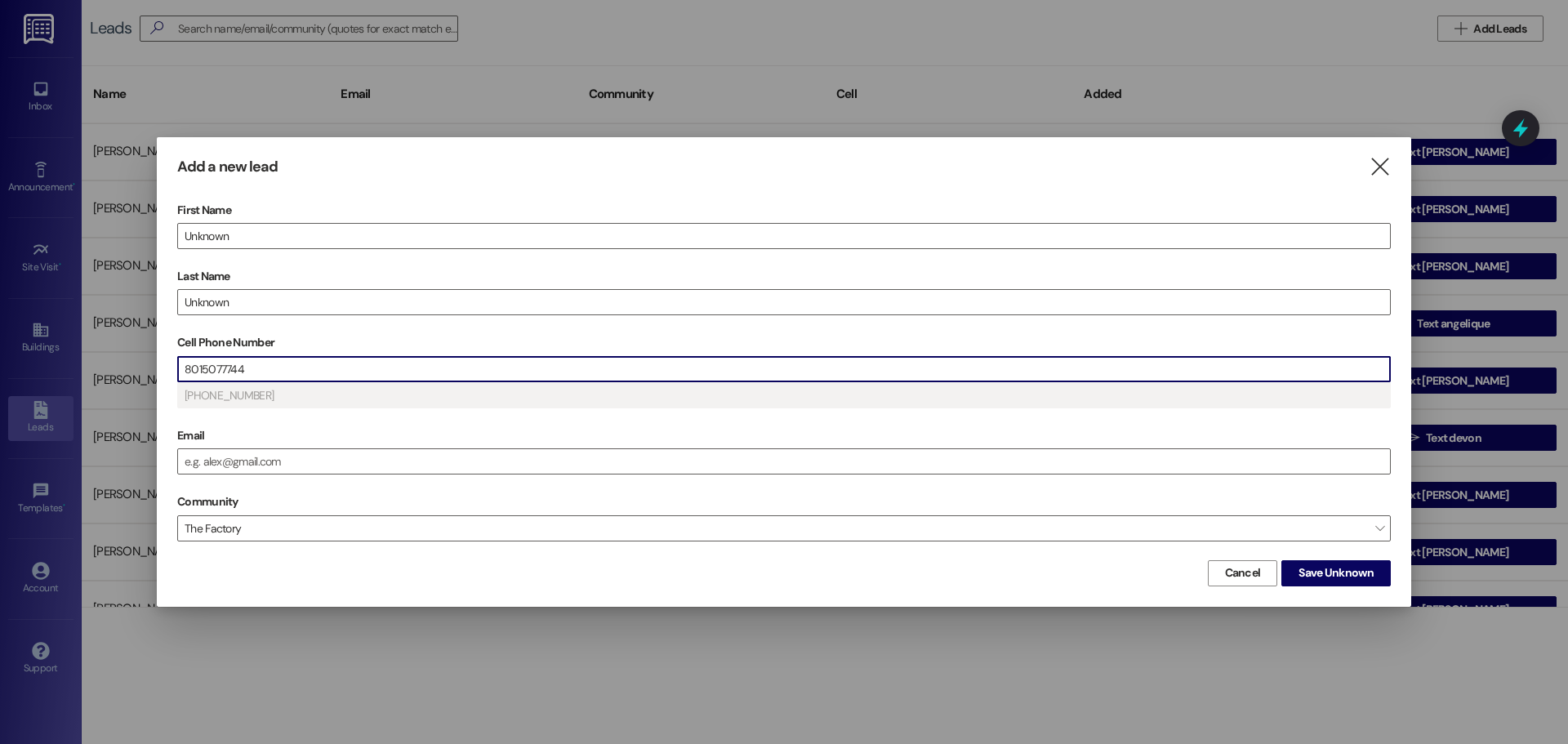
click at [220, 368] on input "8015077744" at bounding box center [784, 369] width 1212 height 24
click at [1347, 574] on span "Save Unknown" at bounding box center [1336, 573] width 75 height 17
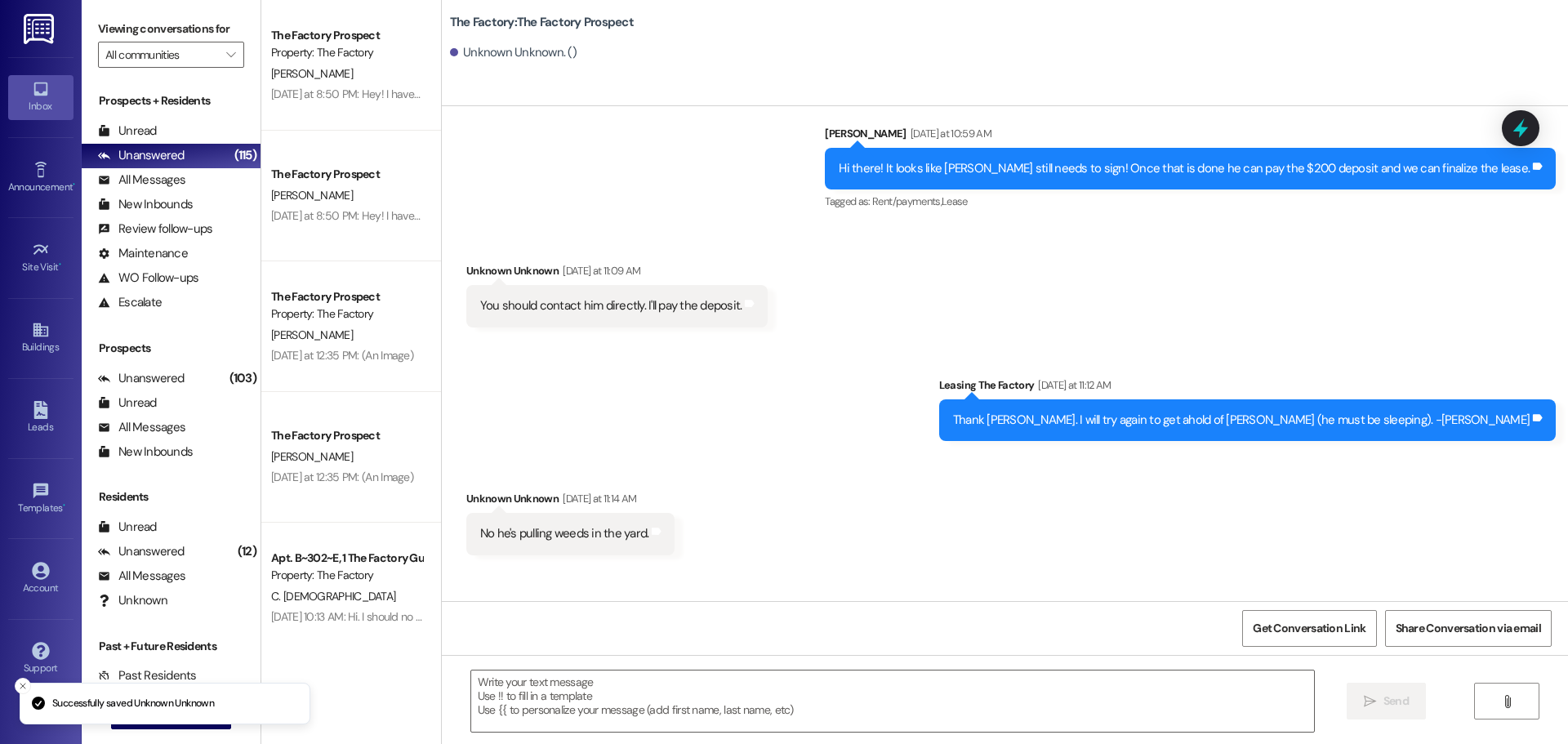
scroll to position [2657, 0]
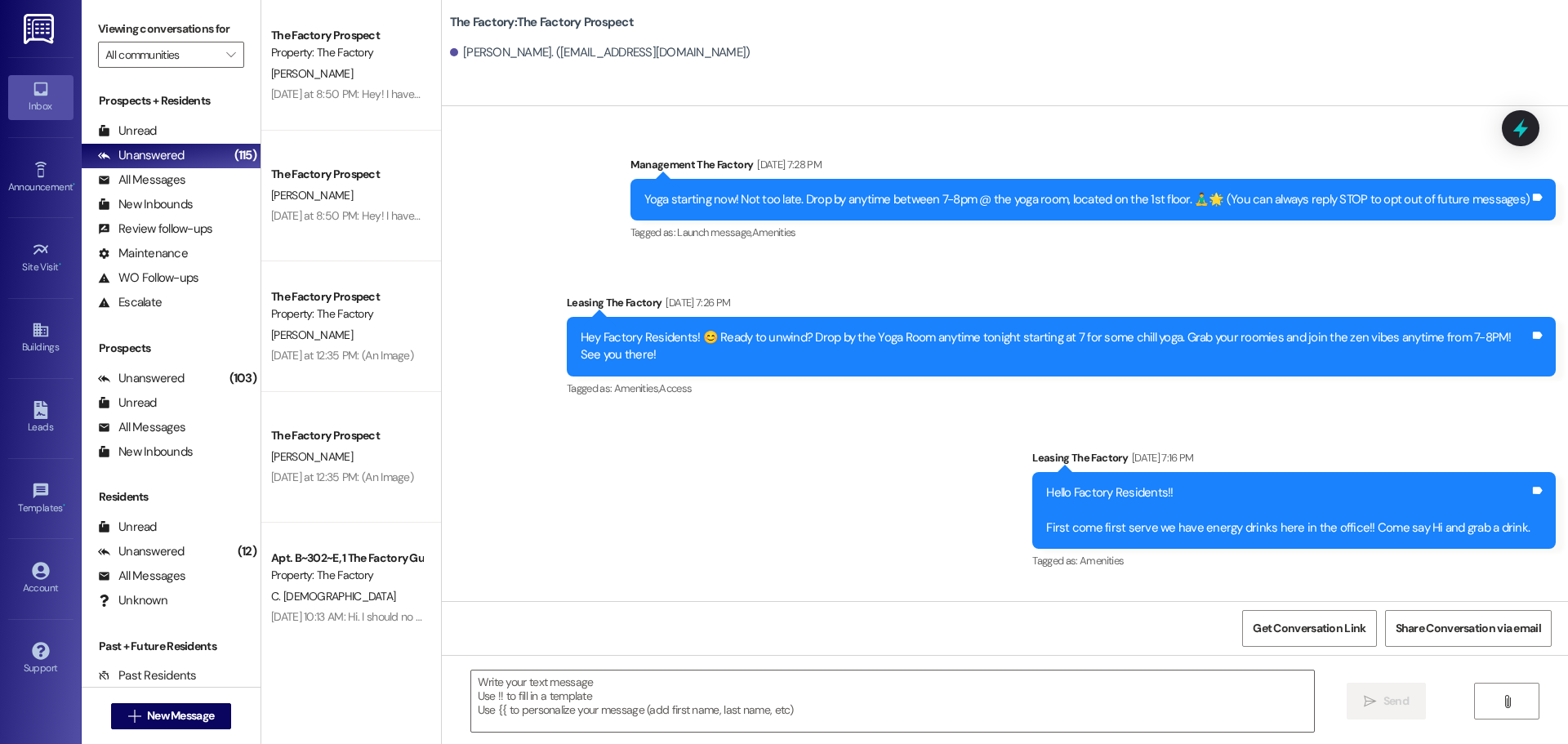
scroll to position [2448, 0]
